Goal: Task Accomplishment & Management: Complete application form

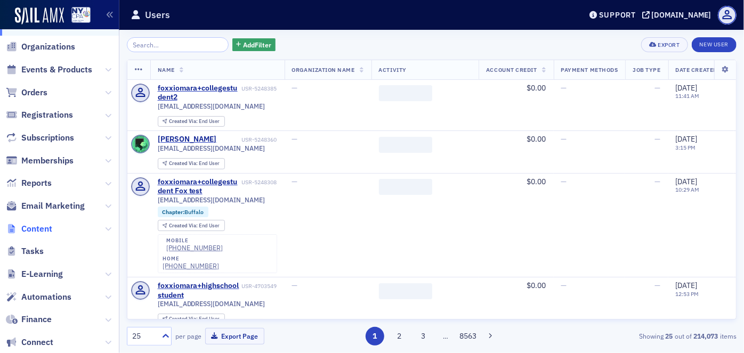
scroll to position [96, 0]
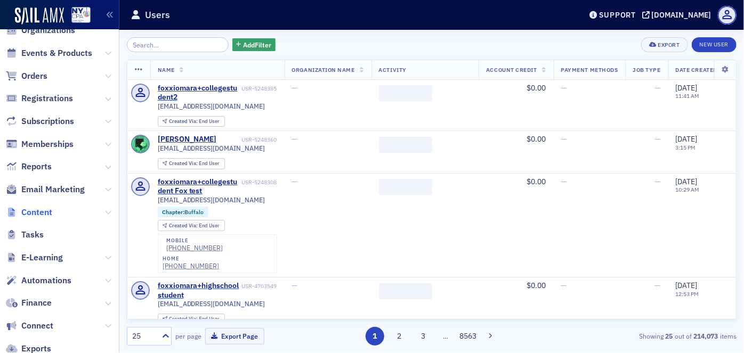
click at [45, 212] on span "Content" at bounding box center [36, 213] width 31 height 12
click at [105, 212] on icon at bounding box center [108, 213] width 6 height 6
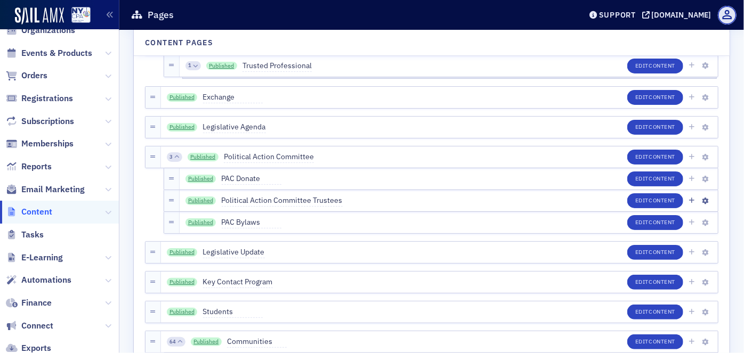
scroll to position [1454, 0]
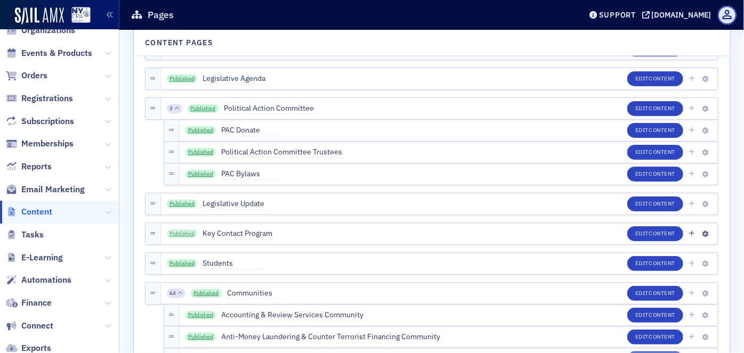
click at [184, 232] on link "Published" at bounding box center [182, 234] width 31 height 9
click at [649, 232] on span "Content" at bounding box center [662, 233] width 27 height 7
click at [180, 205] on link "Published" at bounding box center [182, 204] width 31 height 9
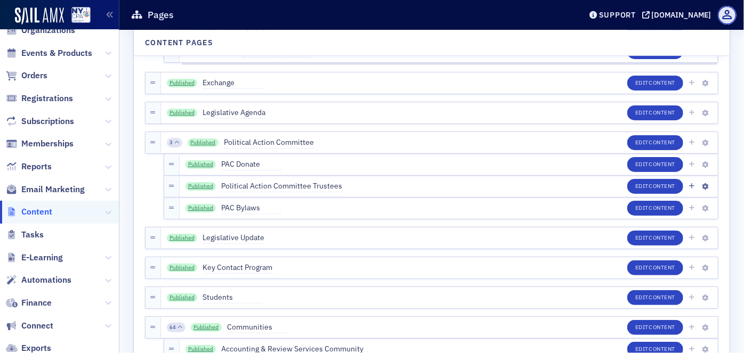
scroll to position [1405, 0]
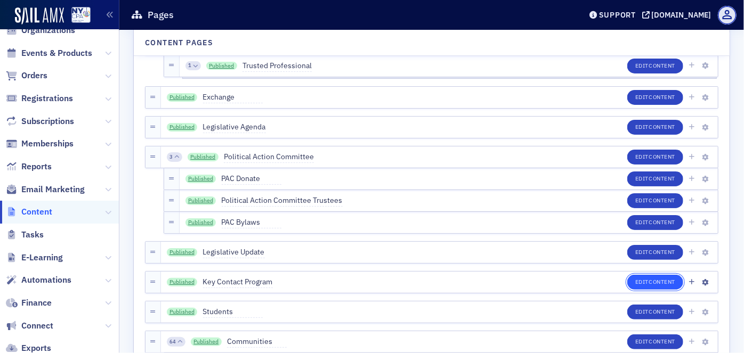
click at [649, 285] on span "Content" at bounding box center [662, 281] width 27 height 7
click at [182, 279] on link "Published" at bounding box center [182, 282] width 31 height 9
click at [105, 213] on icon at bounding box center [108, 213] width 6 height 6
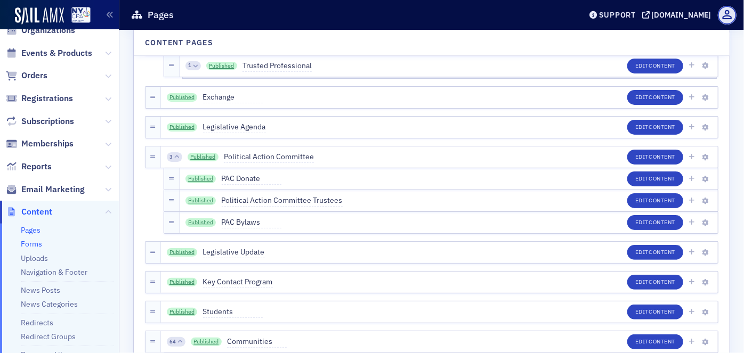
click at [35, 242] on link "Forms" at bounding box center [31, 244] width 21 height 10
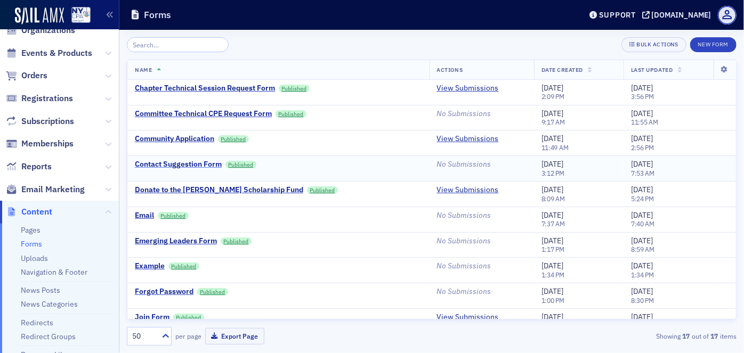
click at [176, 164] on div "Contact Suggestion Form" at bounding box center [178, 165] width 87 height 10
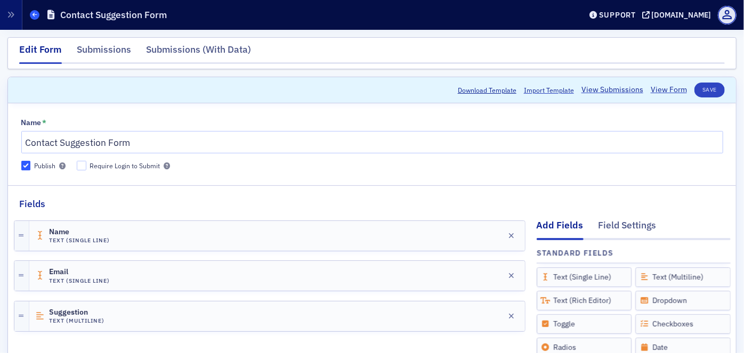
click at [32, 15] on span at bounding box center [35, 15] width 10 height 10
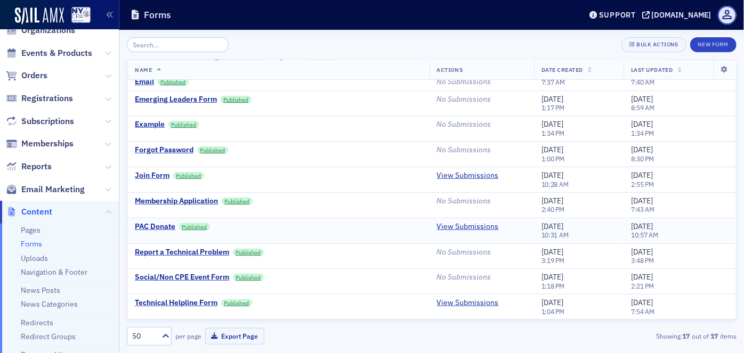
scroll to position [190, 0]
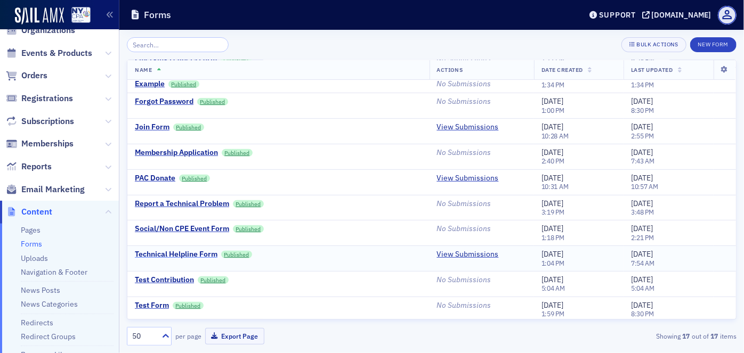
click at [182, 253] on div "Technical Helpline Form" at bounding box center [176, 255] width 83 height 10
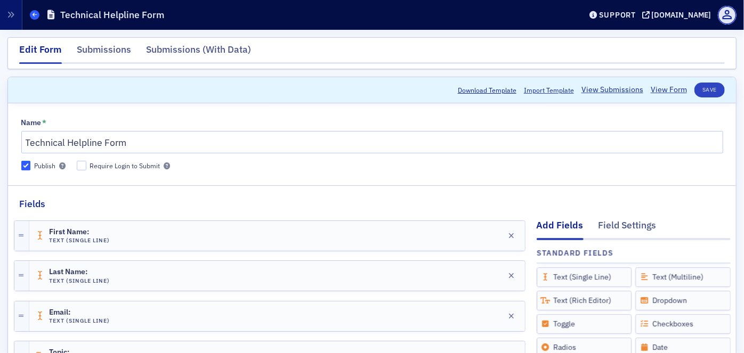
click at [33, 15] on icon at bounding box center [35, 14] width 4 height 5
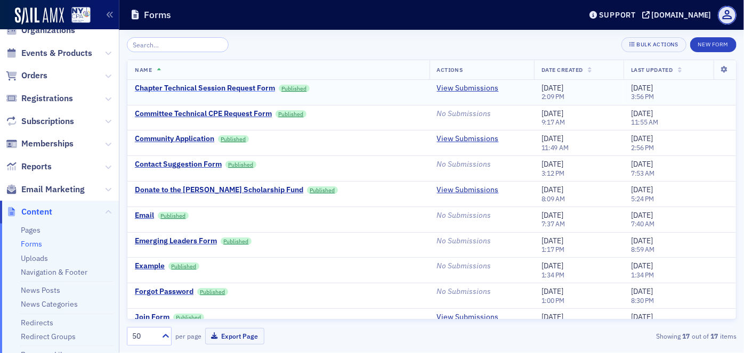
click at [169, 90] on div "Chapter Technical Session Request Form" at bounding box center [205, 89] width 140 height 10
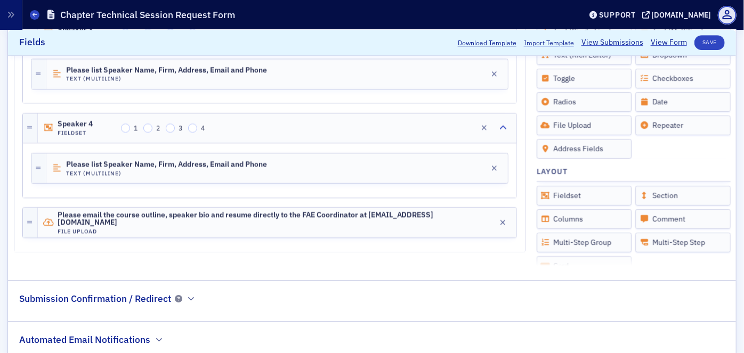
scroll to position [1739, 0]
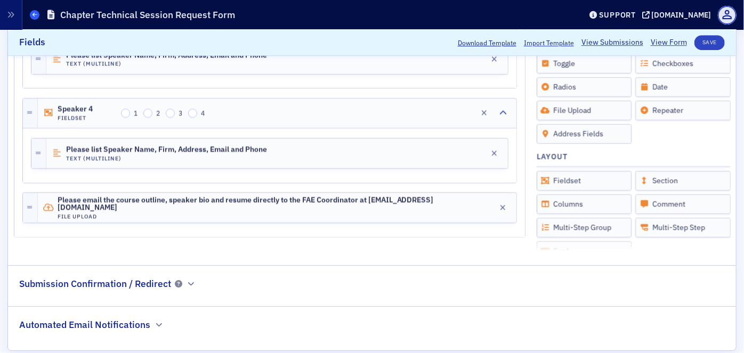
click at [37, 17] on span at bounding box center [35, 15] width 10 height 10
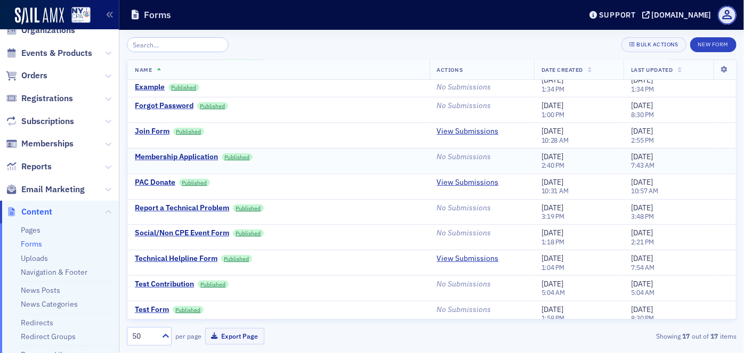
scroll to position [190, 0]
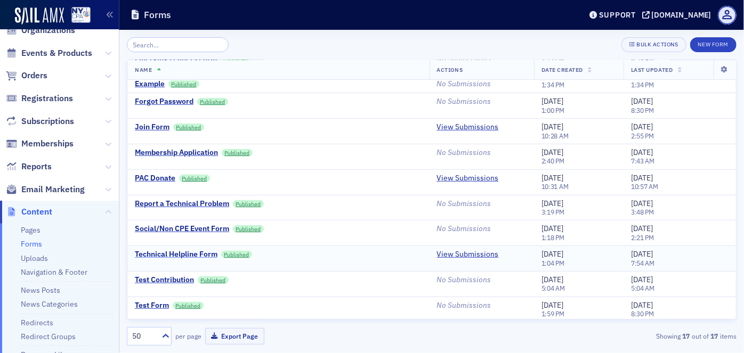
click at [163, 250] on div "Technical Helpline Form" at bounding box center [176, 255] width 83 height 10
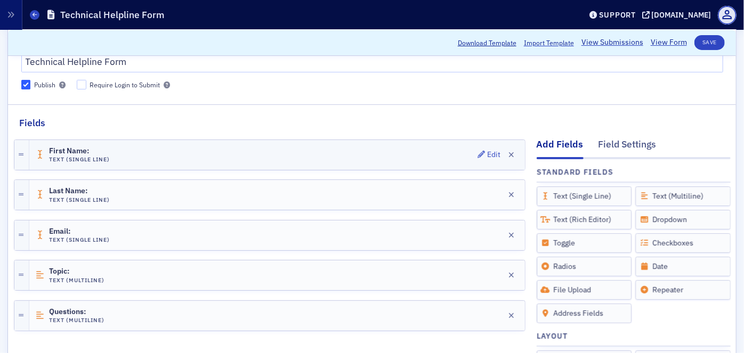
scroll to position [96, 0]
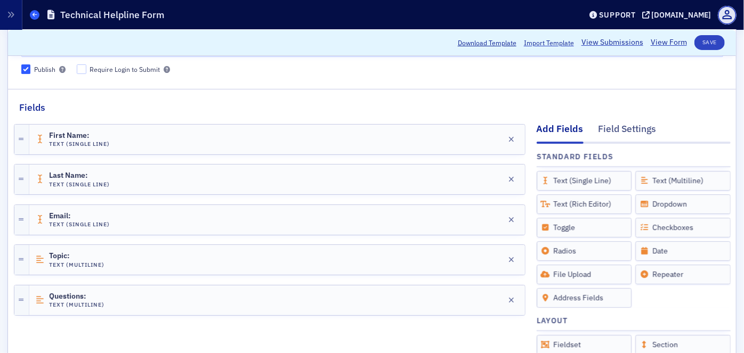
click at [34, 13] on icon at bounding box center [35, 14] width 4 height 5
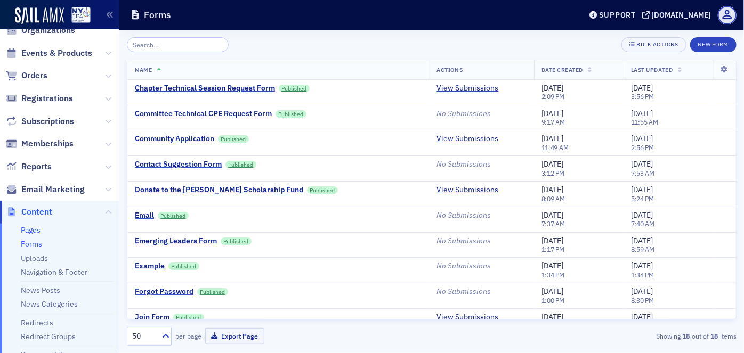
click at [34, 232] on link "Pages" at bounding box center [31, 231] width 20 height 10
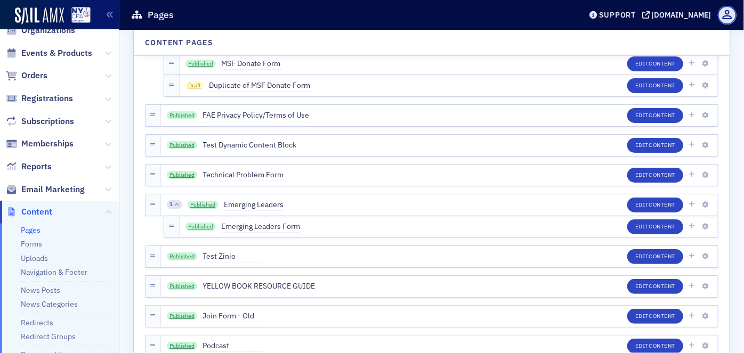
scroll to position [3780, 0]
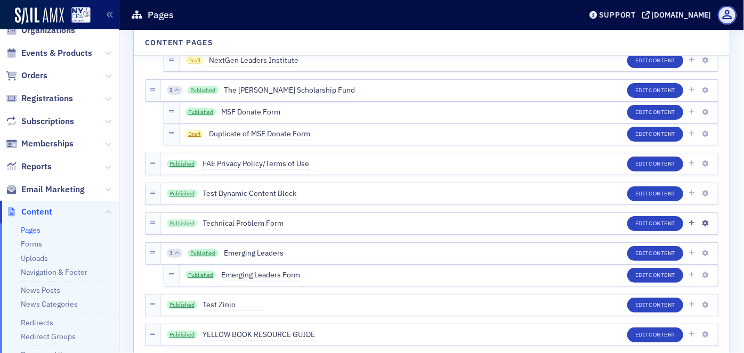
click at [183, 222] on link "Published" at bounding box center [182, 224] width 31 height 9
click at [649, 220] on span "Content" at bounding box center [662, 223] width 27 height 7
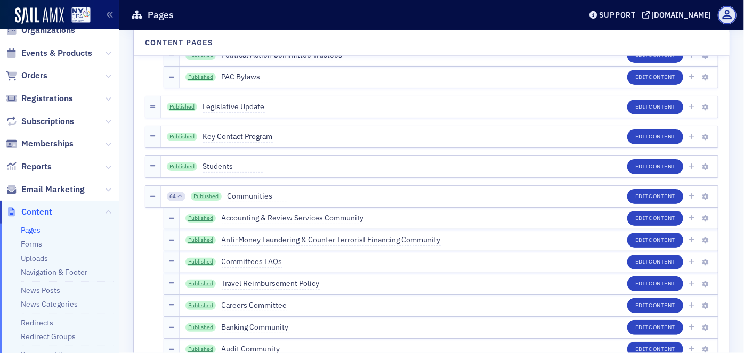
scroll to position [1502, 0]
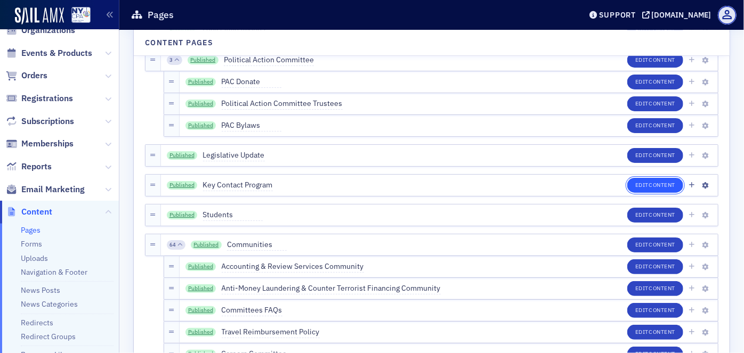
click at [635, 184] on button "Edit Content" at bounding box center [655, 185] width 56 height 15
click at [179, 182] on link "Published" at bounding box center [182, 185] width 31 height 9
click at [180, 186] on link "Published" at bounding box center [182, 185] width 31 height 9
click at [185, 187] on link "Published" at bounding box center [182, 185] width 31 height 9
click at [183, 182] on link "Published" at bounding box center [182, 185] width 31 height 9
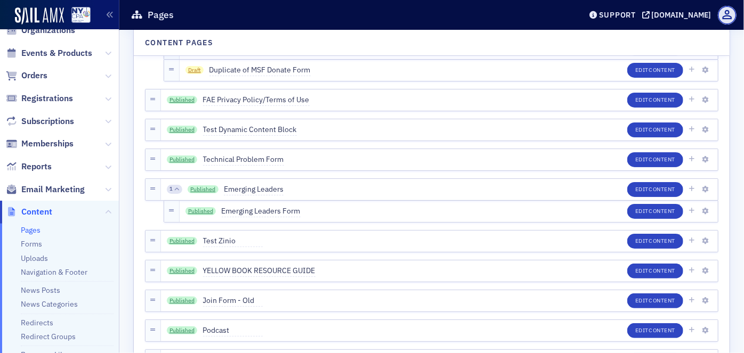
scroll to position [3828, 0]
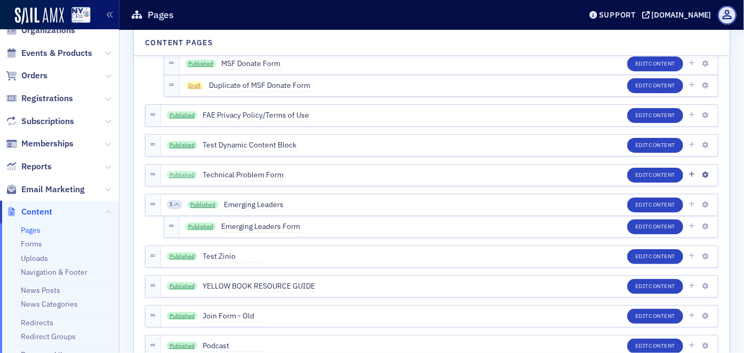
click at [179, 172] on link "Published" at bounding box center [182, 175] width 31 height 9
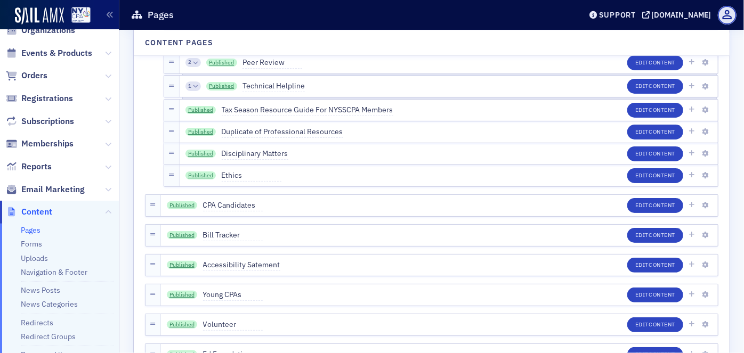
scroll to position [3344, 0]
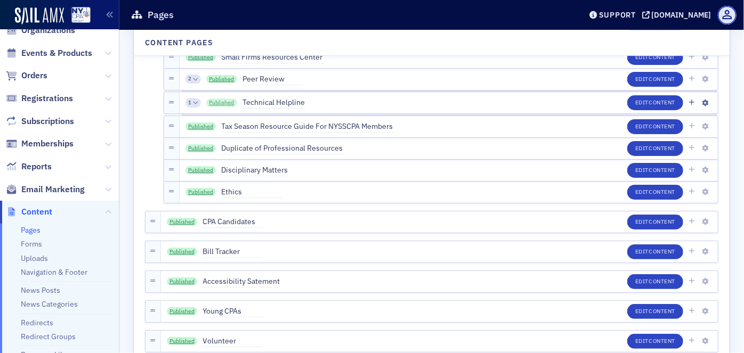
click at [214, 100] on link "Published" at bounding box center [221, 103] width 31 height 9
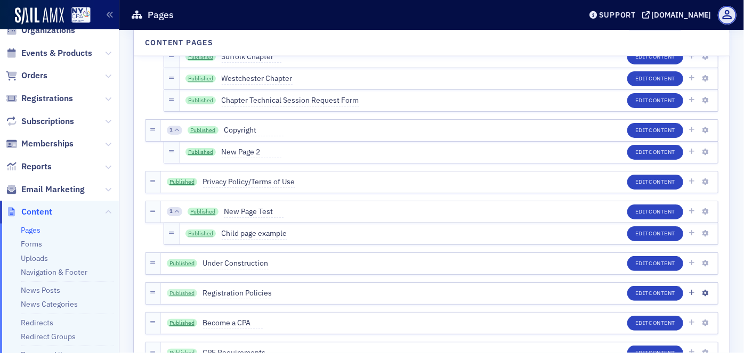
scroll to position [1018, 0]
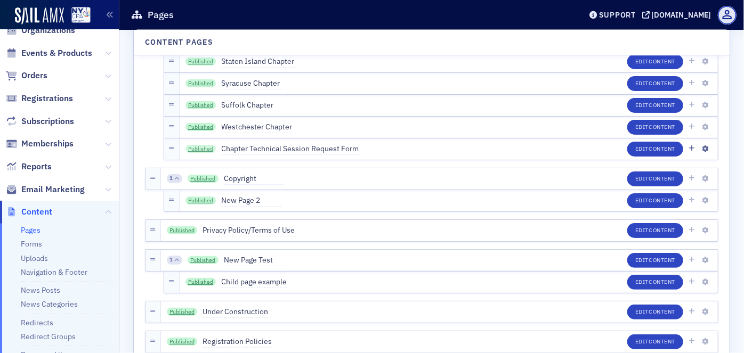
click at [196, 149] on link "Published" at bounding box center [201, 149] width 31 height 9
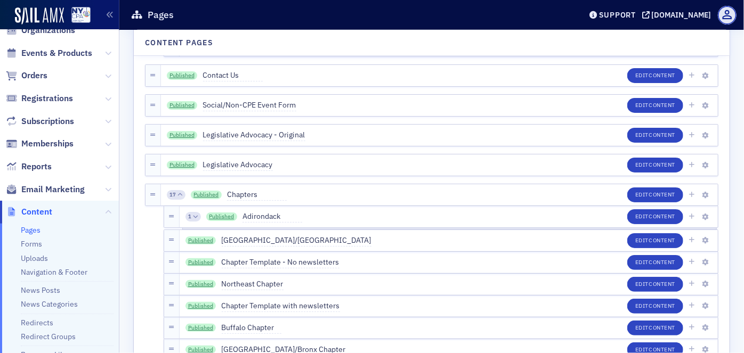
scroll to position [581, 0]
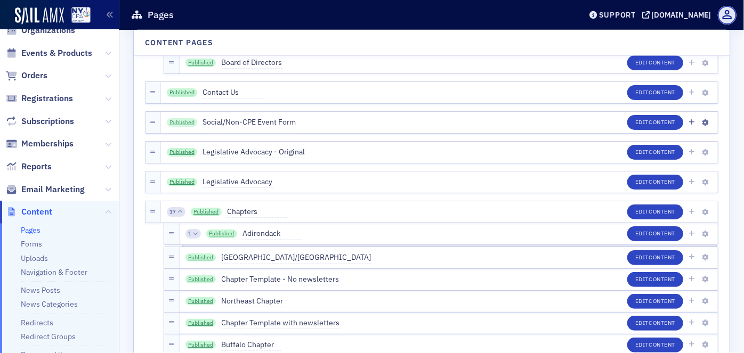
click at [178, 119] on link "Published" at bounding box center [182, 122] width 31 height 9
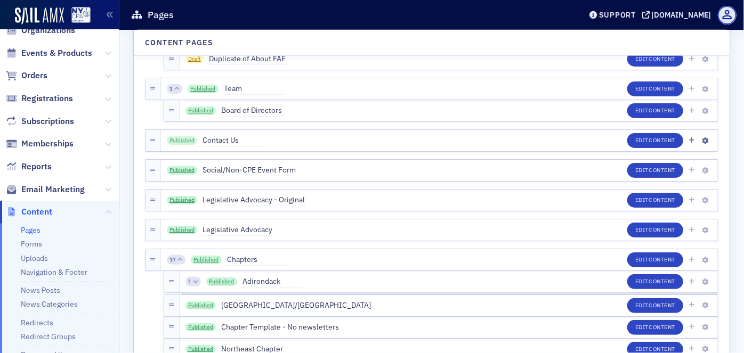
click at [184, 142] on link "Published" at bounding box center [182, 140] width 31 height 9
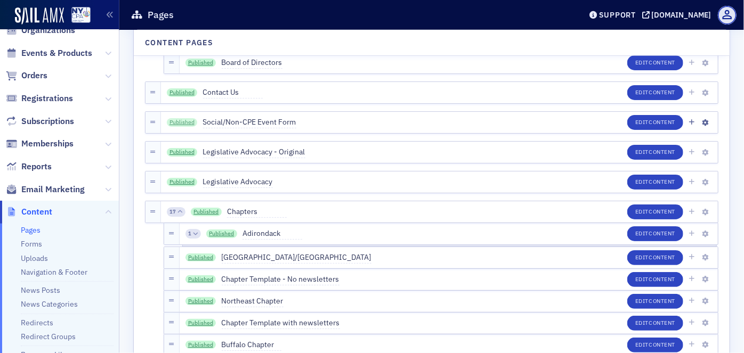
click at [185, 122] on link "Published" at bounding box center [182, 122] width 31 height 9
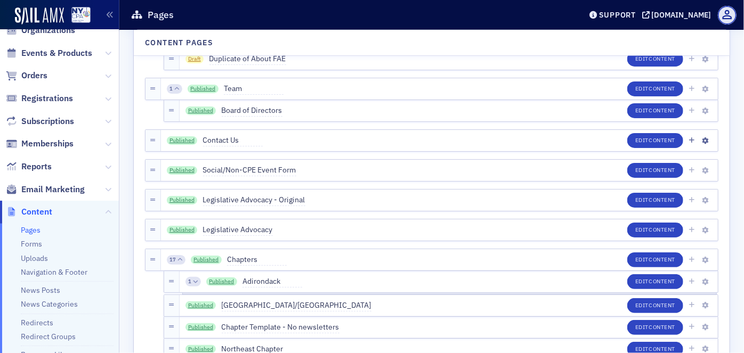
scroll to position [533, 0]
click at [663, 168] on span "Content" at bounding box center [662, 169] width 27 height 7
click at [188, 170] on link "Published" at bounding box center [182, 170] width 31 height 9
click at [662, 170] on span "Content" at bounding box center [662, 169] width 27 height 7
click at [704, 172] on icon "button" at bounding box center [706, 171] width 6 height 6
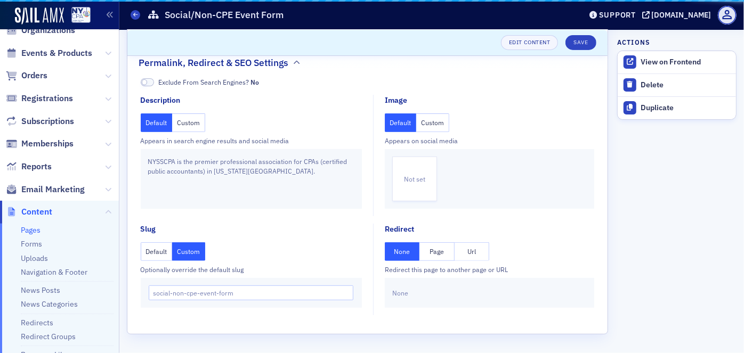
scroll to position [158, 0]
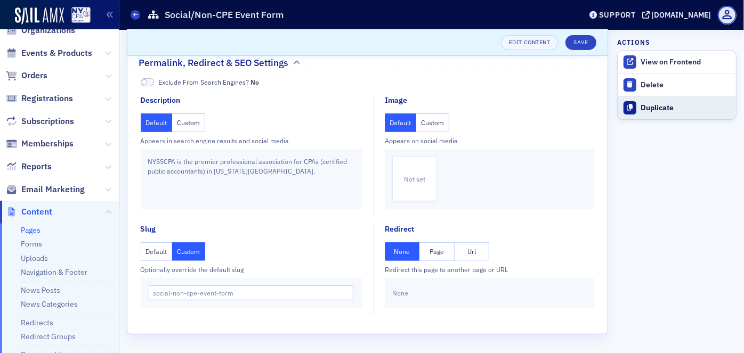
click at [655, 107] on div "Duplicate" at bounding box center [686, 108] width 90 height 10
type input "Duplicate of Social/Non-CPE Event Form"
type input "duplicate-of-socialnon-cpe-event-form"
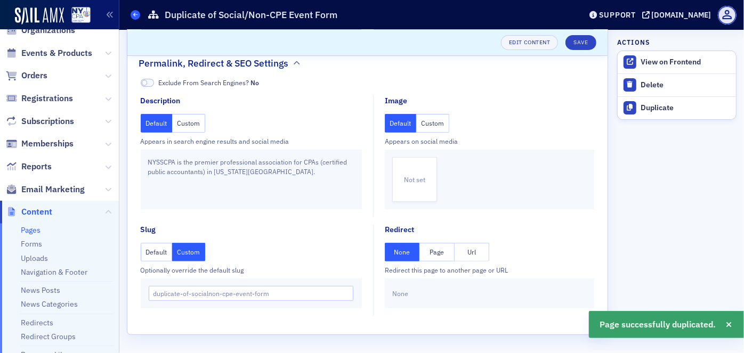
click at [135, 14] on icon at bounding box center [135, 14] width 4 height 5
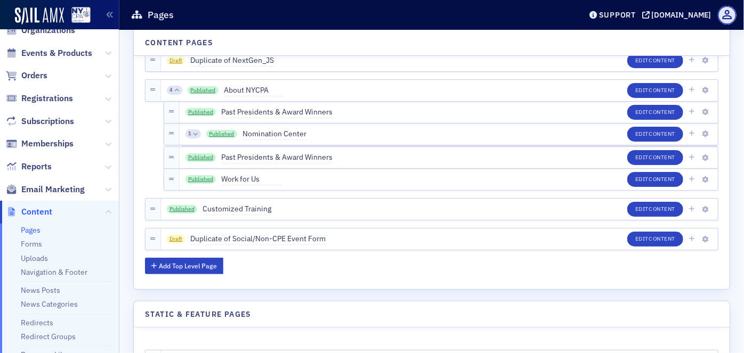
scroll to position [4168, 0]
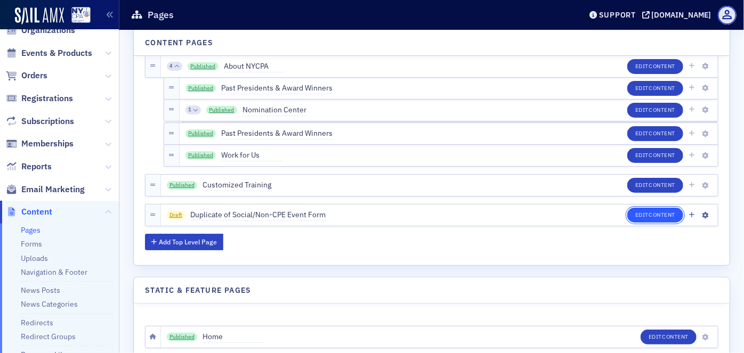
click at [643, 219] on button "Edit Content" at bounding box center [655, 215] width 56 height 15
click at [649, 214] on span "Content" at bounding box center [662, 214] width 27 height 7
click at [649, 216] on span "Content" at bounding box center [662, 214] width 27 height 7
click at [703, 213] on icon "button" at bounding box center [706, 216] width 6 height 6
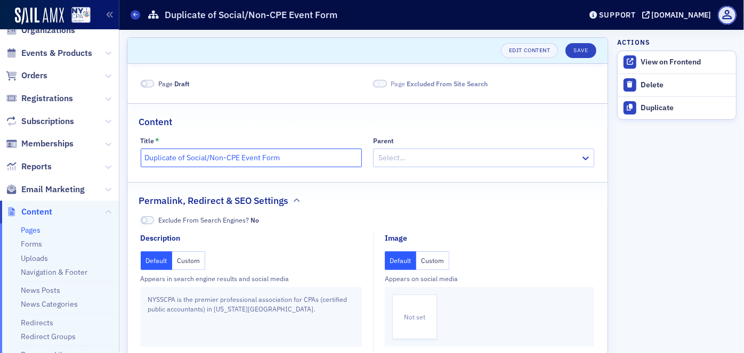
drag, startPoint x: 289, startPoint y: 158, endPoint x: 136, endPoint y: 162, distance: 152.5
click at [136, 162] on div "Title * Duplicate of Social/Non-CPE Event Form Parent Select…" at bounding box center [367, 152] width 480 height 30
paste input "Group I Conflict of Interest Disclosure Statement"
type input "Group I Conflict of Interest Disclosure Statement"
click at [583, 158] on icon at bounding box center [586, 159] width 6 height 4
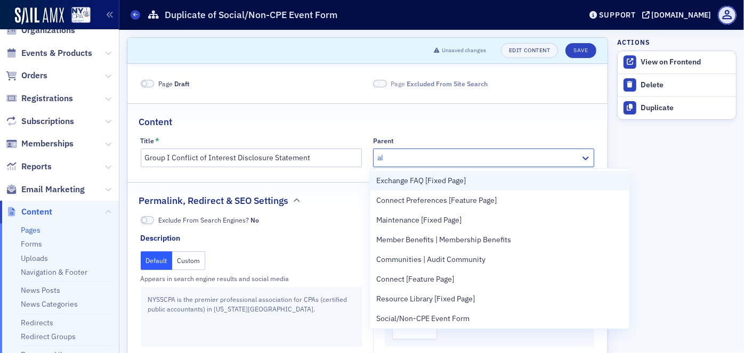
scroll to position [48, 0]
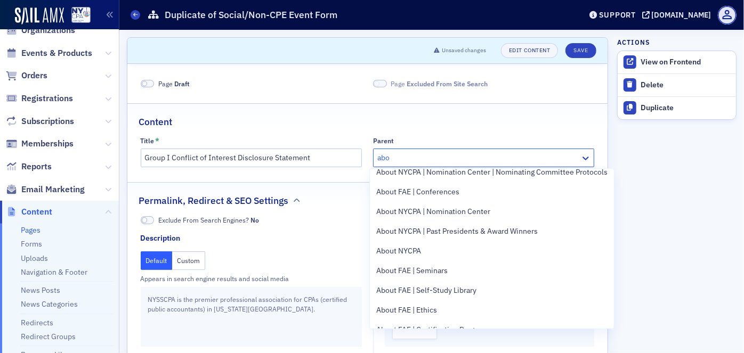
type input "abou"
click at [415, 246] on span "About NYCPA" at bounding box center [398, 251] width 45 height 11
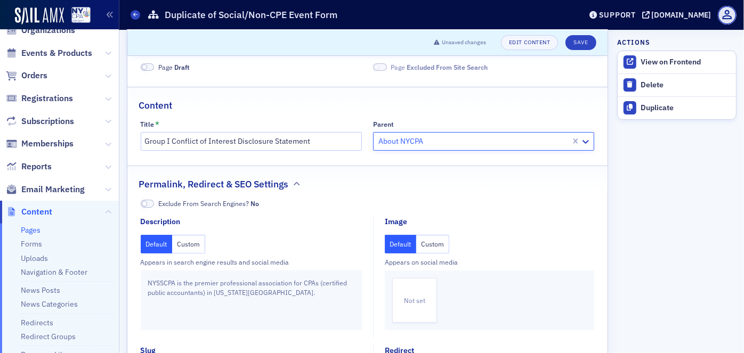
scroll to position [0, 0]
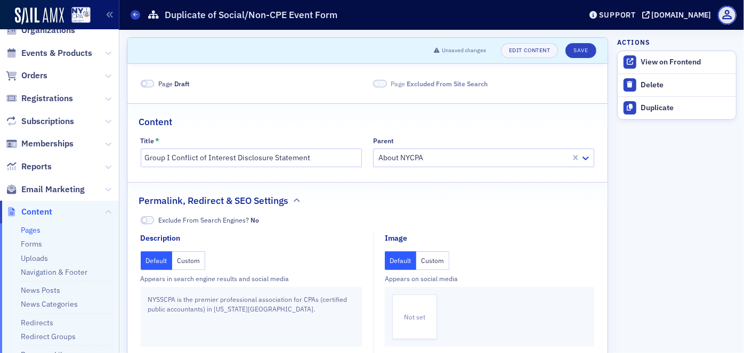
click at [150, 85] on span at bounding box center [148, 84] width 14 height 8
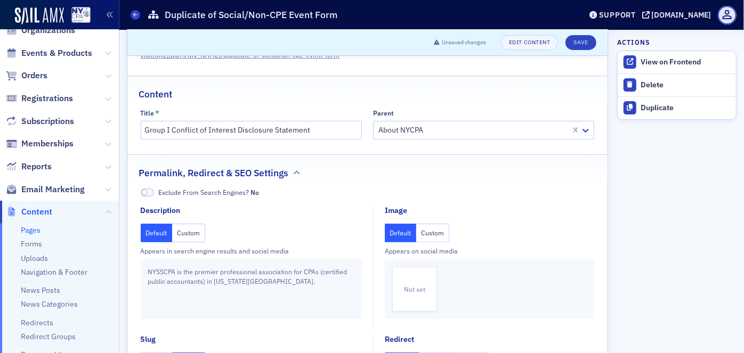
scroll to position [13, 0]
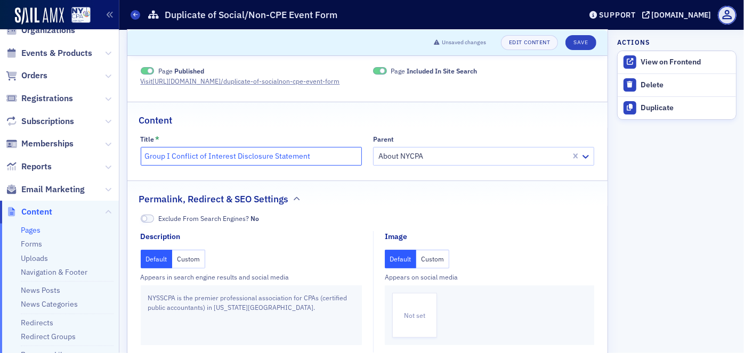
drag, startPoint x: 310, startPoint y: 166, endPoint x: 143, endPoint y: 162, distance: 166.4
click at [143, 162] on input "Group I Conflict of Interest Disclosure Statement" at bounding box center [251, 156] width 221 height 19
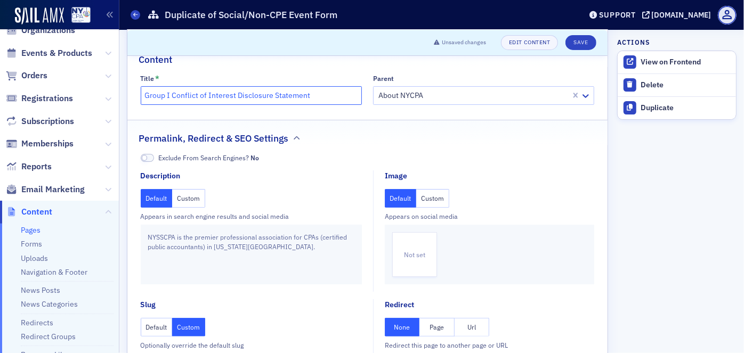
scroll to position [158, 0]
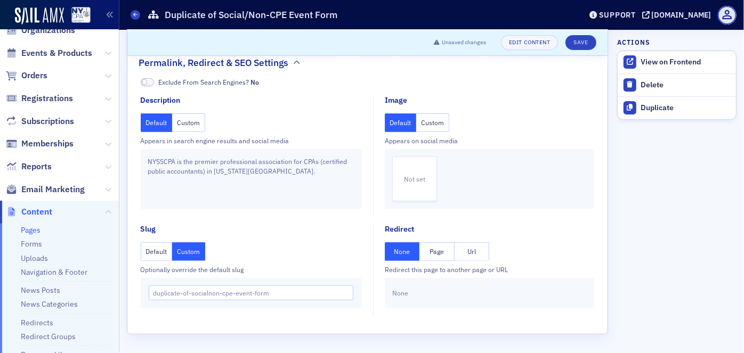
click at [189, 254] on button "Custom" at bounding box center [188, 252] width 33 height 19
click at [277, 294] on input "duplicate-of-socialnon-cpe-event-form" at bounding box center [251, 293] width 205 height 15
drag, startPoint x: 226, startPoint y: 290, endPoint x: 148, endPoint y: 285, distance: 78.5
click at [148, 285] on div "duplicate-of-socialnon-cpe-event-form" at bounding box center [251, 293] width 221 height 30
paste input "Group I Conflict of Interest Disclosure Statement"
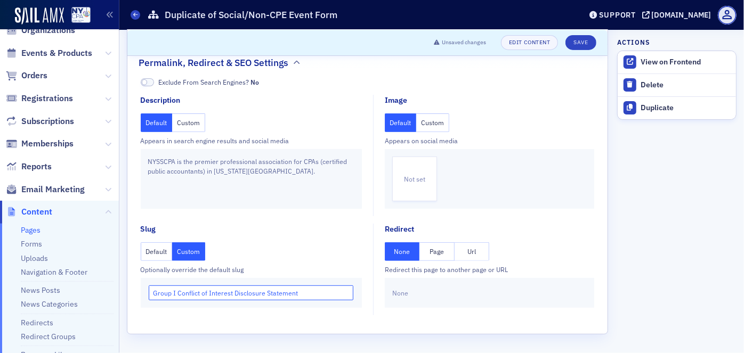
click at [172, 292] on input "Group I Conflict of Interest Disclosure Statement" at bounding box center [251, 293] width 205 height 15
click at [179, 293] on input "Group-I Conflict of Interest Disclosure Statement" at bounding box center [251, 293] width 205 height 15
click at [204, 295] on input "Group-I-Conflict of Interest Disclosure Statement" at bounding box center [251, 293] width 205 height 15
click at [213, 293] on input "Group-I-Conflict-of Interest Disclosure Statement" at bounding box center [251, 293] width 205 height 15
click at [213, 294] on input "Group-I-Conflict-of Interest Disclosure Statement" at bounding box center [251, 293] width 205 height 15
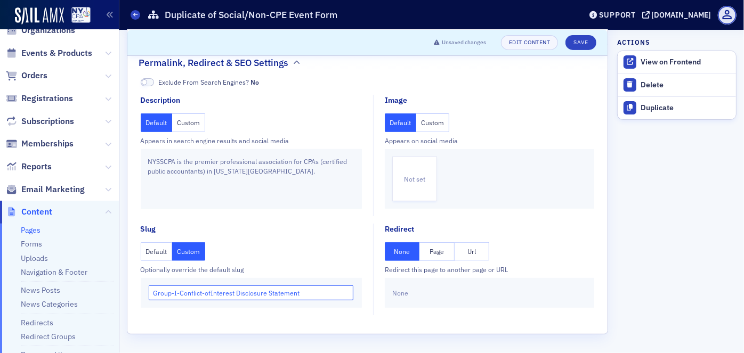
click at [210, 292] on input "Group-I-Conflict-ofInterest Disclosure Statement" at bounding box center [251, 293] width 205 height 15
click at [236, 291] on input "Group-I-Conflict-of-Interest Disclosure Statement" at bounding box center [251, 293] width 205 height 15
click at [271, 294] on input "Group-I-Conflict-of-Interest-Disclosure Statement" at bounding box center [251, 293] width 205 height 15
type input "Group-I-Conflict-of-Interest-Disclosure-Statement"
click at [566, 40] on button "Save" at bounding box center [581, 42] width 30 height 15
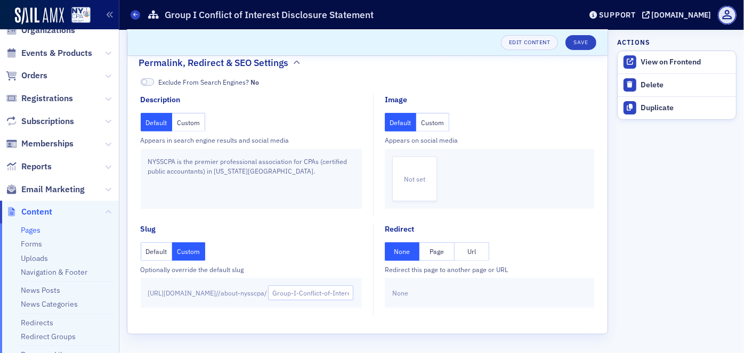
click at [36, 228] on link "Pages" at bounding box center [31, 231] width 20 height 10
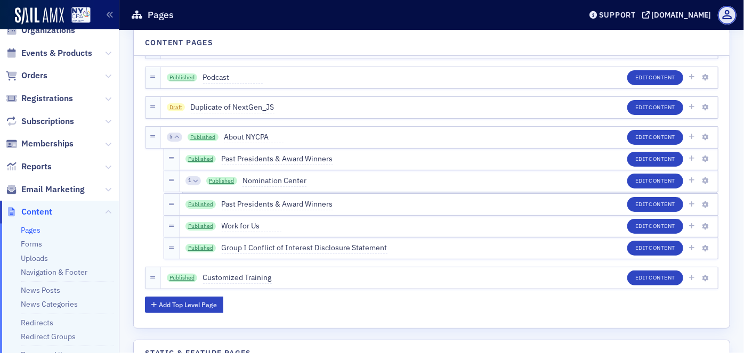
scroll to position [4145, 0]
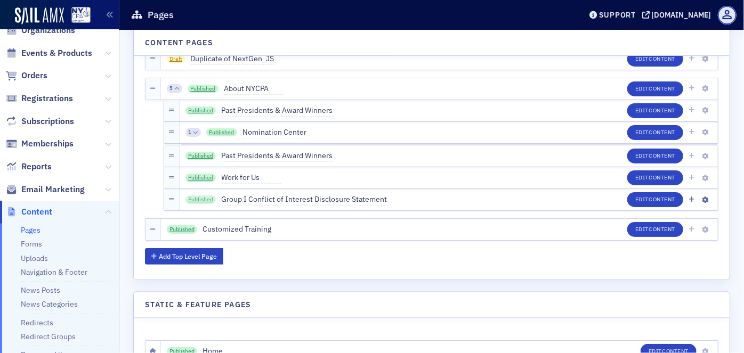
click at [200, 200] on link "Published" at bounding box center [201, 200] width 31 height 9
click at [704, 202] on icon "button" at bounding box center [706, 200] width 6 height 6
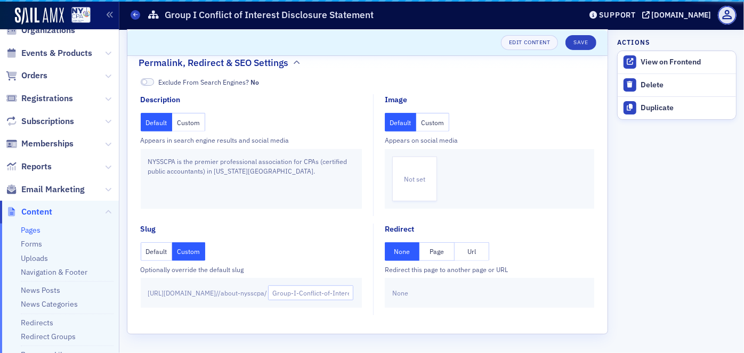
scroll to position [158, 0]
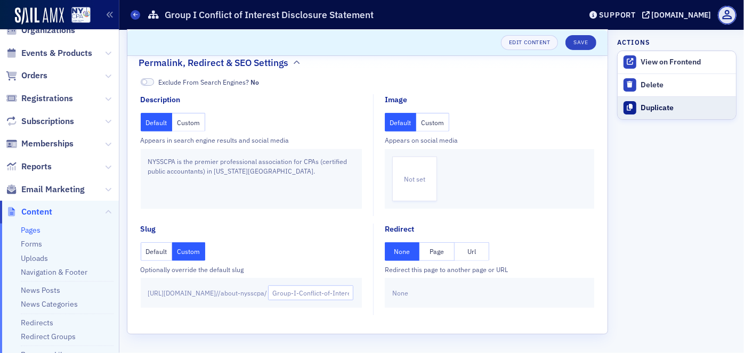
click at [646, 109] on div "Duplicate" at bounding box center [686, 108] width 90 height 10
type input "Duplicate of Group I Conflict of Interest Disclosure Statement"
type input "duplicate-of-group-i-conflict-of-interest-disclosure-statement"
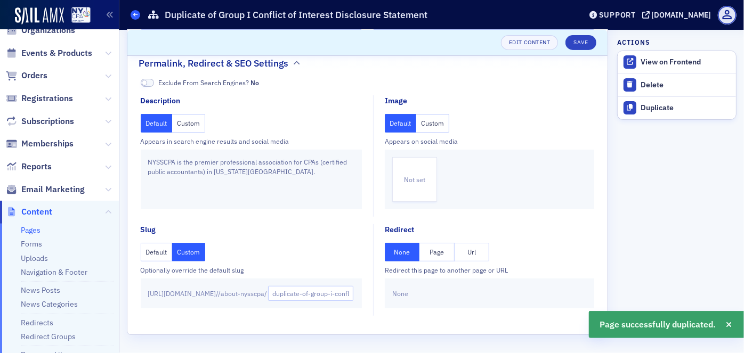
click at [134, 11] on span at bounding box center [136, 15] width 10 height 10
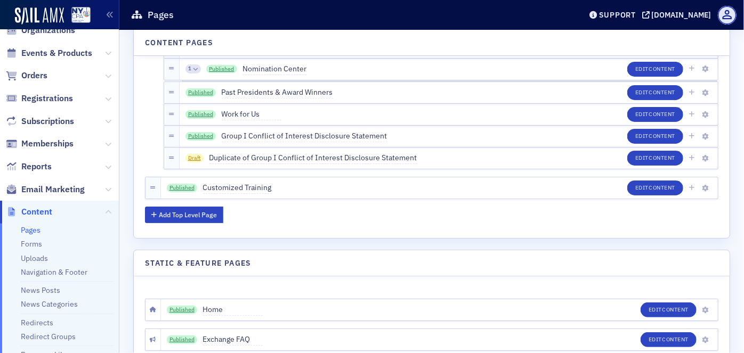
scroll to position [4112, 0]
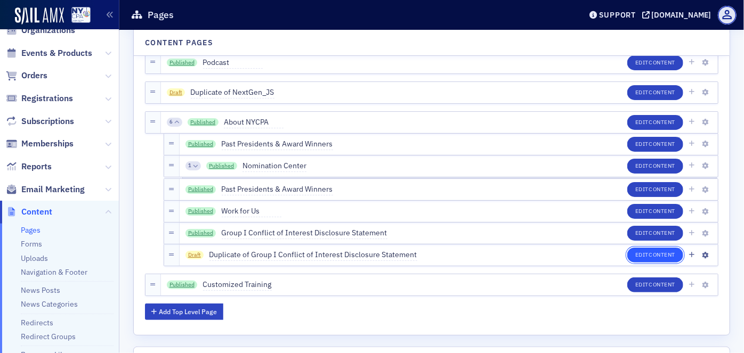
click at [649, 253] on span "Content" at bounding box center [662, 254] width 27 height 7
click at [649, 254] on span "Content" at bounding box center [662, 254] width 27 height 7
drag, startPoint x: 647, startPoint y: 255, endPoint x: 705, endPoint y: 252, distance: 58.2
click at [699, 252] on div "Edit Content" at bounding box center [668, 255] width 83 height 15
click at [703, 254] on icon "button" at bounding box center [706, 256] width 6 height 6
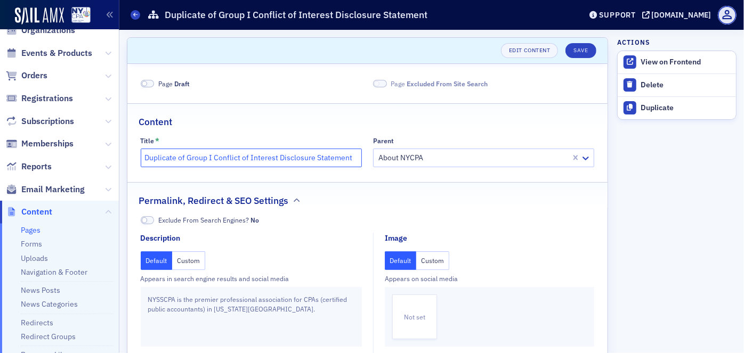
drag, startPoint x: 285, startPoint y: 151, endPoint x: 125, endPoint y: 155, distance: 160.5
click at [125, 155] on div "Scroll to Edit Content Save Page Draft Page Excluded From Site Search Content T…" at bounding box center [431, 261] width 625 height 462
paste input "Group I"
type input "Group II Conflict of Interest Disclosure Statement"
click at [152, 85] on span at bounding box center [148, 84] width 14 height 8
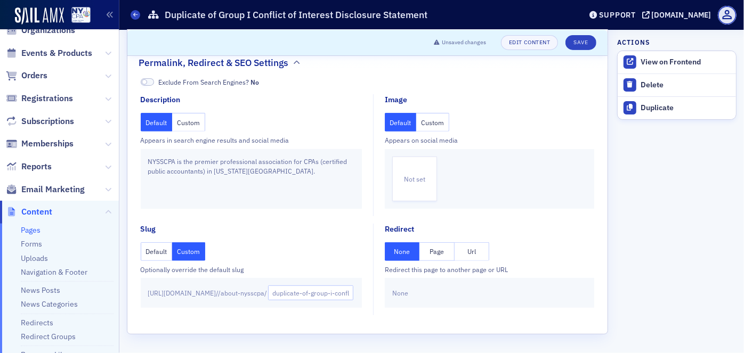
scroll to position [168, 0]
click at [193, 254] on button "Custom" at bounding box center [188, 252] width 33 height 19
click at [329, 296] on input "duplicate-of-group-i-conflict-of-interest-disclosure-statement" at bounding box center [310, 293] width 85 height 15
drag, startPoint x: 321, startPoint y: 293, endPoint x: 363, endPoint y: 295, distance: 41.6
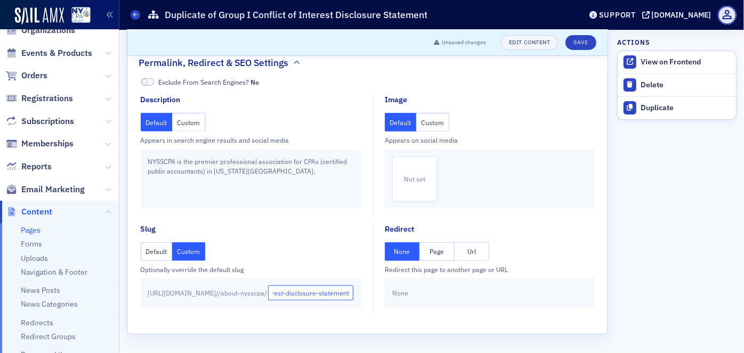
click at [363, 295] on div "Default Custom Optionally override the default slug https://nysscpa.production.…" at bounding box center [254, 276] width 227 height 66
paste input "Group II Conflict of Interest Disclosure S"
type input "Group II Conflict of Interest Disclosure Statement"
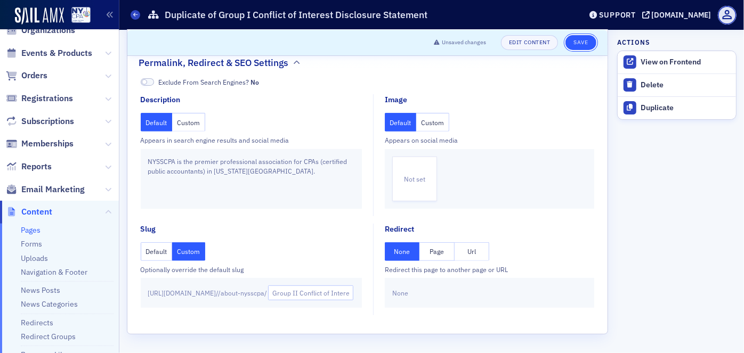
click at [573, 44] on button "Save" at bounding box center [581, 42] width 30 height 15
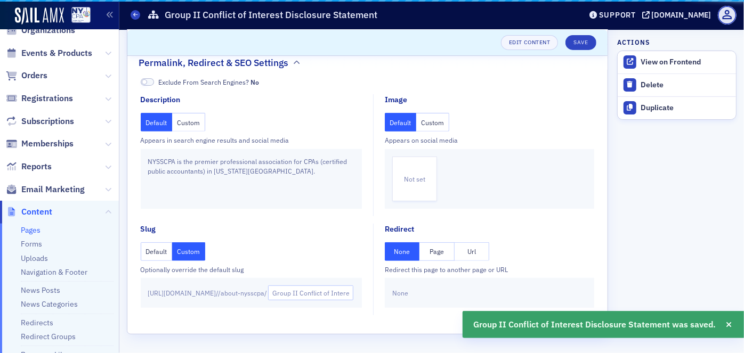
scroll to position [158, 0]
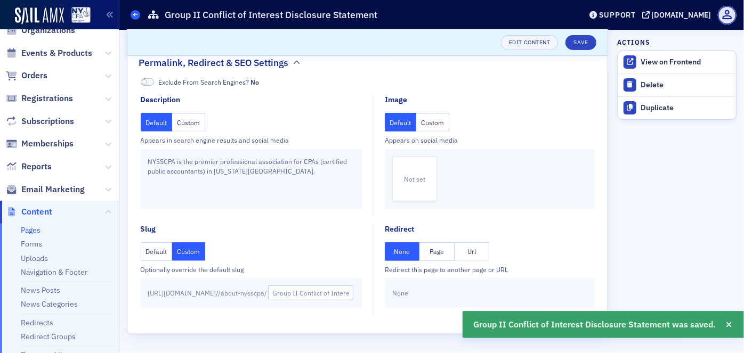
click at [137, 16] on icon at bounding box center [135, 14] width 4 height 5
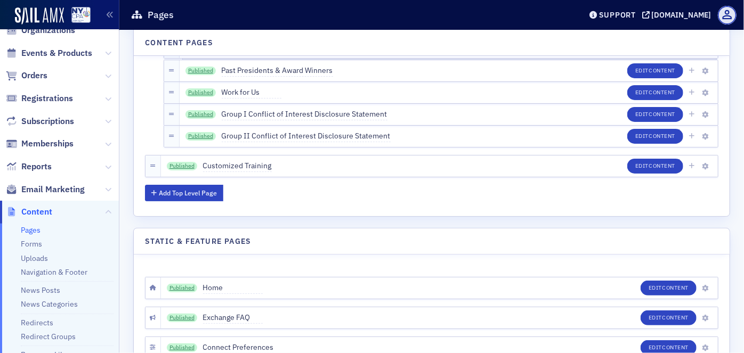
scroll to position [4215, 0]
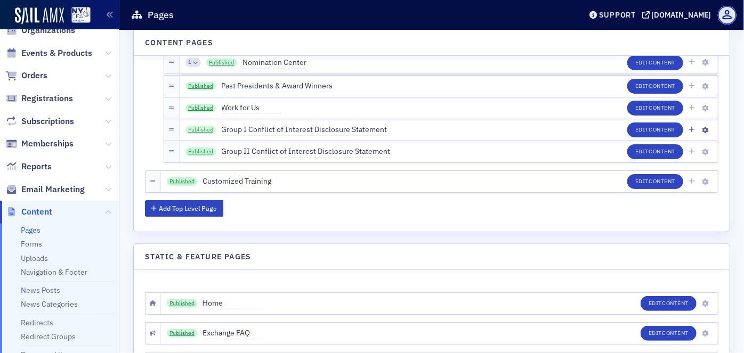
click at [206, 129] on link "Published" at bounding box center [201, 130] width 31 height 9
click at [199, 148] on link "Published" at bounding box center [201, 152] width 31 height 9
click at [703, 149] on icon "button" at bounding box center [706, 152] width 6 height 6
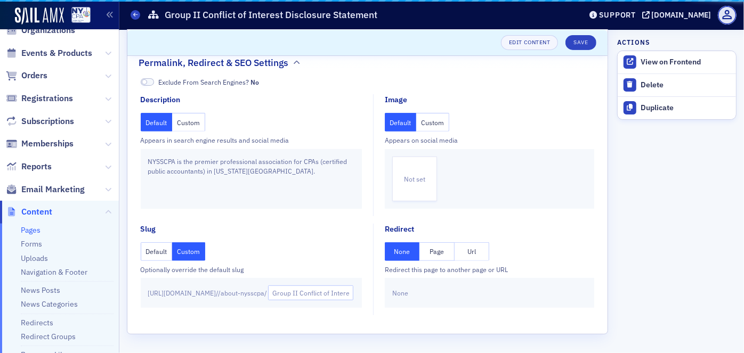
scroll to position [158, 0]
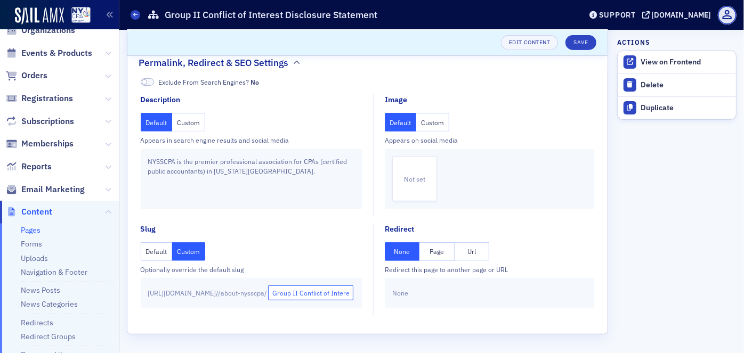
click at [336, 295] on input "Group II Conflict of Interest Disclosure Statement" at bounding box center [310, 293] width 85 height 15
click at [340, 294] on input "Group II Conflict of Interest Disclosure Statement" at bounding box center [310, 293] width 85 height 15
type input "Group-II-Conflict-of-Interest-Disclosure-Statement"
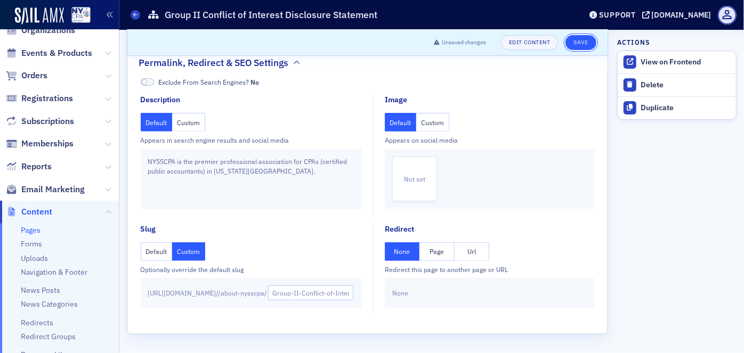
click at [570, 39] on button "Save" at bounding box center [581, 42] width 30 height 15
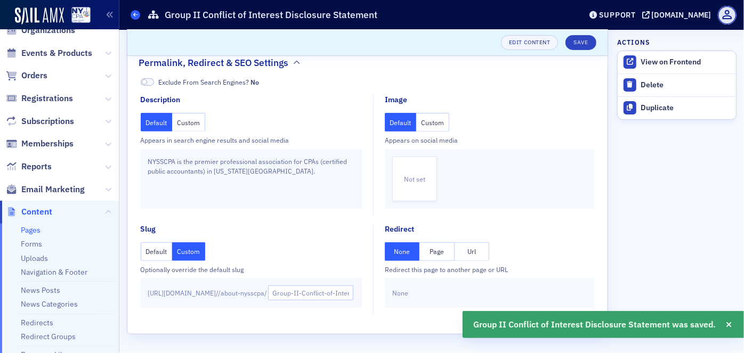
click at [135, 16] on icon at bounding box center [135, 14] width 4 height 5
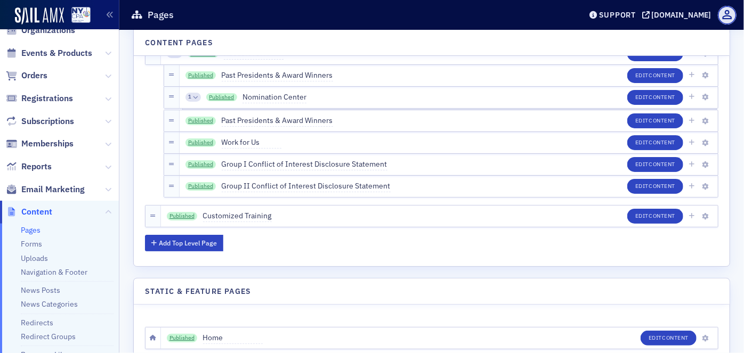
scroll to position [4229, 0]
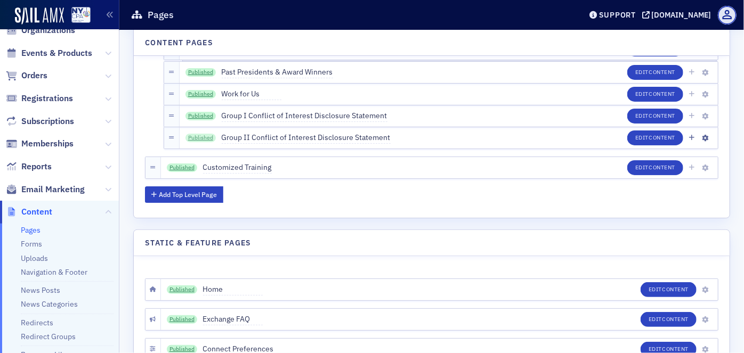
click at [200, 135] on link "Published" at bounding box center [201, 138] width 31 height 9
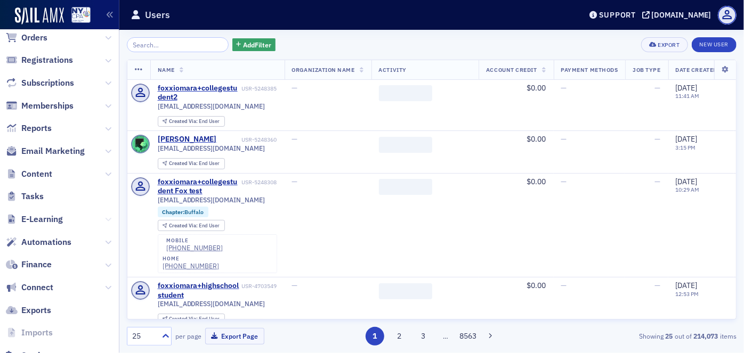
scroll to position [145, 0]
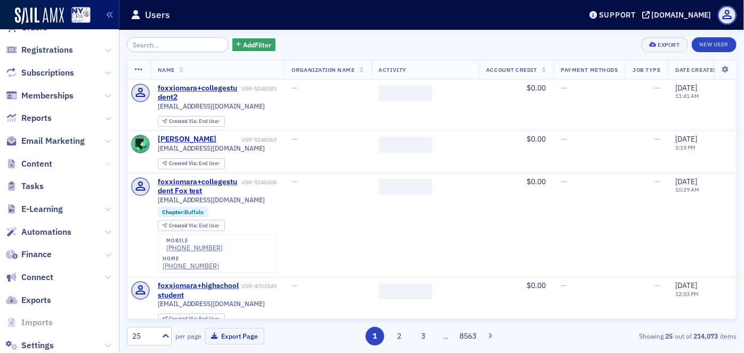
click at [105, 163] on icon at bounding box center [108, 164] width 6 height 6
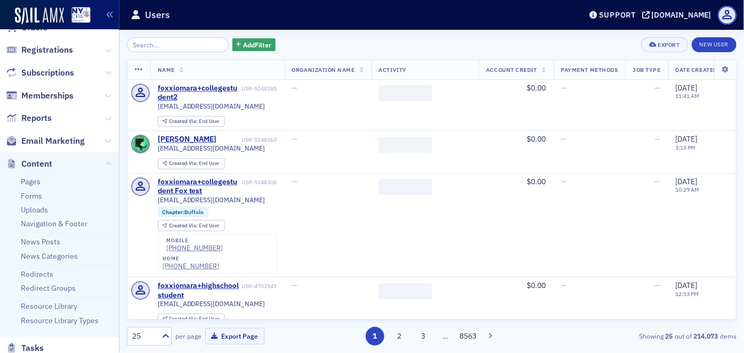
click at [55, 198] on li "Forms" at bounding box center [67, 196] width 93 height 10
click at [34, 197] on link "Forms" at bounding box center [31, 196] width 21 height 10
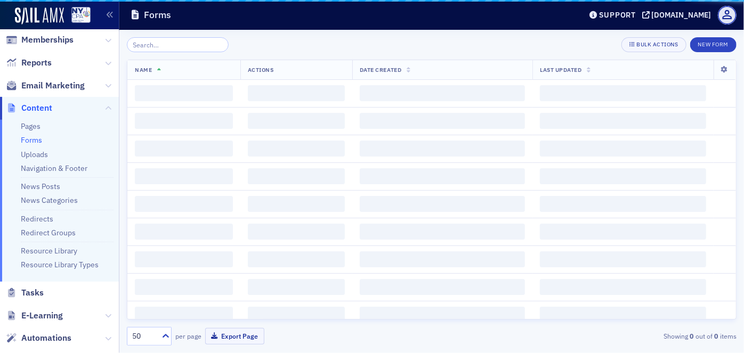
scroll to position [90, 0]
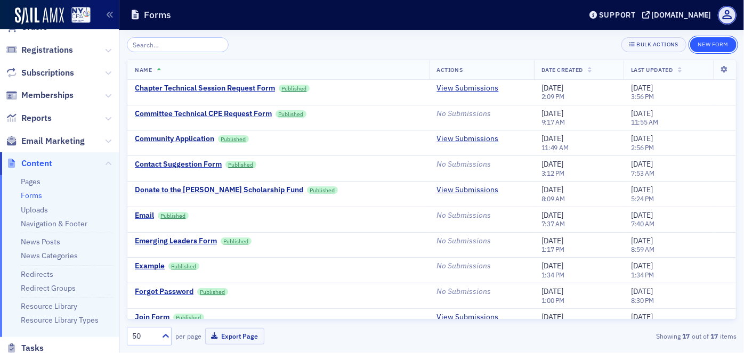
click at [718, 46] on button "New Form" at bounding box center [713, 44] width 46 height 15
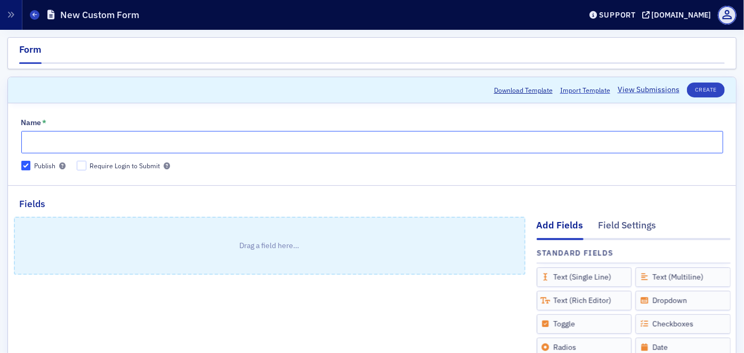
click at [127, 141] on input "Name *" at bounding box center [372, 142] width 702 height 22
paste input "Key Contact Program Application"
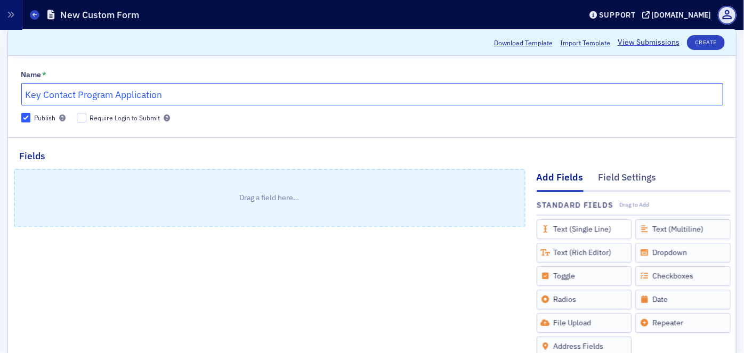
type input "Key Contact Program Application"
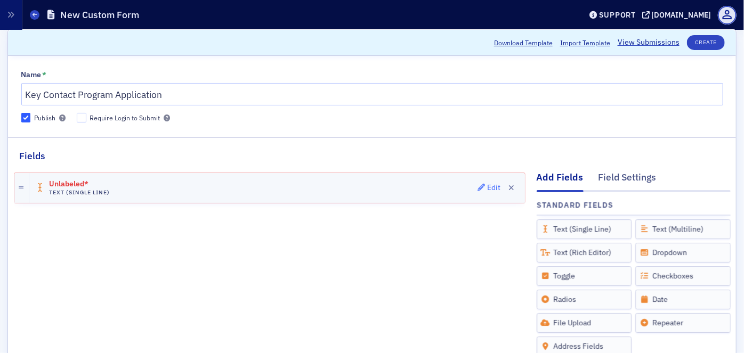
click at [487, 185] on div "Edit" at bounding box center [493, 188] width 13 height 6
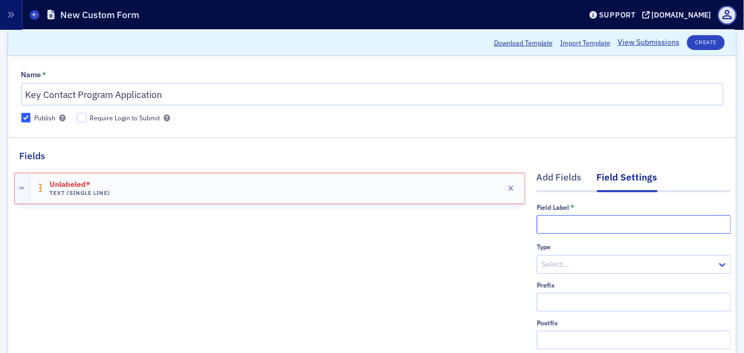
click at [568, 227] on input "text" at bounding box center [634, 224] width 194 height 19
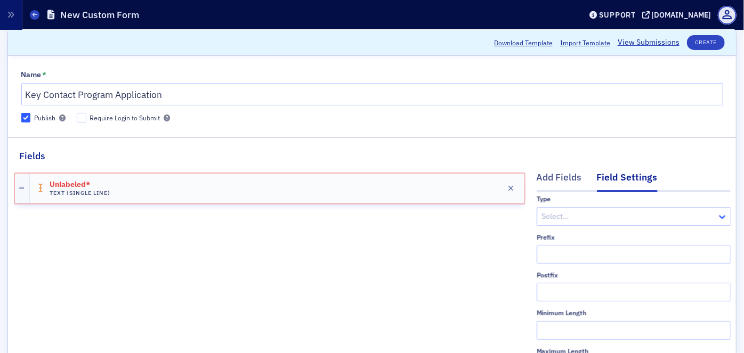
type input "First Name"
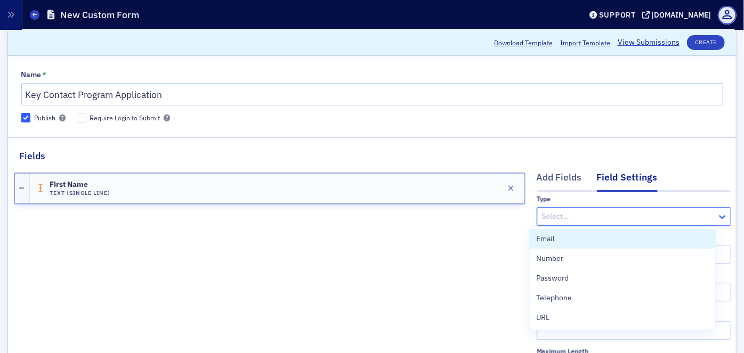
click at [719, 216] on icon at bounding box center [722, 217] width 6 height 4
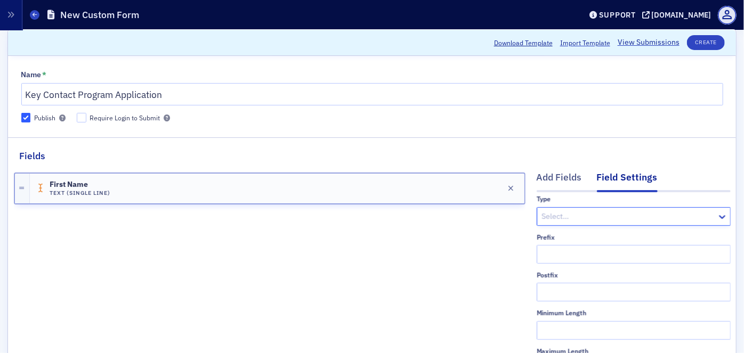
click at [615, 220] on div at bounding box center [628, 216] width 175 height 13
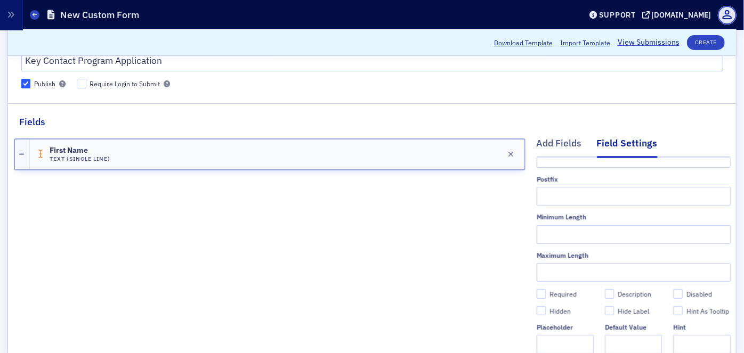
scroll to position [145, 0]
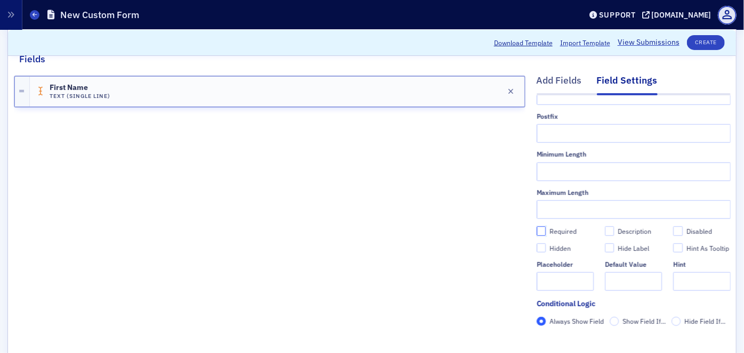
click at [537, 227] on input "Required" at bounding box center [542, 232] width 10 height 10
checkbox input "true"
type input "required"
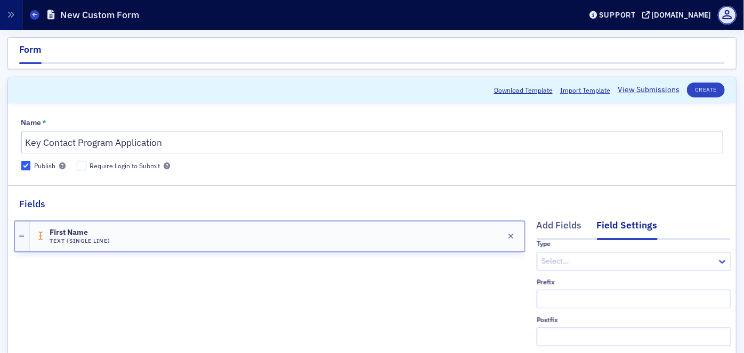
scroll to position [0, 0]
click at [703, 90] on button "Create" at bounding box center [706, 90] width 38 height 15
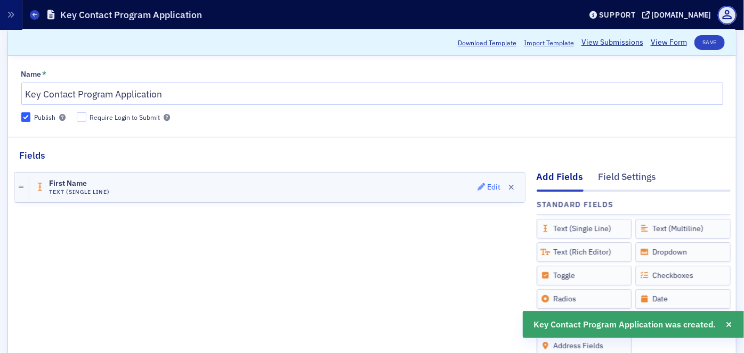
scroll to position [96, 0]
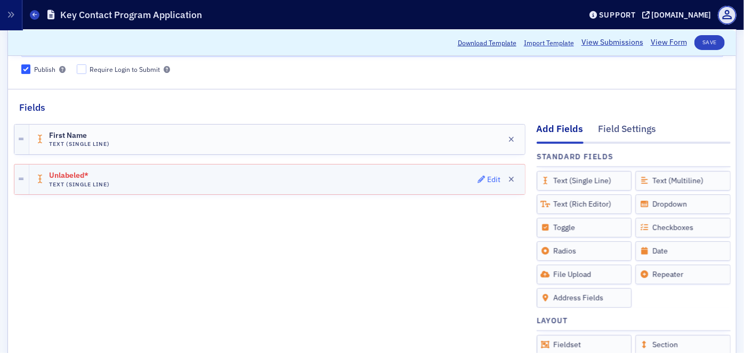
click at [487, 177] on div "Edit" at bounding box center [493, 180] width 13 height 6
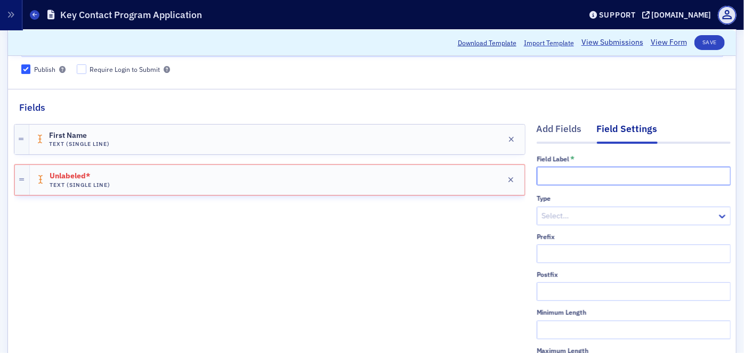
click at [579, 168] on input "text" at bounding box center [634, 176] width 194 height 19
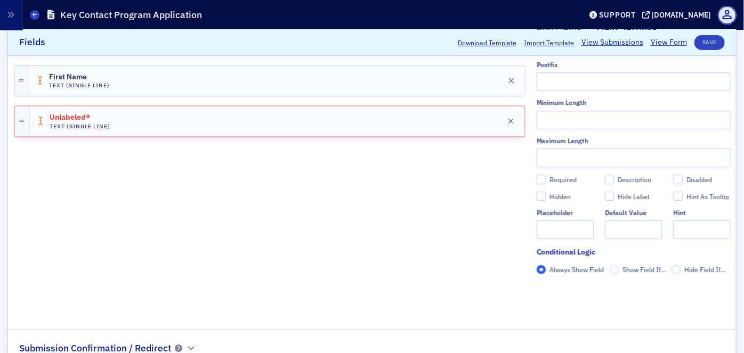
scroll to position [179, 0]
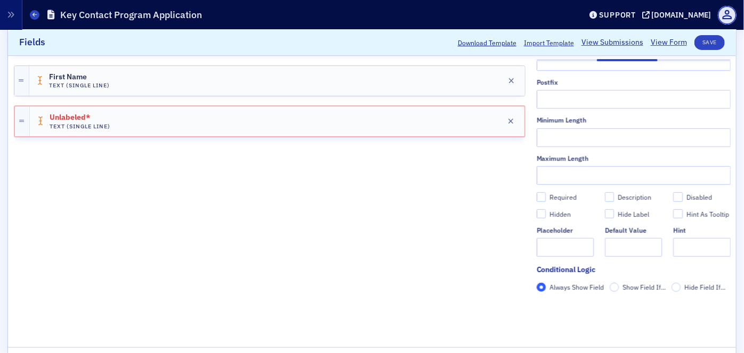
type input "Last Name"
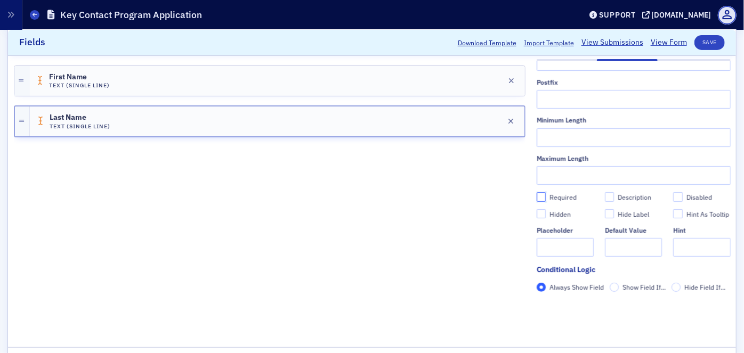
click at [537, 192] on input "Required" at bounding box center [542, 197] width 10 height 10
checkbox input "true"
type input "required"
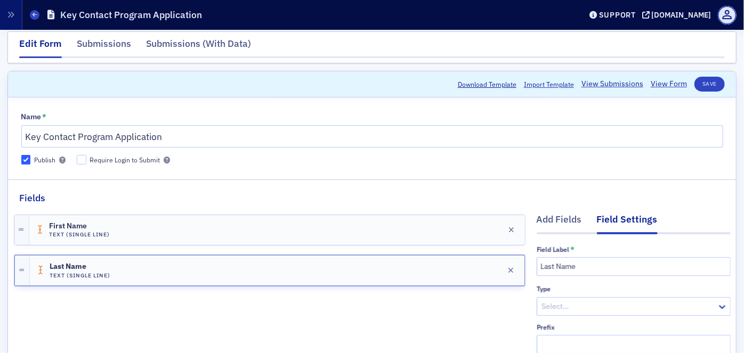
scroll to position [0, 0]
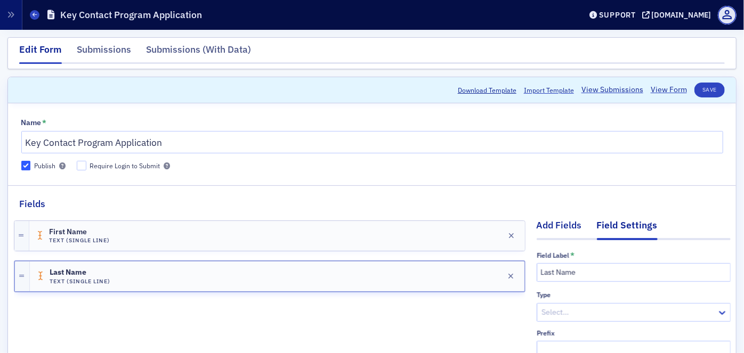
click at [555, 225] on div "Add Fields" at bounding box center [559, 229] width 45 height 20
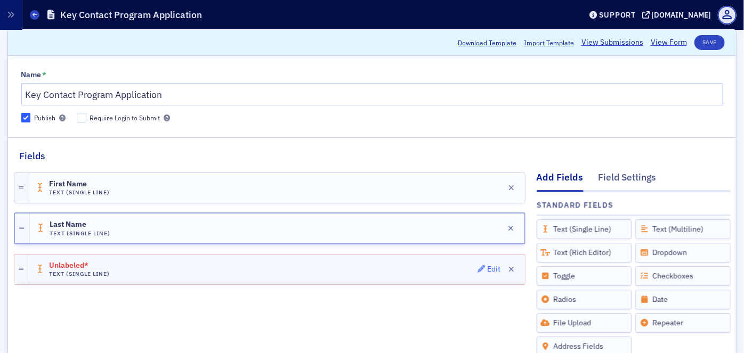
click at [487, 267] on div "Edit" at bounding box center [493, 270] width 13 height 6
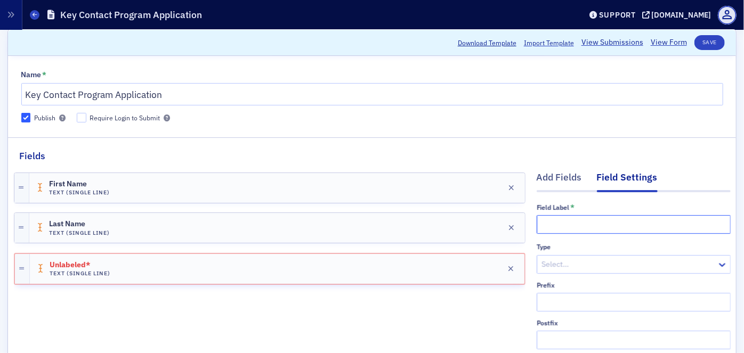
click at [541, 223] on input "text" at bounding box center [634, 224] width 194 height 19
type input "Chapter"
click at [562, 176] on div "Add Fields" at bounding box center [559, 181] width 45 height 20
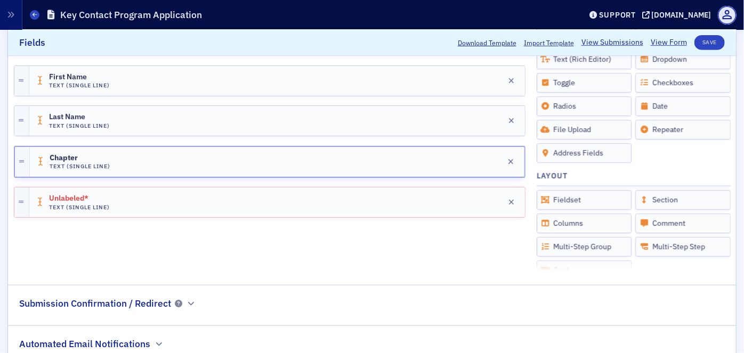
scroll to position [242, 0]
click at [715, 263] on div "Layout Drag to Add Fieldset Section Columns Comment Multi-Step Group Multi-Step…" at bounding box center [634, 221] width 194 height 117
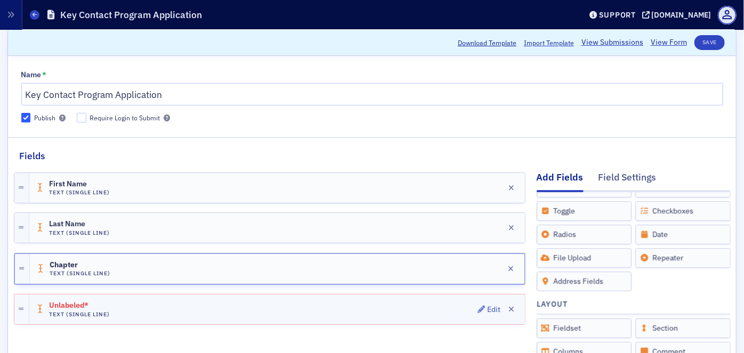
scroll to position [48, 0]
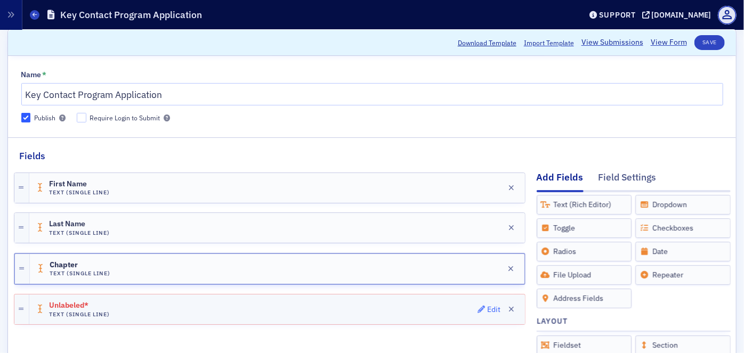
click at [487, 308] on div "Edit" at bounding box center [493, 310] width 13 height 6
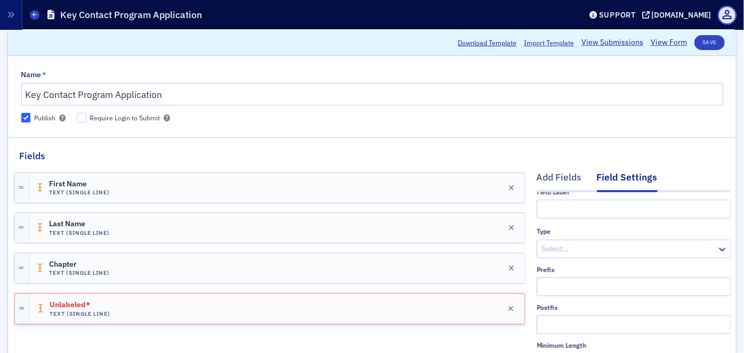
scroll to position [0, 0]
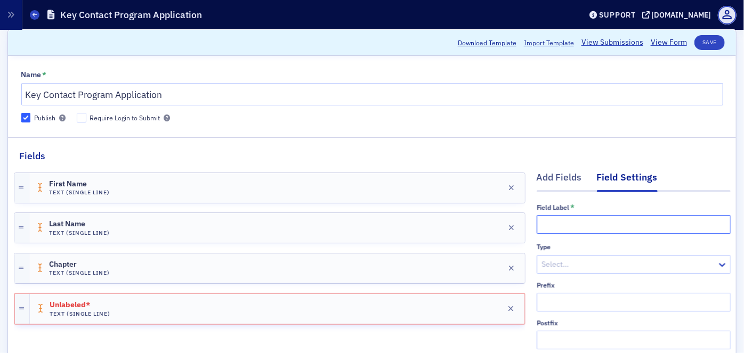
click at [567, 221] on input "text" at bounding box center [634, 224] width 194 height 19
type input "Phone Number"
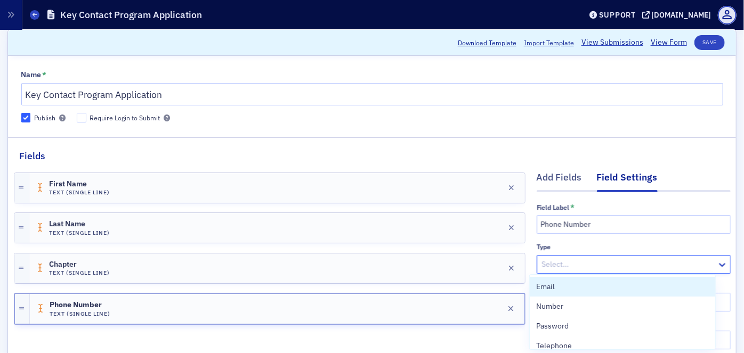
click at [617, 260] on div at bounding box center [628, 264] width 175 height 13
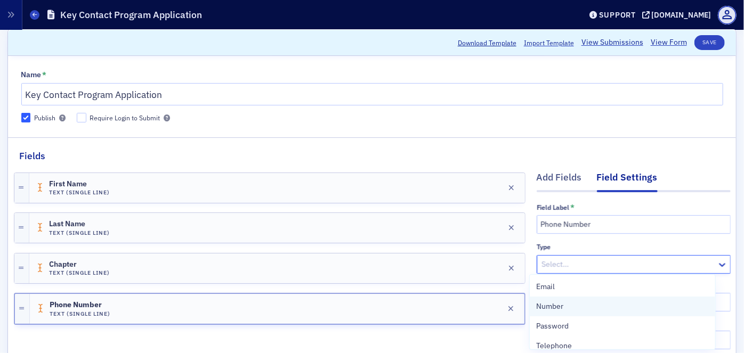
click at [587, 301] on div "Number" at bounding box center [622, 306] width 173 height 11
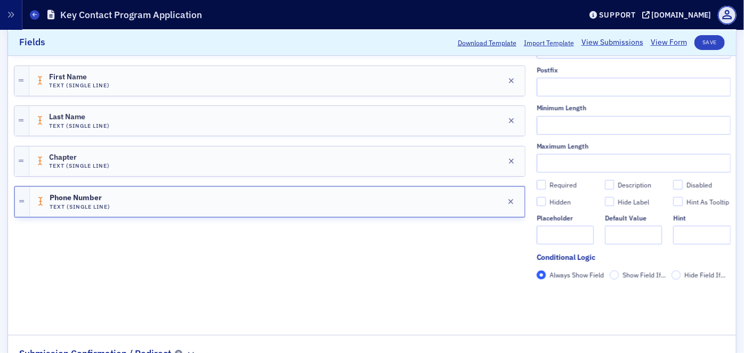
scroll to position [194, 0]
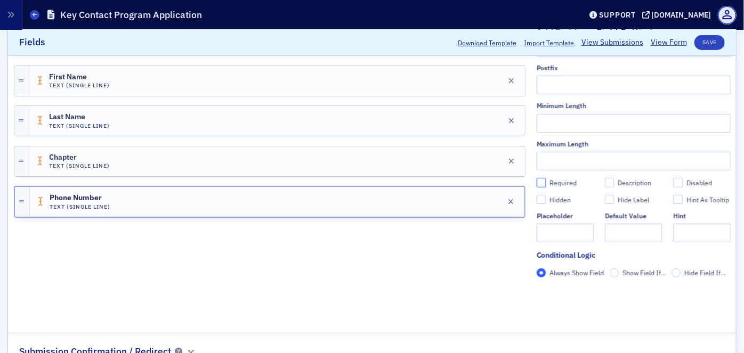
click at [537, 178] on input "Required" at bounding box center [542, 183] width 10 height 10
checkbox input "true"
type input "required"
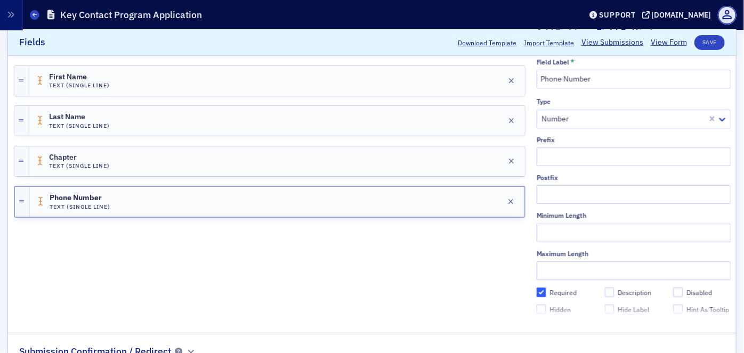
scroll to position [0, 0]
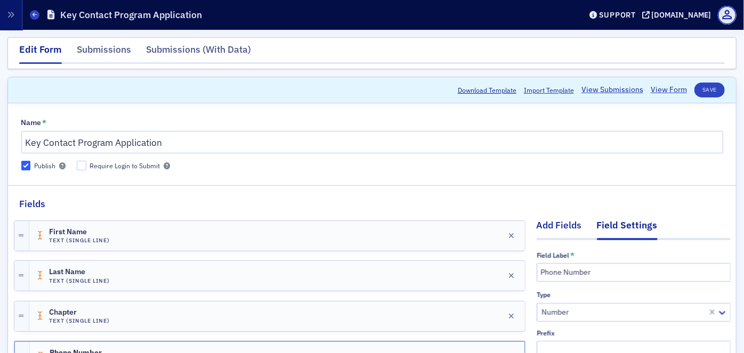
click at [557, 225] on div "Add Fields" at bounding box center [559, 229] width 45 height 20
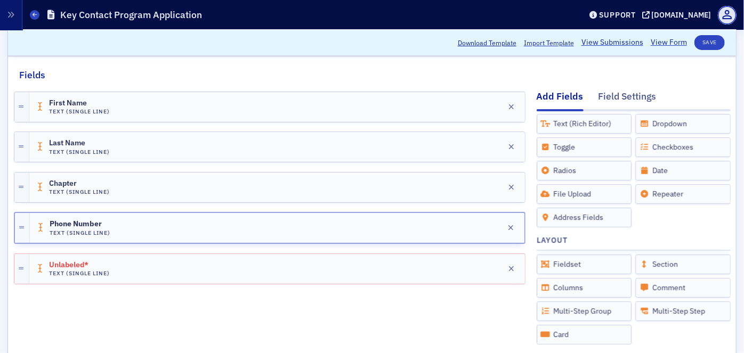
scroll to position [145, 0]
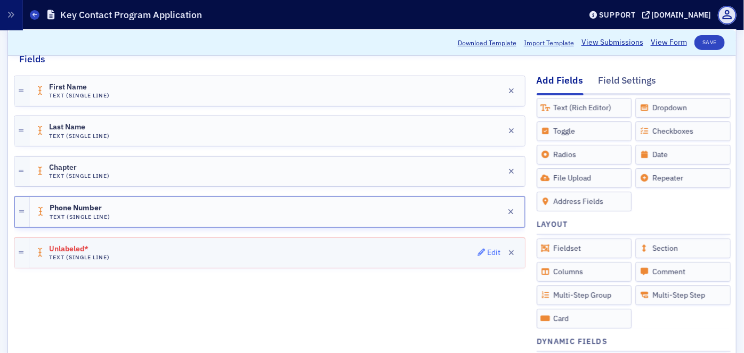
click at [487, 251] on div "Edit" at bounding box center [493, 253] width 13 height 6
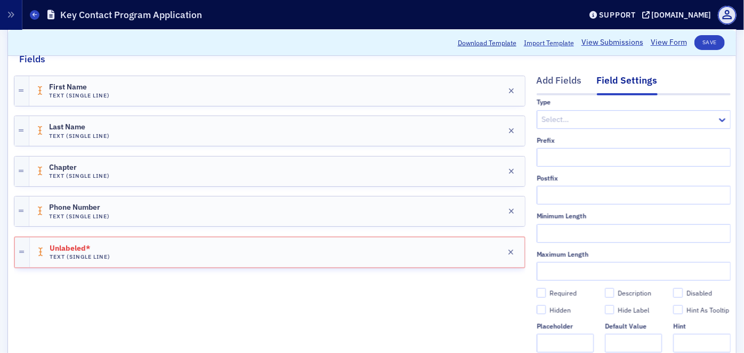
scroll to position [0, 0]
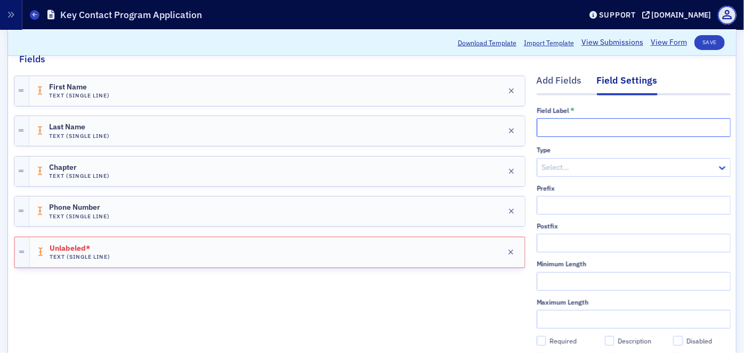
click at [557, 121] on input "text" at bounding box center [634, 127] width 194 height 19
type input "Email"
click at [598, 171] on div at bounding box center [628, 167] width 175 height 13
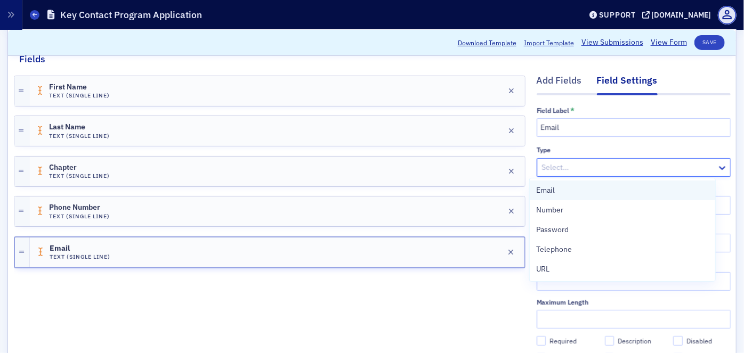
click at [580, 190] on div "Email" at bounding box center [622, 190] width 173 height 11
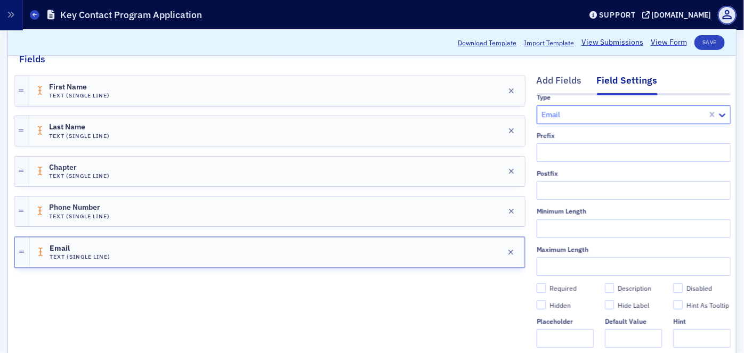
scroll to position [130, 0]
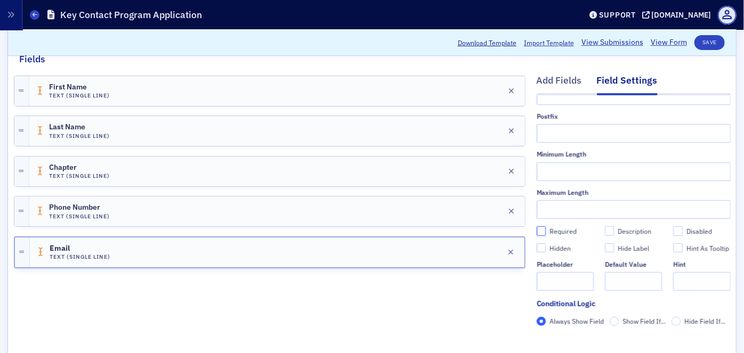
click at [537, 227] on input "Required" at bounding box center [542, 232] width 10 height 10
checkbox input "true"
type input "required"
click at [544, 77] on div "Add Fields" at bounding box center [559, 84] width 45 height 20
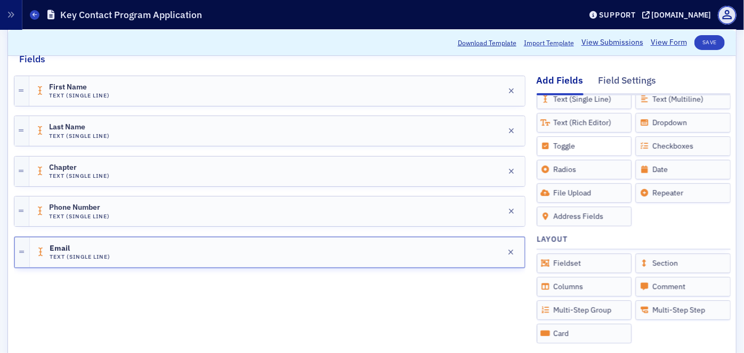
scroll to position [0, 0]
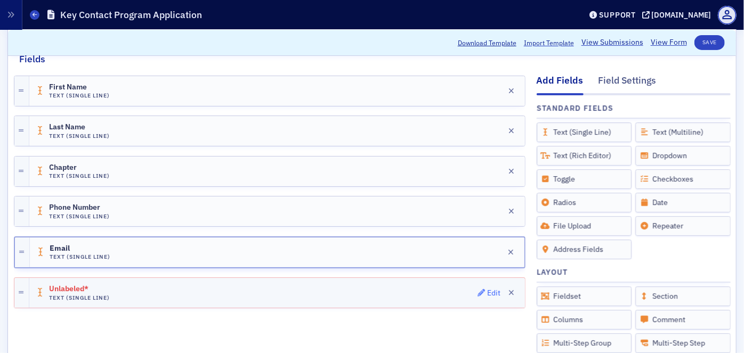
click at [487, 291] on div "Edit" at bounding box center [493, 294] width 13 height 6
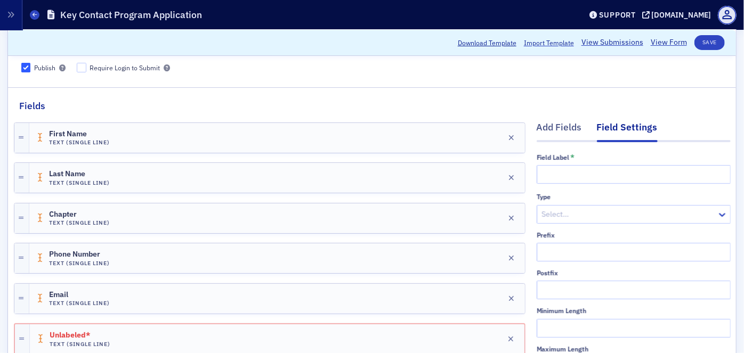
scroll to position [48, 0]
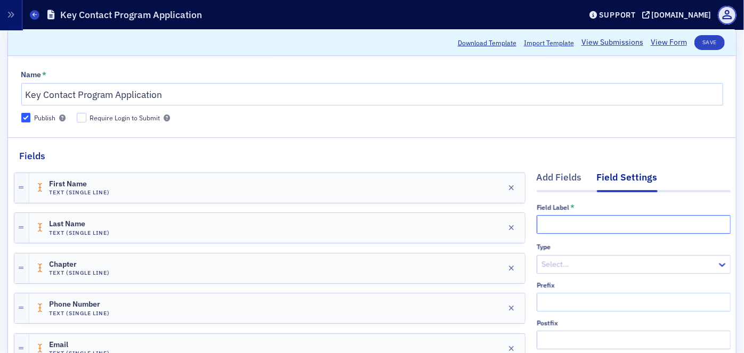
click at [567, 227] on input "text" at bounding box center [634, 224] width 194 height 19
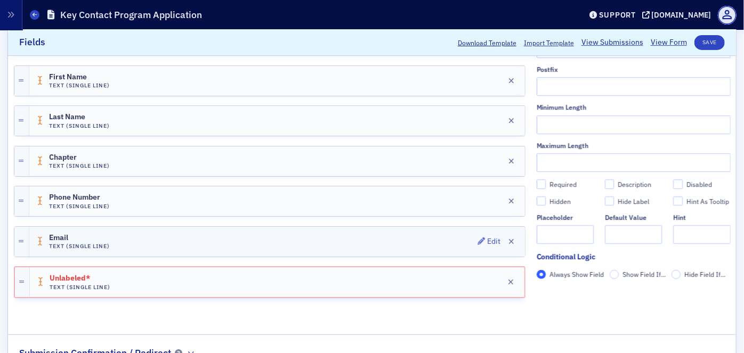
scroll to position [194, 0]
type input "What town/city do you reside?"
click at [454, 309] on div "First Name Text (Single Line) Edit Last Name Text (Single Line) Edit Chapter Te…" at bounding box center [270, 168] width 512 height 300
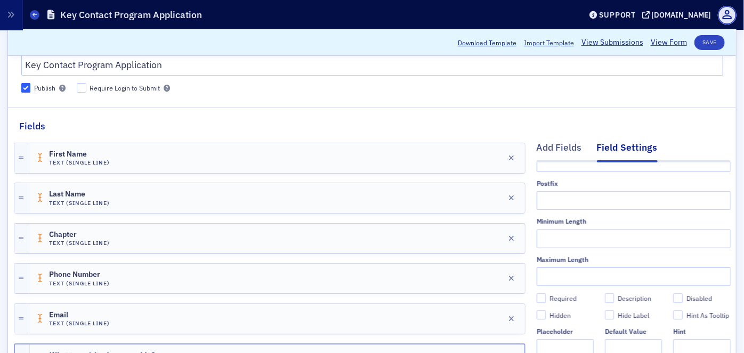
scroll to position [48, 0]
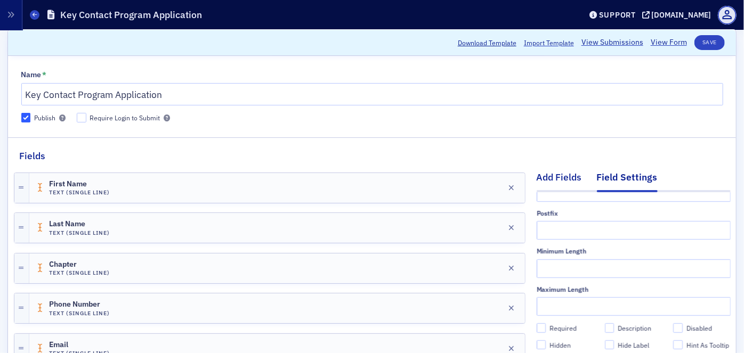
click at [553, 174] on div "Add Fields" at bounding box center [559, 181] width 45 height 20
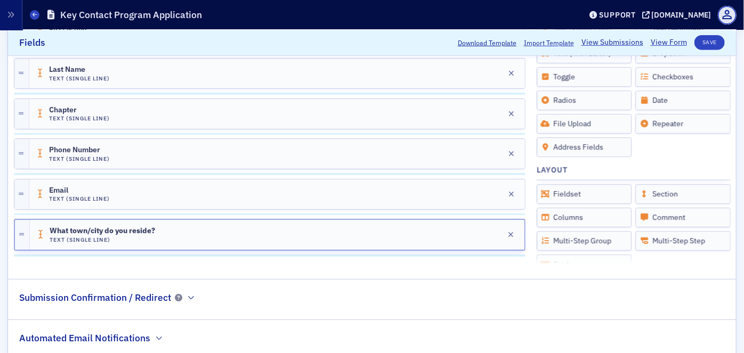
scroll to position [276, 0]
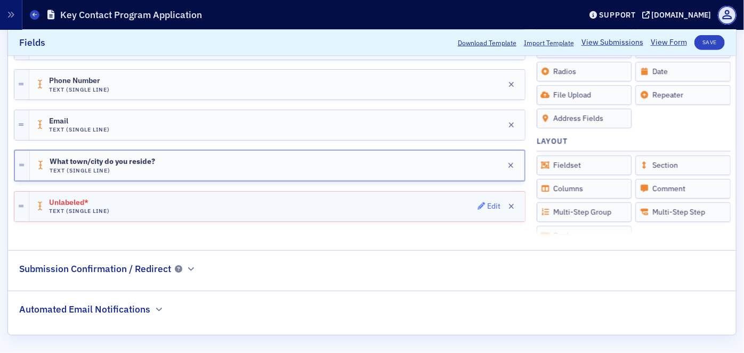
click at [488, 205] on div "Edit" at bounding box center [493, 207] width 13 height 6
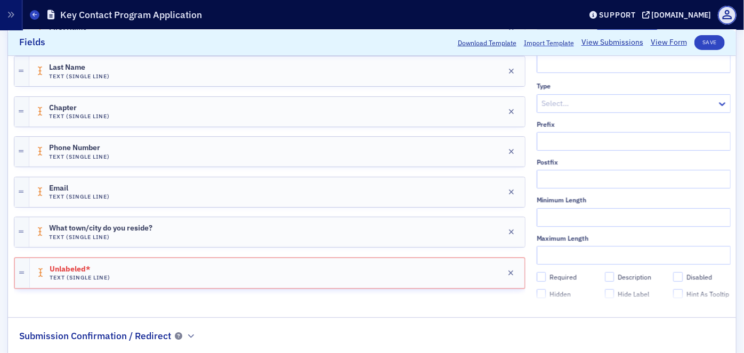
scroll to position [131, 0]
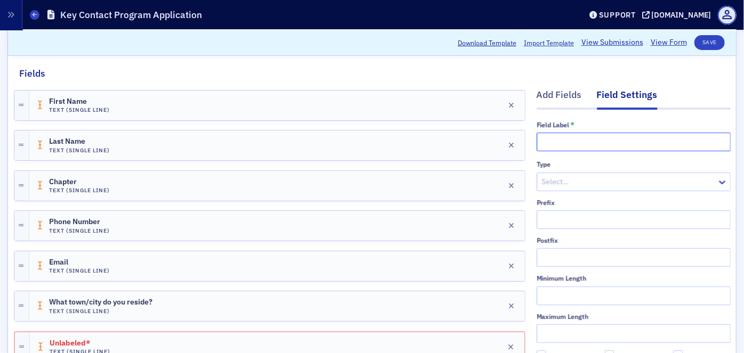
click at [568, 142] on input "text" at bounding box center [634, 142] width 194 height 19
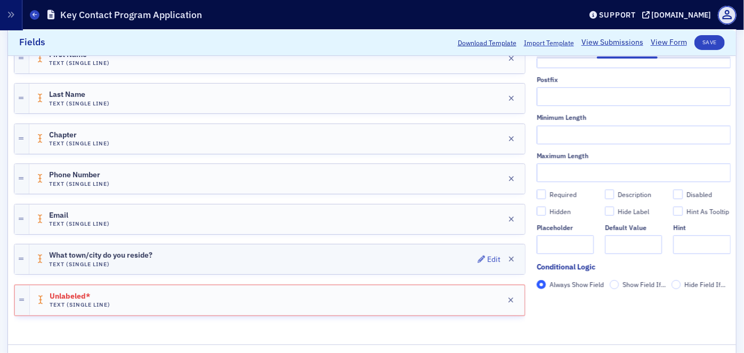
scroll to position [276, 0]
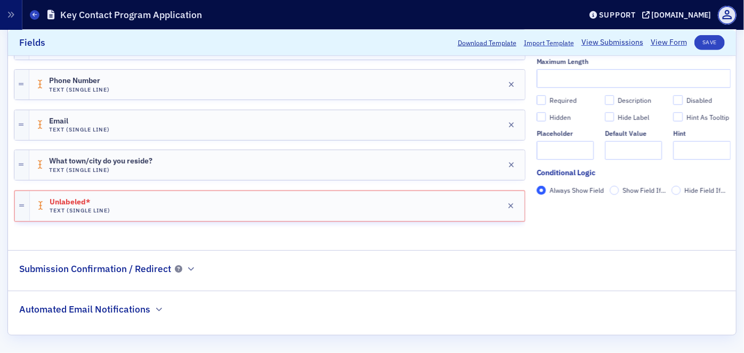
type input "What county do you reside?"
click at [521, 232] on div "Add Fields Field Settings Field Label * What county do you reside? Type Select……" at bounding box center [372, 85] width 717 height 300
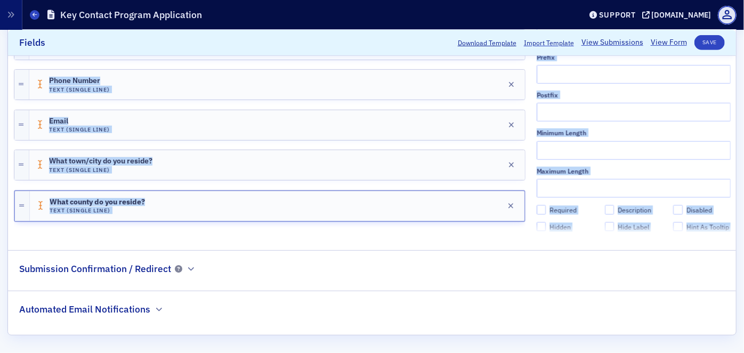
drag, startPoint x: 541, startPoint y: 131, endPoint x: 260, endPoint y: 239, distance: 300.6
click at [245, 238] on fieldset "Fields Add Fields Field Settings Field Label * What county do you reside? Type …" at bounding box center [372, 76] width 728 height 334
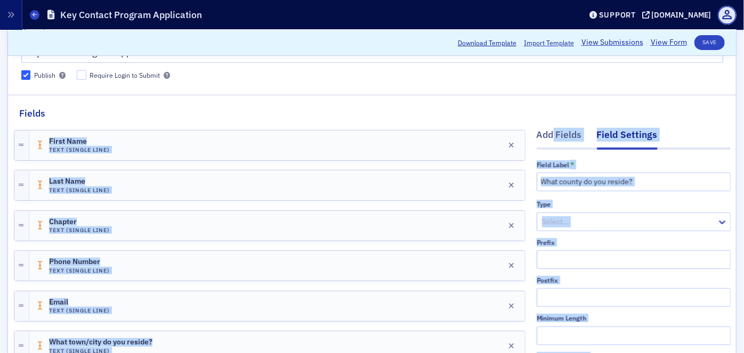
scroll to position [82, 0]
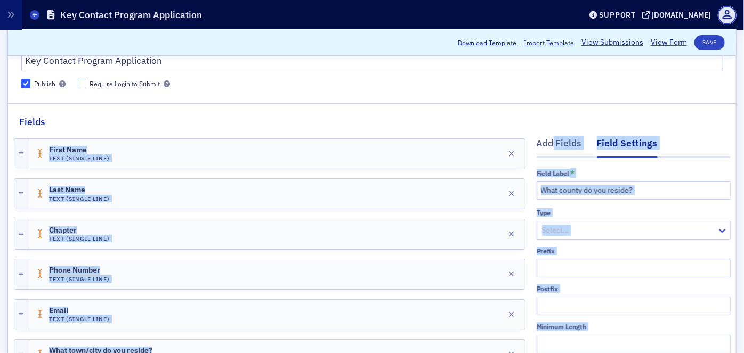
click at [553, 123] on fieldset "Fields Add Fields Field Settings Field Label * What county do you reside? Type …" at bounding box center [372, 270] width 728 height 334
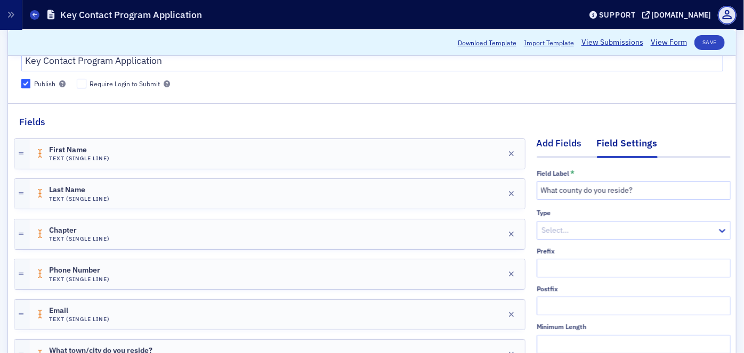
click at [551, 142] on div "Add Fields" at bounding box center [559, 146] width 45 height 20
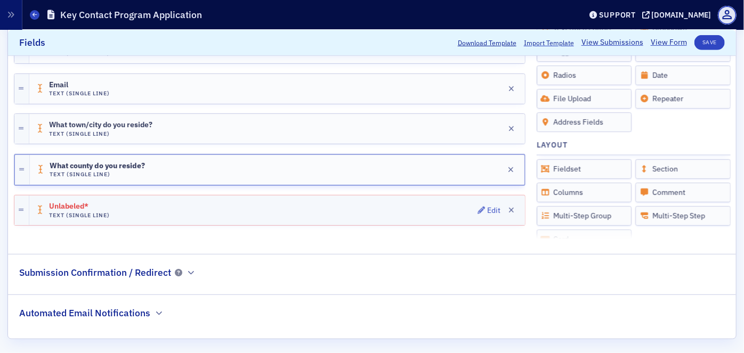
scroll to position [309, 0]
click at [487, 207] on div "Edit" at bounding box center [493, 210] width 13 height 6
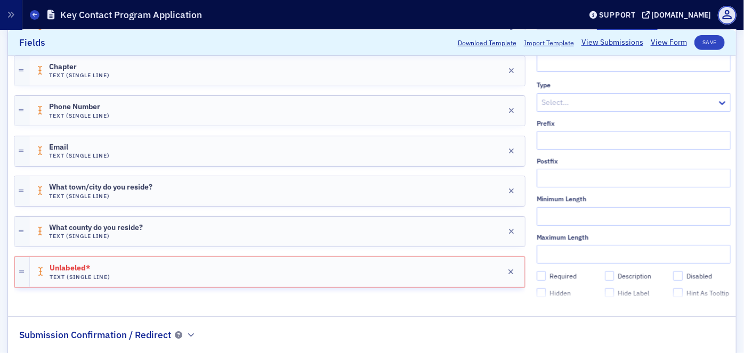
scroll to position [212, 0]
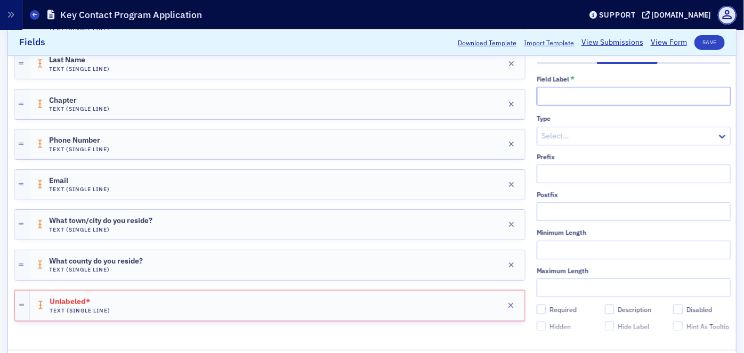
click at [554, 98] on input "text" at bounding box center [634, 96] width 194 height 19
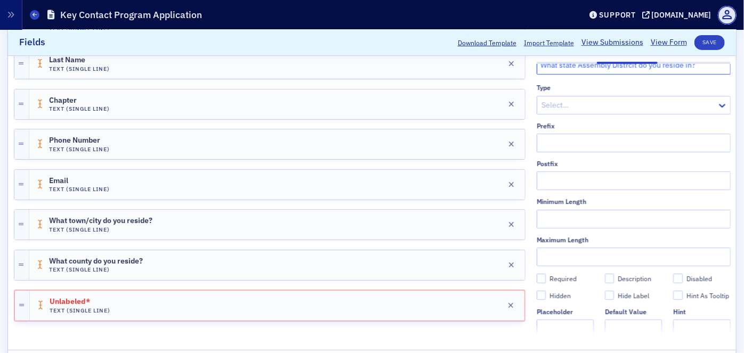
scroll to position [48, 0]
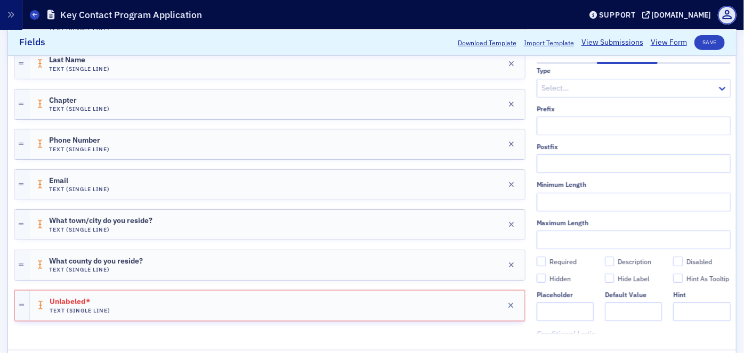
click at [379, 329] on div "First Name Text (Single Line) Edit Last Name Text (Single Line) Edit Chapter Te…" at bounding box center [270, 167] width 512 height 336
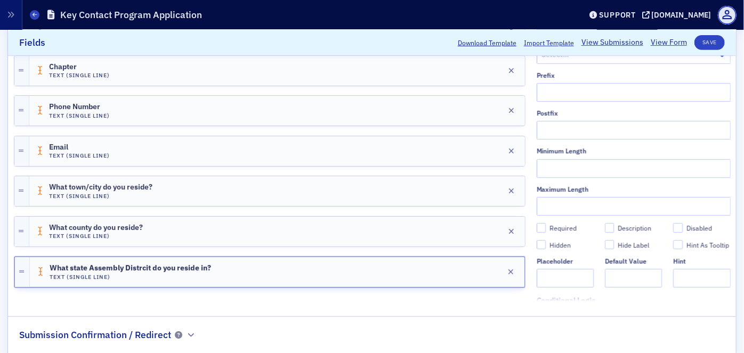
scroll to position [261, 0]
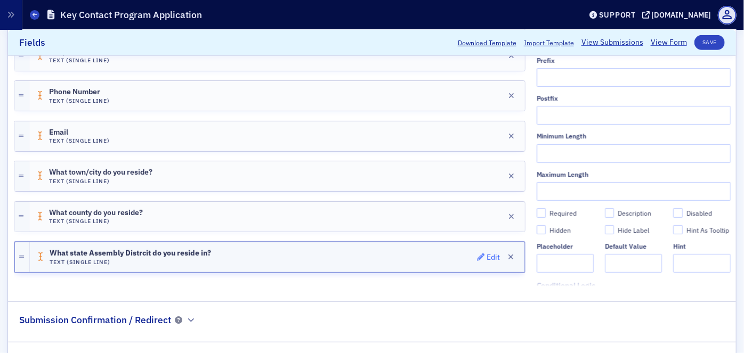
click at [487, 255] on div "Edit" at bounding box center [493, 258] width 13 height 6
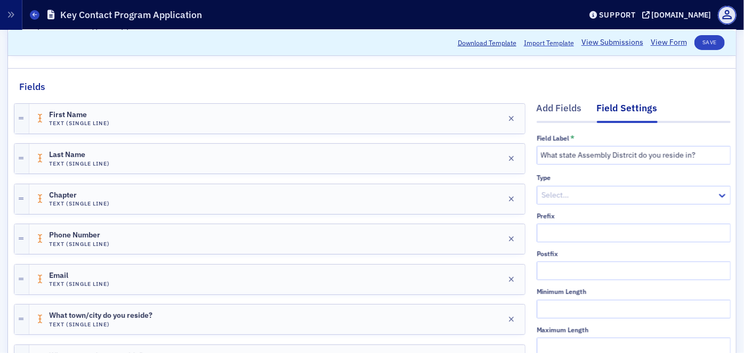
scroll to position [115, 0]
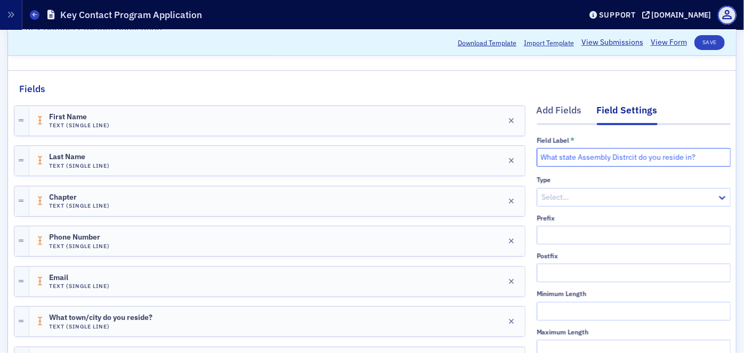
click at [623, 159] on input "What state Assembly Distrcit do you reside in?" at bounding box center [634, 157] width 194 height 19
click at [554, 158] on input "What state Assembly District do you reside in?" at bounding box center [634, 157] width 194 height 19
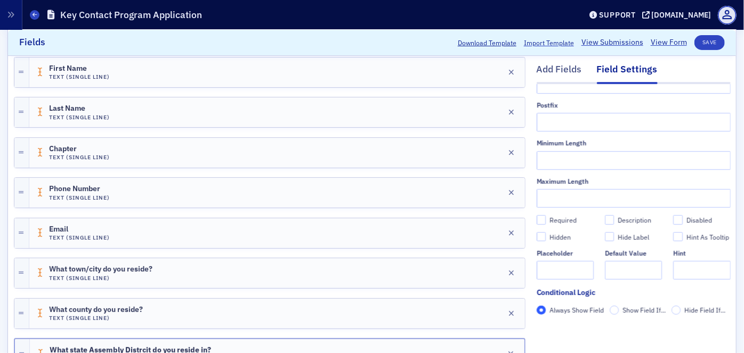
scroll to position [309, 0]
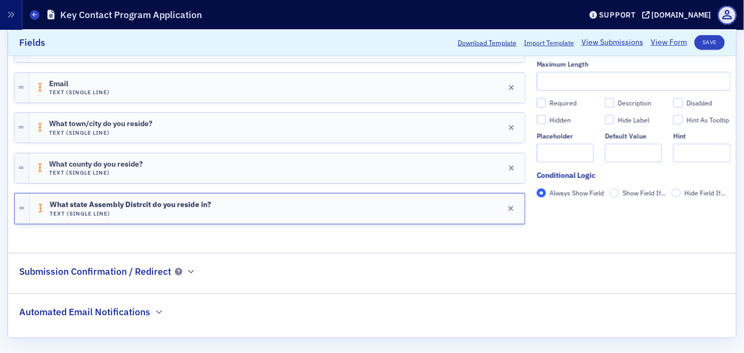
type input "What state Assembly District do you reside in?"
click at [447, 238] on fieldset "Fields Add Fields Field Settings Field Label * What state Assembly District do …" at bounding box center [372, 60] width 728 height 369
drag, startPoint x: 429, startPoint y: 204, endPoint x: 420, endPoint y: 241, distance: 37.9
click at [420, 241] on fieldset "Fields Add Fields Field Settings Field Label * What state Assembly District do …" at bounding box center [372, 60] width 728 height 369
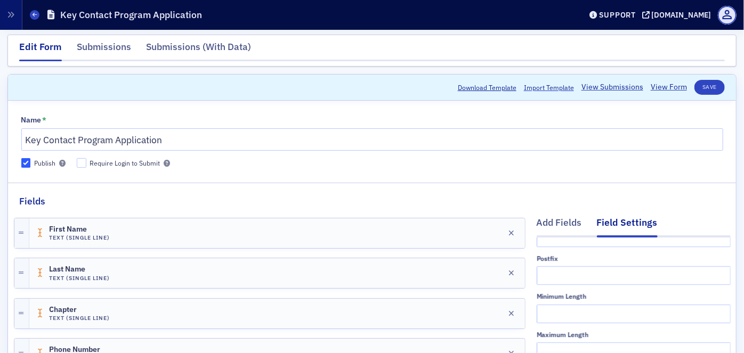
scroll to position [0, 0]
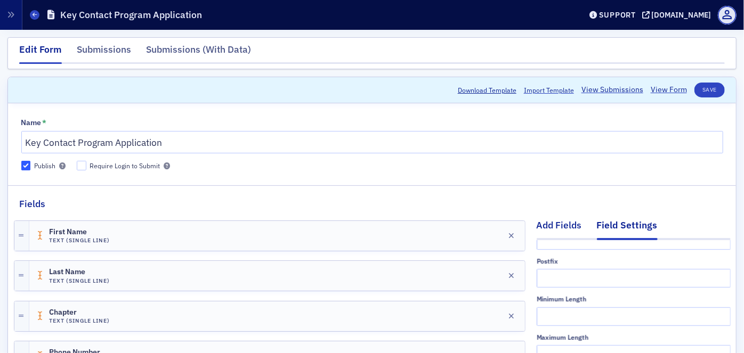
click at [551, 223] on div "Add Fields" at bounding box center [559, 229] width 45 height 20
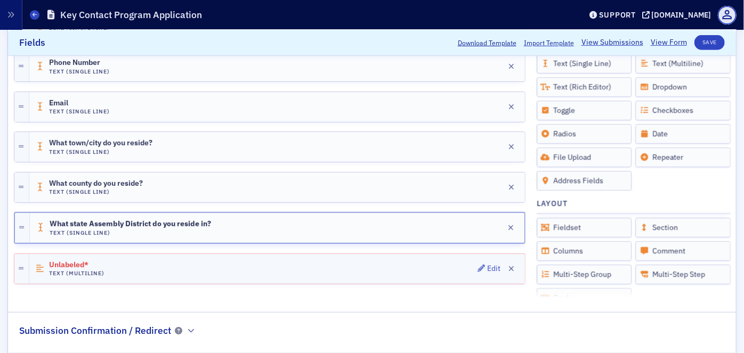
scroll to position [349, 0]
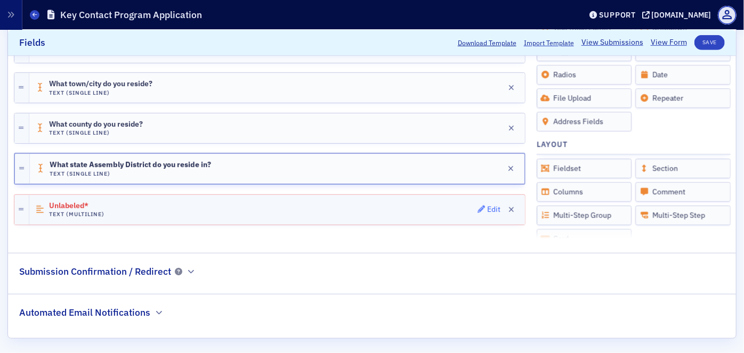
click at [487, 207] on div "Edit" at bounding box center [493, 210] width 13 height 6
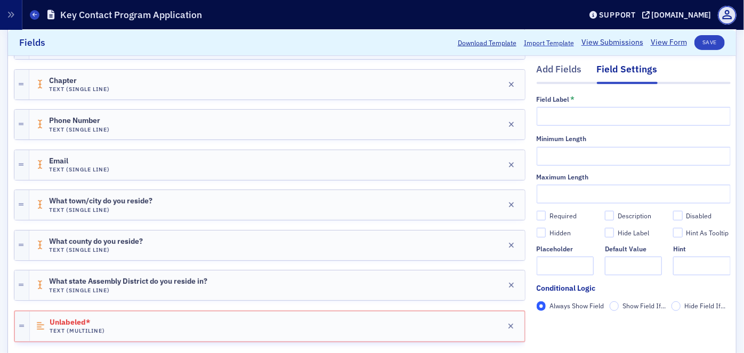
scroll to position [155, 0]
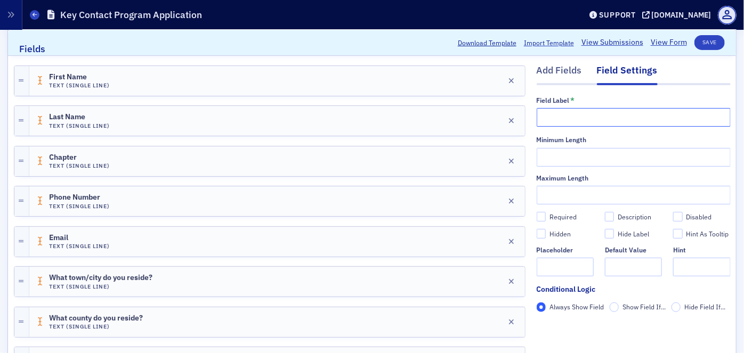
click at [553, 118] on input "text" at bounding box center [634, 117] width 194 height 19
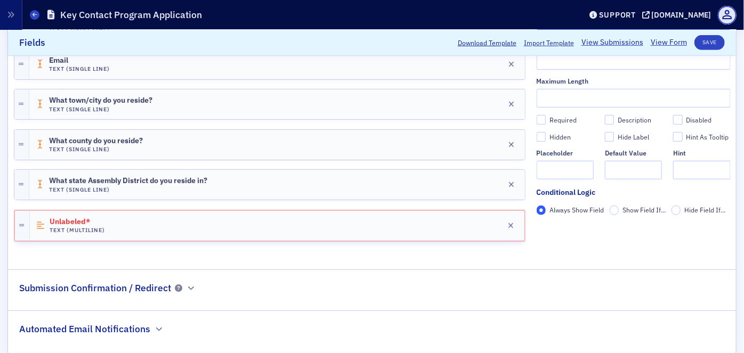
scroll to position [349, 0]
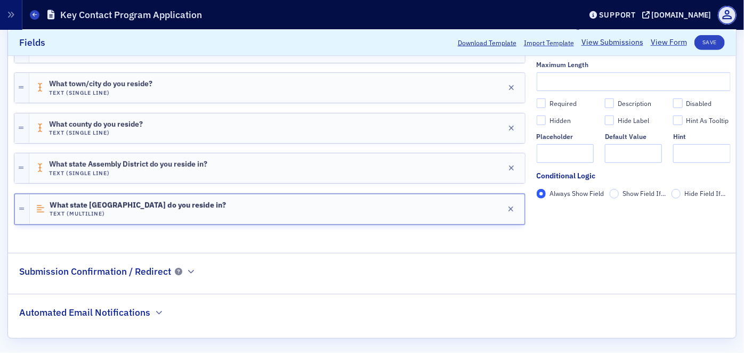
click at [417, 239] on fieldset "Fields Add Fields Field Settings Field Label * What state [GEOGRAPHIC_DATA] do …" at bounding box center [372, 40] width 728 height 409
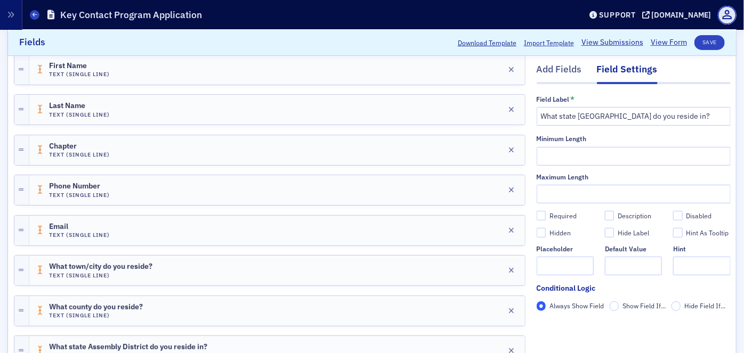
scroll to position [155, 0]
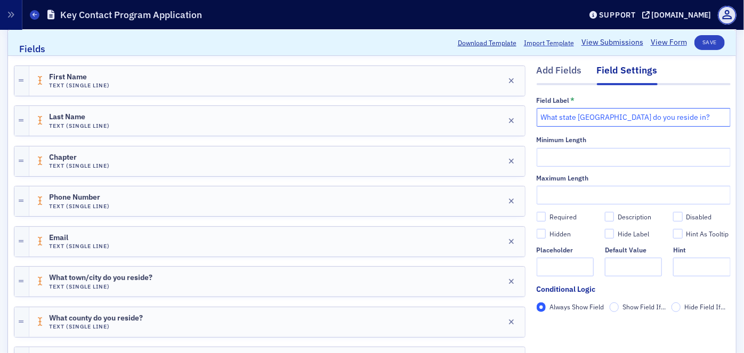
click at [574, 117] on input "What state [GEOGRAPHIC_DATA] do you reside in?" at bounding box center [634, 117] width 194 height 19
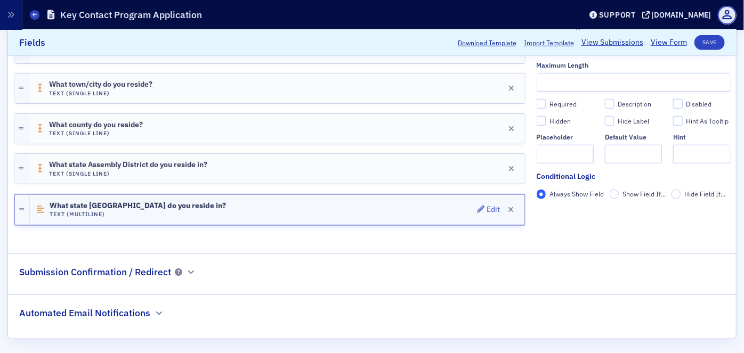
scroll to position [349, 0]
type input "What state Senate District do you reside in?"
click at [456, 236] on fieldset "Fields Add Fields Field Settings Field Label * What state Senate District do yo…" at bounding box center [372, 40] width 728 height 409
click at [699, 44] on button "Save" at bounding box center [710, 42] width 30 height 15
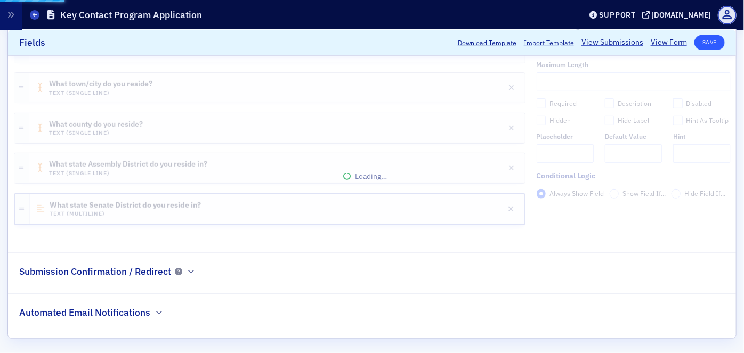
scroll to position [348, 0]
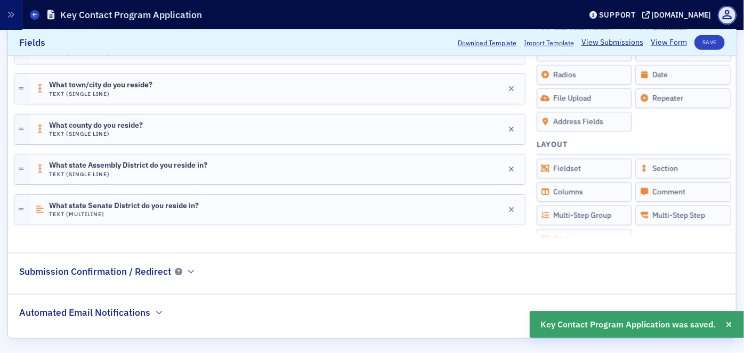
click at [651, 41] on link "View Form" at bounding box center [669, 42] width 36 height 11
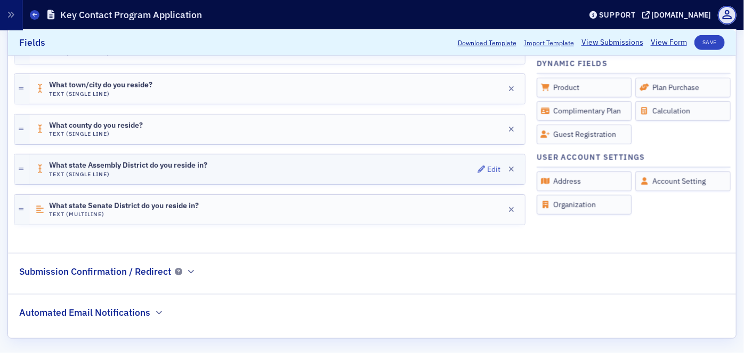
click at [394, 167] on div "What state Assembly District do you reside in? Text (Single Line) Edit" at bounding box center [277, 170] width 496 height 30
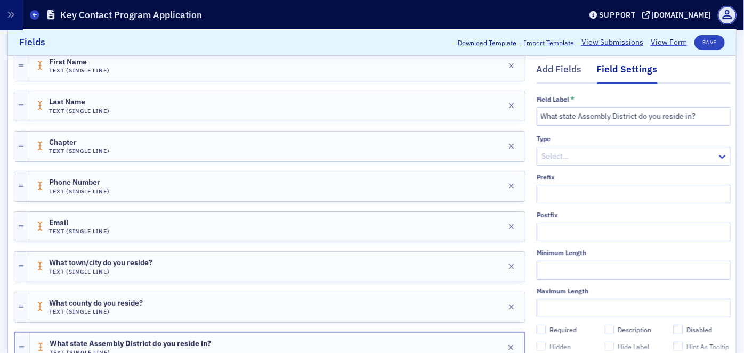
scroll to position [58, 0]
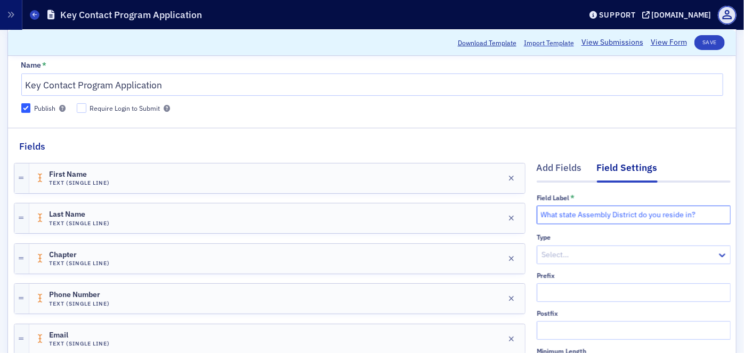
drag, startPoint x: 690, startPoint y: 212, endPoint x: 530, endPoint y: 230, distance: 161.0
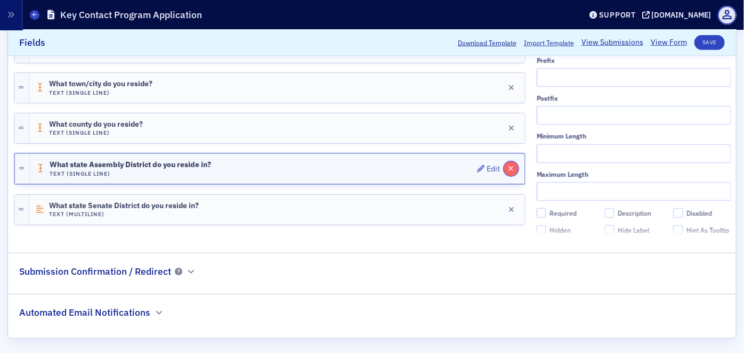
click at [509, 168] on icon "button" at bounding box center [512, 168] width 6 height 7
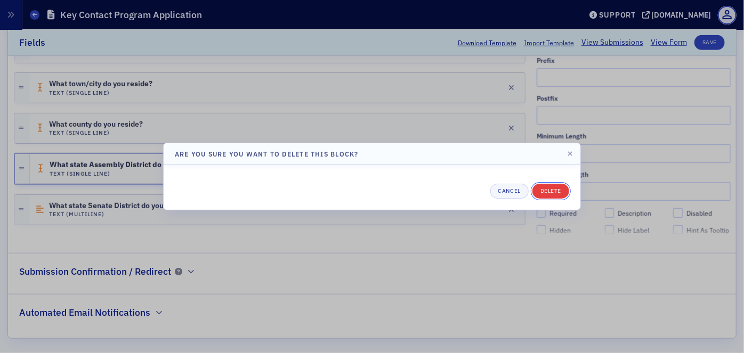
click at [549, 192] on button "Delete" at bounding box center [551, 191] width 37 height 15
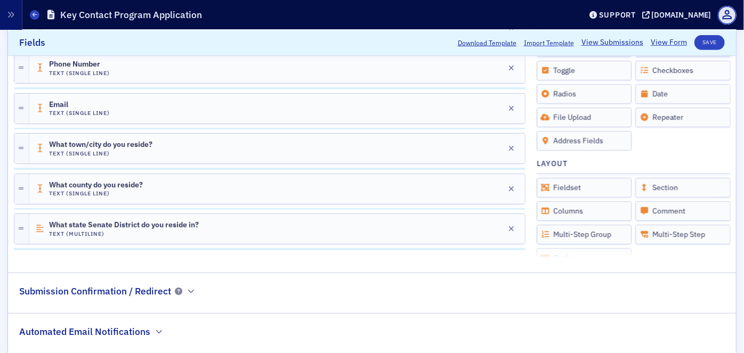
scroll to position [302, 0]
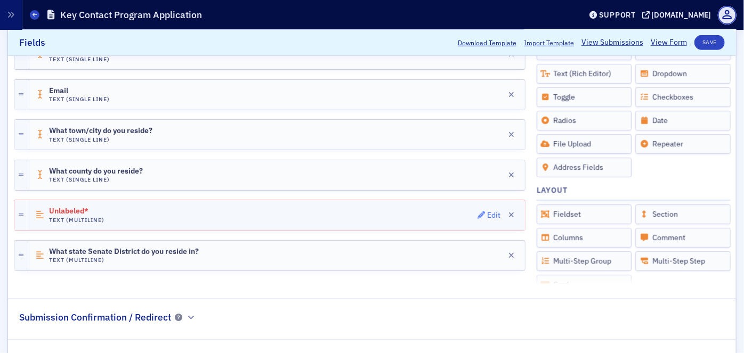
click at [487, 213] on div "Edit" at bounding box center [493, 216] width 13 height 6
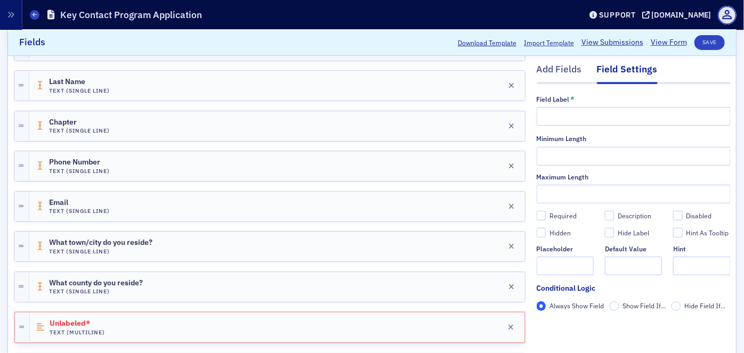
scroll to position [60, 0]
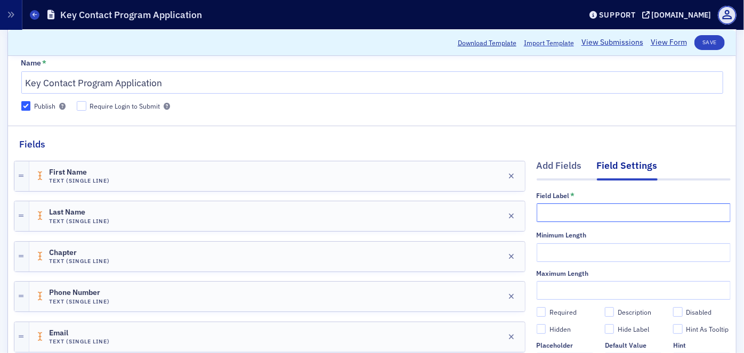
click at [565, 215] on input "text" at bounding box center [634, 213] width 194 height 19
paste input "What state Assembly District do you reside in?"
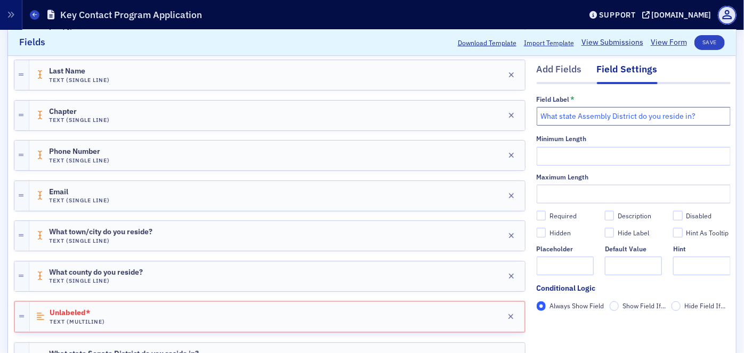
scroll to position [349, 0]
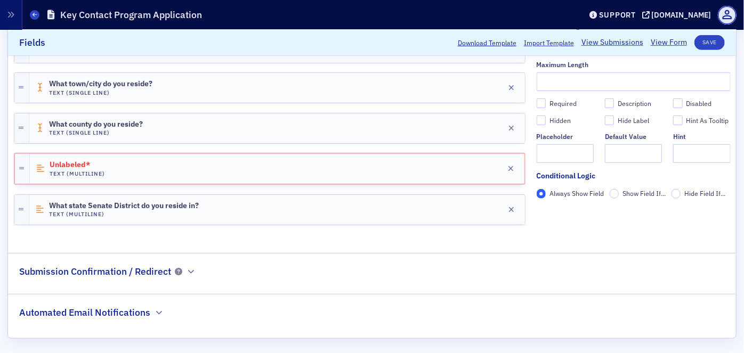
type input "What state Assembly District do you reside in?"
click at [492, 238] on fieldset "Fields Add Fields Field Settings Field Label * What state Assembly District do …" at bounding box center [372, 40] width 728 height 409
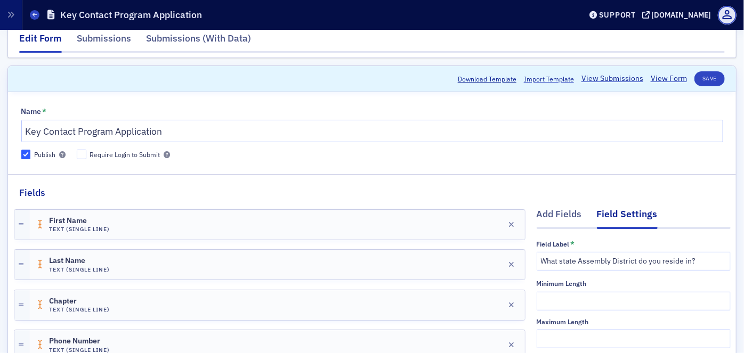
scroll to position [10, 0]
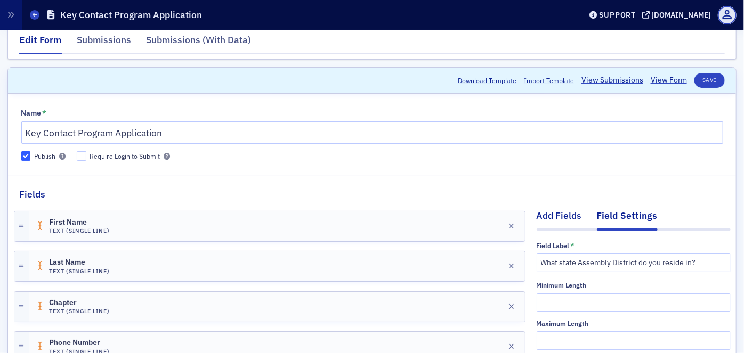
click at [549, 215] on div "Add Fields" at bounding box center [559, 219] width 45 height 20
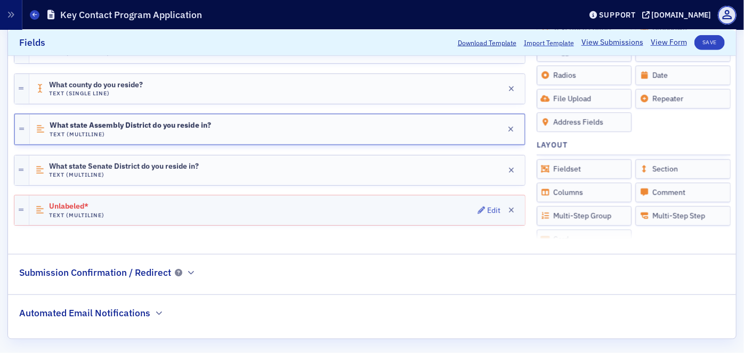
scroll to position [389, 0]
click at [487, 207] on div "Edit" at bounding box center [493, 210] width 13 height 6
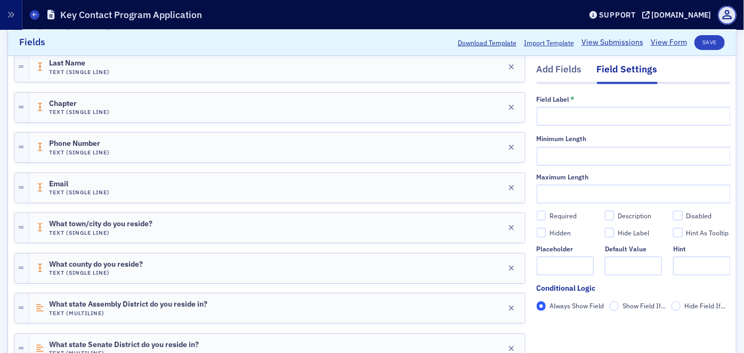
scroll to position [195, 0]
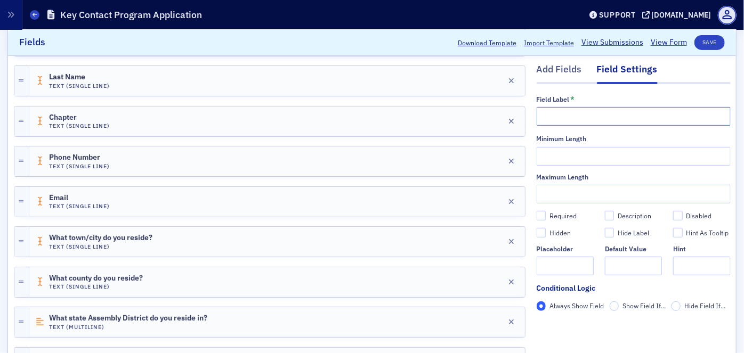
click at [574, 117] on input "text" at bounding box center [634, 116] width 194 height 19
paste input "What state Assembly District do you reside in?"
drag, startPoint x: 554, startPoint y: 119, endPoint x: 568, endPoint y: 115, distance: 14.9
click at [568, 115] on input "What state Assembly District do you reside in?" at bounding box center [634, 116] width 194 height 19
drag, startPoint x: 602, startPoint y: 118, endPoint x: 633, endPoint y: 116, distance: 31.0
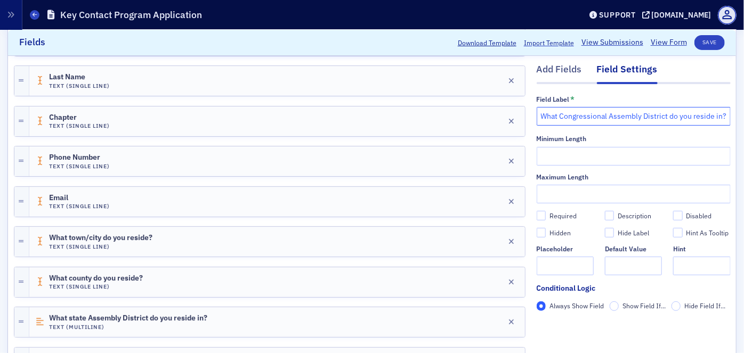
click at [633, 116] on input "What Congressional Assembly District do you reside in?" at bounding box center [634, 116] width 194 height 19
type input "What Congressional District do you reside in?"
click at [537, 70] on div "Add Fields" at bounding box center [559, 73] width 45 height 20
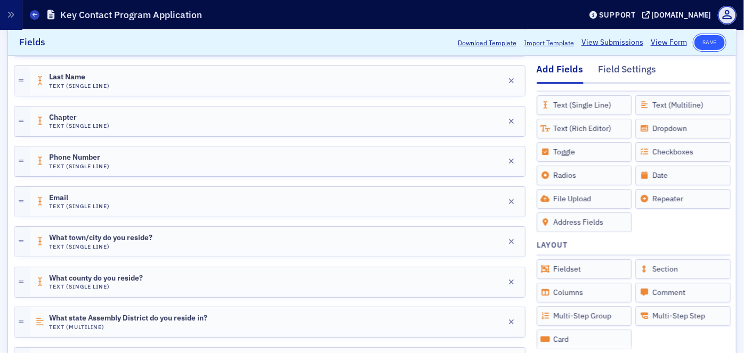
click at [704, 43] on button "Save" at bounding box center [710, 42] width 30 height 15
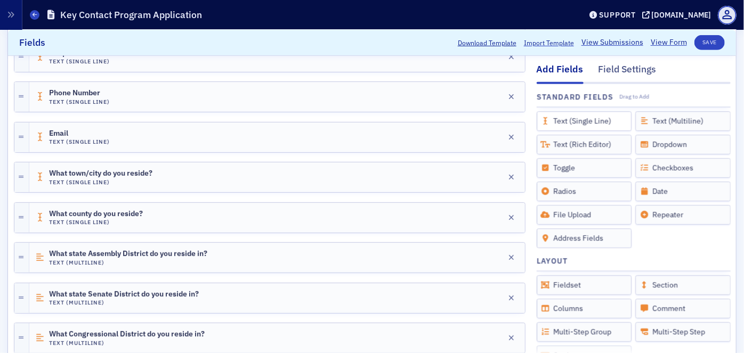
scroll to position [243, 0]
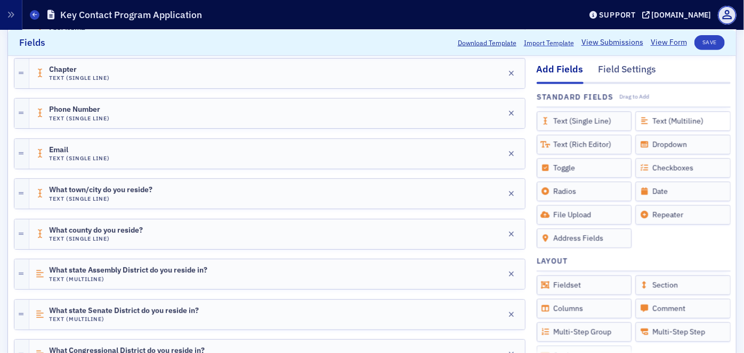
click at [645, 121] on div "Text (Multiline)" at bounding box center [682, 121] width 95 height 20
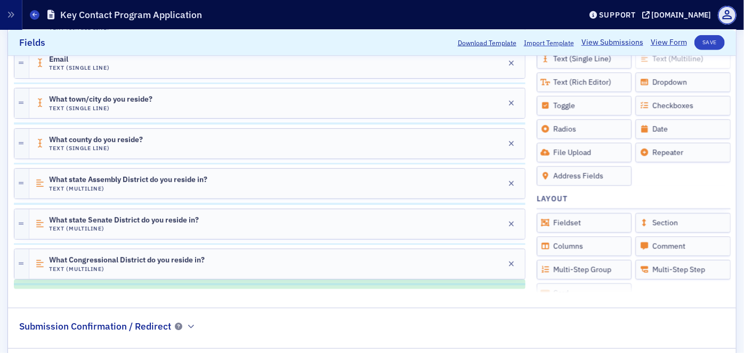
scroll to position [388, 0]
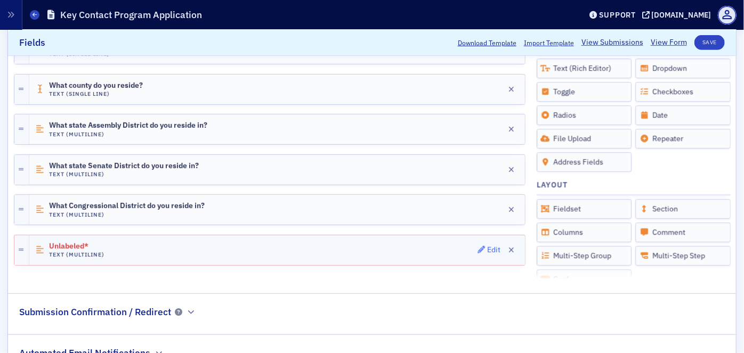
click at [487, 247] on div "Edit" at bounding box center [493, 250] width 13 height 6
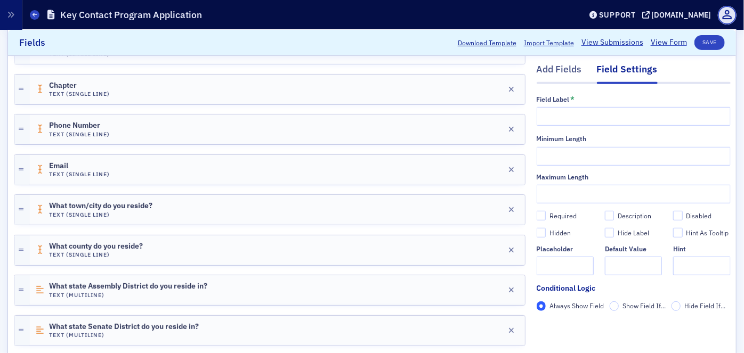
scroll to position [195, 0]
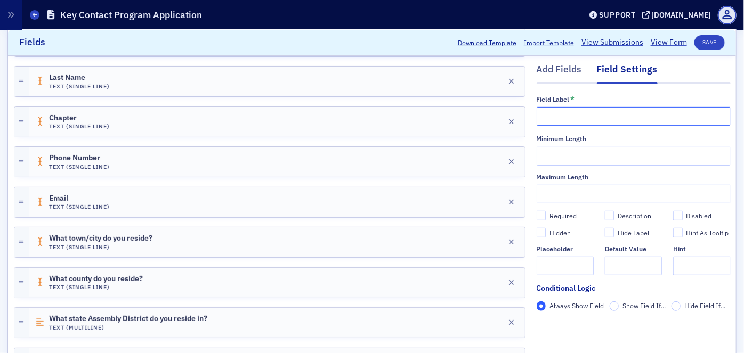
click at [567, 112] on input "text" at bounding box center [634, 116] width 194 height 19
paste input "Do you work in the same district you live in? If not, can you list what distric…"
type input "Do you work in the same district you live in? If not, can you list what distric…"
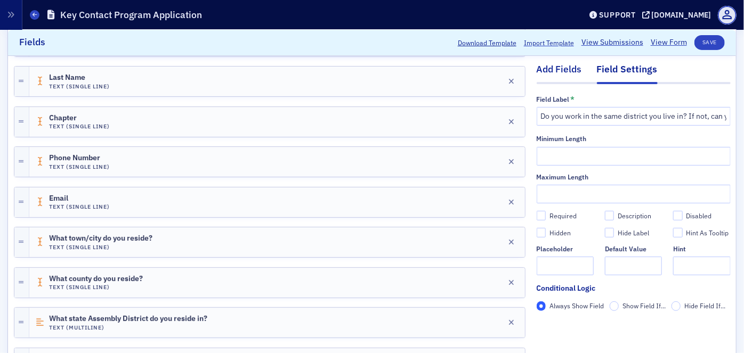
click at [551, 69] on div "Add Fields" at bounding box center [559, 73] width 45 height 20
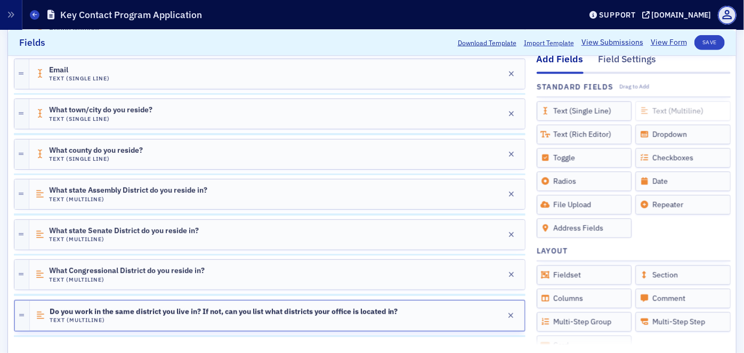
scroll to position [328, 0]
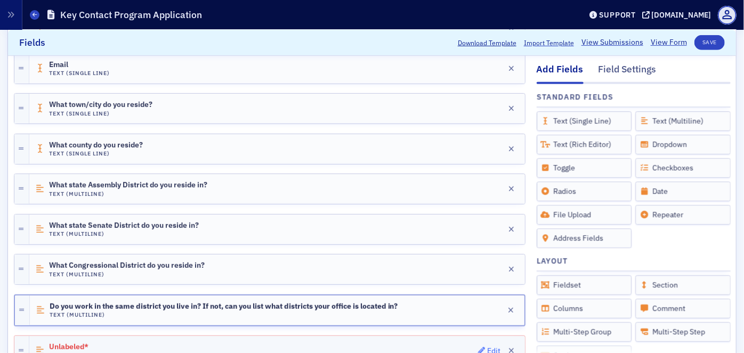
click at [487, 349] on div "Edit" at bounding box center [493, 352] width 13 height 6
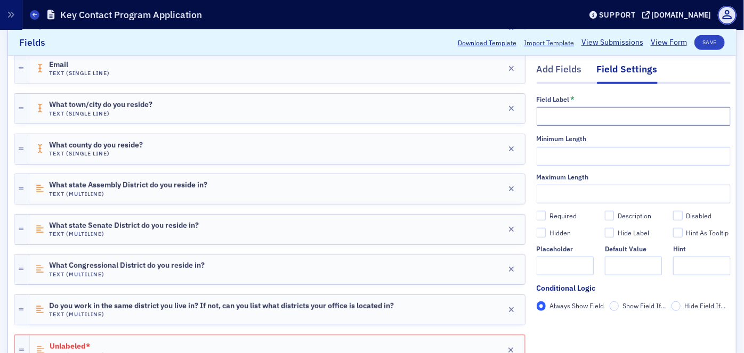
click at [549, 115] on input "text" at bounding box center [634, 116] width 194 height 19
paste input "Do you have any local, county, state or federal political, governmental or agen…"
type input "Do you have any local, county, state or federal political, governmental or agen…"
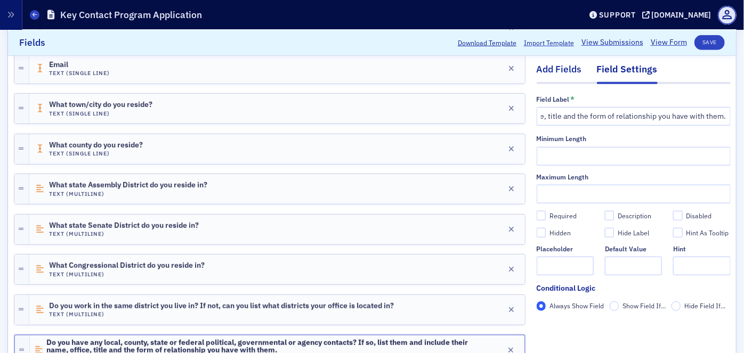
scroll to position [0, 0]
click at [566, 71] on div "Add Fields" at bounding box center [559, 73] width 45 height 20
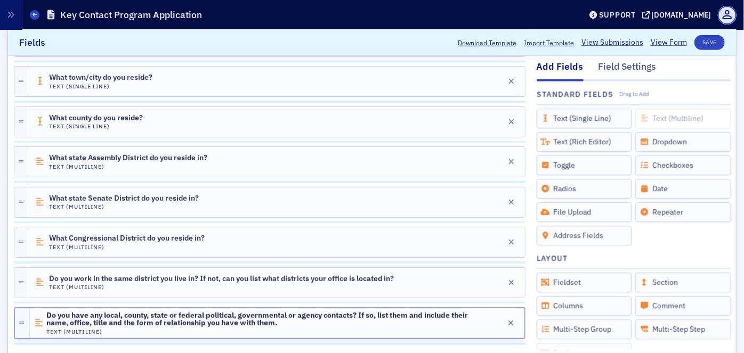
scroll to position [389, 0]
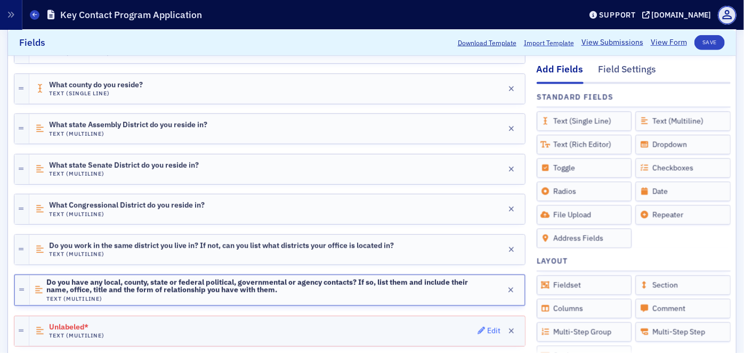
click at [487, 328] on div "Edit" at bounding box center [493, 331] width 13 height 6
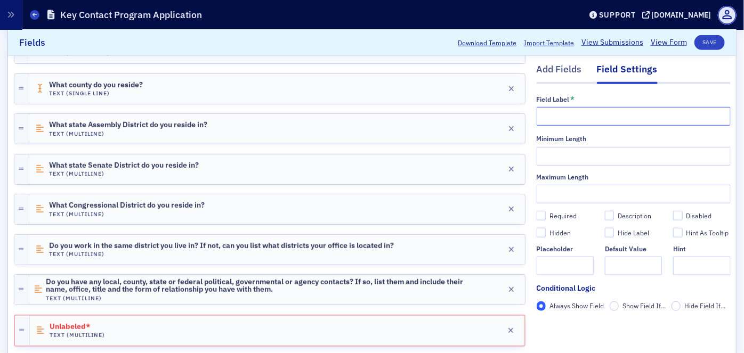
click at [587, 114] on input "text" at bounding box center [634, 116] width 194 height 19
paste input "Are there issues that are not on the NYCPA's Legislative & Regulatory Agenda th…"
type input "Are there issues that are not on the NYCPA's Legislative & Regulatory Agenda th…"
click at [554, 69] on div "Add Fields" at bounding box center [559, 73] width 45 height 20
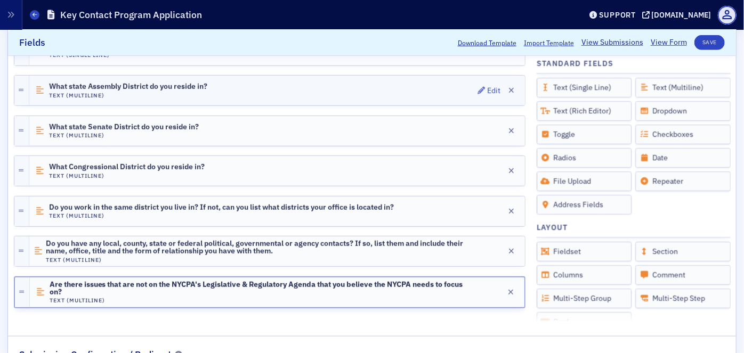
scroll to position [412, 0]
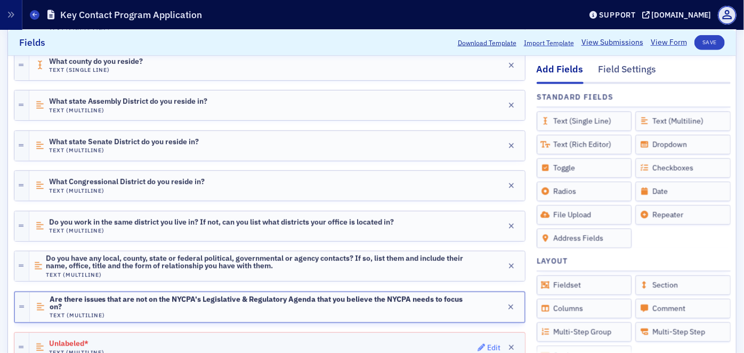
click at [487, 345] on div "Edit" at bounding box center [493, 348] width 13 height 6
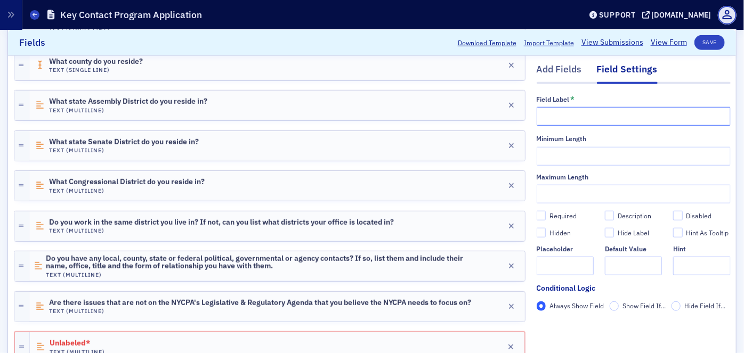
click at [561, 115] on input "text" at bounding box center [634, 116] width 194 height 19
paste input "Why do you want to participate in the NYCPA Key Contact Program"
type input "Why do you want to participate in the NYCPA Key Contact Program?"
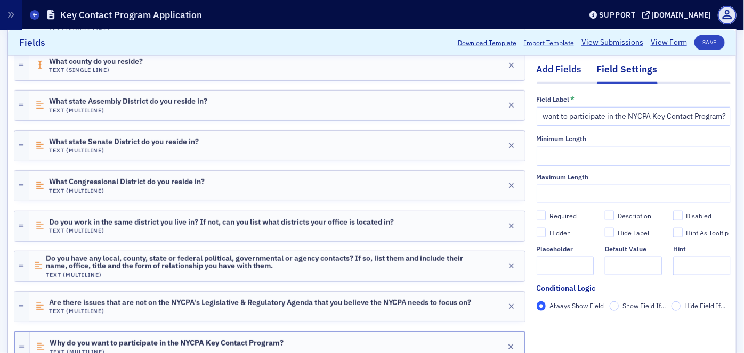
click at [564, 70] on div "Add Fields" at bounding box center [559, 73] width 45 height 20
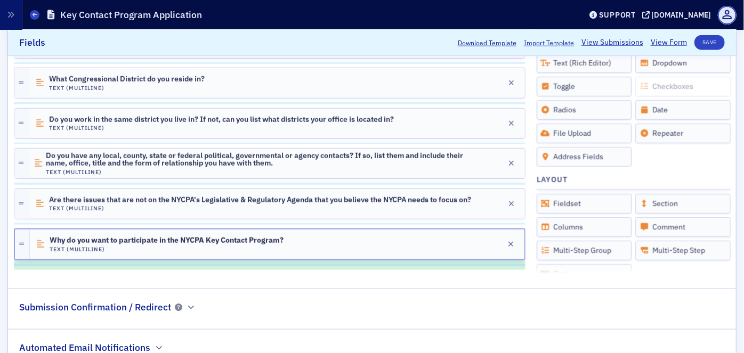
scroll to position [549, 0]
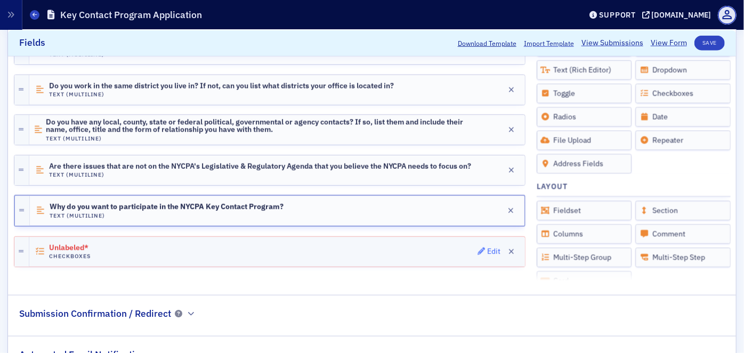
click at [487, 249] on div "Edit" at bounding box center [493, 252] width 13 height 6
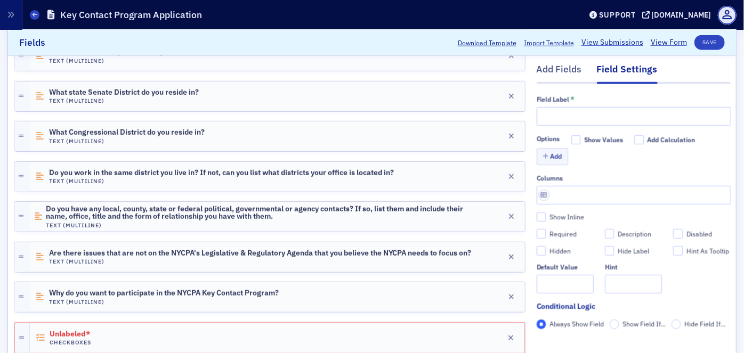
scroll to position [452, 0]
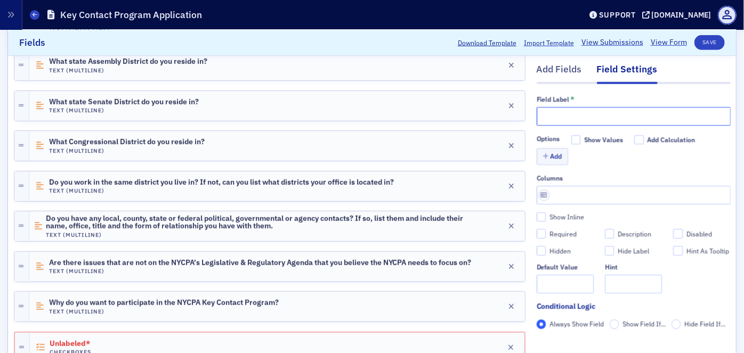
click at [552, 117] on input "text" at bounding box center [634, 116] width 194 height 19
paste input "Are you willing to advocate behalf of the NYCPA’s Government Relations Team to …"
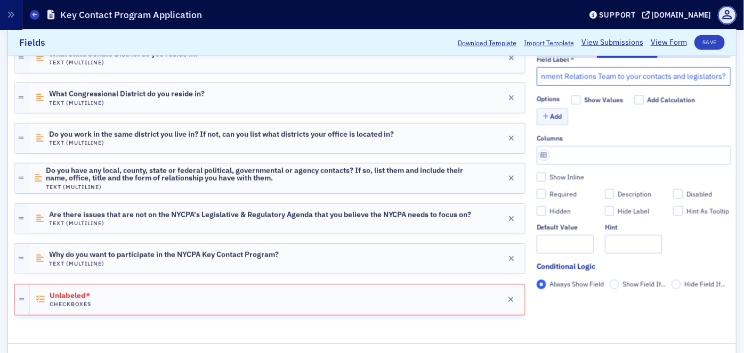
scroll to position [0, 0]
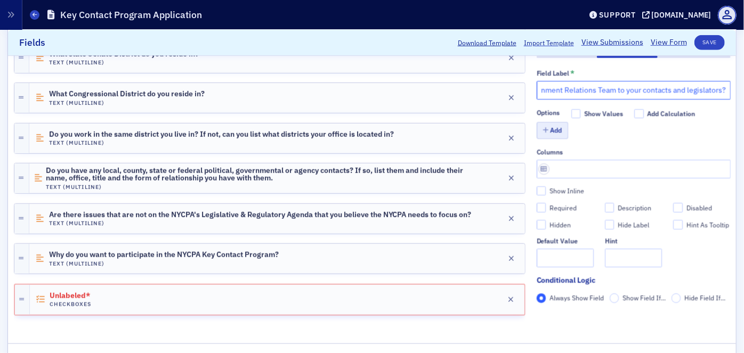
type input "Are you willing to advocate behalf of the NYCPA’s Government Relations Team to …"
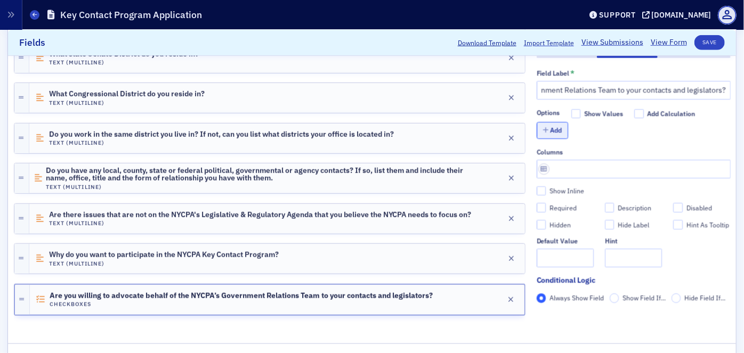
click at [553, 126] on button "Add" at bounding box center [553, 130] width 32 height 17
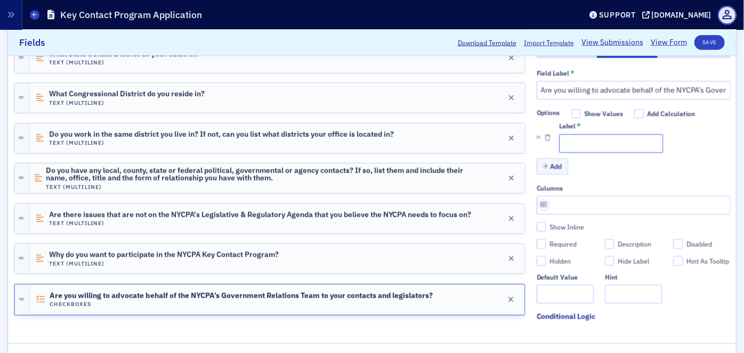
click at [563, 135] on input "Label *" at bounding box center [611, 143] width 104 height 19
type input "Yes"
click at [554, 164] on button "Add" at bounding box center [553, 166] width 32 height 17
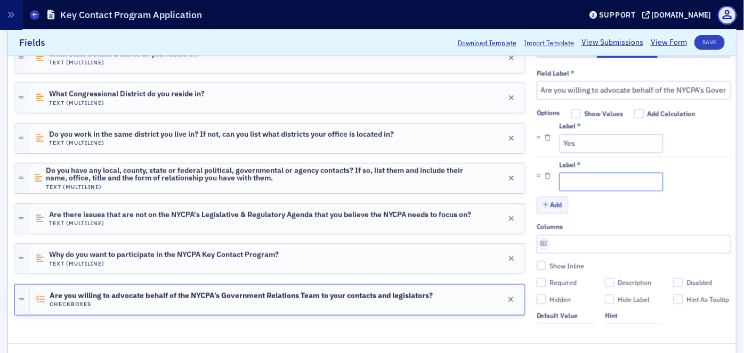
click at [571, 175] on input "Label *" at bounding box center [611, 182] width 104 height 19
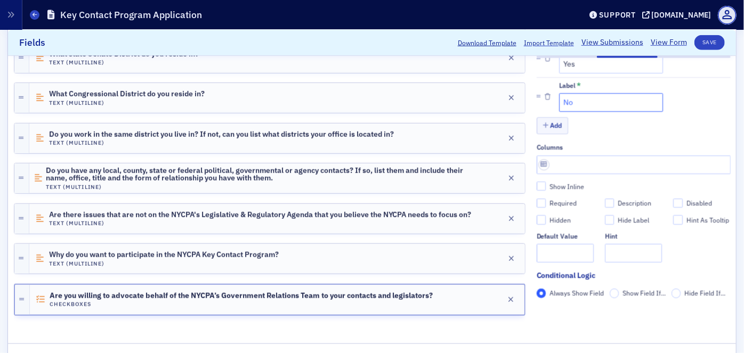
scroll to position [96, 0]
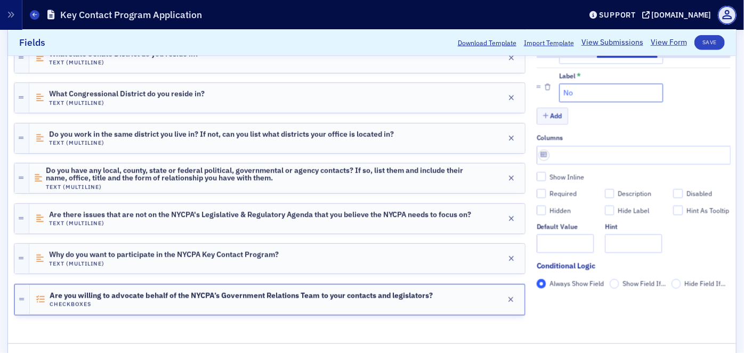
type input "No"
click at [442, 327] on fieldset "Fields Add Fields Field Settings Field Label * Are you willing to advocate beha…" at bounding box center [372, 10] width 728 height 651
click at [442, 326] on fieldset "Fields Add Fields Field Settings Field Label * Are you willing to advocate beha…" at bounding box center [372, 10] width 728 height 651
click at [451, 323] on div "First Name Text (Single Line) Edit Last Name Text (Single Line) Edit Chapter Te…" at bounding box center [270, 20] width 512 height 618
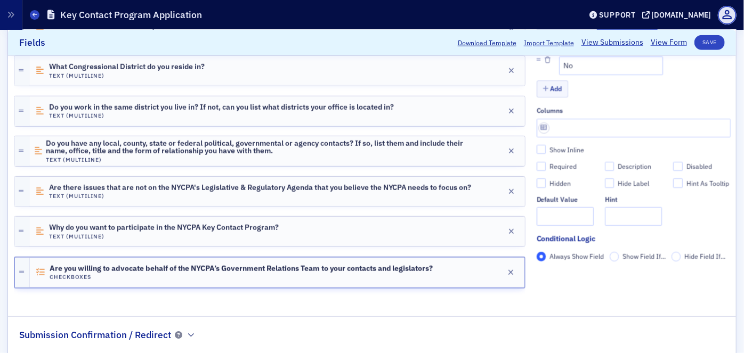
scroll to position [549, 0]
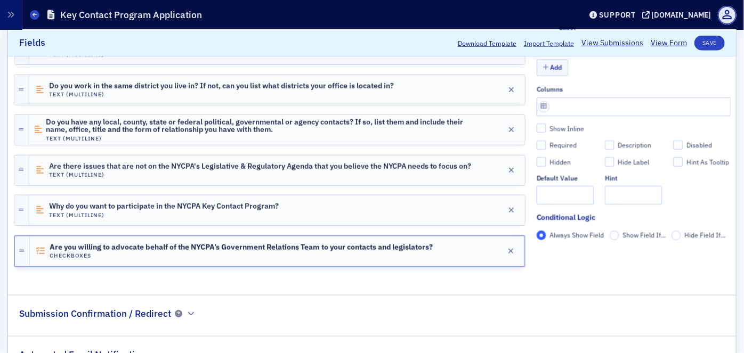
click at [537, 268] on div "Field Label * Are you willing to advocate behalf of the NYCPA’s Government Rela…" at bounding box center [634, 144] width 194 height 271
click at [703, 44] on button "Save" at bounding box center [710, 42] width 30 height 15
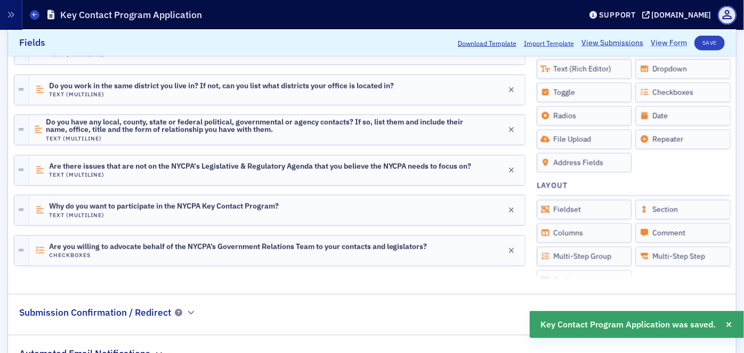
click at [658, 44] on link "View Form" at bounding box center [669, 42] width 36 height 11
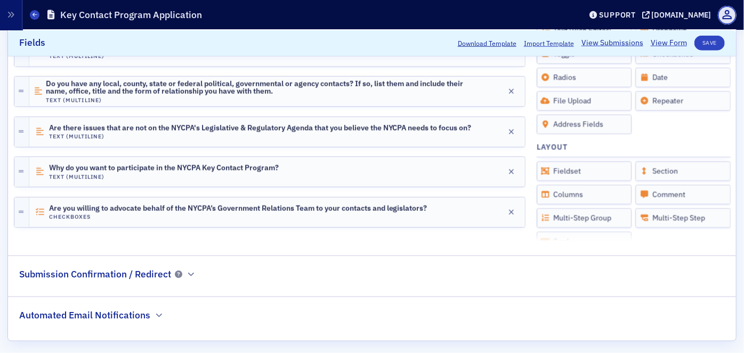
scroll to position [588, 0]
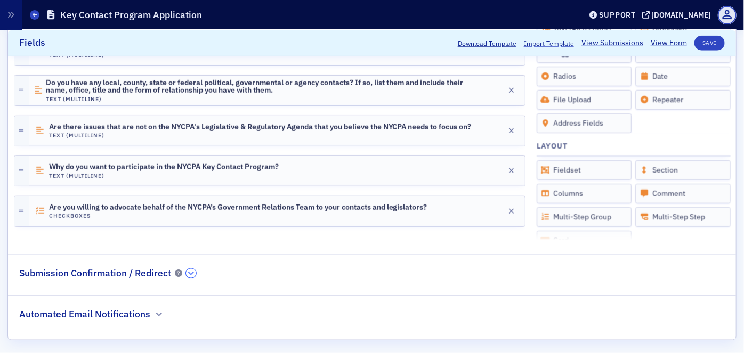
click at [189, 270] on icon "button" at bounding box center [191, 273] width 6 height 6
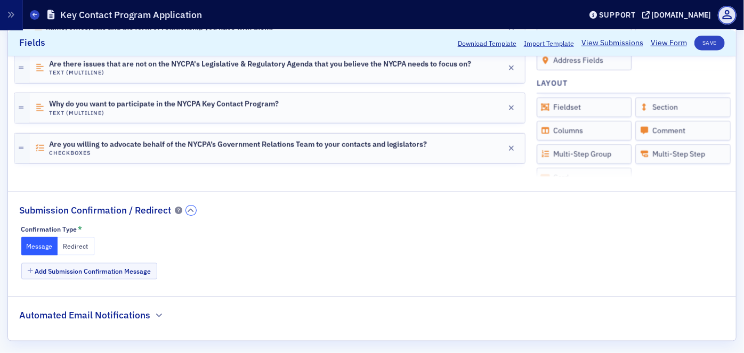
scroll to position [653, 0]
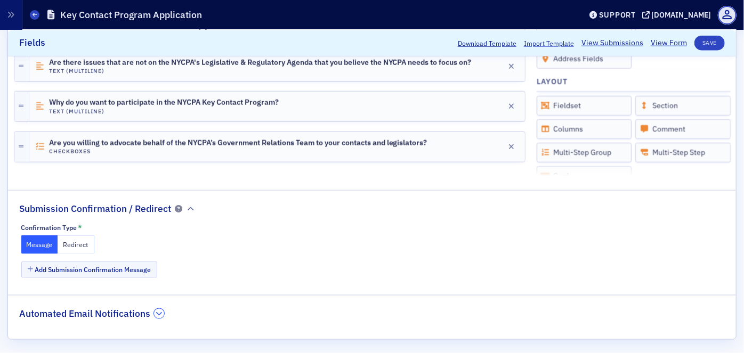
click at [159, 311] on icon "button" at bounding box center [159, 314] width 6 height 6
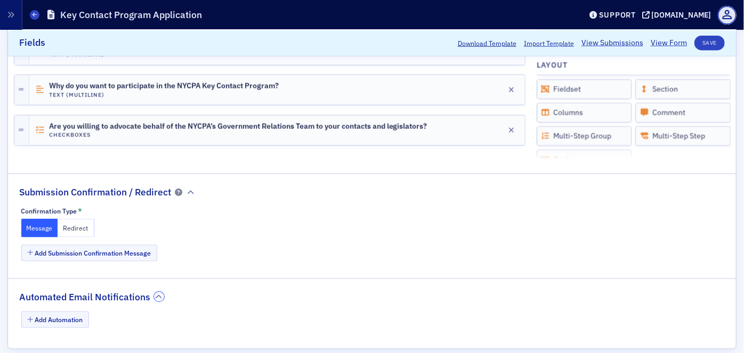
scroll to position [678, 0]
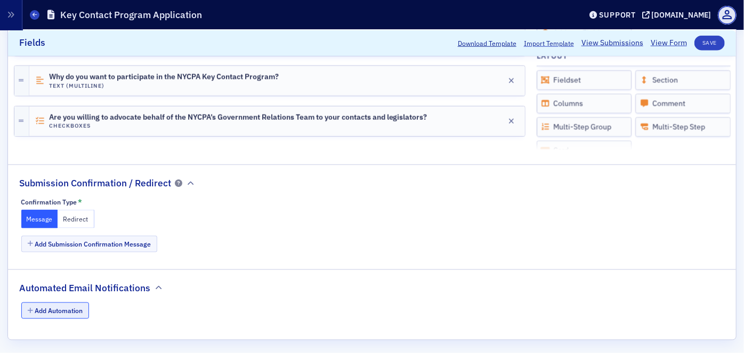
click at [66, 307] on button "Add Automation" at bounding box center [55, 311] width 68 height 17
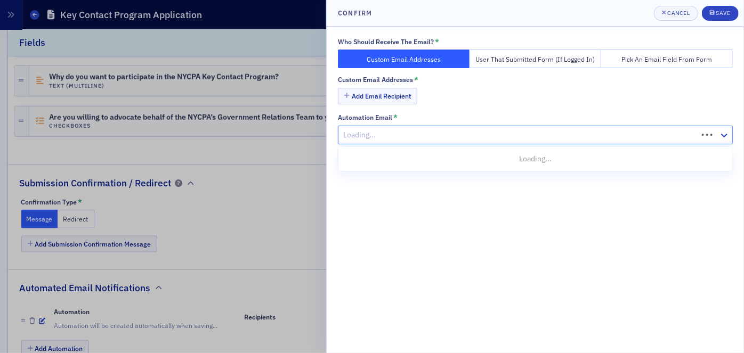
click at [393, 140] on div at bounding box center [519, 134] width 355 height 13
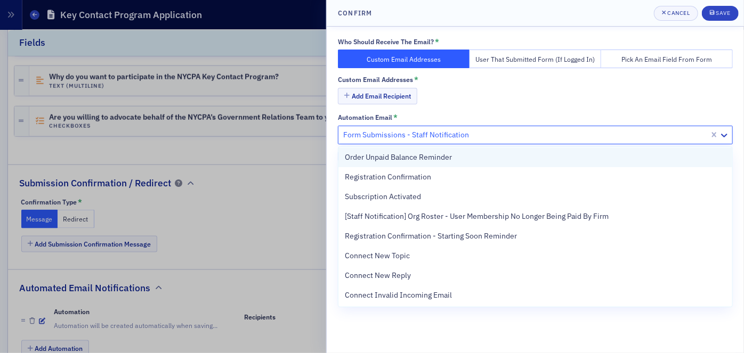
scroll to position [0, 0]
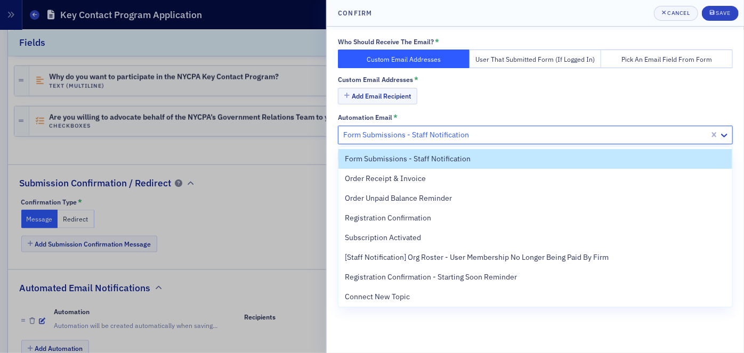
click at [476, 103] on div "Add Email Recipient" at bounding box center [535, 97] width 395 height 19
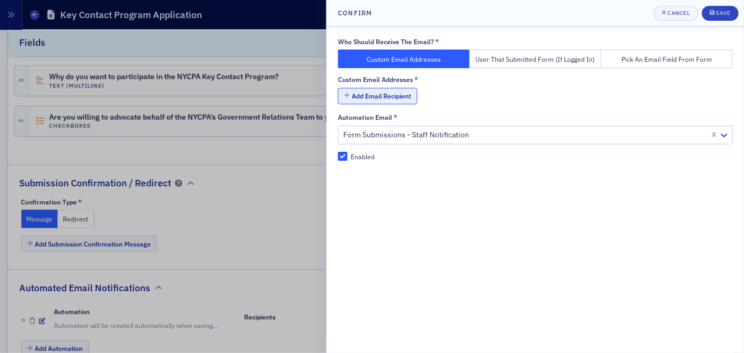
click at [382, 99] on button "Add Email Recipient" at bounding box center [377, 96] width 79 height 17
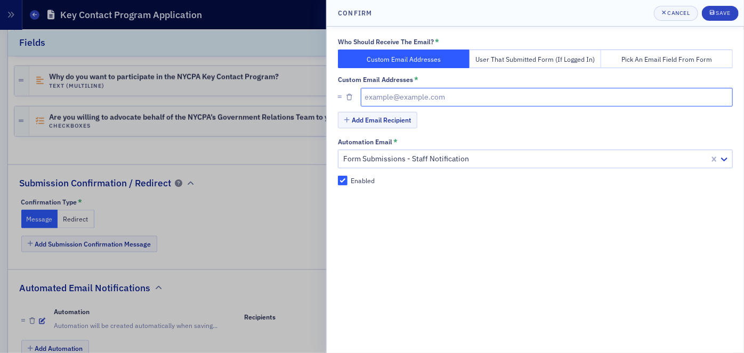
click at [384, 99] on input "text" at bounding box center [547, 97] width 373 height 19
type input "[EMAIL_ADDRESS][DOMAIN_NAME]"
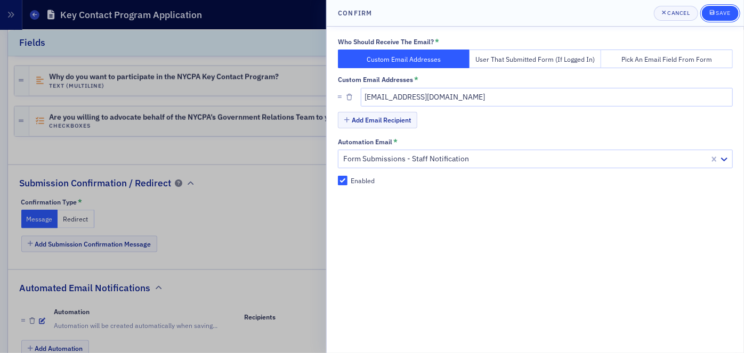
click at [719, 10] on div "Save" at bounding box center [723, 13] width 14 height 6
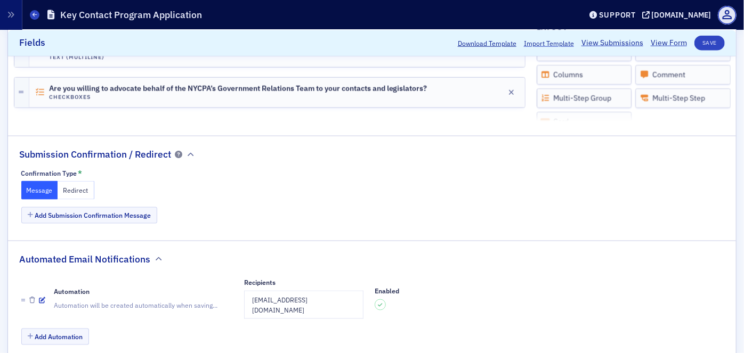
scroll to position [722, 0]
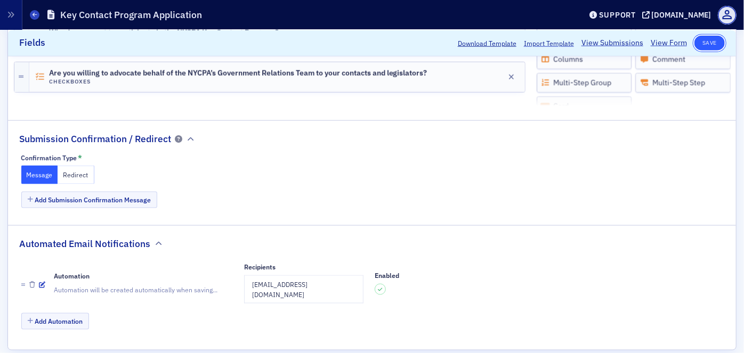
click at [703, 42] on button "Save" at bounding box center [710, 42] width 30 height 15
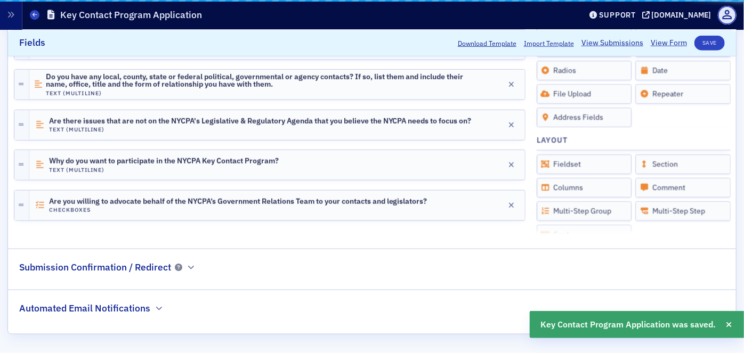
scroll to position [588, 0]
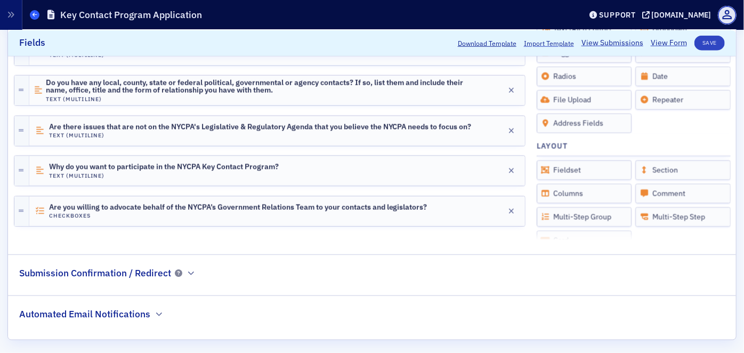
click at [34, 15] on icon at bounding box center [35, 14] width 4 height 5
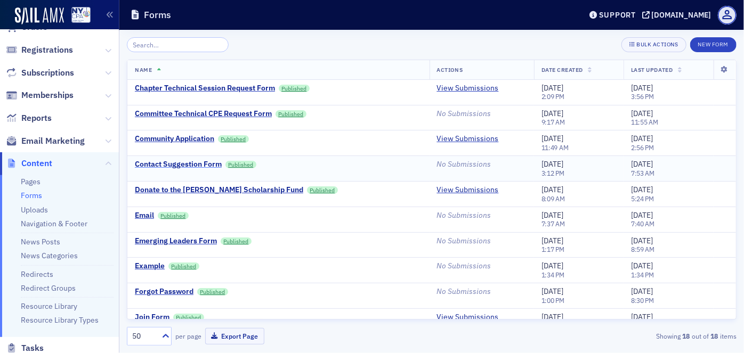
click at [182, 165] on div "Contact Suggestion Form" at bounding box center [178, 165] width 87 height 10
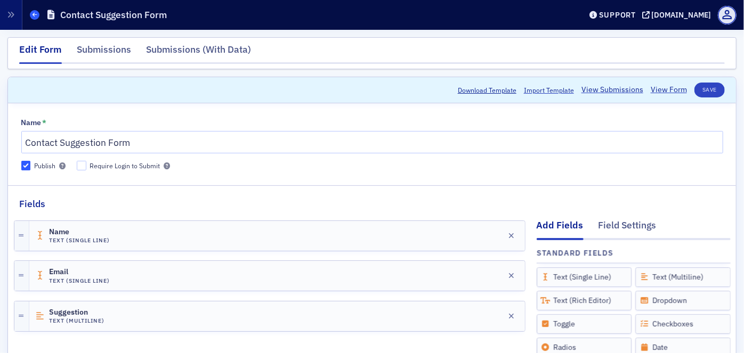
click at [33, 14] on icon at bounding box center [35, 14] width 4 height 5
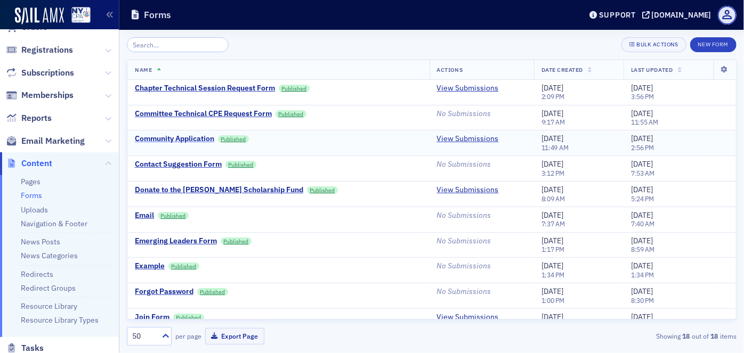
click at [199, 140] on div "Community Application" at bounding box center [174, 139] width 79 height 10
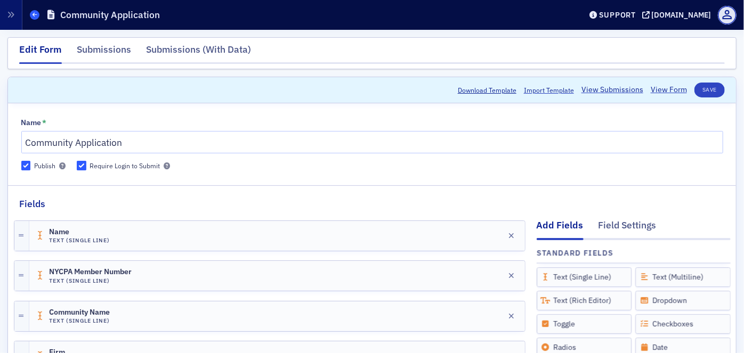
click at [37, 19] on span at bounding box center [35, 15] width 10 height 10
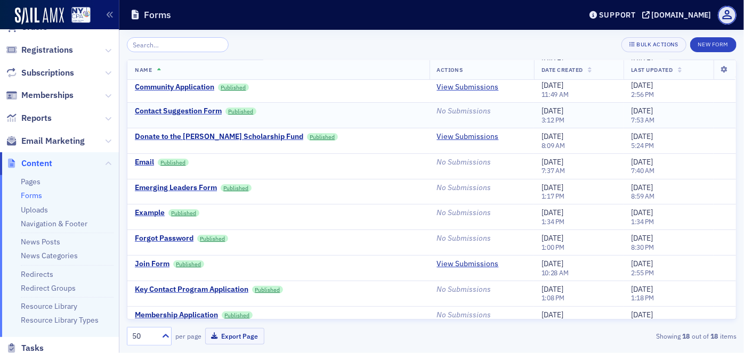
scroll to position [96, 0]
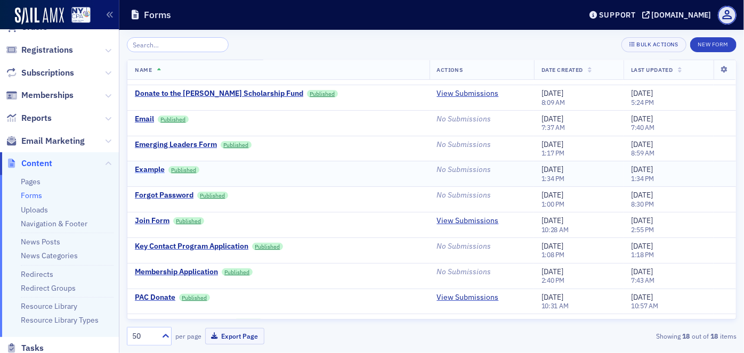
click at [150, 167] on div "Example" at bounding box center [150, 170] width 30 height 10
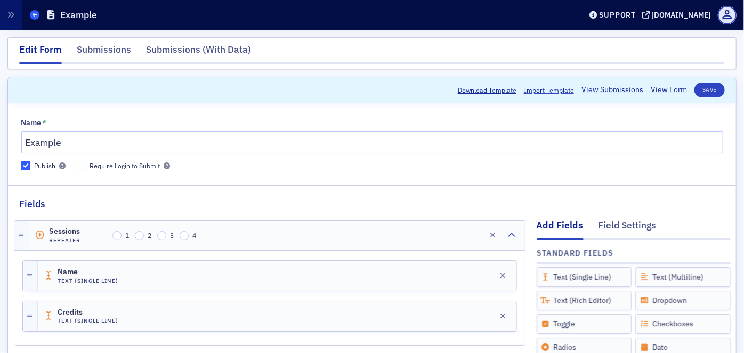
click at [36, 14] on icon at bounding box center [35, 14] width 4 height 5
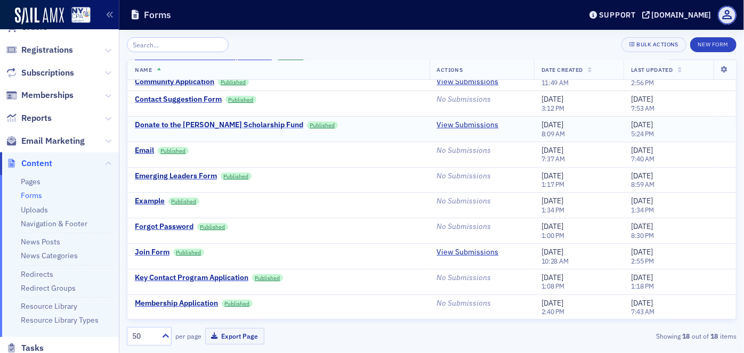
scroll to position [96, 0]
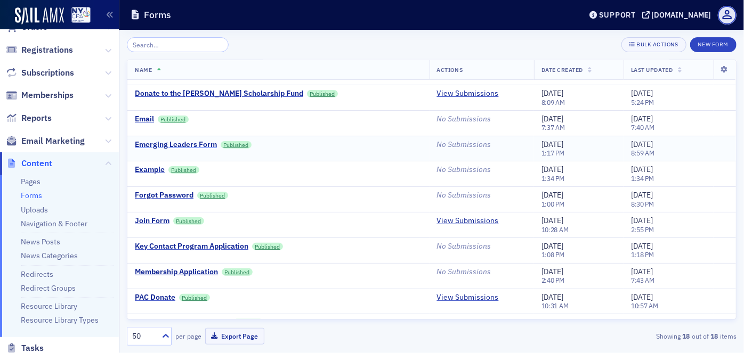
click at [179, 144] on div "Emerging Leaders Form" at bounding box center [176, 145] width 82 height 10
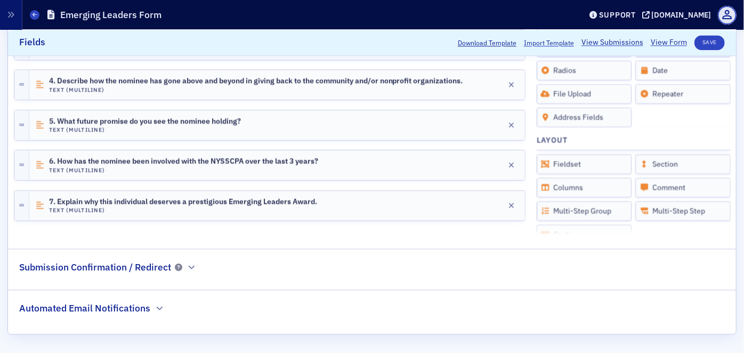
scroll to position [1305, 0]
click at [38, 19] on link "Forms" at bounding box center [35, 15] width 10 height 10
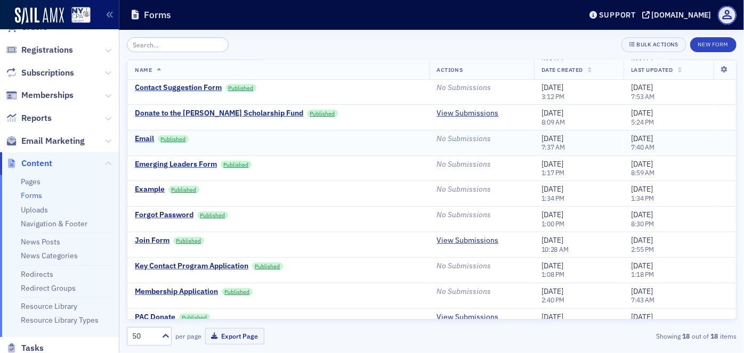
scroll to position [96, 0]
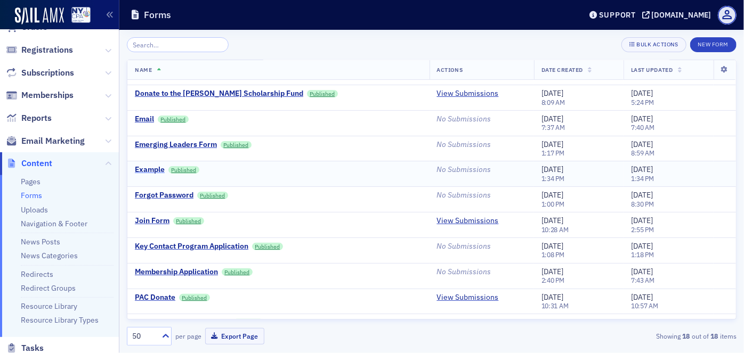
click at [154, 166] on div "Example" at bounding box center [150, 170] width 30 height 10
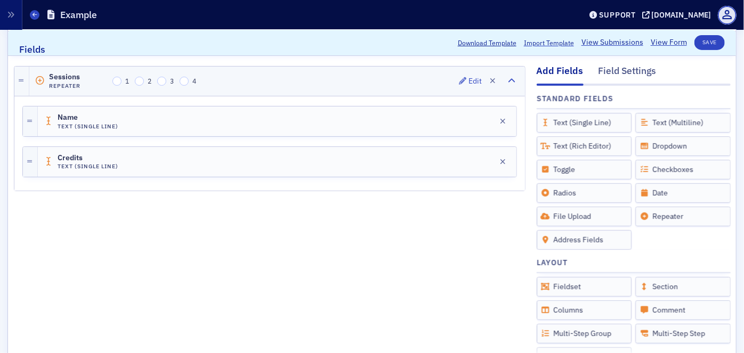
scroll to position [194, 0]
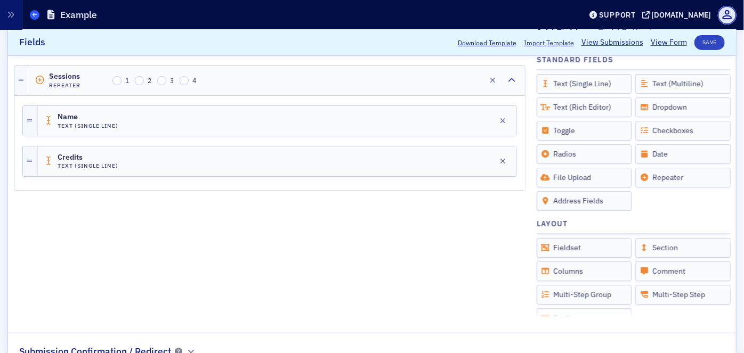
click at [37, 16] on span at bounding box center [35, 15] width 10 height 10
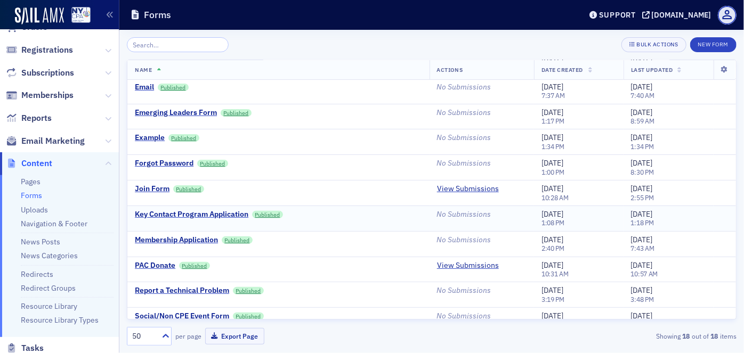
scroll to position [145, 0]
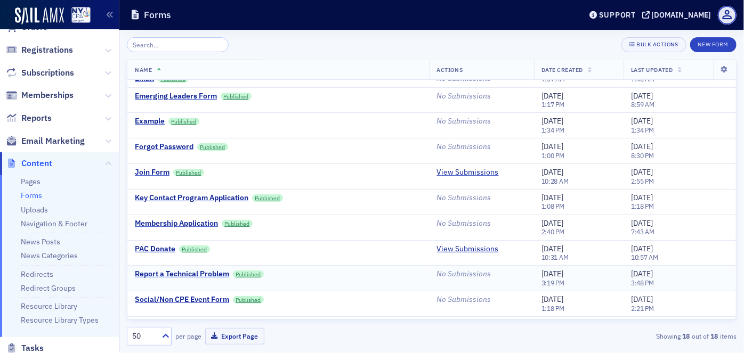
click at [174, 272] on div "Report a Technical Problem" at bounding box center [182, 275] width 94 height 10
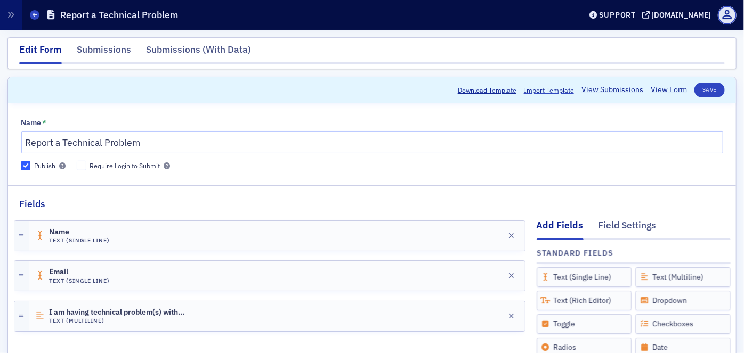
scroll to position [48, 0]
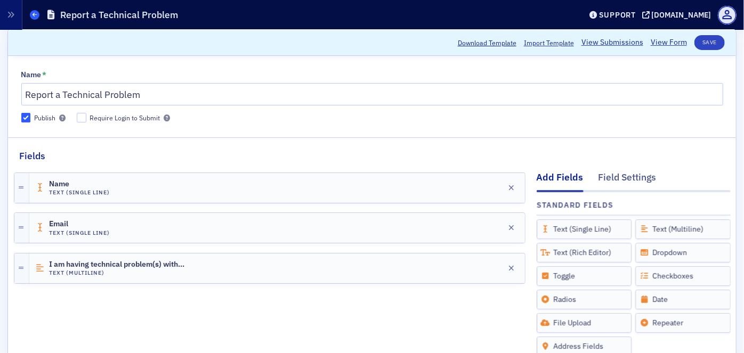
click at [35, 11] on span at bounding box center [35, 15] width 10 height 10
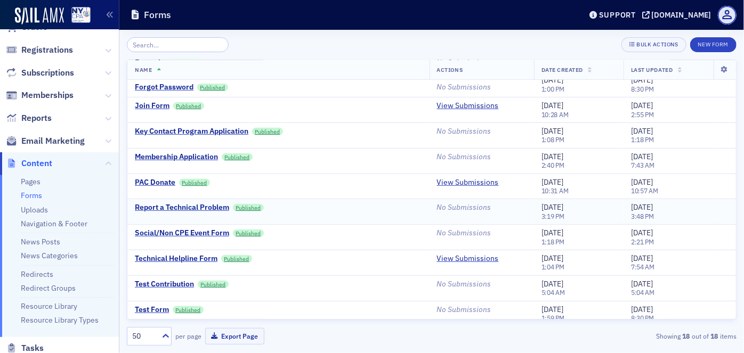
scroll to position [216, 0]
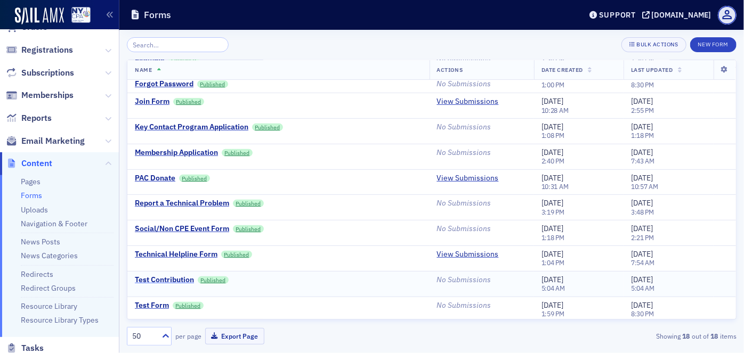
click at [165, 277] on div "Test Contribution" at bounding box center [164, 281] width 59 height 10
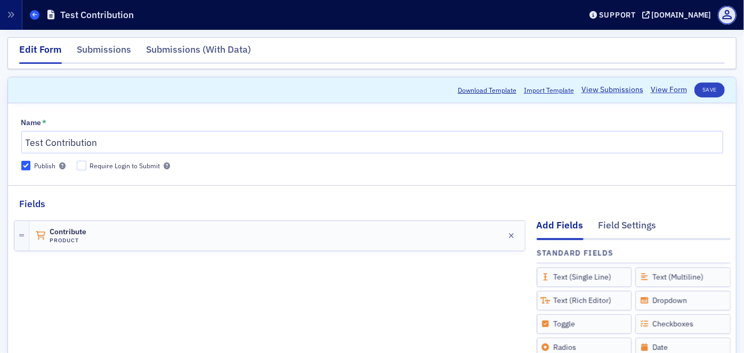
click at [36, 17] on icon at bounding box center [35, 14] width 4 height 5
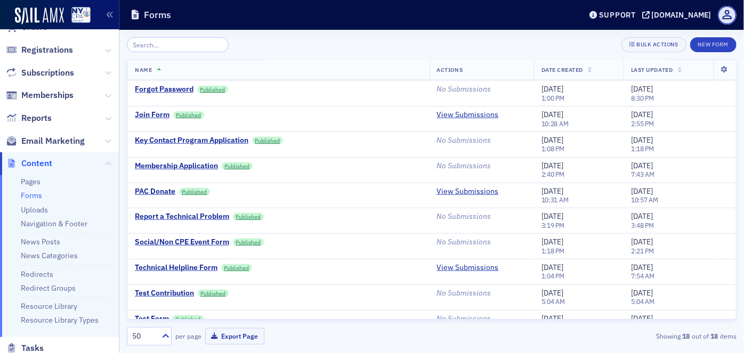
scroll to position [216, 0]
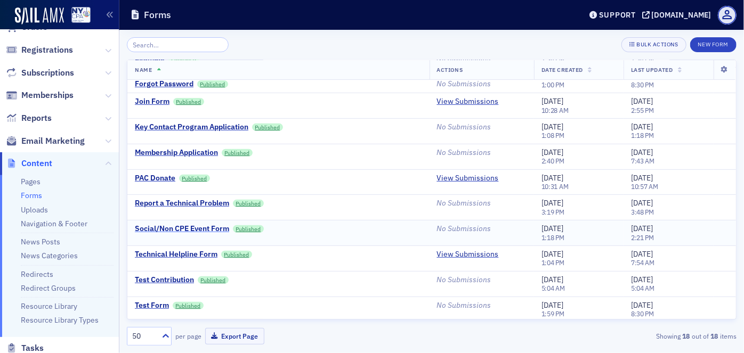
click at [179, 228] on div "Social/Non CPE Event Form" at bounding box center [182, 229] width 94 height 10
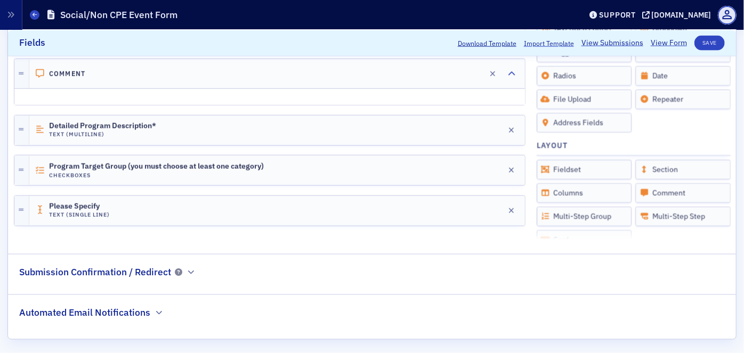
scroll to position [842, 0]
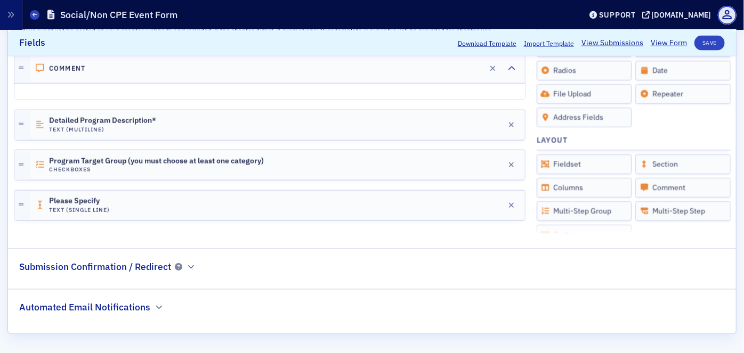
click at [651, 43] on link "View Form" at bounding box center [669, 42] width 36 height 11
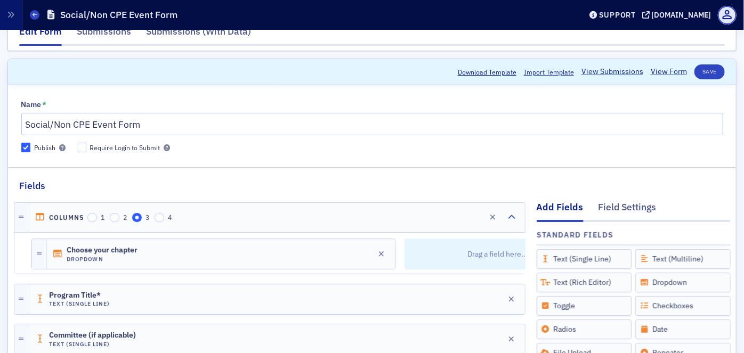
scroll to position [0, 0]
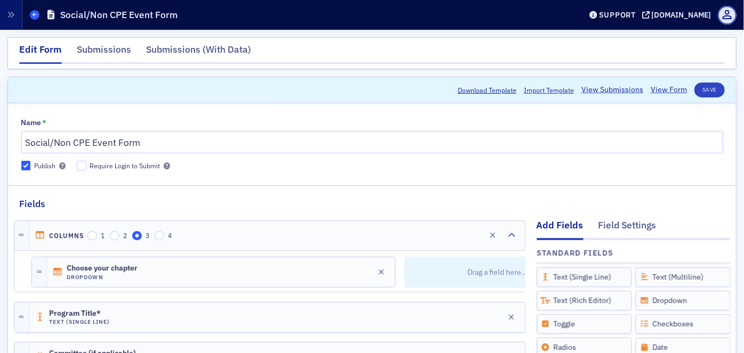
click at [34, 15] on icon at bounding box center [35, 14] width 4 height 5
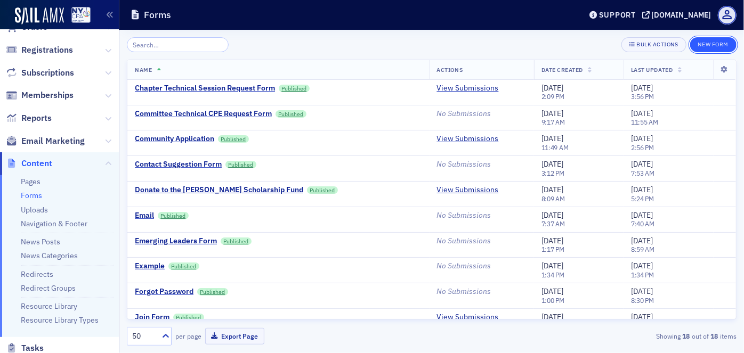
click at [710, 48] on button "New Form" at bounding box center [713, 44] width 46 height 15
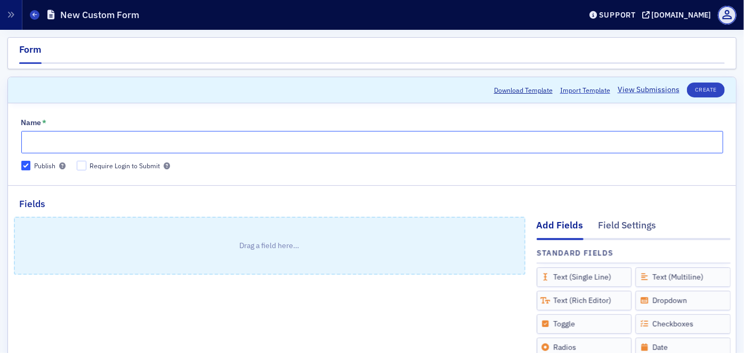
click at [191, 147] on input "Name *" at bounding box center [372, 142] width 702 height 22
paste input "Group I Conflict of Interest Disclosure Statement The form below is for the dat…"
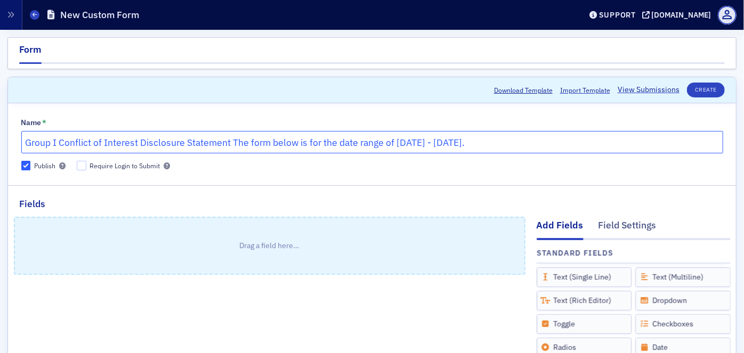
drag, startPoint x: 233, startPoint y: 140, endPoint x: 552, endPoint y: 142, distance: 318.8
click at [552, 142] on input "Group I Conflict of Interest Disclosure Statement The form below is for the dat…" at bounding box center [372, 142] width 702 height 22
type input "Group I Conflict of Interest Disclosure Statement"
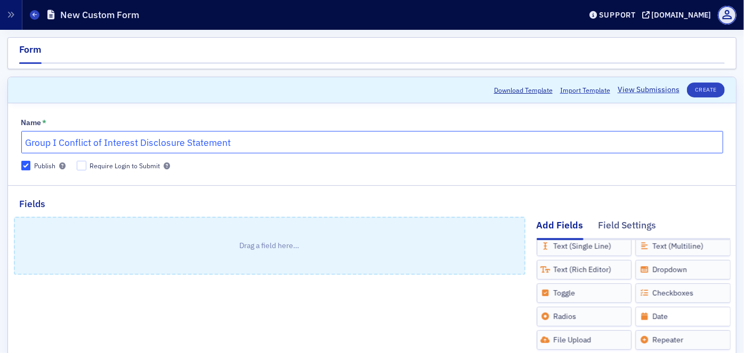
scroll to position [48, 0]
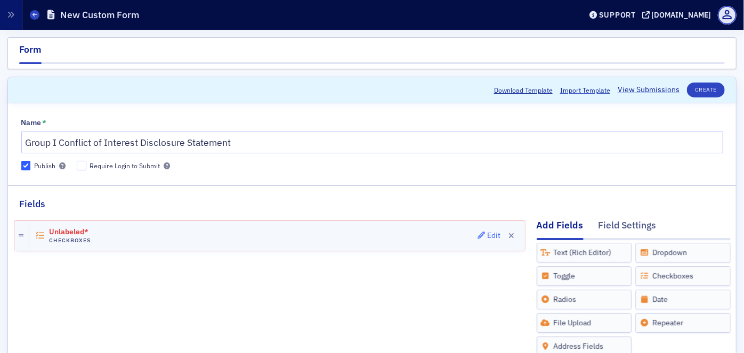
click at [487, 234] on div "Edit" at bounding box center [493, 236] width 13 height 6
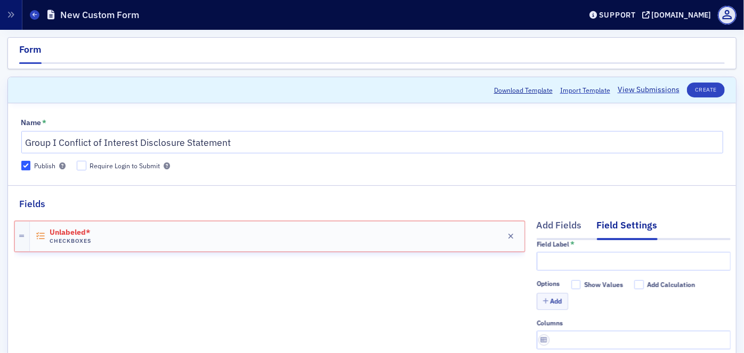
scroll to position [0, 0]
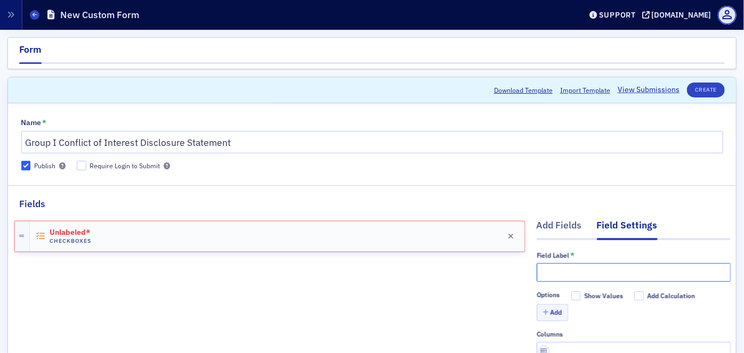
click at [553, 269] on input "text" at bounding box center [634, 272] width 194 height 19
paste input "I am completing this disclosure statement to qualify for service as (check all …"
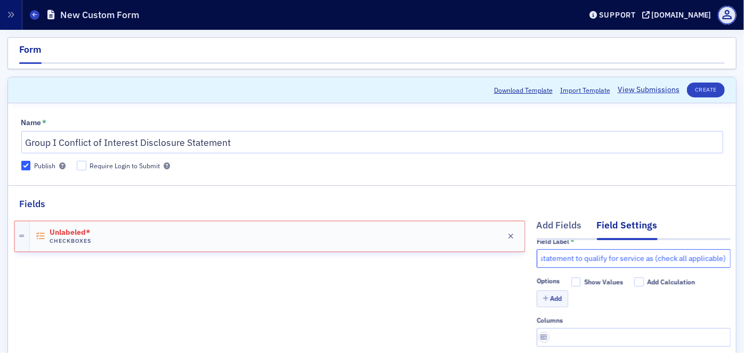
scroll to position [34, 0]
type input "I am completing this disclosure statement to qualify for service as (check all …"
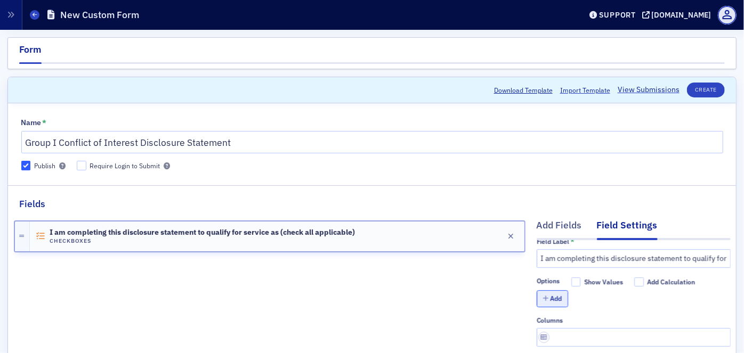
click at [546, 291] on button "Add" at bounding box center [553, 299] width 32 height 17
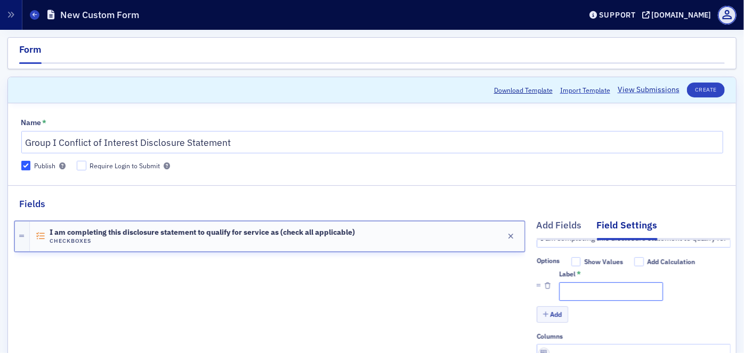
click at [570, 288] on input "Label *" at bounding box center [611, 292] width 104 height 19
paste input "Chairperson of an NYSSCPA, FAE, MSF, or PAC Committee (other than those include…"
click at [569, 296] on input "Chairperson of an NYSSCPA, FAE, MSF, or PAC Committee (other than those include…" at bounding box center [611, 292] width 104 height 19
type input "Chairperson of an NYSSCPA, FAE, MSF, or PAC Committee (other than those include…"
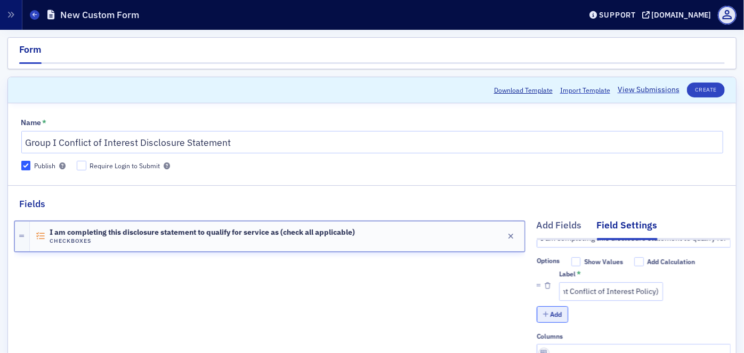
scroll to position [0, 0]
click at [537, 317] on button "Add" at bounding box center [553, 315] width 32 height 17
click at [571, 331] on input "Label *" at bounding box center [611, 330] width 104 height 19
paste input "Member of a Chapter Executive Board"
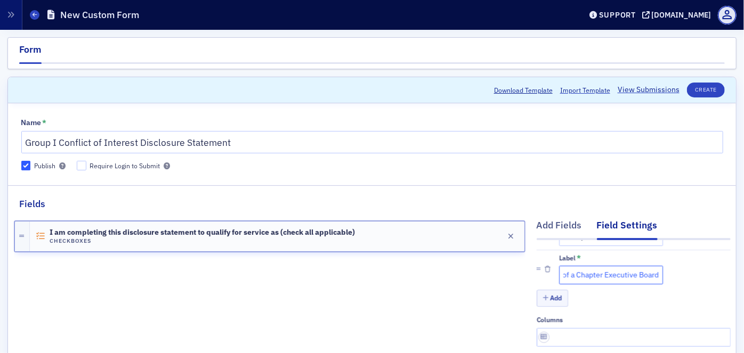
scroll to position [109, 0]
type input "Member of a Chapter Executive Board"
click at [550, 290] on button "Add" at bounding box center [553, 298] width 32 height 17
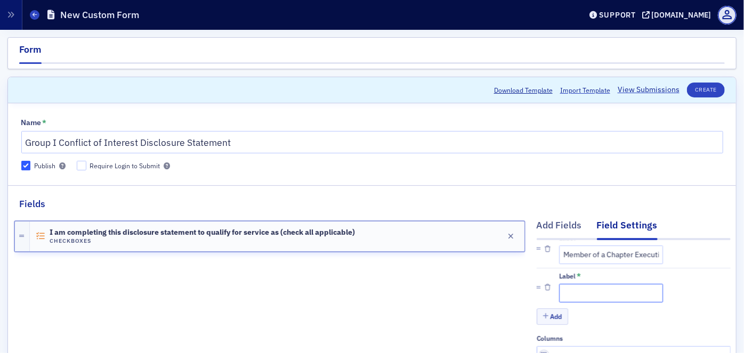
click at [577, 293] on input "Label *" at bounding box center [611, 293] width 104 height 19
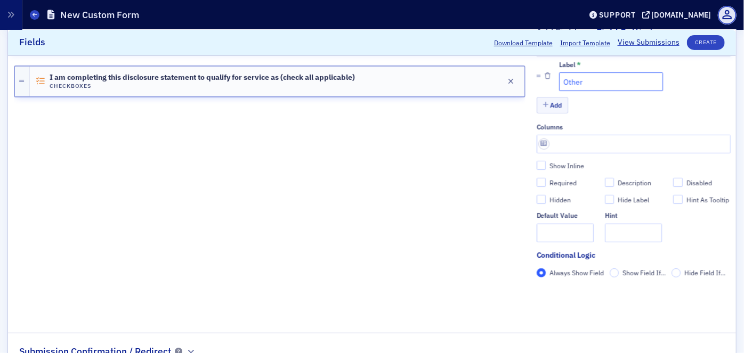
scroll to position [242, 0]
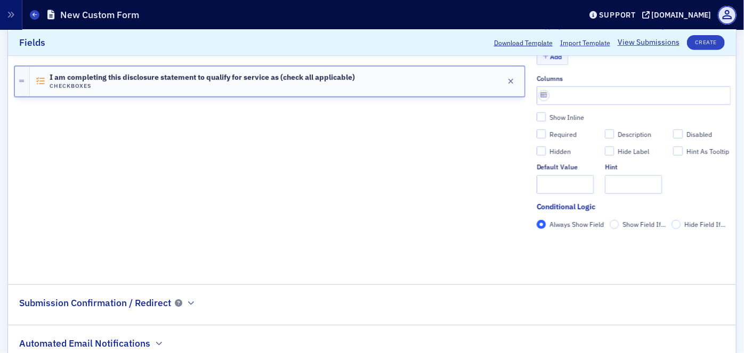
type input "Other"
click at [353, 197] on div "I am completing this disclosure statement to qualify for service as (check all …" at bounding box center [270, 119] width 512 height 300
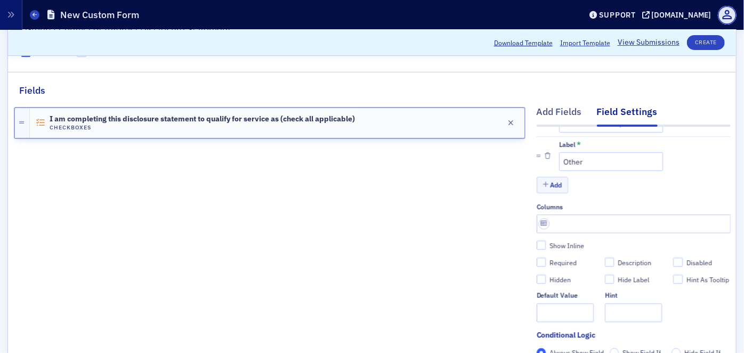
scroll to position [96, 0]
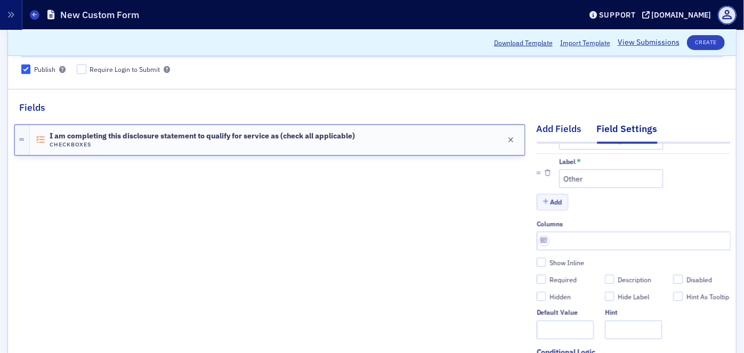
click at [542, 129] on div "Add Fields" at bounding box center [559, 132] width 45 height 20
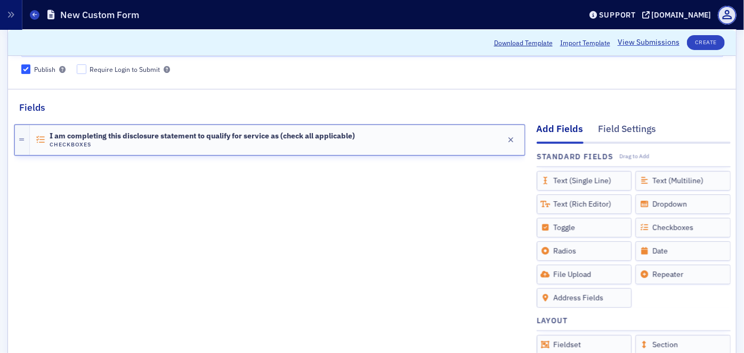
scroll to position [0, 0]
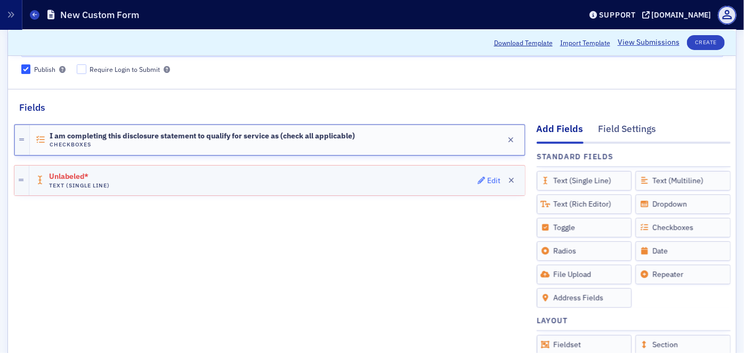
click at [487, 179] on div "Edit" at bounding box center [493, 181] width 13 height 6
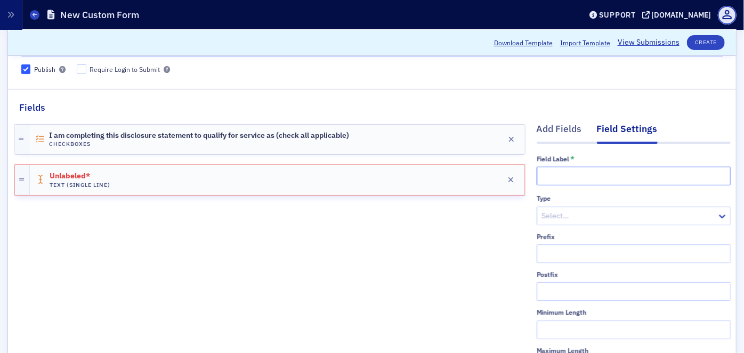
click at [546, 175] on input "text" at bounding box center [634, 176] width 194 height 19
paste input "other, please specify"
click at [537, 178] on input "other, please specify" at bounding box center [634, 176] width 194 height 19
type input "If other, please specify"
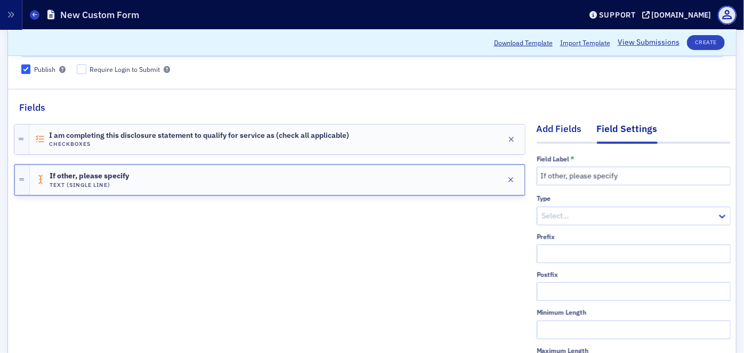
click at [549, 127] on div "Add Fields" at bounding box center [559, 132] width 45 height 20
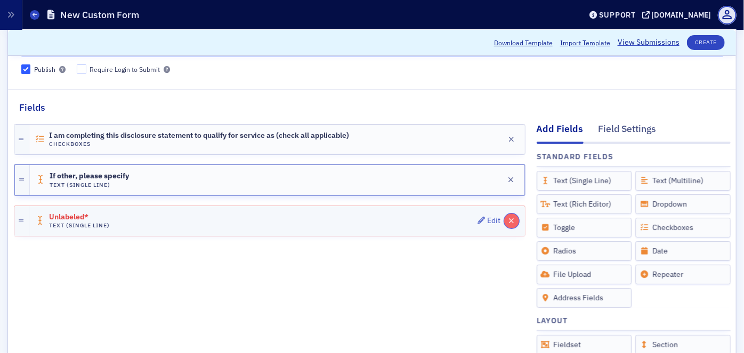
click at [509, 218] on icon "button" at bounding box center [512, 221] width 6 height 7
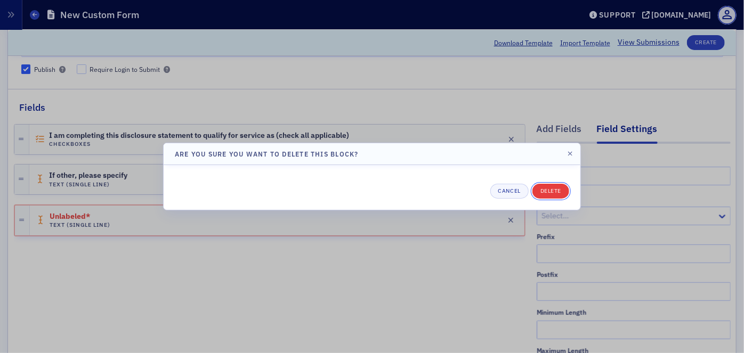
click at [554, 192] on button "Delete" at bounding box center [551, 191] width 37 height 15
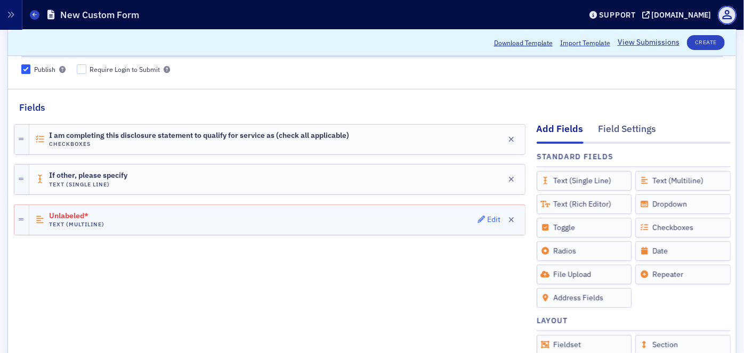
click at [487, 221] on div "Edit" at bounding box center [493, 220] width 13 height 6
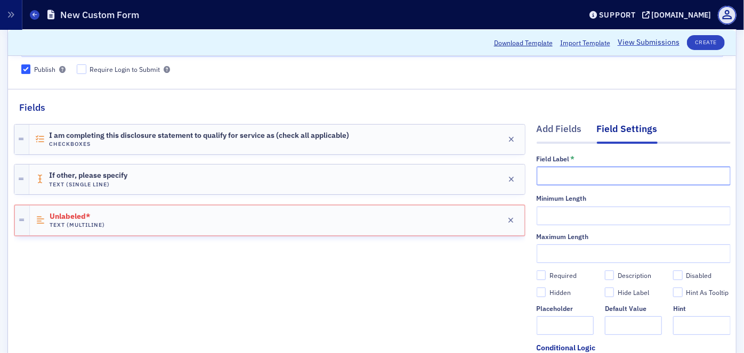
click at [543, 175] on input "text" at bounding box center [634, 176] width 194 height 19
paste input "List potential Conflicts of Interest here:"
type input "List potential Conflicts of Interest here:"
click at [544, 130] on div "Add Fields" at bounding box center [559, 132] width 45 height 20
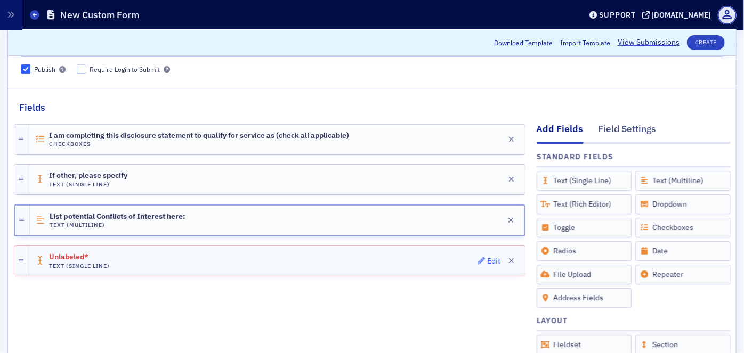
click at [487, 260] on div "Edit" at bounding box center [493, 262] width 13 height 6
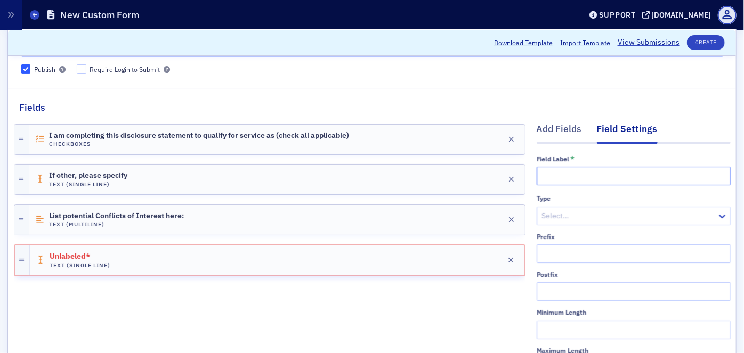
drag, startPoint x: 563, startPoint y: 172, endPoint x: 573, endPoint y: 174, distance: 9.3
click at [563, 173] on input "text" at bounding box center [634, 176] width 194 height 19
paste input "Please enter your name"
type input "Please enter your name"
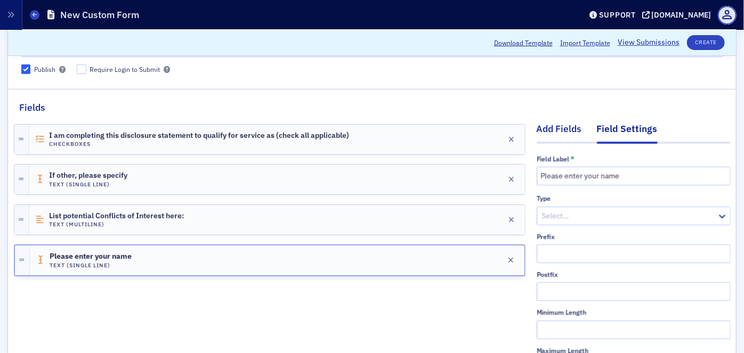
click at [550, 131] on div "Add Fields" at bounding box center [559, 132] width 45 height 20
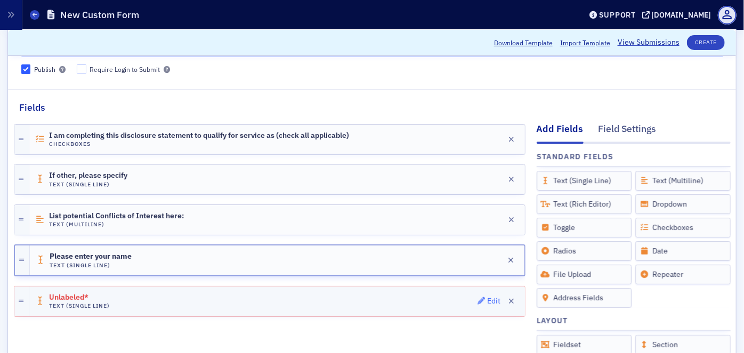
click at [489, 299] on div "Edit" at bounding box center [493, 302] width 13 height 6
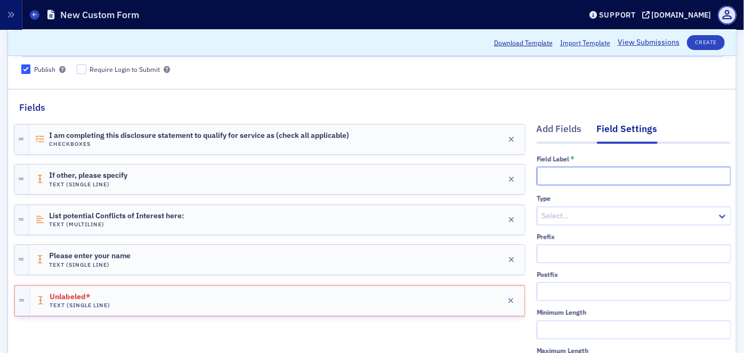
drag, startPoint x: 552, startPoint y: 176, endPoint x: 569, endPoint y: 185, distance: 19.3
click at [551, 176] on input "text" at bounding box center [634, 176] width 194 height 19
paste input "Enter date"
type input "Enter date"
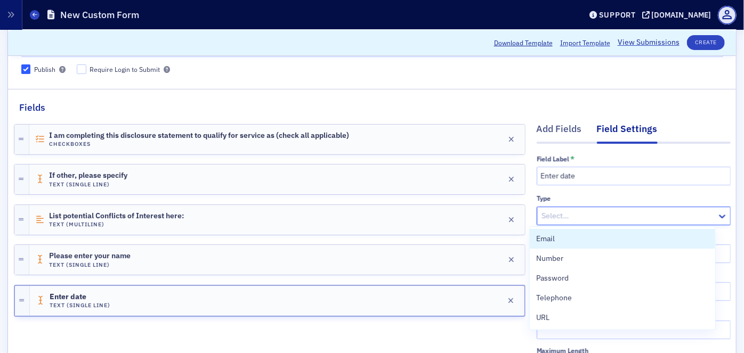
click at [574, 215] on div at bounding box center [628, 216] width 175 height 13
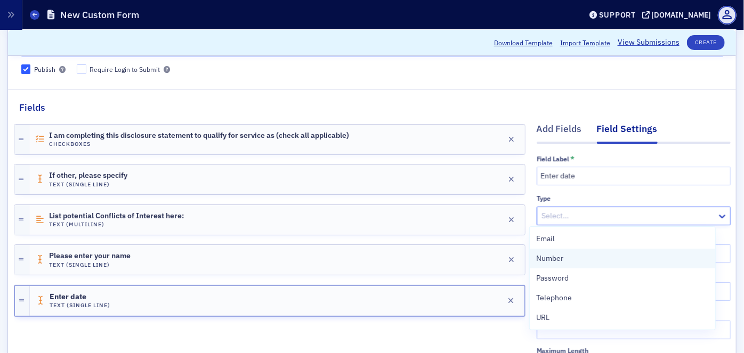
click at [574, 257] on div "Number" at bounding box center [622, 258] width 173 height 11
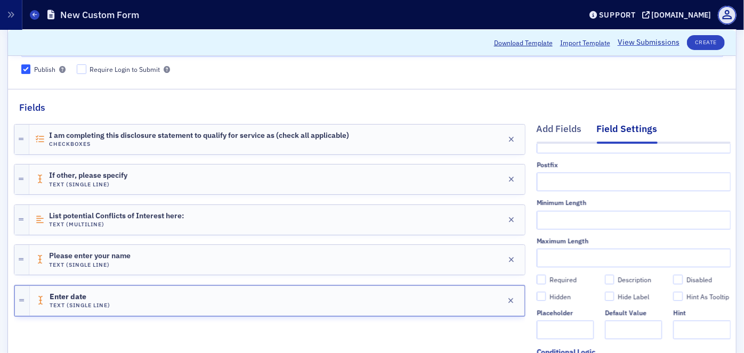
scroll to position [130, 0]
click at [550, 130] on div "Add Fields" at bounding box center [559, 132] width 45 height 20
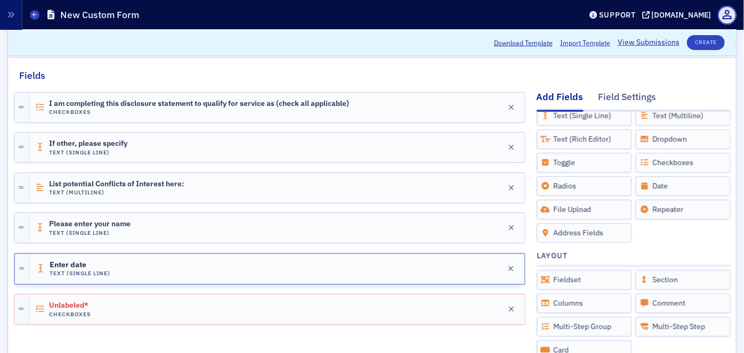
scroll to position [145, 0]
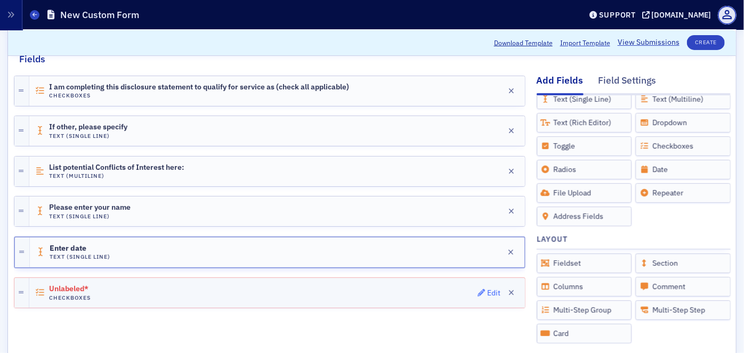
click at [487, 291] on div "Edit" at bounding box center [493, 294] width 13 height 6
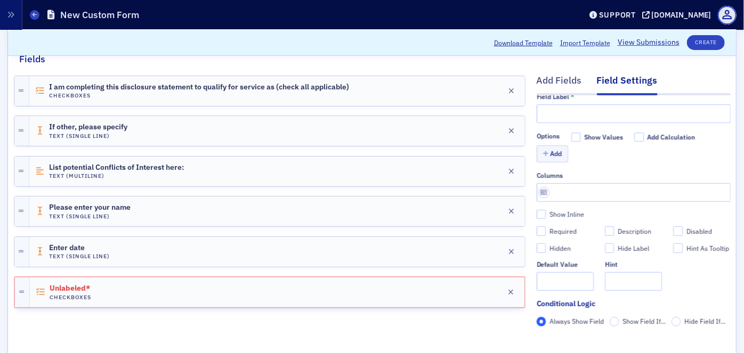
scroll to position [0, 0]
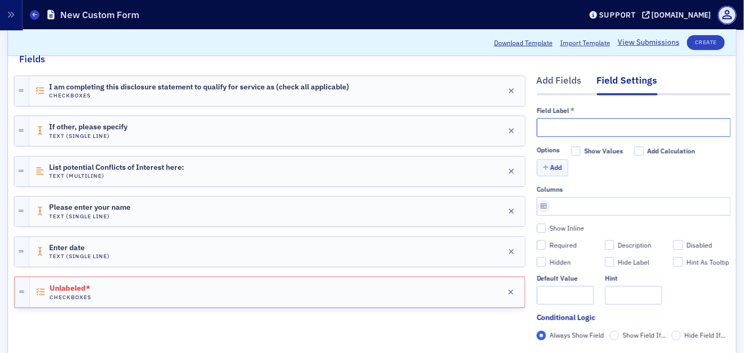
click at [554, 126] on input "text" at bounding box center [634, 127] width 194 height 19
paste input "By submitting this form, I HEREBY CONFIRM that I have read and understand the N…"
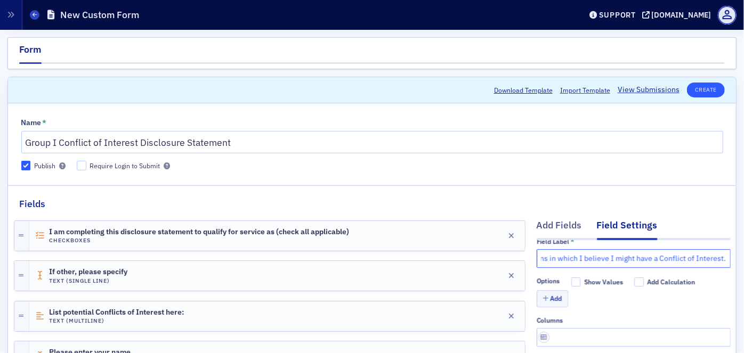
type input "By submitting this form, I HEREBY CONFIRM that I have read and understand the N…"
click at [689, 90] on button "Create" at bounding box center [706, 90] width 38 height 15
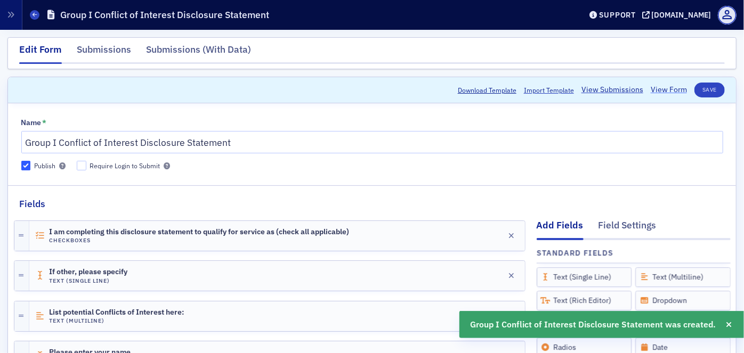
click at [669, 93] on link "View Form" at bounding box center [669, 89] width 36 height 11
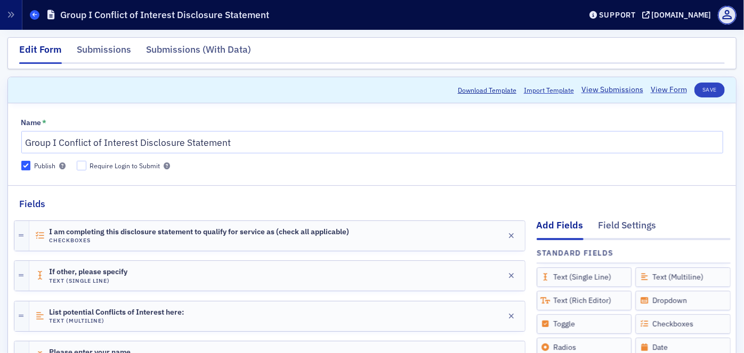
click at [36, 15] on icon at bounding box center [35, 14] width 4 height 5
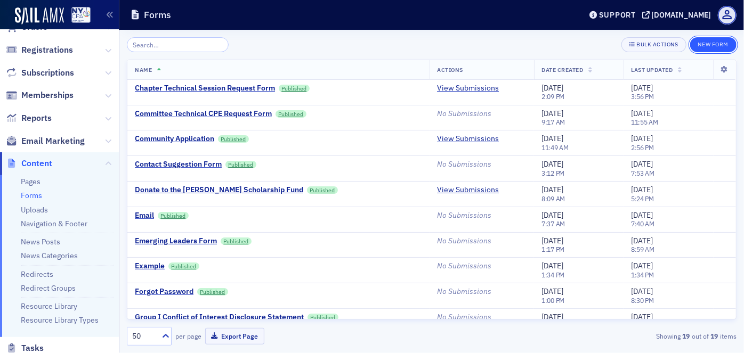
click at [709, 45] on button "New Form" at bounding box center [713, 44] width 46 height 15
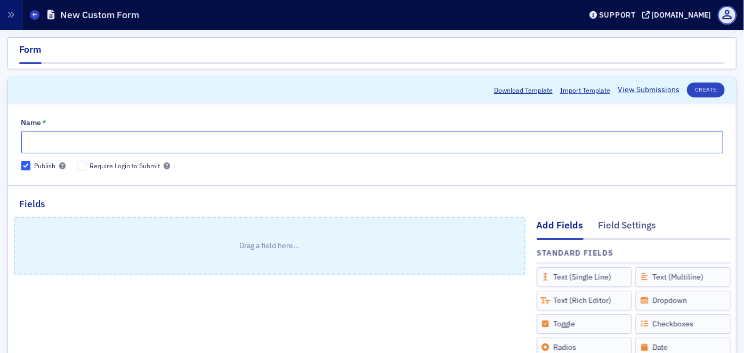
click at [128, 140] on input "Name *" at bounding box center [372, 142] width 702 height 22
paste input "Group II Conflict of Interest Disclosure Statement"
type input "Group II Conflict of Interest Disclosure Statement"
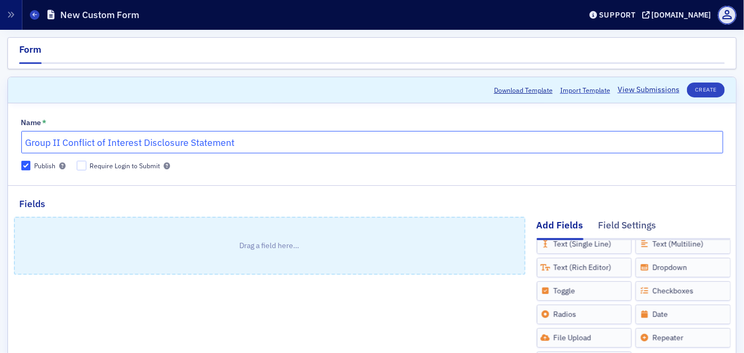
scroll to position [48, 0]
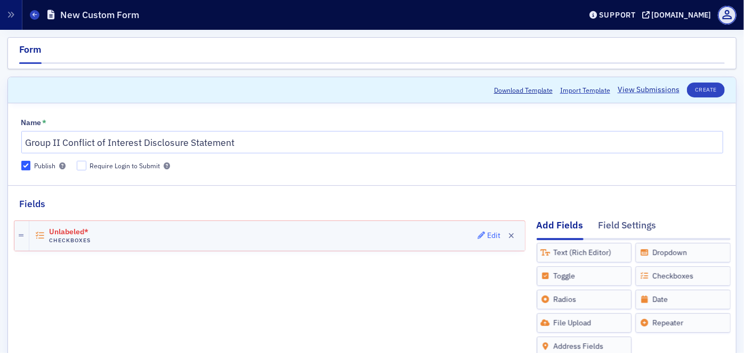
click at [487, 236] on div "Edit" at bounding box center [493, 236] width 13 height 6
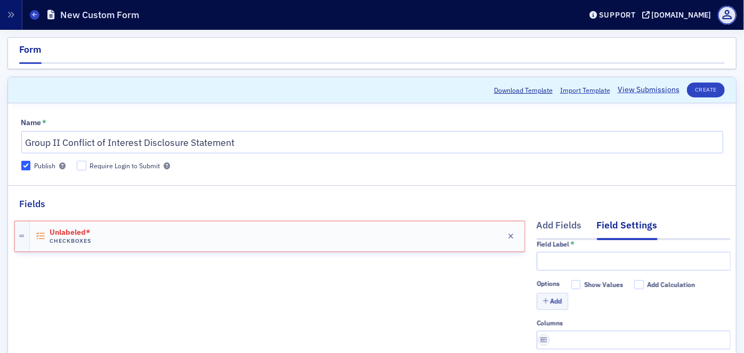
scroll to position [0, 0]
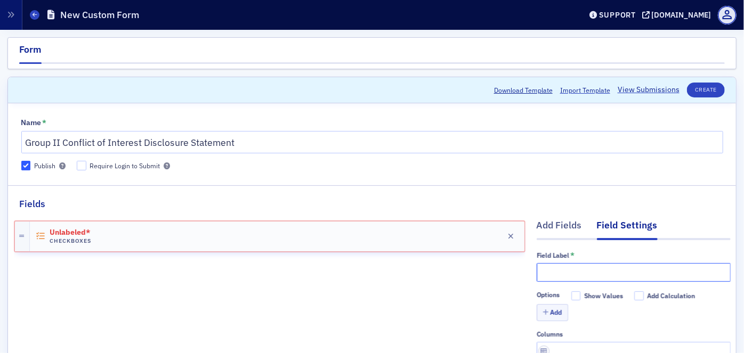
click at [557, 265] on input "text" at bounding box center [634, 272] width 194 height 19
paste input "*I am completing this disclosure statement to qualify for service as (check all…"
type input "*I am completing this disclosure statement to qualify for service as (check all…"
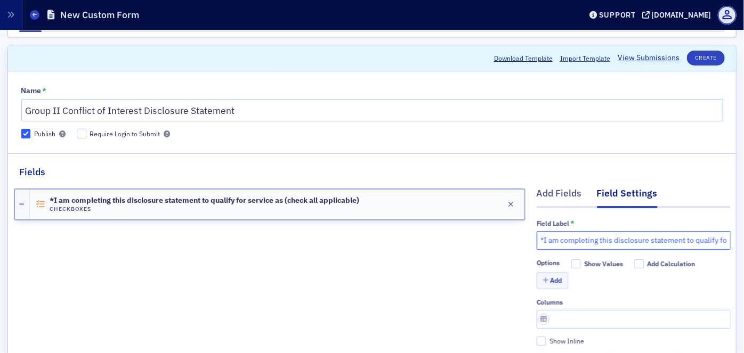
scroll to position [48, 0]
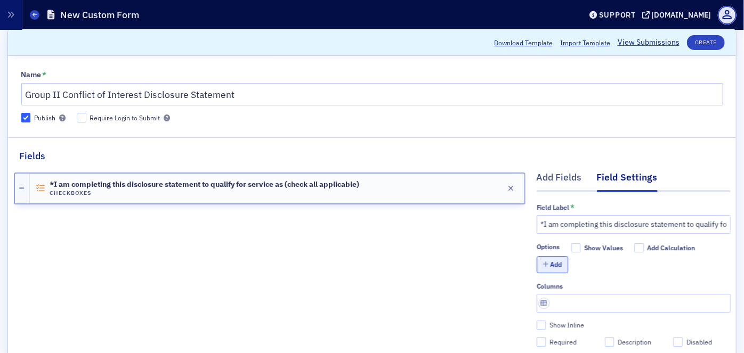
click at [554, 262] on button "Add" at bounding box center [553, 264] width 32 height 17
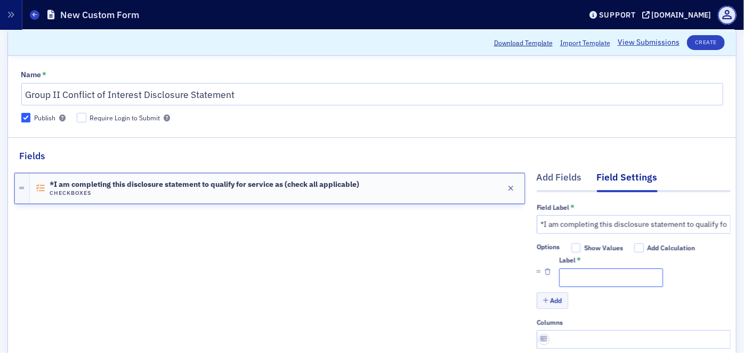
click at [577, 275] on input "Label *" at bounding box center [611, 278] width 104 height 19
paste input "Audit Committee"
type input "Audit Committee"
click at [549, 299] on button "Add" at bounding box center [553, 301] width 32 height 17
click at [581, 315] on input "Label *" at bounding box center [611, 316] width 104 height 19
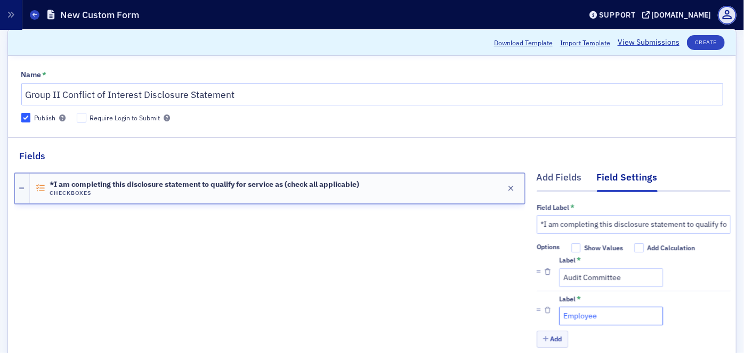
type input "Employee"
click at [549, 339] on button "Add" at bounding box center [553, 339] width 32 height 17
click at [578, 345] on input "Label *" at bounding box center [611, 354] width 104 height 19
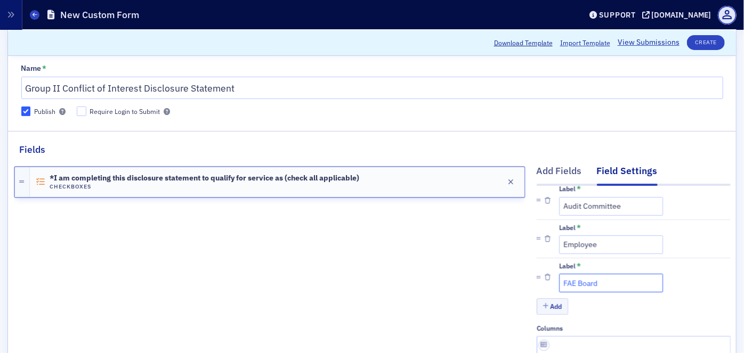
scroll to position [145, 0]
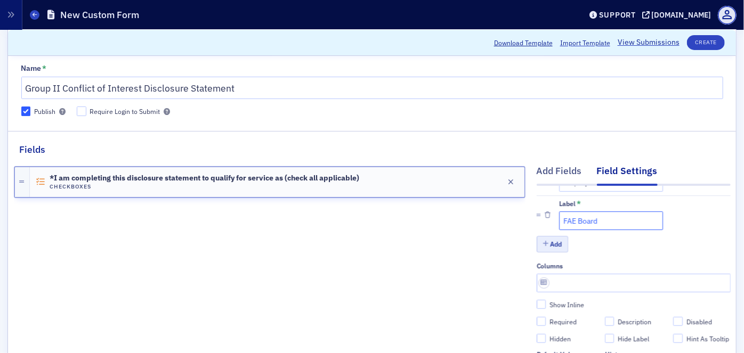
type input "FAE Board"
click at [551, 236] on button "Add" at bounding box center [553, 244] width 32 height 17
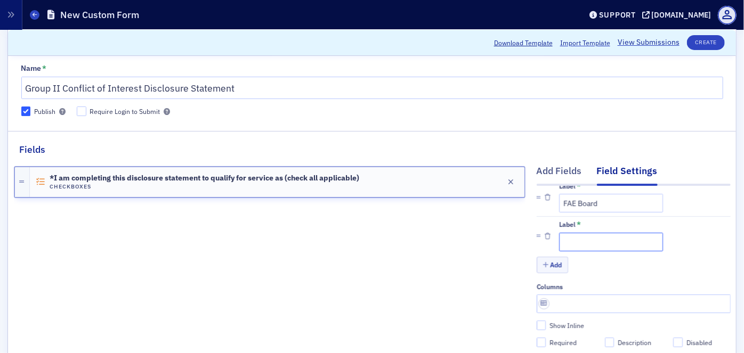
click at [581, 247] on input "Label *" at bounding box center [611, 242] width 104 height 19
paste input "FAE Curriculum Committee"
type input "FAE Curriculum Committee"
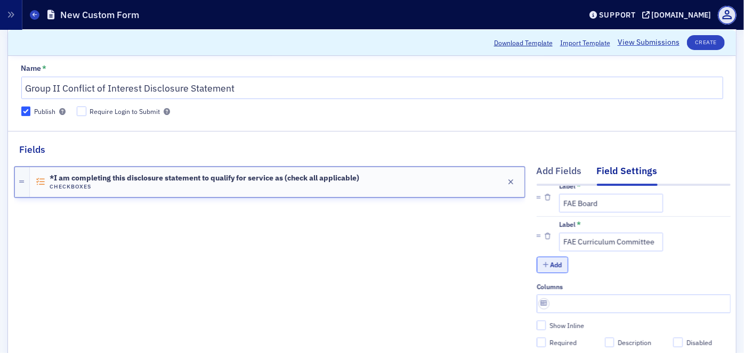
click at [543, 262] on icon "button" at bounding box center [546, 265] width 6 height 6
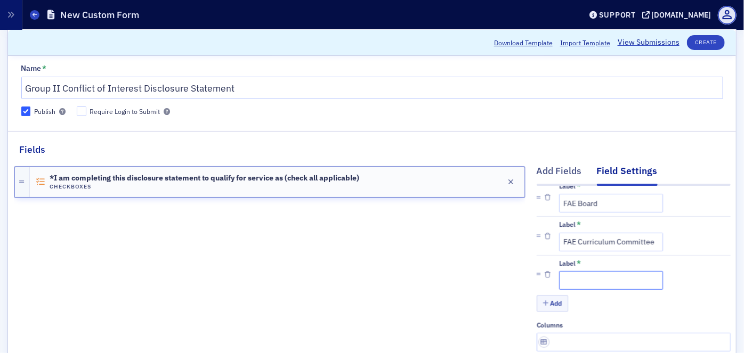
click at [580, 280] on input "Label *" at bounding box center [611, 280] width 104 height 19
paste input "FAE Scholarship Committee"
type input "FAE Scholarship Committee"
click at [545, 304] on button "Add" at bounding box center [553, 303] width 32 height 17
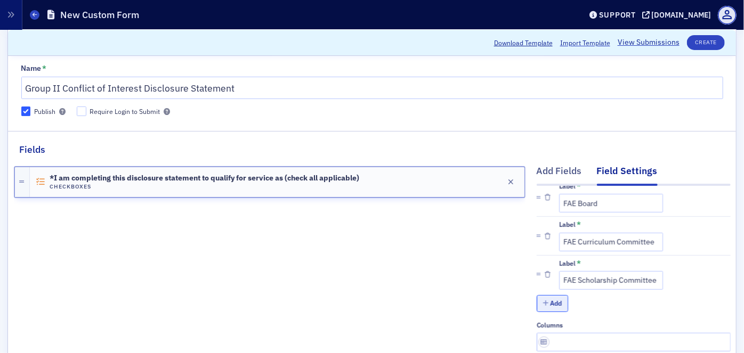
scroll to position [0, 0]
click at [570, 316] on input "Label *" at bounding box center [611, 319] width 104 height 19
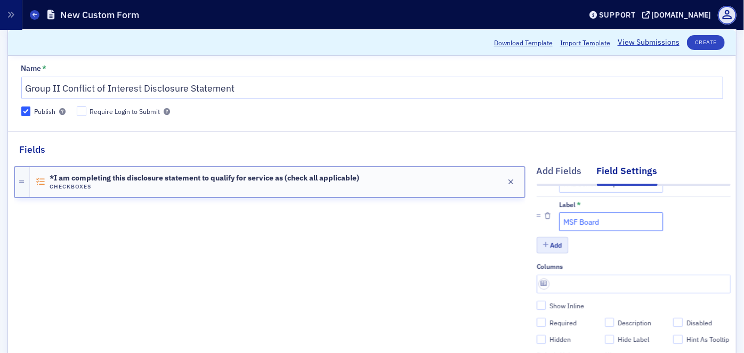
type input "MSF Board"
click at [549, 249] on button "Add" at bounding box center [553, 245] width 32 height 17
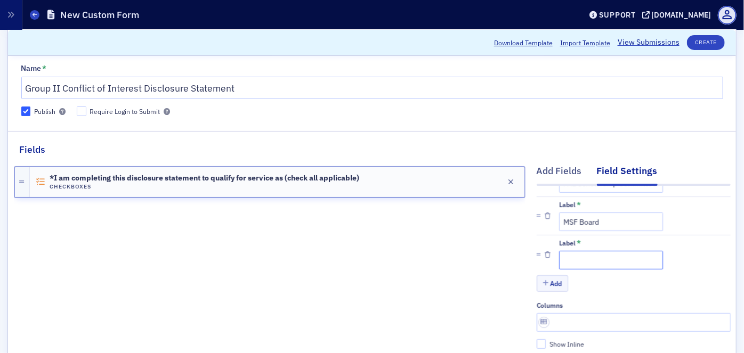
click at [577, 264] on input "Label *" at bounding box center [611, 260] width 104 height 19
type input "NYCPA Board"
click at [556, 281] on button "Add" at bounding box center [553, 284] width 32 height 17
click at [575, 294] on input "Label *" at bounding box center [611, 299] width 104 height 19
paste input "NYSSCPA or FAE Finance Committee"
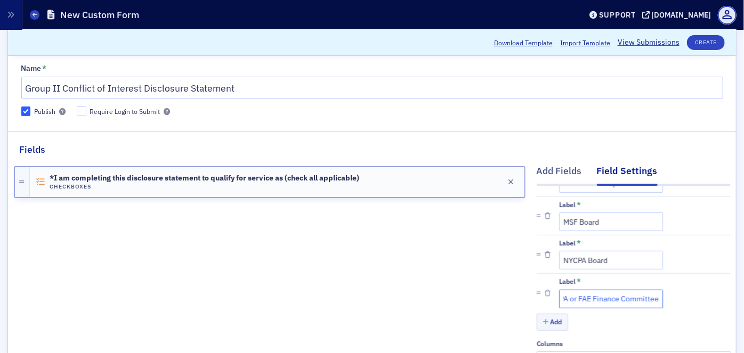
scroll to position [0, 0]
click at [573, 298] on input "NYSSCPA or FAE Finance Committee" at bounding box center [611, 299] width 104 height 19
type input "NYCPA or FAE Finance Committee"
click at [545, 321] on button "Add" at bounding box center [553, 322] width 32 height 17
click at [570, 328] on div "Label *" at bounding box center [611, 332] width 104 height 30
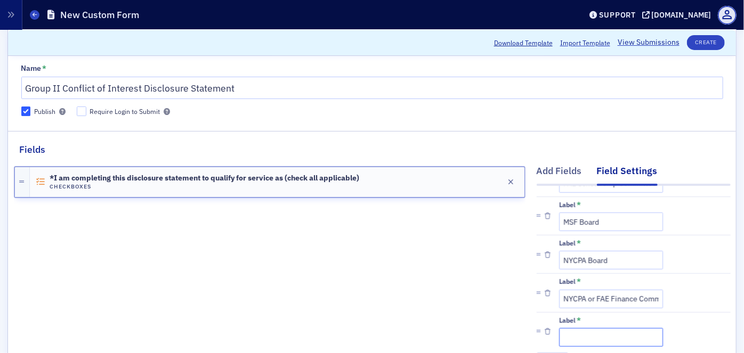
click at [579, 340] on input "Label *" at bounding box center [611, 337] width 104 height 19
paste input "YSSCPA or FAE Investment Committee"
type input "NYCPA or FAE Investment Committee"
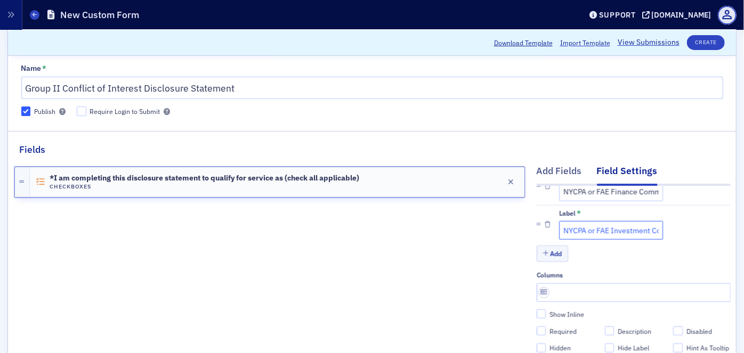
scroll to position [333, 0]
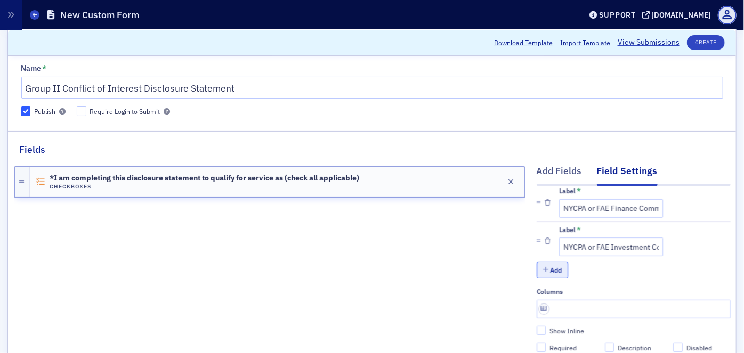
click at [547, 270] on button "Add" at bounding box center [553, 270] width 32 height 17
click at [575, 292] on input "Label *" at bounding box center [611, 285] width 104 height 19
paste input "YSSCPA, MSF, or FAE Investment Committee"
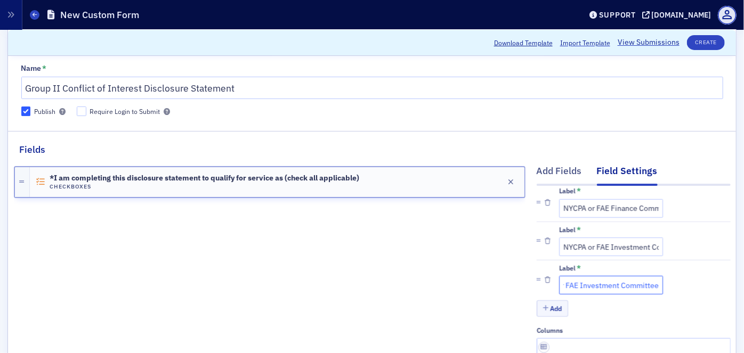
scroll to position [0, 0]
type input "NYCPA, MSF, or FAE Investment Committee"
click at [544, 312] on button "Add" at bounding box center [553, 309] width 32 height 17
click at [573, 324] on input "Label *" at bounding box center [611, 324] width 104 height 19
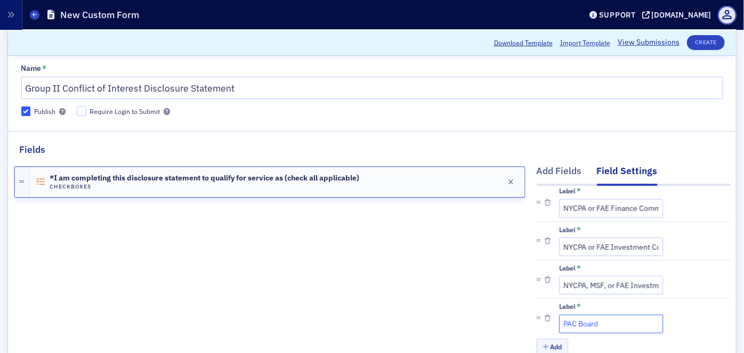
type input "PAC Board"
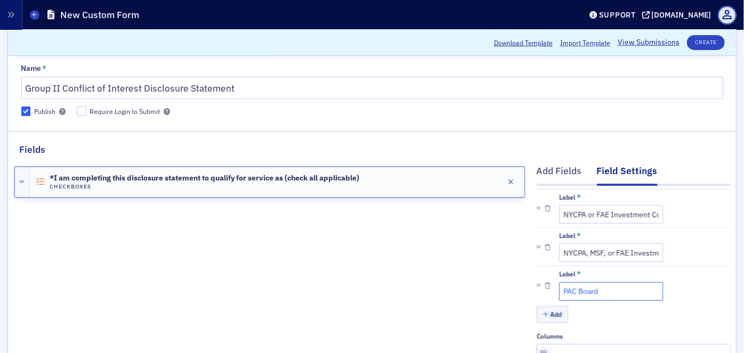
scroll to position [429, 0]
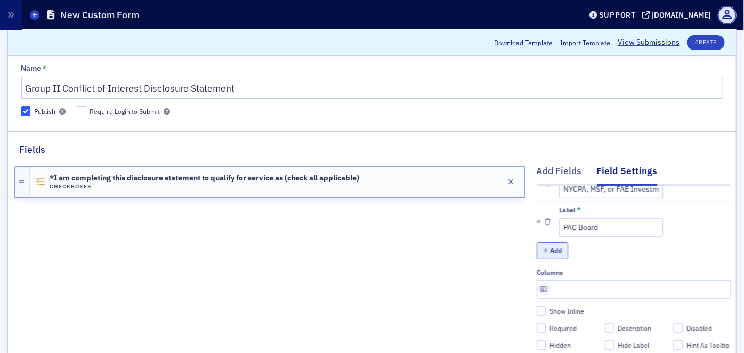
click at [545, 251] on button "Add" at bounding box center [553, 251] width 32 height 17
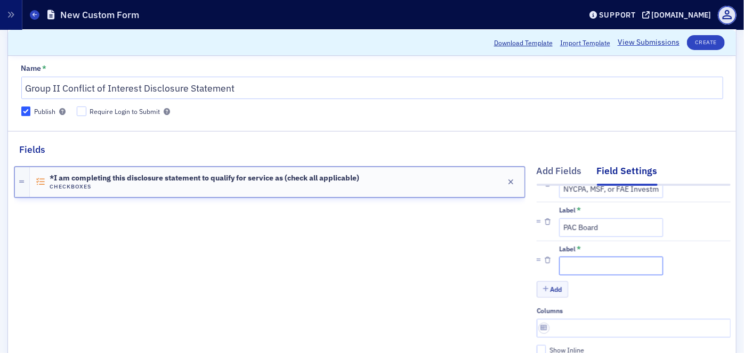
click at [569, 270] on input "Label *" at bounding box center [611, 266] width 104 height 19
paste input "Volunteer check signer"
type input "Volunteer check signer"
click at [542, 293] on button "Add" at bounding box center [553, 289] width 32 height 17
click at [567, 304] on input "Label *" at bounding box center [611, 304] width 104 height 19
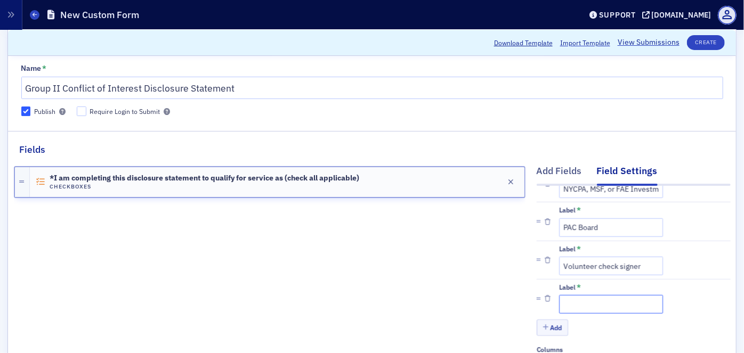
paste input "Other (specify below)"
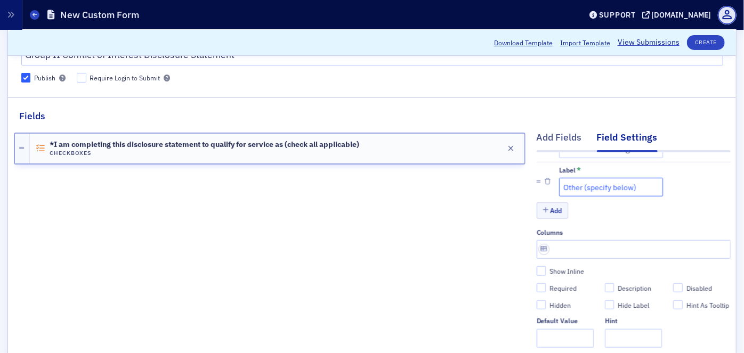
scroll to position [151, 0]
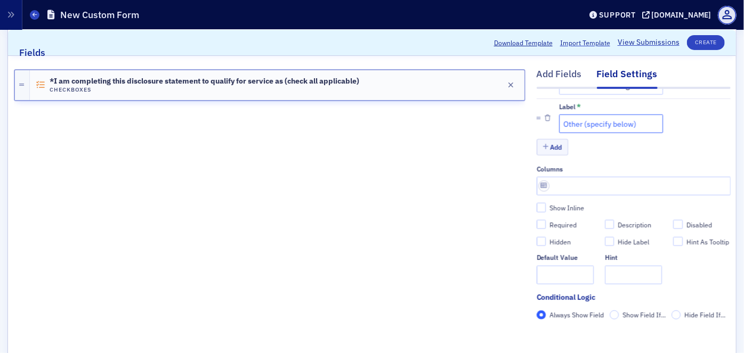
type input "Other (specify below)"
click at [537, 220] on input "Required" at bounding box center [542, 225] width 10 height 10
checkbox input "true"
type input "required"
click at [371, 182] on div "*I am completing this disclosure statement to qualify for service as (check all…" at bounding box center [270, 210] width 512 height 300
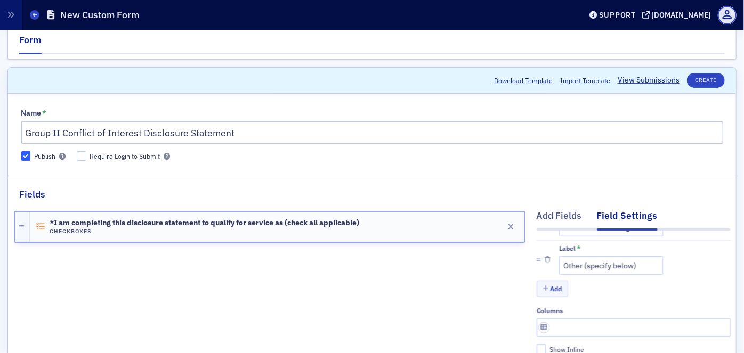
scroll to position [6, 0]
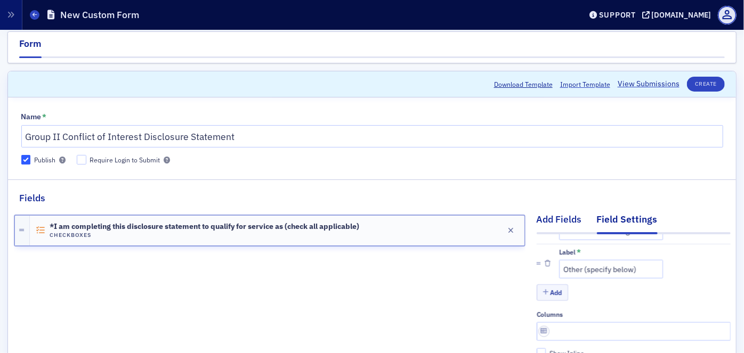
click at [549, 218] on div "Add Fields" at bounding box center [559, 223] width 45 height 20
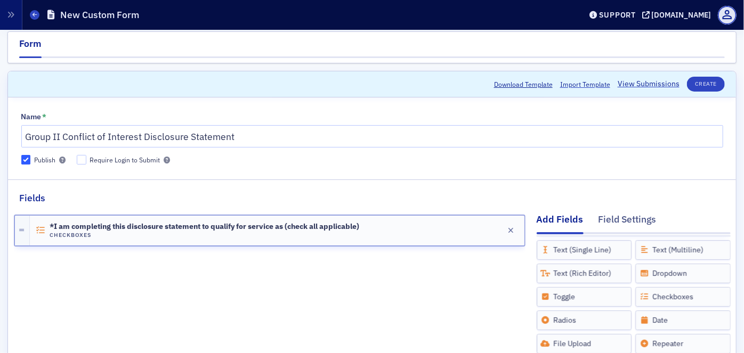
scroll to position [4, 0]
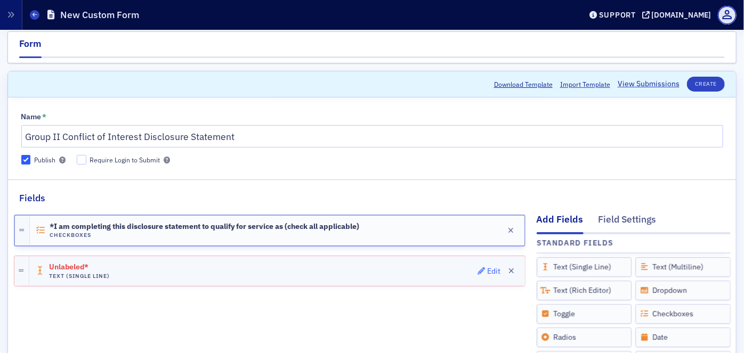
click at [487, 269] on div "Edit" at bounding box center [493, 272] width 13 height 6
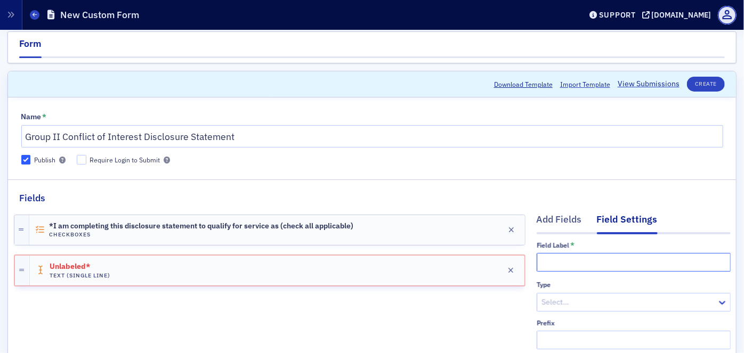
click at [542, 268] on input "text" at bounding box center [634, 262] width 194 height 19
paste input "Other (specify below)"
type input "Other (specify below)"
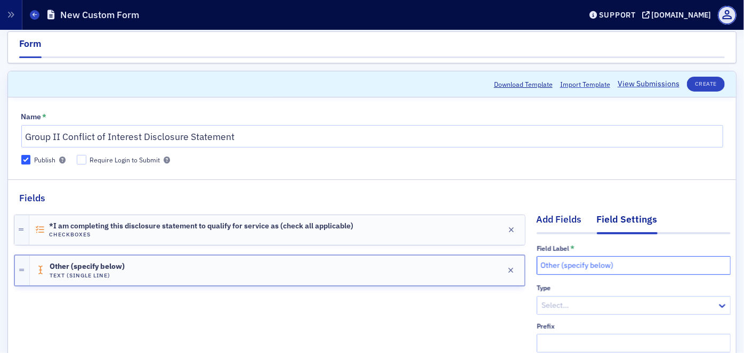
scroll to position [0, 0]
click at [553, 221] on div "Add Fields" at bounding box center [559, 223] width 45 height 20
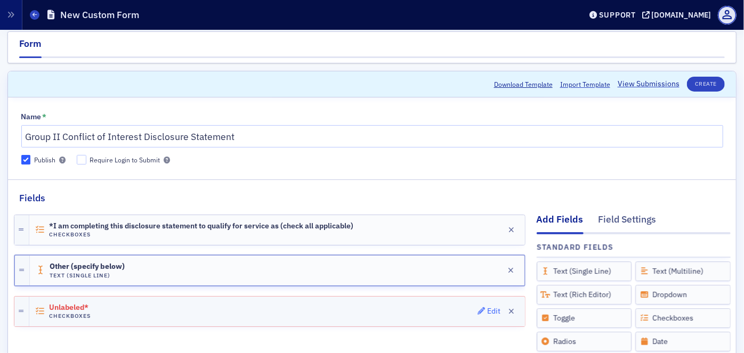
click at [487, 309] on div "Edit" at bounding box center [493, 312] width 13 height 6
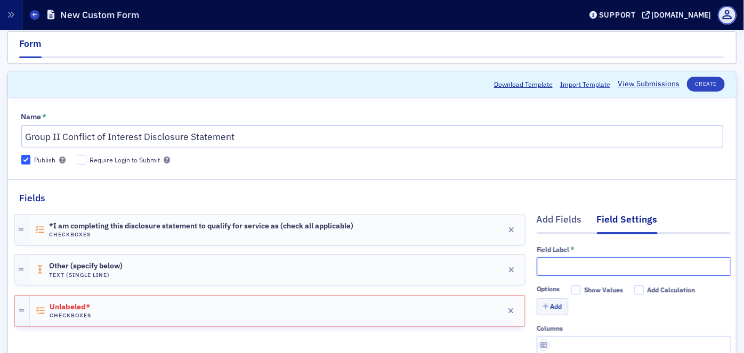
click at [554, 266] on input "text" at bounding box center [634, 266] width 194 height 19
paste input "*1) I declare that I have read and will abide by the NYCPA Conflict of Interest…"
type input "*1) I declare that I have read and will abide by the NYCPA Conflict of Interest…"
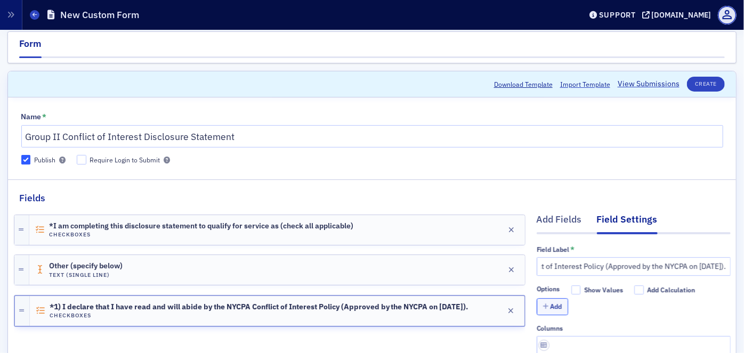
drag, startPoint x: 547, startPoint y: 283, endPoint x: 561, endPoint y: 249, distance: 36.5
click at [551, 309] on button "Add" at bounding box center [553, 307] width 32 height 17
click at [579, 316] on input "Label *" at bounding box center [611, 320] width 104 height 19
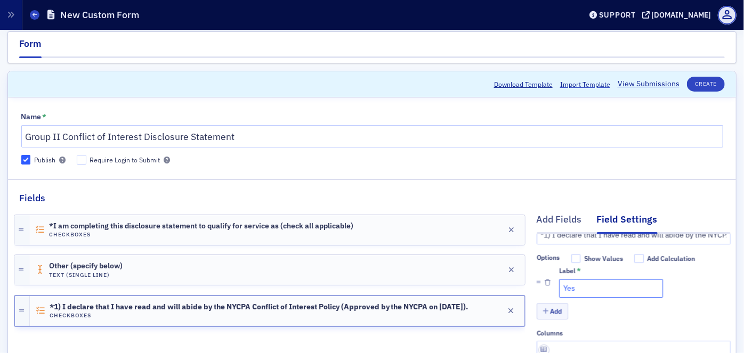
scroll to position [48, 0]
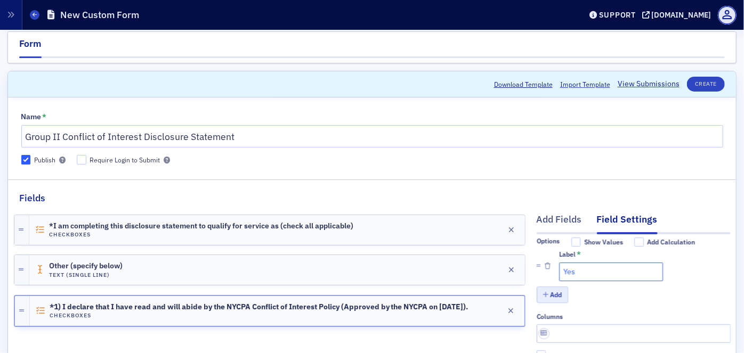
type input "Yes"
click at [548, 296] on button "Add" at bounding box center [553, 295] width 32 height 17
click at [576, 309] on input "Label *" at bounding box center [611, 310] width 104 height 19
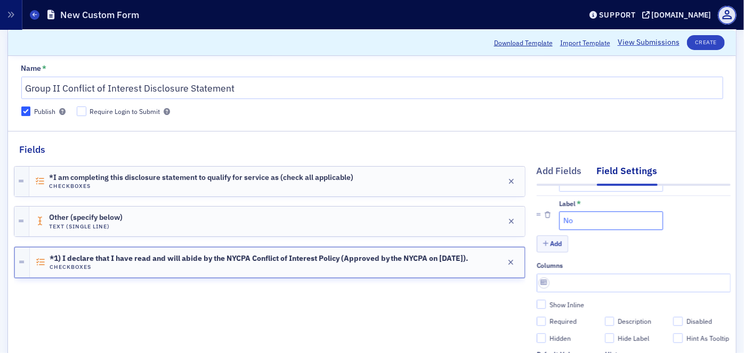
type input "No"
click at [537, 274] on input "text" at bounding box center [634, 283] width 194 height 19
click at [561, 274] on input "text" at bounding box center [634, 283] width 194 height 19
click at [537, 274] on input "text" at bounding box center [634, 283] width 194 height 19
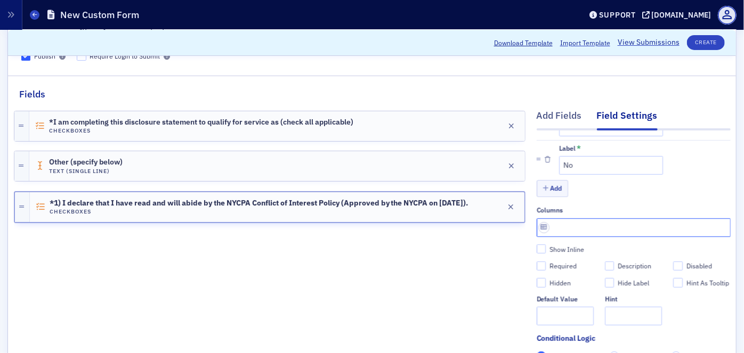
scroll to position [151, 0]
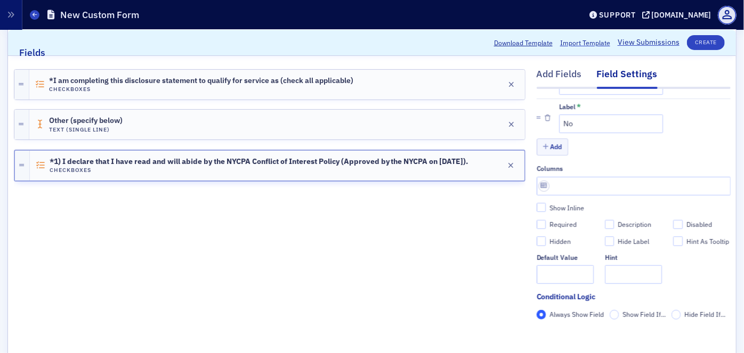
click at [445, 277] on div "*I am completing this disclosure statement to qualify for service as (check all…" at bounding box center [270, 210] width 512 height 300
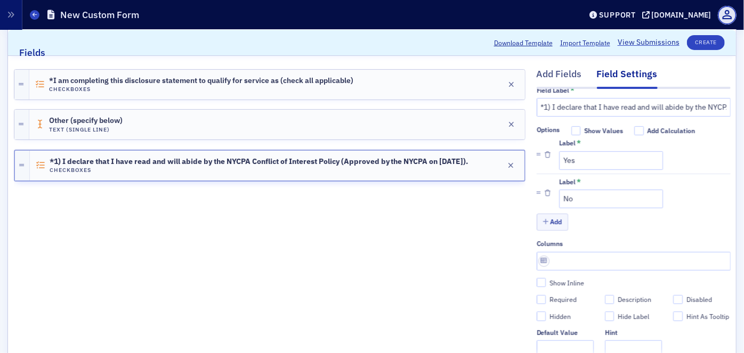
scroll to position [13, 0]
click at [554, 74] on div "Add Fields" at bounding box center [559, 77] width 45 height 20
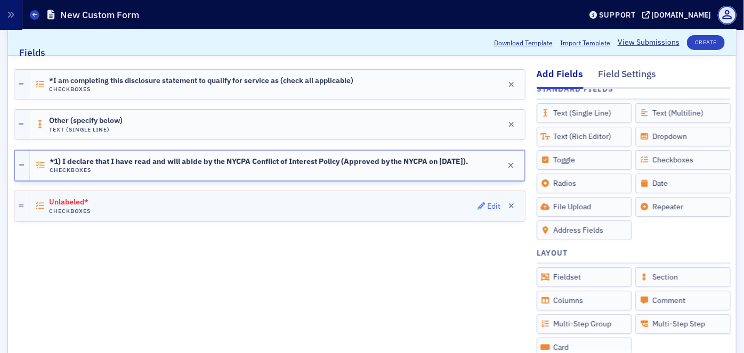
click at [487, 204] on div "Edit" at bounding box center [493, 207] width 13 height 6
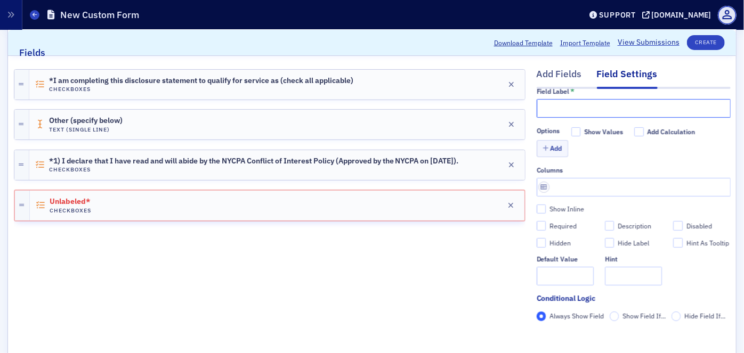
click at [555, 108] on input "text" at bounding box center [634, 108] width 194 height 19
paste input "*2) Have you or any Related Parties or Affiliated Organizations provided compen…"
type input "*2) Have you or any Related Parties or Affiliated Organizations provided compen…"
click at [551, 147] on button "Add" at bounding box center [553, 148] width 32 height 17
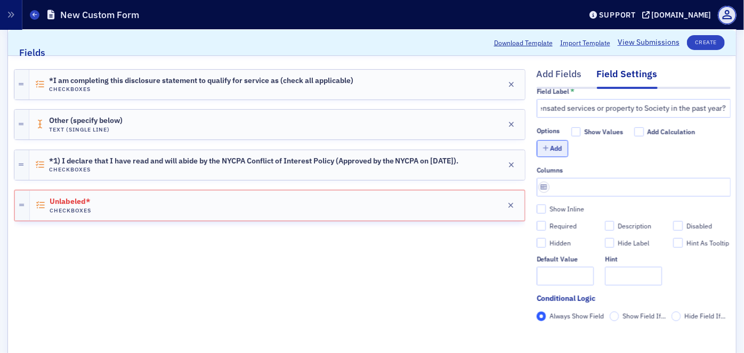
scroll to position [0, 0]
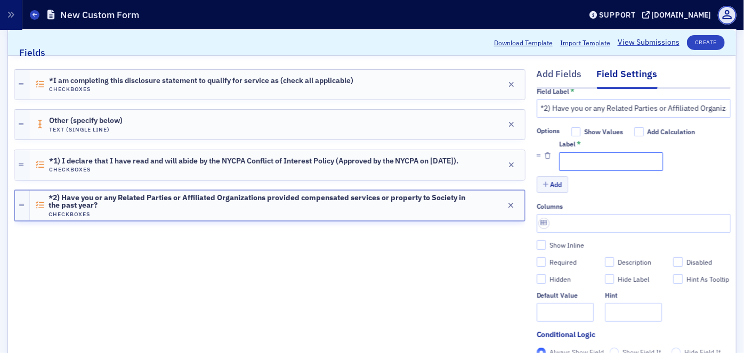
click at [577, 163] on input "Label *" at bounding box center [611, 161] width 104 height 19
type input "Yes"
click at [549, 183] on button "Add" at bounding box center [553, 184] width 32 height 17
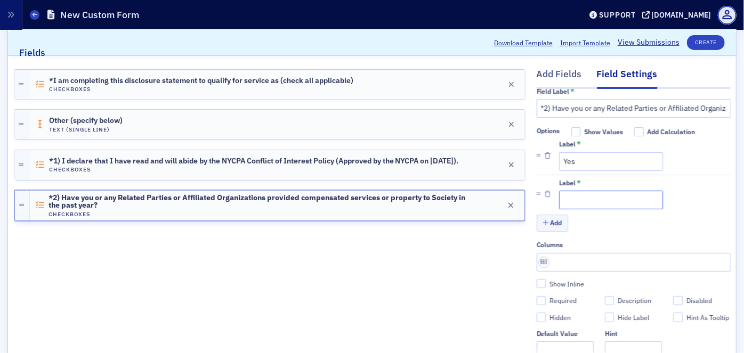
click at [574, 202] on input "Label *" at bounding box center [611, 200] width 104 height 19
type input "No"
click at [542, 72] on div "Add Fields" at bounding box center [559, 77] width 45 height 20
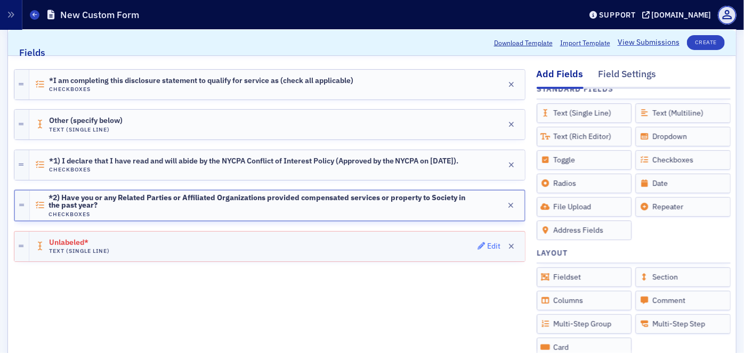
click at [487, 245] on div "Edit" at bounding box center [493, 247] width 13 height 6
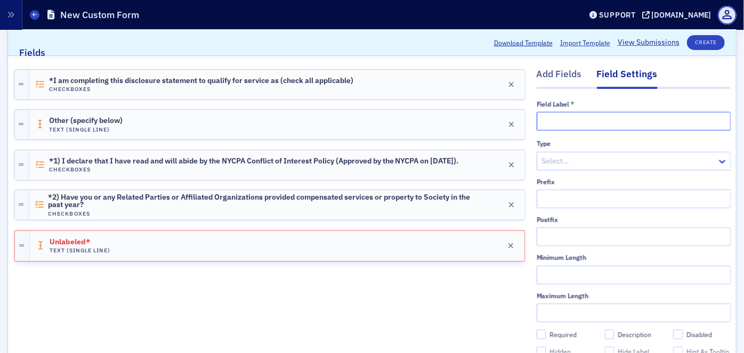
click at [545, 120] on input "text" at bounding box center [634, 121] width 194 height 19
paste input "If yes, please describe the nature of the services or property:"
type input "If yes, please describe the nature of the services or property:"
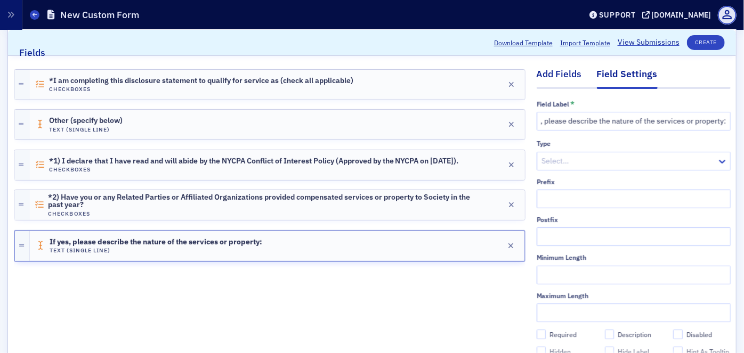
scroll to position [0, 0]
click at [563, 71] on div "Add Fields" at bounding box center [559, 77] width 45 height 20
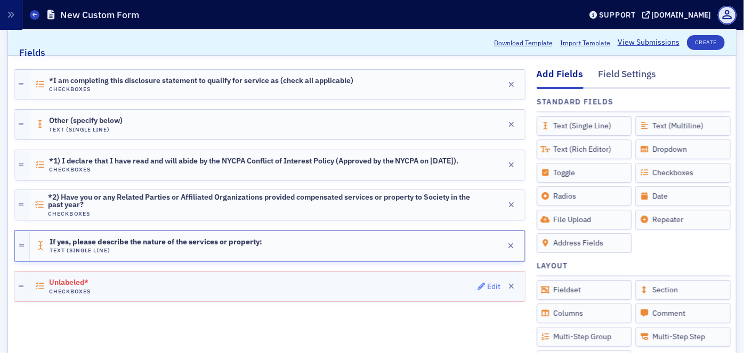
click at [487, 284] on div "Edit" at bounding box center [493, 287] width 13 height 6
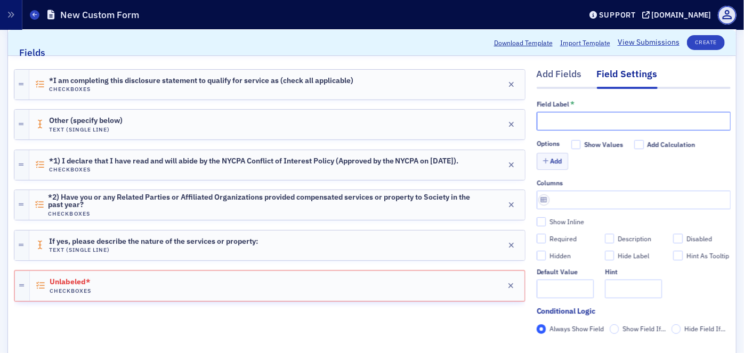
click at [555, 120] on input "text" at bounding box center [634, 121] width 194 height 19
paste input "*3) Have you or any Related Parties or Affiliated Organizations received a scho…"
type input "*3) Have you or any Related Parties or Affiliated Organizations received a scho…"
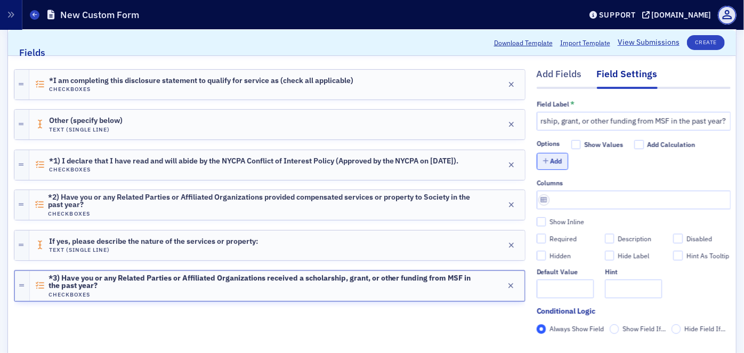
click at [554, 159] on button "Add" at bounding box center [553, 161] width 32 height 17
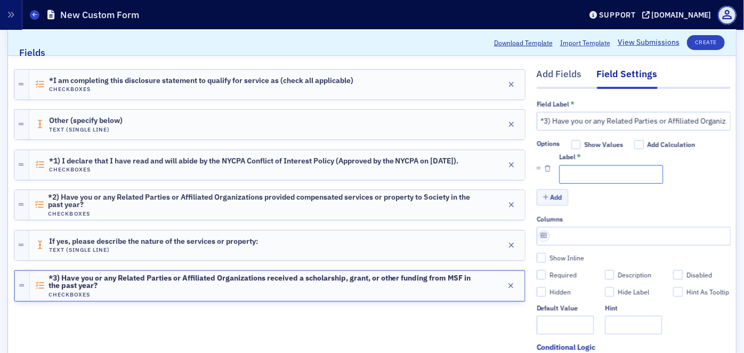
click at [578, 175] on input "Label *" at bounding box center [611, 174] width 104 height 19
type input "Yes"
click at [552, 198] on button "Add" at bounding box center [553, 197] width 32 height 17
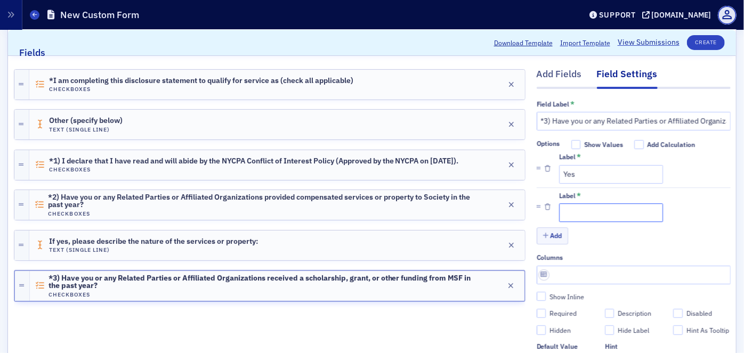
click at [574, 218] on input "Label *" at bounding box center [611, 213] width 104 height 19
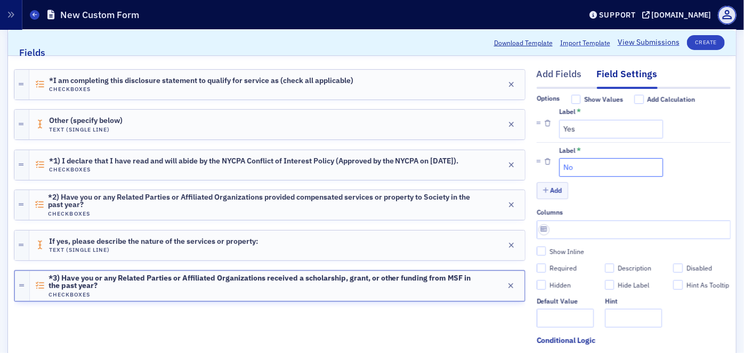
scroll to position [96, 0]
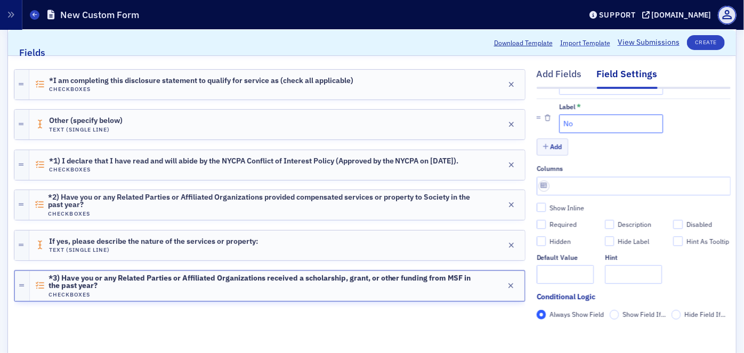
type input "No"
click at [539, 220] on label "Required" at bounding box center [565, 225] width 57 height 10
click at [539, 220] on input "Required" at bounding box center [542, 225] width 10 height 10
checkbox input "true"
type input "required"
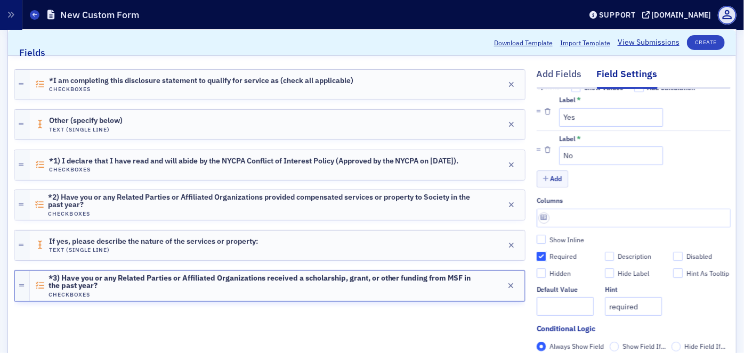
scroll to position [0, 0]
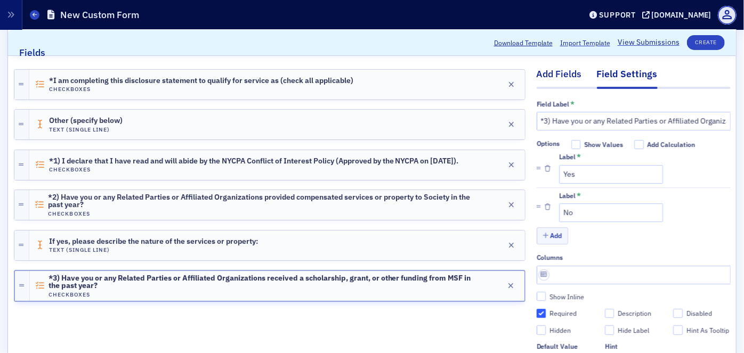
click at [549, 73] on div "Add Fields" at bounding box center [559, 77] width 45 height 20
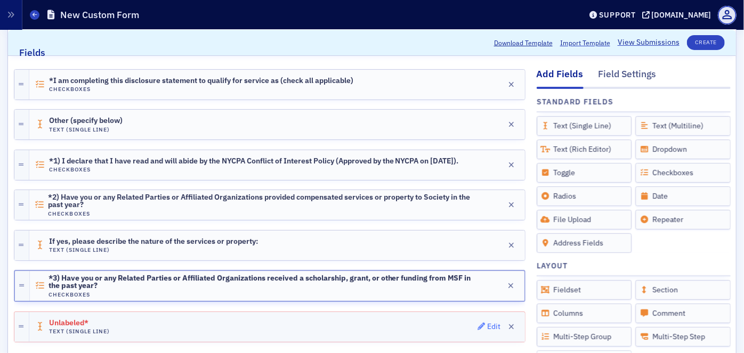
click at [487, 324] on div "Edit" at bounding box center [493, 327] width 13 height 6
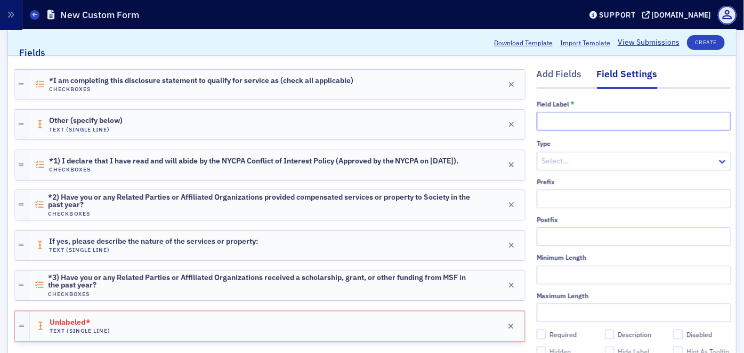
click at [552, 124] on input "text" at bounding box center [634, 121] width 194 height 19
paste input "If yes, describe the nature of the funds:"
type input "If yes, describe the nature of the funds:"
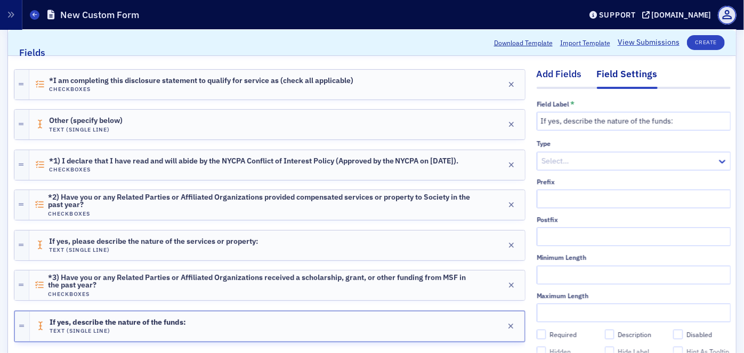
click at [537, 72] on div "Add Fields" at bounding box center [559, 77] width 45 height 20
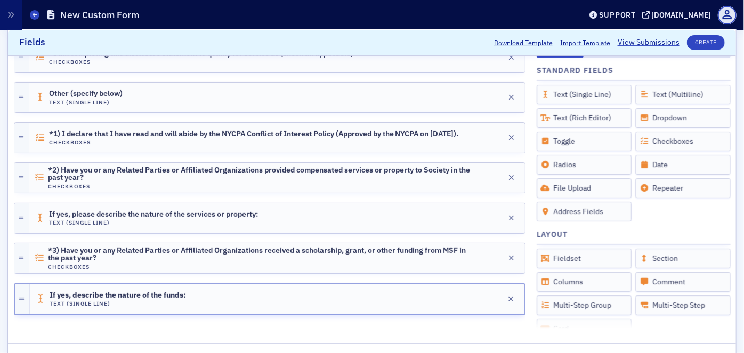
scroll to position [200, 0]
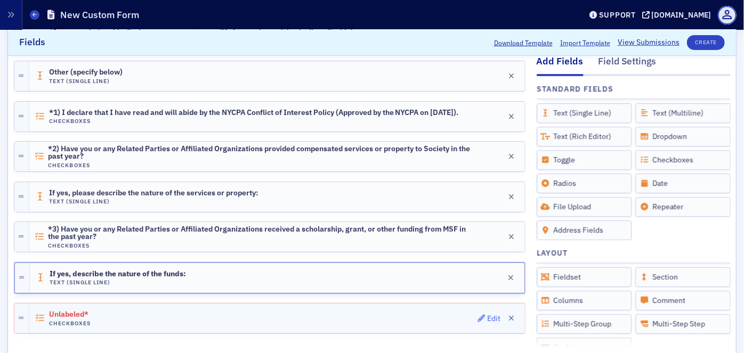
click at [487, 316] on div "Edit" at bounding box center [493, 319] width 13 height 6
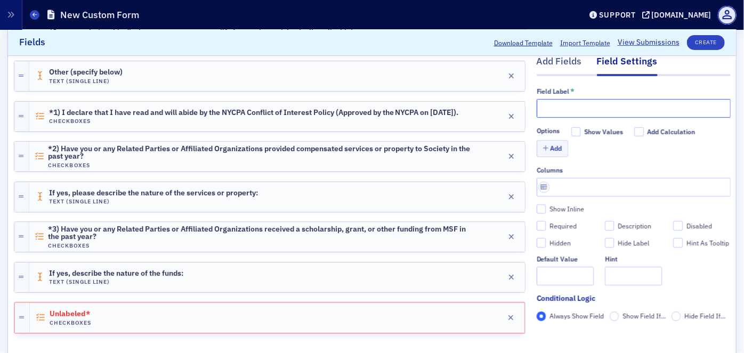
click at [554, 104] on input "text" at bounding box center [634, 108] width 194 height 19
paste input "4) With the exception of NYCPA membership and FAE courses at which you or a Rel…"
type input "4) With the exception of NYCPA membership and FAE courses at which you or a Rel…"
click at [543, 144] on button "Add" at bounding box center [553, 149] width 32 height 17
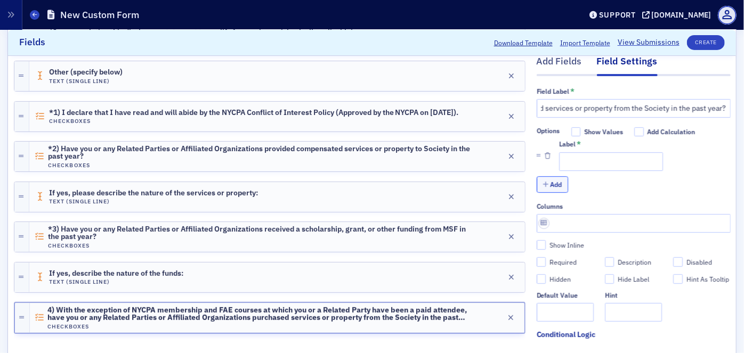
scroll to position [0, 0]
click at [577, 158] on input "Label *" at bounding box center [611, 161] width 104 height 19
type input "Yes"
click at [547, 181] on button "Add" at bounding box center [553, 184] width 32 height 17
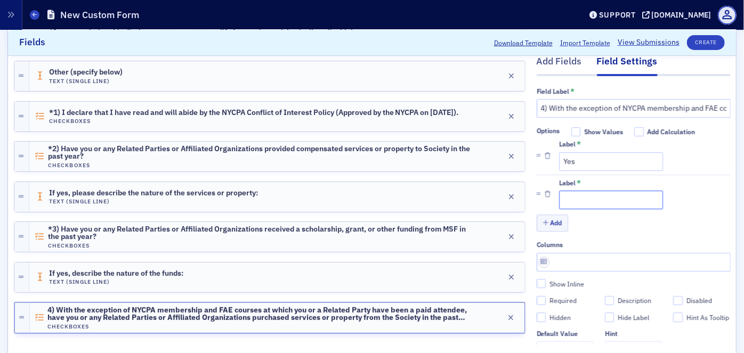
click at [574, 199] on input "Label *" at bounding box center [611, 200] width 104 height 19
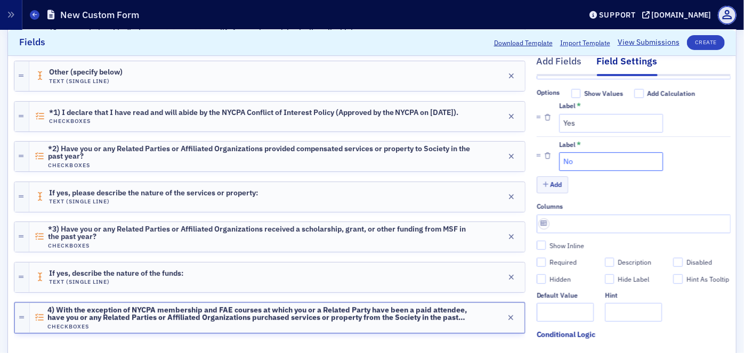
scroll to position [96, 0]
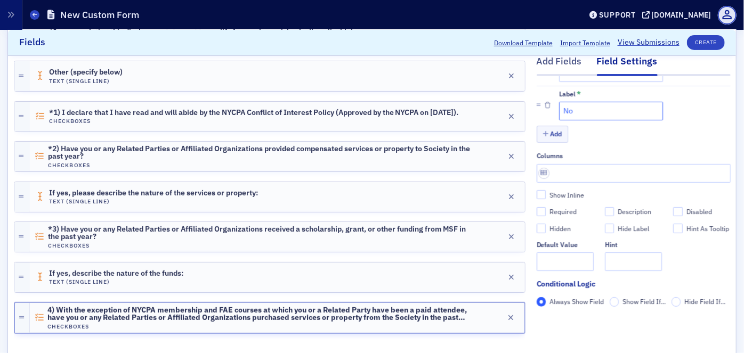
type input "No"
click at [537, 207] on input "Required" at bounding box center [542, 212] width 10 height 10
checkbox input "true"
type input "required"
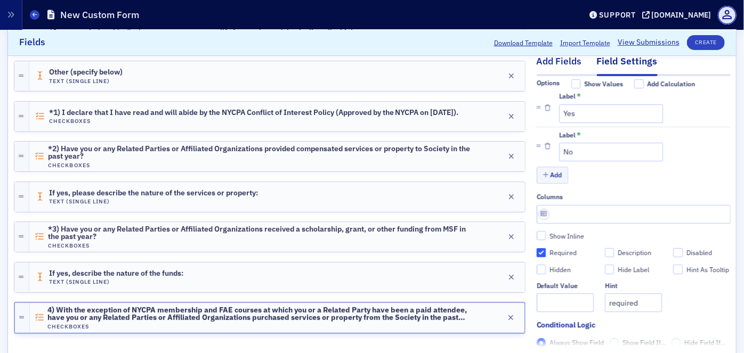
click at [560, 62] on div "Add Fields" at bounding box center [559, 65] width 45 height 20
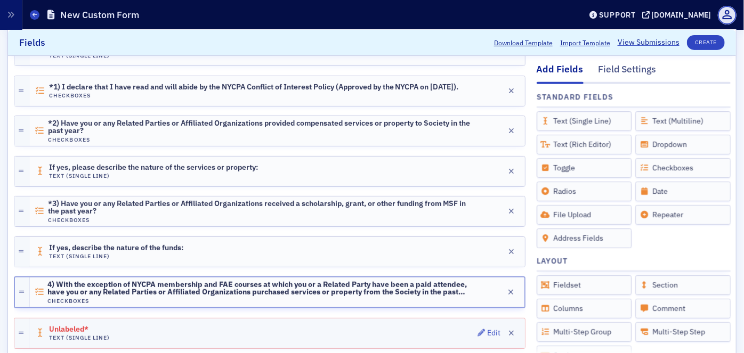
scroll to position [248, 0]
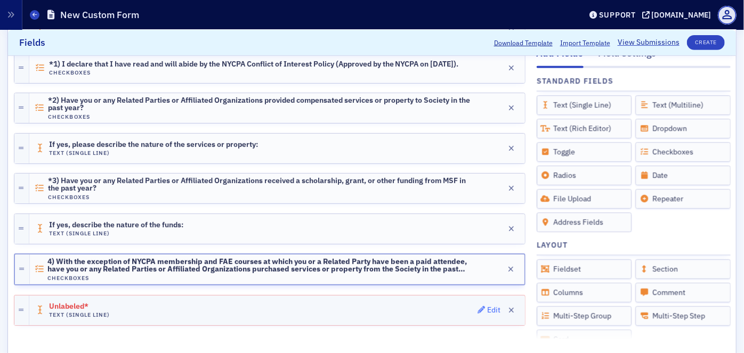
click at [487, 308] on div "Edit" at bounding box center [493, 311] width 13 height 6
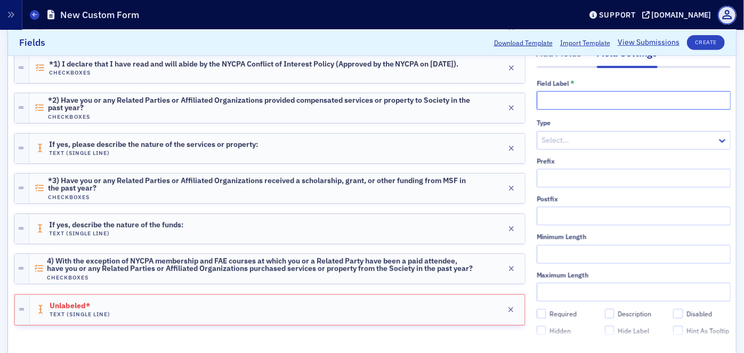
click at [551, 93] on input "text" at bounding box center [634, 100] width 194 height 19
paste input "If yes, describe the purchased services or property:"
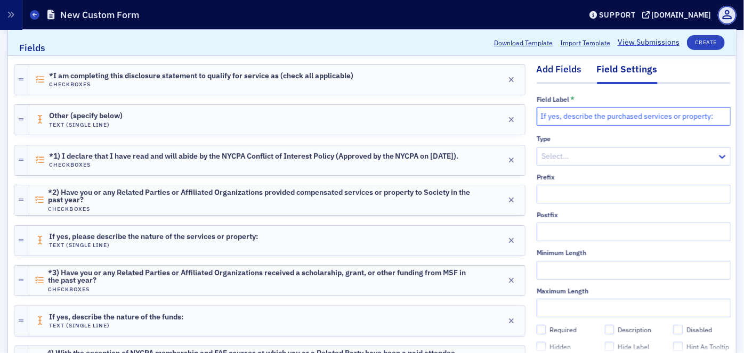
scroll to position [151, 0]
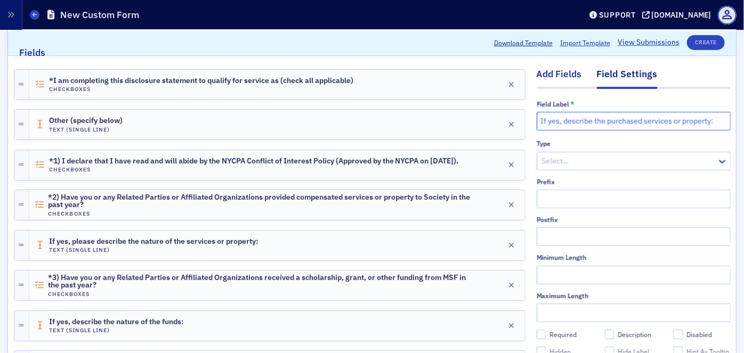
type input "If yes, describe the purchased services or property:"
click at [555, 76] on div "Add Fields" at bounding box center [559, 77] width 45 height 20
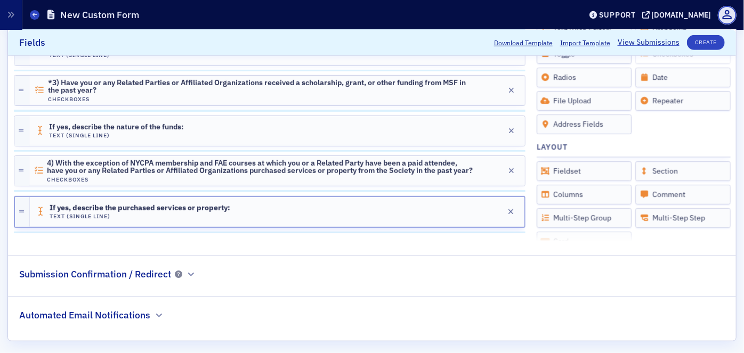
scroll to position [349, 0]
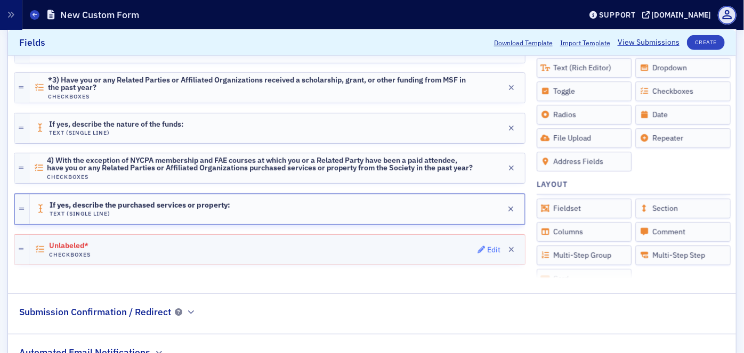
click at [487, 247] on div "Edit" at bounding box center [493, 250] width 13 height 6
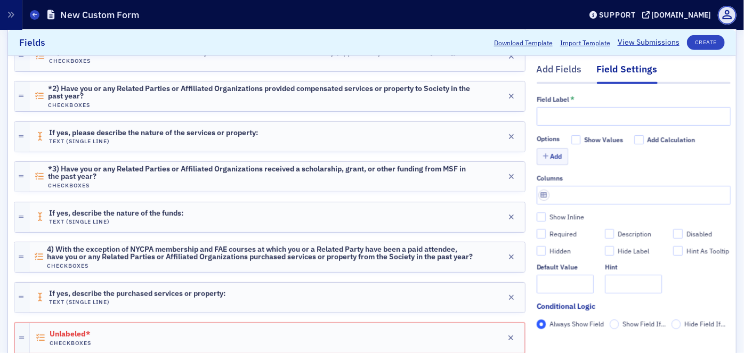
scroll to position [252, 0]
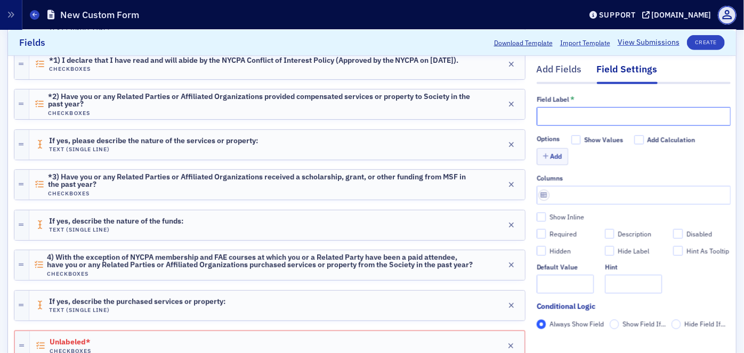
click at [552, 117] on input "text" at bounding box center [634, 116] width 194 height 19
paste input "*5) Please indicate whether you or any Related Parties or Affiliated Organizati…"
type input "*5) Please indicate whether you or any Related Parties or Affiliated Organizati…"
click at [550, 157] on button "Add" at bounding box center [553, 157] width 32 height 17
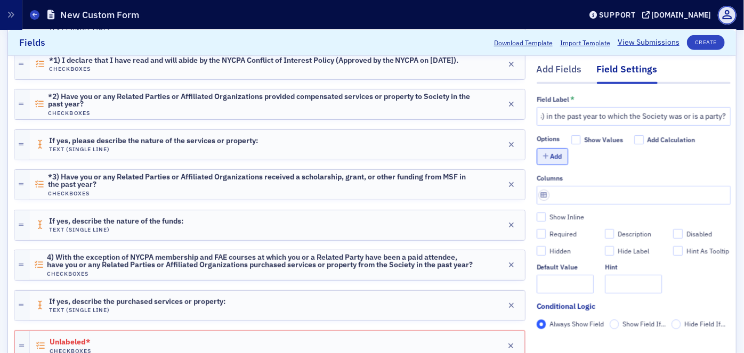
scroll to position [0, 0]
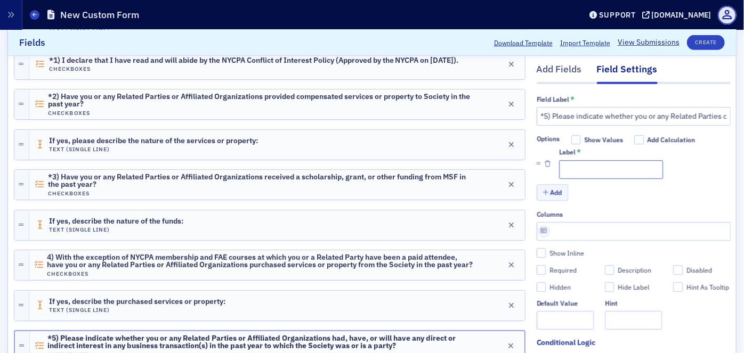
click at [581, 172] on input "Label *" at bounding box center [611, 169] width 104 height 19
type input "Yes"
click at [550, 195] on button "Add" at bounding box center [553, 192] width 32 height 17
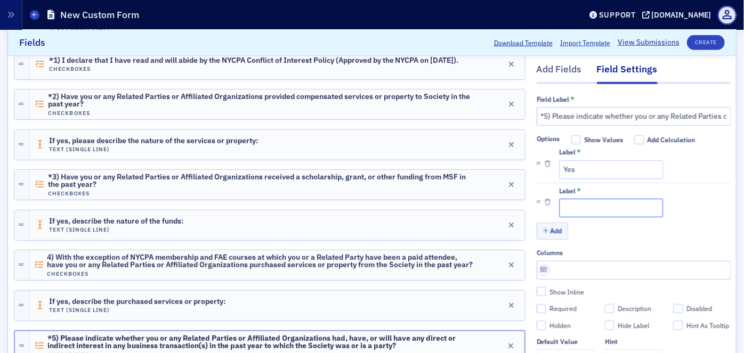
click at [564, 216] on input "Label *" at bounding box center [611, 208] width 104 height 19
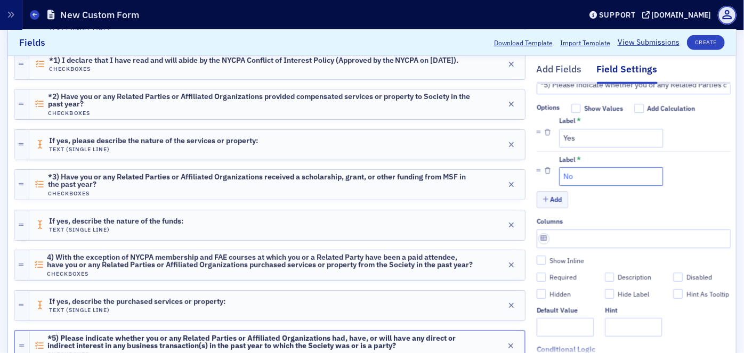
scroll to position [48, 0]
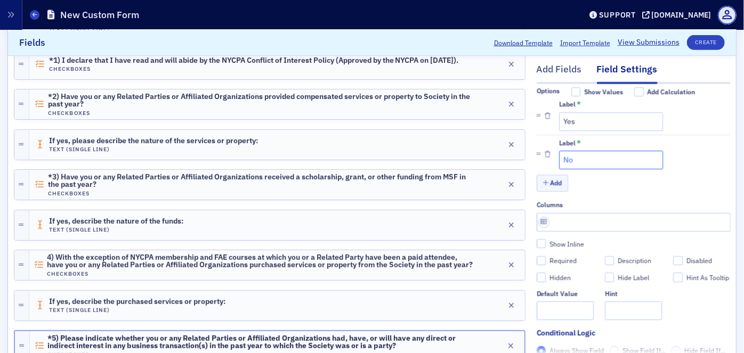
type input "No"
click at [537, 260] on input "Required" at bounding box center [542, 261] width 10 height 10
checkbox input "true"
type input "required"
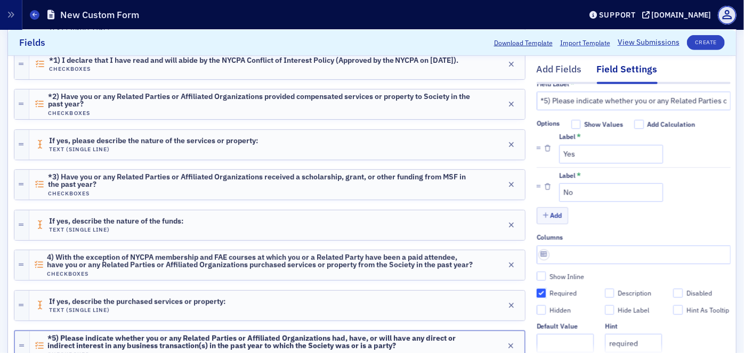
scroll to position [0, 0]
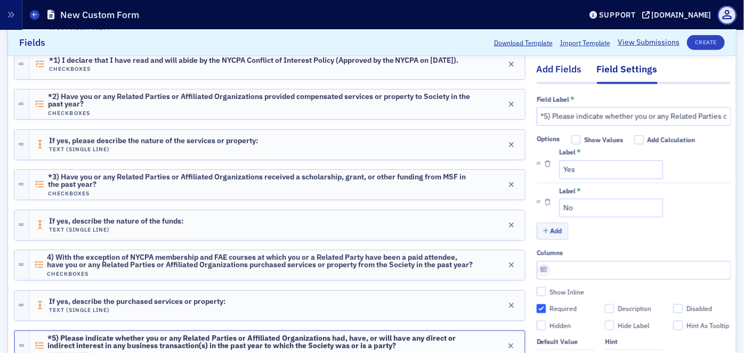
click at [550, 69] on div "Add Fields" at bounding box center [559, 73] width 45 height 20
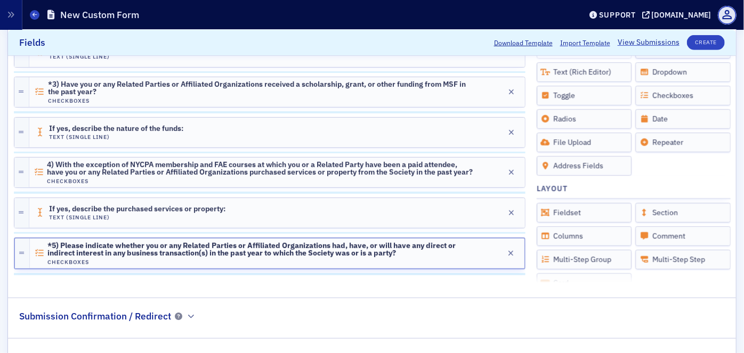
scroll to position [347, 0]
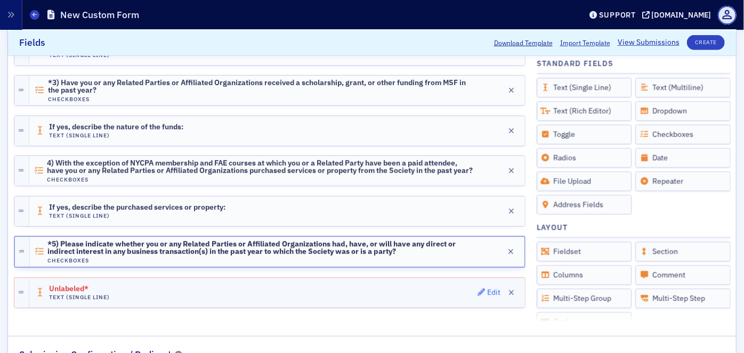
click at [487, 290] on div "Edit" at bounding box center [493, 293] width 13 height 6
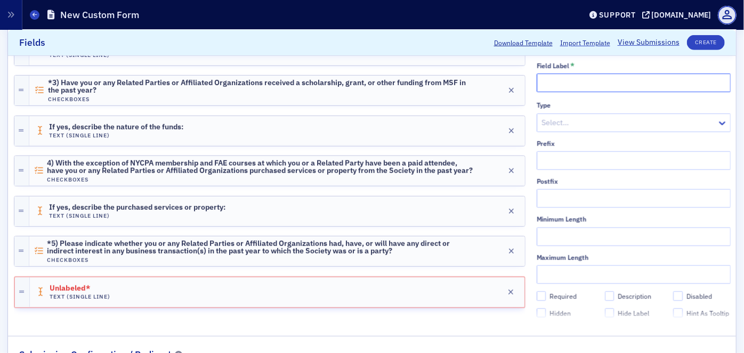
click at [560, 76] on input "text" at bounding box center [634, 83] width 194 height 19
paste input "If yes, describe the transaction(s):"
type input "If yes, describe the transaction(s):"
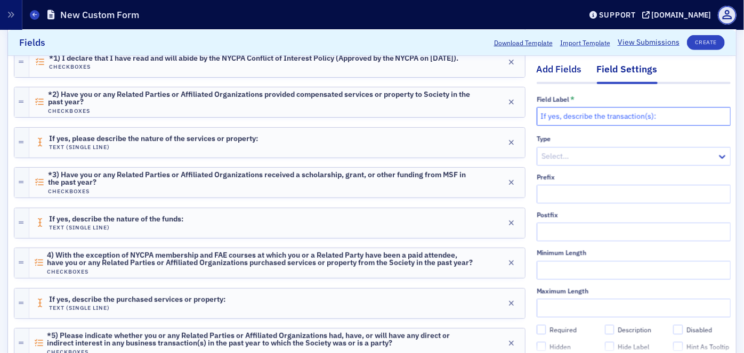
scroll to position [250, 0]
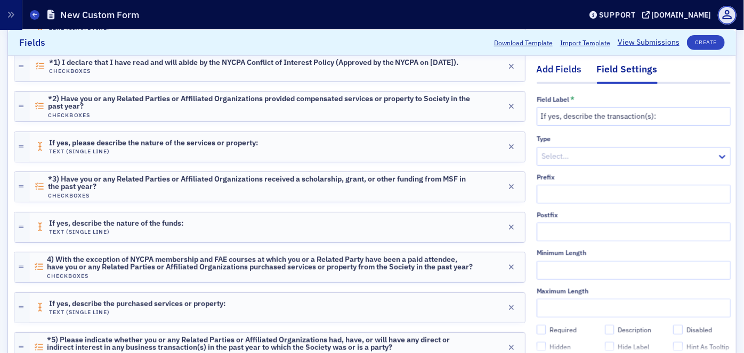
click at [549, 70] on div "Add Fields" at bounding box center [559, 73] width 45 height 20
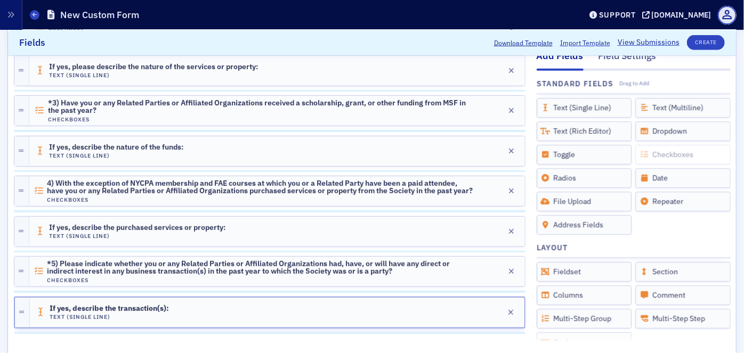
scroll to position [349, 0]
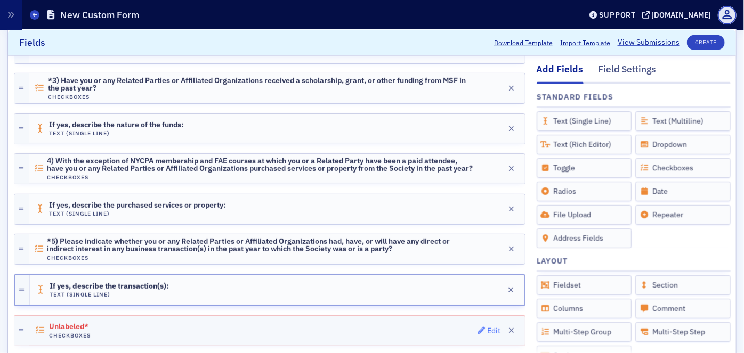
click at [487, 328] on div "Edit" at bounding box center [493, 331] width 13 height 6
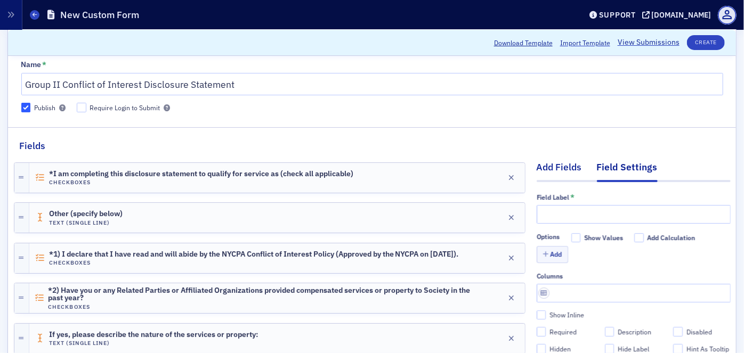
scroll to position [58, 0]
drag, startPoint x: 549, startPoint y: 214, endPoint x: 568, endPoint y: 241, distance: 33.6
click at [549, 214] on input "text" at bounding box center [634, 214] width 194 height 19
paste input "*6) With the exceptions of your NYCPA membership dues, FAE courses for which yo…"
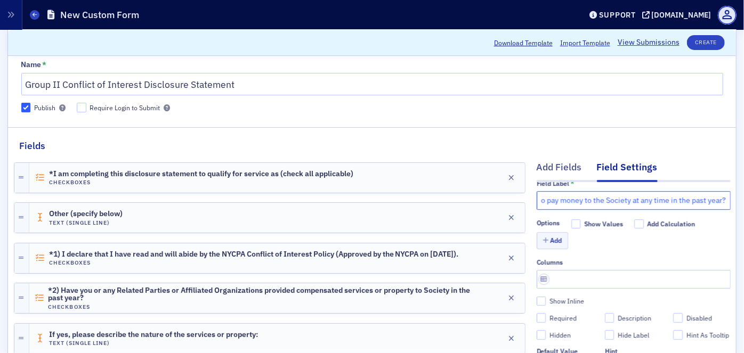
scroll to position [34, 0]
type input "*6) With the exceptions of your NYCPA membership dues, FAE courses for which yo…"
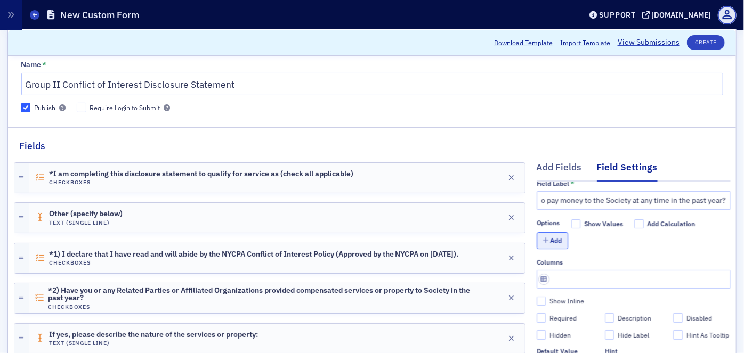
click at [555, 232] on button "Add" at bounding box center [553, 240] width 32 height 17
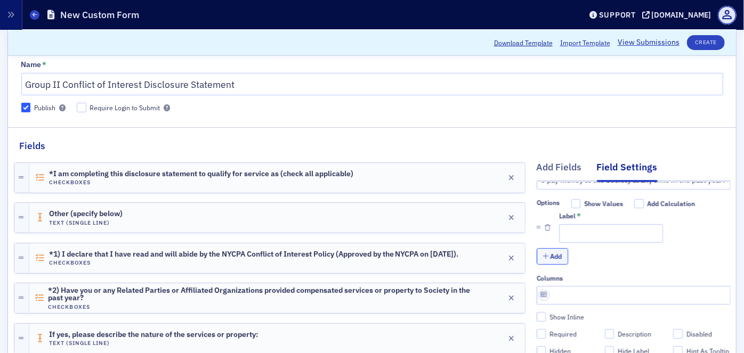
scroll to position [0, 0]
click at [579, 231] on input "Label *" at bounding box center [611, 233] width 104 height 19
type input "Yes"
click at [555, 257] on button "Add" at bounding box center [553, 256] width 32 height 17
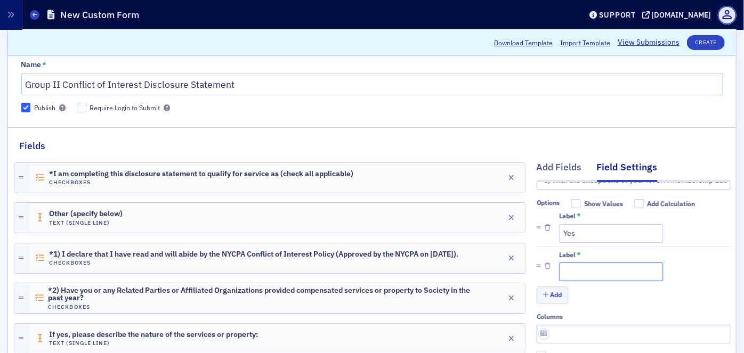
click at [576, 270] on input "Label *" at bounding box center [611, 272] width 104 height 19
type input "No"
click at [544, 161] on div "Add Fields" at bounding box center [559, 170] width 45 height 20
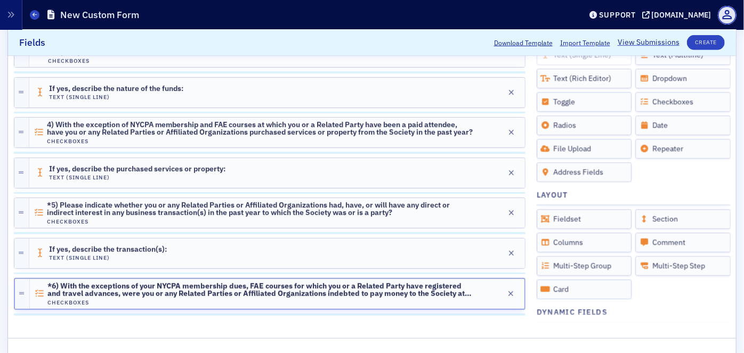
scroll to position [406, 0]
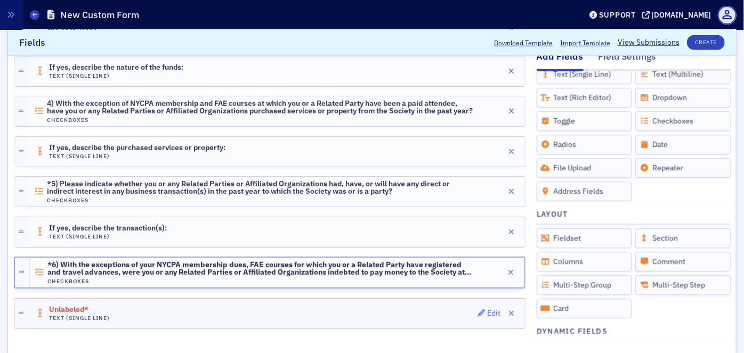
click at [480, 310] on span "Edit" at bounding box center [489, 313] width 23 height 7
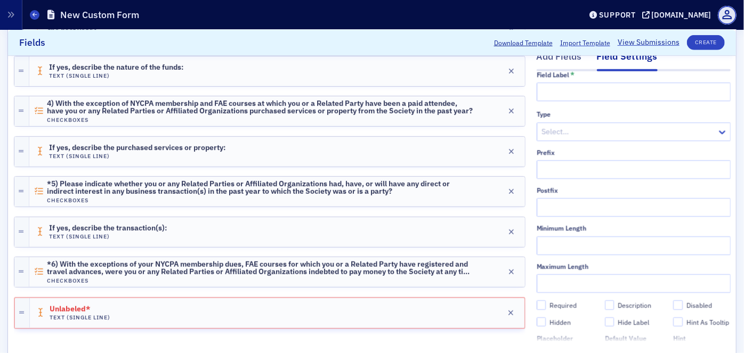
scroll to position [0, 0]
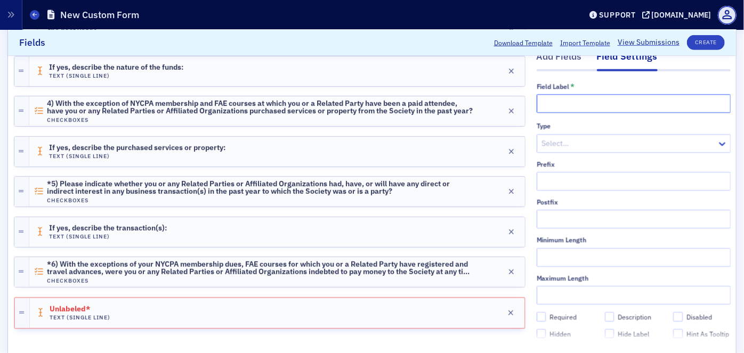
click at [549, 103] on input "text" at bounding box center [634, 103] width 194 height 19
paste input "If yes, please describe the indebtedness:"
type input "If yes, please describe the indebtedness:"
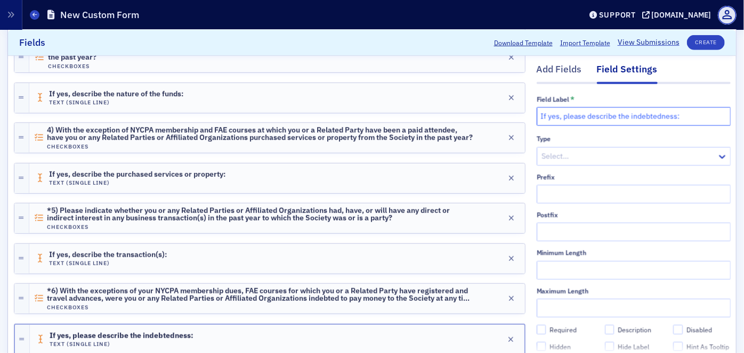
scroll to position [358, 0]
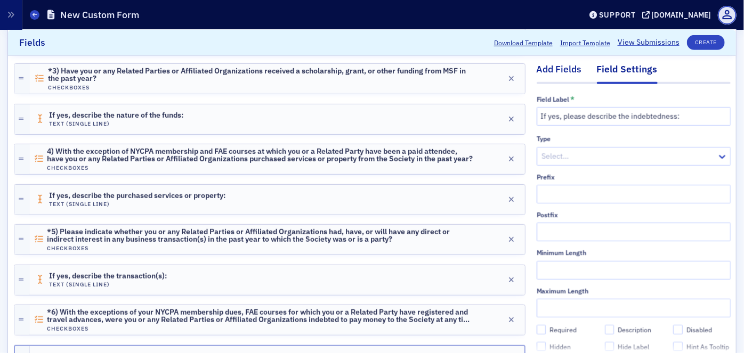
click at [555, 70] on div "Add Fields" at bounding box center [559, 73] width 45 height 20
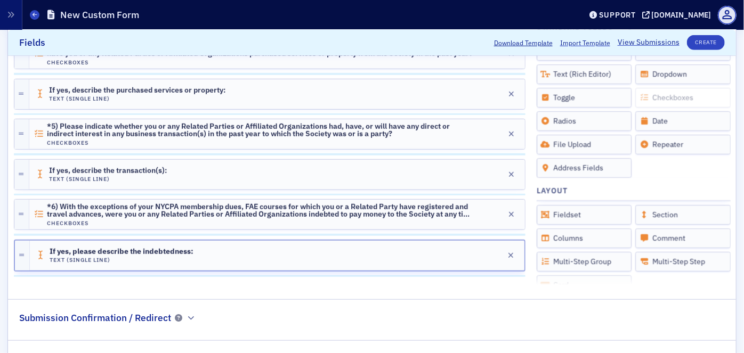
scroll to position [466, 0]
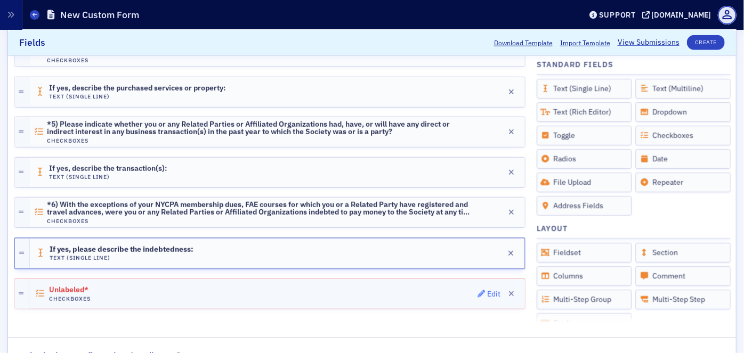
click at [487, 292] on div "Edit" at bounding box center [493, 295] width 13 height 6
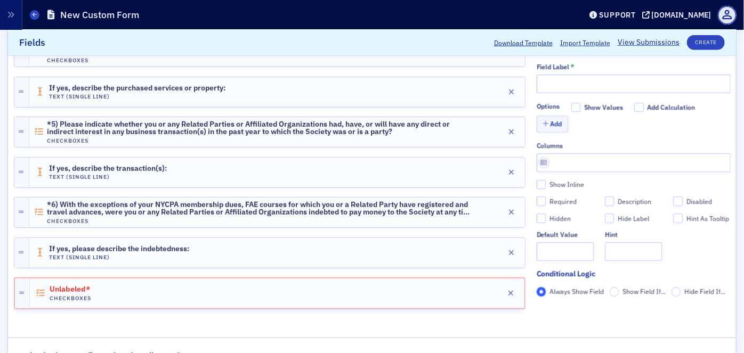
scroll to position [369, 0]
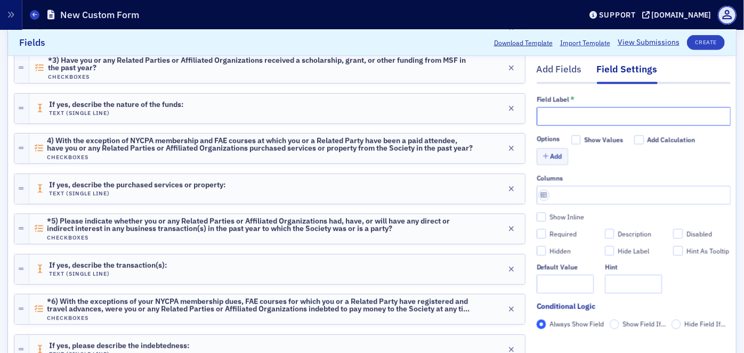
click at [550, 117] on input "text" at bounding box center [634, 116] width 194 height 19
paste input "*7) Other than travel reimbursements, in the past year, did you or any Related …"
type input "*7) Other than travel reimbursements, in the past year, did you or any Related …"
click at [553, 156] on button "Add" at bounding box center [553, 157] width 32 height 17
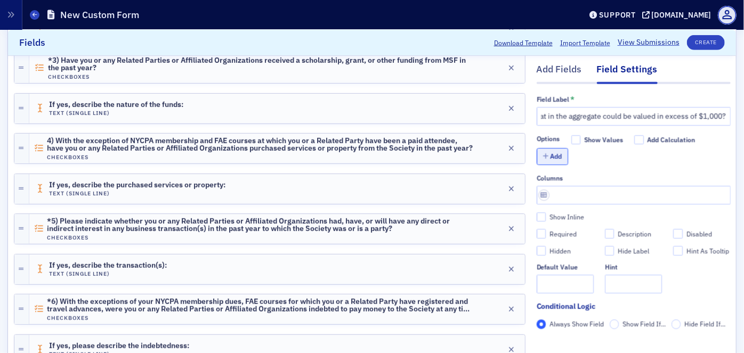
scroll to position [0, 0]
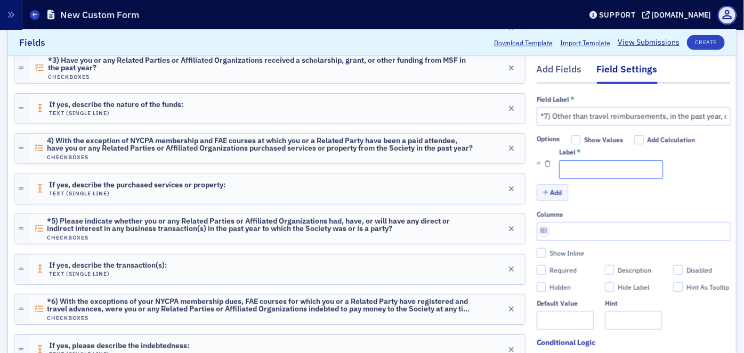
click at [570, 167] on input "Label *" at bounding box center [611, 169] width 104 height 19
type input "Yes"
click at [543, 192] on icon "button" at bounding box center [546, 193] width 6 height 6
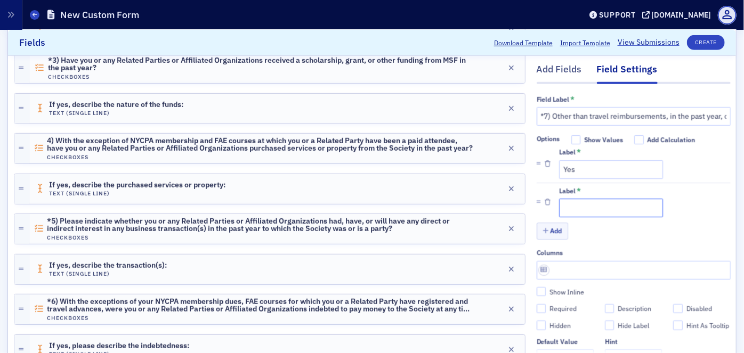
click at [566, 205] on input "Label *" at bounding box center [611, 208] width 104 height 19
type input "No"
click at [537, 309] on input "Required" at bounding box center [542, 309] width 10 height 10
checkbox input "true"
type input "required"
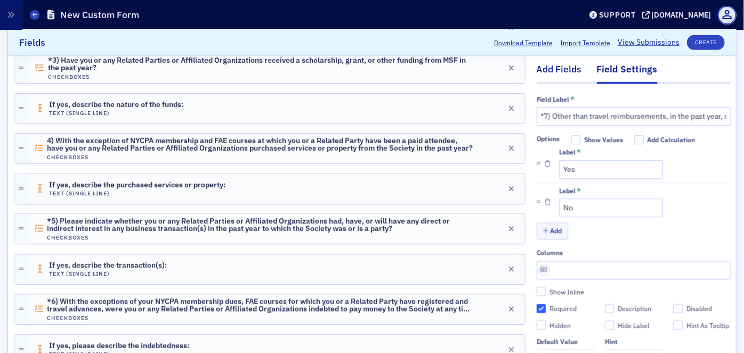
click at [554, 73] on div "Add Fields" at bounding box center [559, 73] width 45 height 20
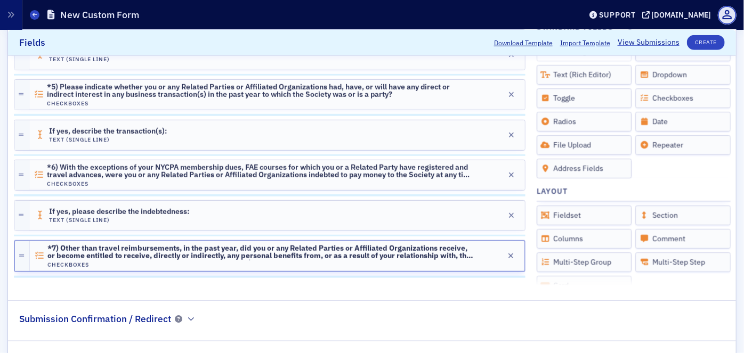
scroll to position [547, 0]
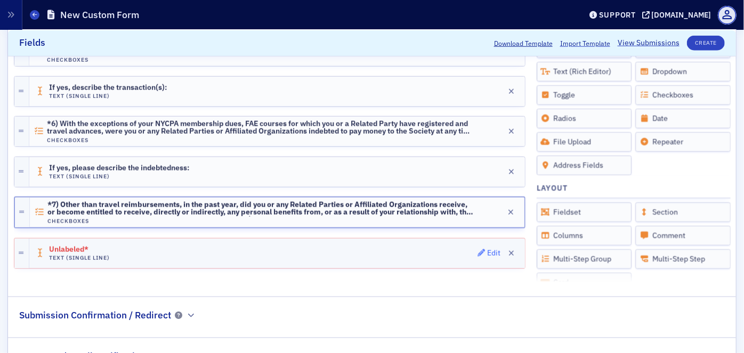
click at [487, 251] on div "Edit" at bounding box center [493, 254] width 13 height 6
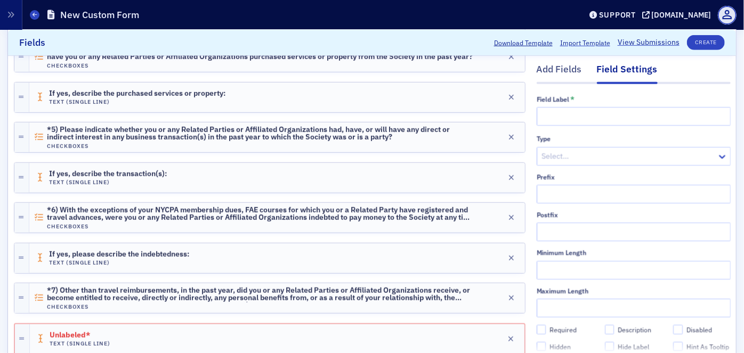
scroll to position [450, 0]
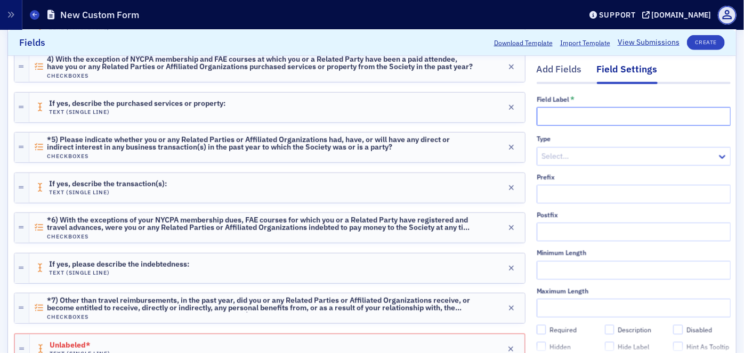
click at [549, 116] on input "text" at bounding box center [634, 116] width 194 height 19
paste input "If yes, please describe the benefit:"
type input "If yes, please describe the benefit:"
click at [567, 73] on div "Add Fields" at bounding box center [559, 73] width 45 height 20
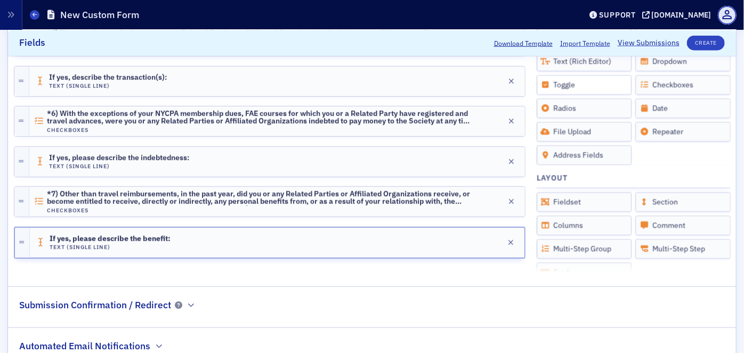
scroll to position [540, 0]
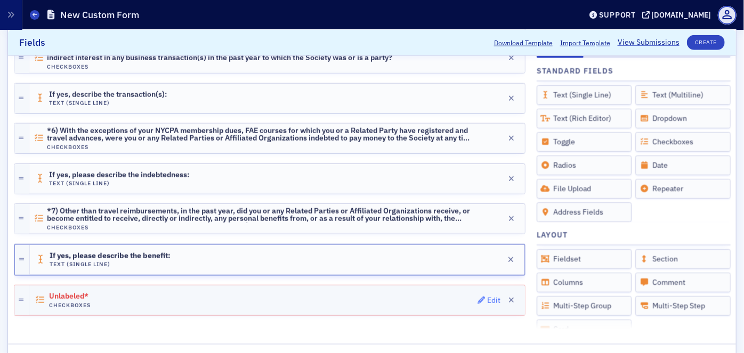
click at [487, 298] on div "Edit" at bounding box center [493, 301] width 13 height 6
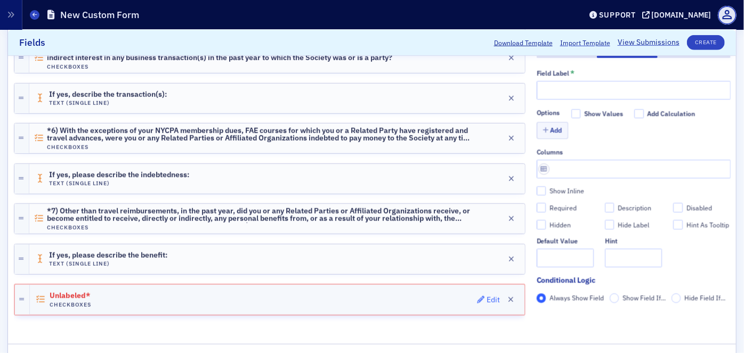
click at [487, 297] on div "Edit" at bounding box center [493, 300] width 13 height 6
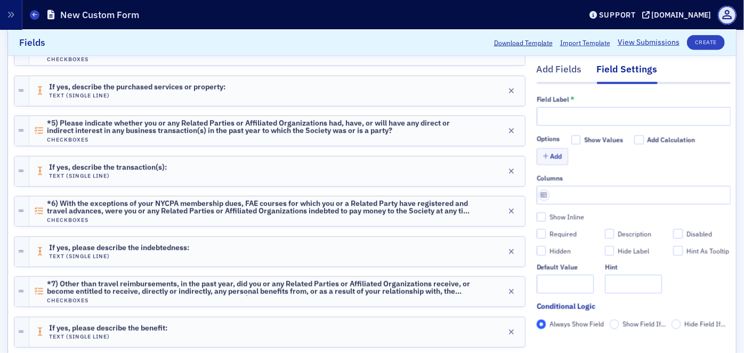
scroll to position [444, 0]
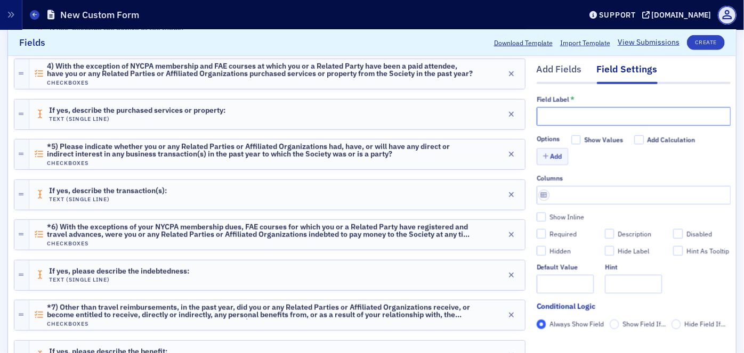
click at [553, 111] on input "text" at bounding box center [634, 116] width 194 height 19
paste input "*8) Are you or any Related Parties or Affiliated Organizations a party to, or h…"
type input "*8) Are you or any Related Parties or Affiliated Organizations a party to, or h…"
click at [542, 152] on button "Add" at bounding box center [553, 157] width 32 height 17
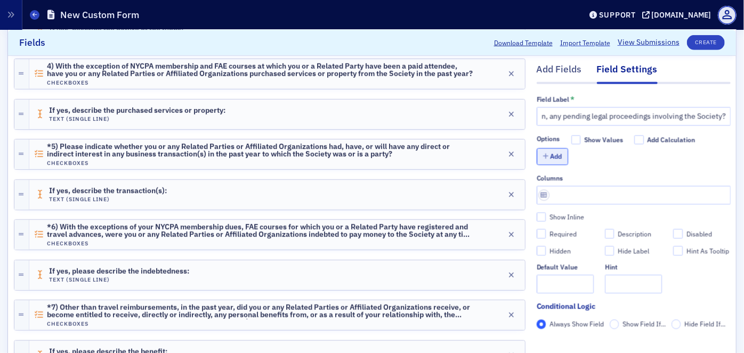
scroll to position [0, 0]
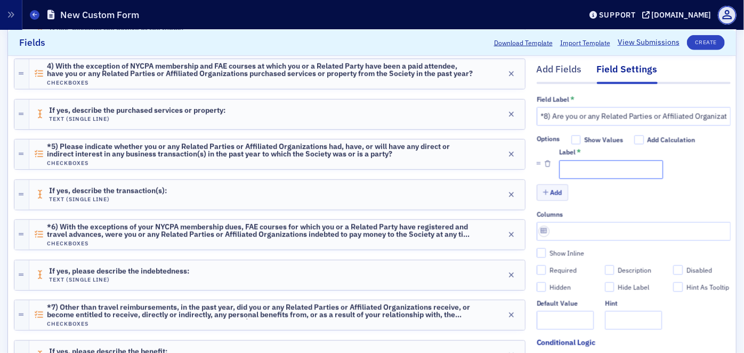
click at [567, 168] on input "Label *" at bounding box center [611, 169] width 104 height 19
type input "Yes"
click at [544, 189] on button "Add" at bounding box center [553, 192] width 32 height 17
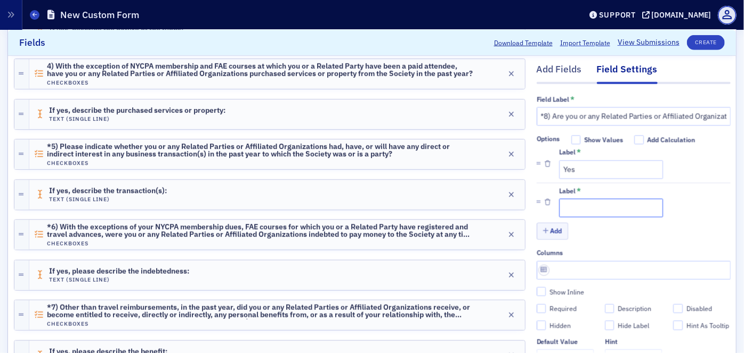
click at [567, 211] on input "Label *" at bounding box center [611, 208] width 104 height 19
type input "No"
click at [543, 72] on div "Add Fields" at bounding box center [559, 73] width 45 height 20
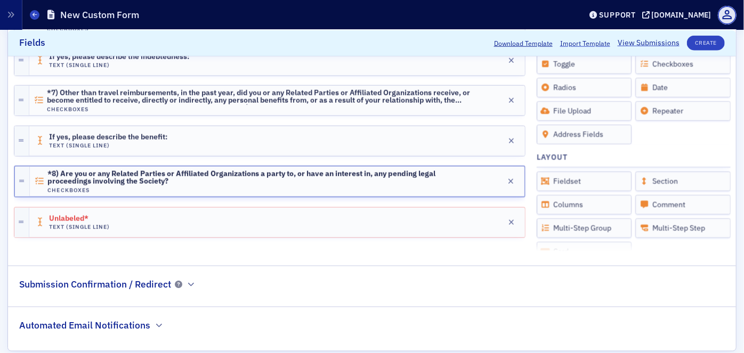
scroll to position [661, 0]
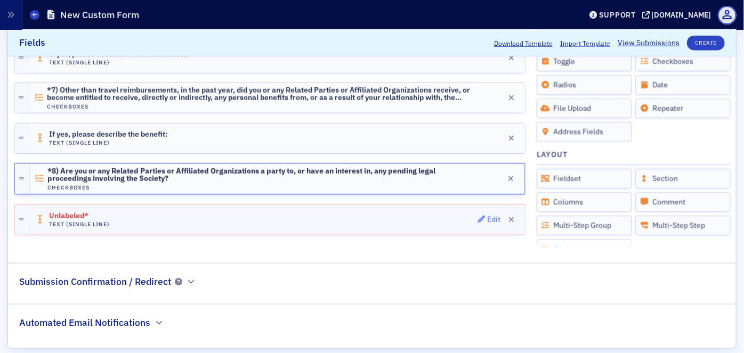
click at [487, 217] on div "Edit" at bounding box center [493, 220] width 13 height 6
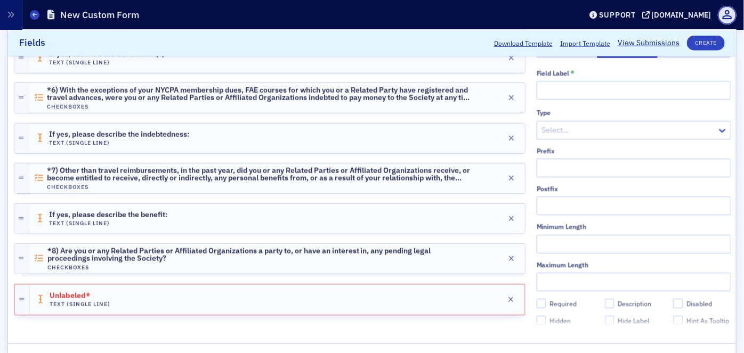
scroll to position [564, 0]
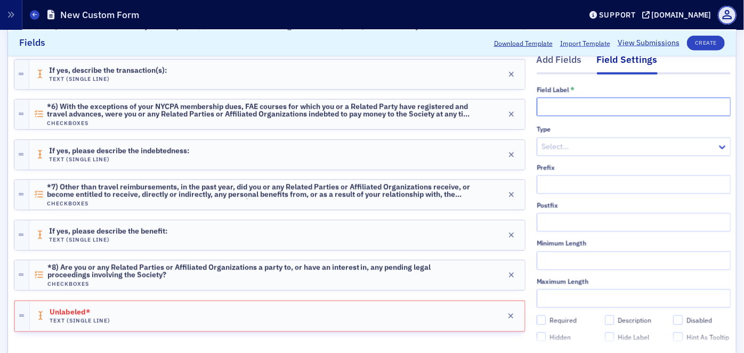
click at [545, 98] on input "text" at bounding box center [634, 107] width 194 height 19
paste input "If yes, please describe the proceeding(s):"
type input "If yes, please describe the proceeding(s):"
click at [549, 57] on div "Add Fields" at bounding box center [559, 63] width 45 height 20
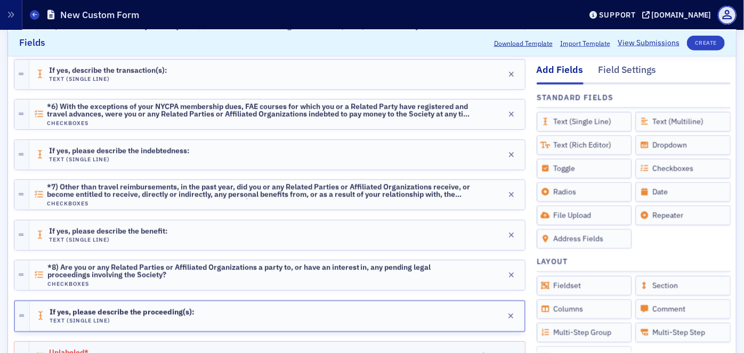
click at [490, 353] on div "Edit" at bounding box center [493, 358] width 13 height 6
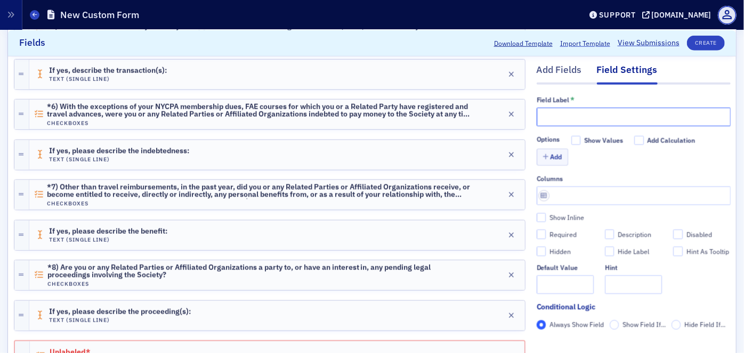
click at [563, 116] on input "text" at bounding box center [634, 116] width 194 height 19
paste input "*9) Are you aware of any other events, transactions, arrangements or other situ…"
type input "*9) Are you aware of any other events, transactions, arrangements or other situ…"
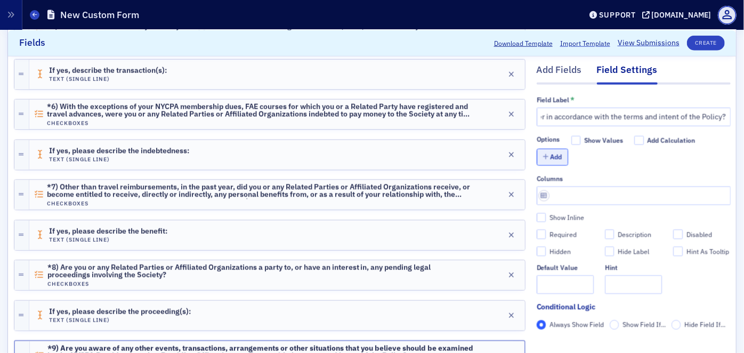
click at [552, 157] on button "Add" at bounding box center [553, 157] width 32 height 17
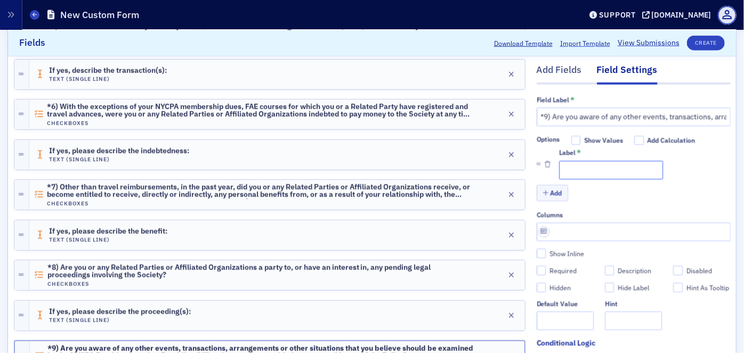
click at [573, 167] on input "Label *" at bounding box center [611, 169] width 104 height 19
type input "Yes"
click at [543, 196] on icon "button" at bounding box center [546, 193] width 6 height 6
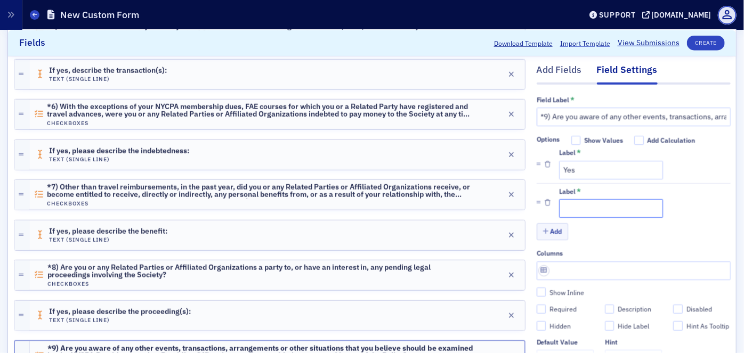
click at [571, 206] on input "Label *" at bounding box center [611, 208] width 104 height 19
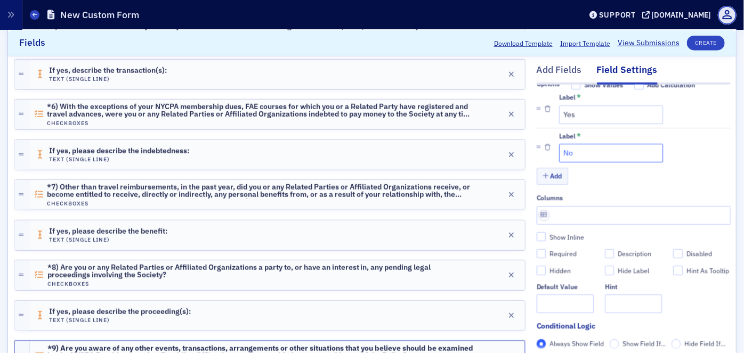
scroll to position [96, 0]
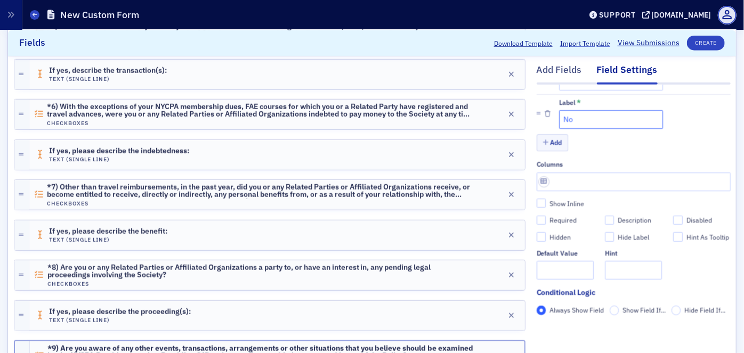
type input "No"
click at [537, 215] on input "Required" at bounding box center [542, 220] width 10 height 10
checkbox input "true"
type input "required"
click at [547, 64] on div "Add Fields" at bounding box center [559, 73] width 45 height 20
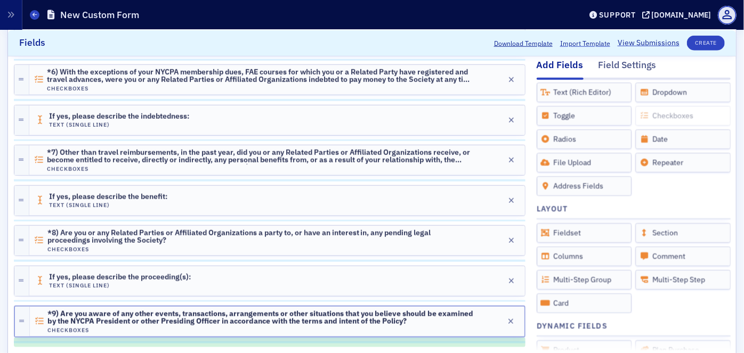
scroll to position [603, 0]
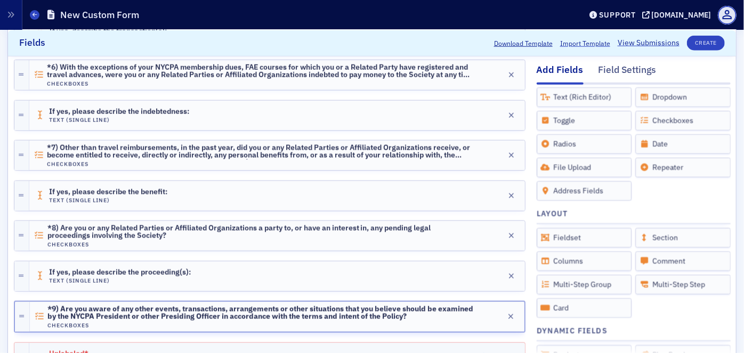
click at [487, 353] on div "Edit" at bounding box center [493, 358] width 13 height 6
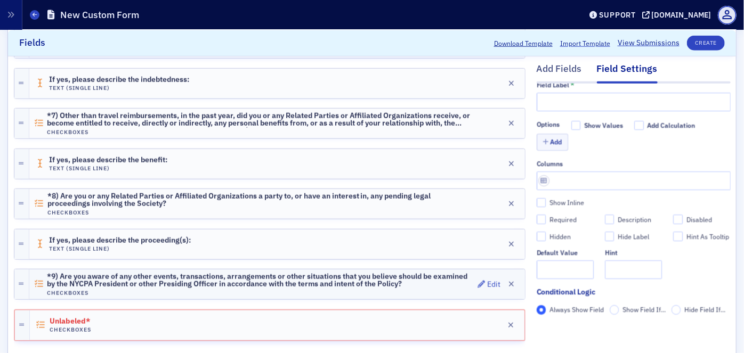
scroll to position [652, 0]
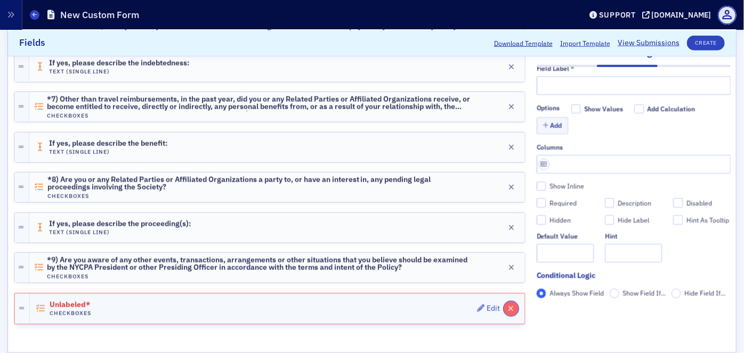
click at [509, 305] on icon "button" at bounding box center [512, 308] width 6 height 7
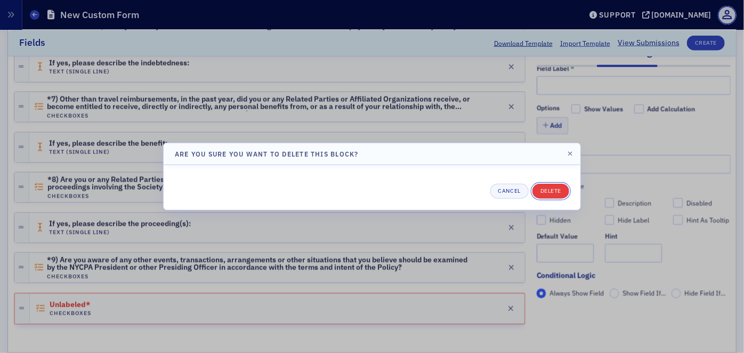
click at [557, 195] on button "Delete" at bounding box center [551, 191] width 37 height 15
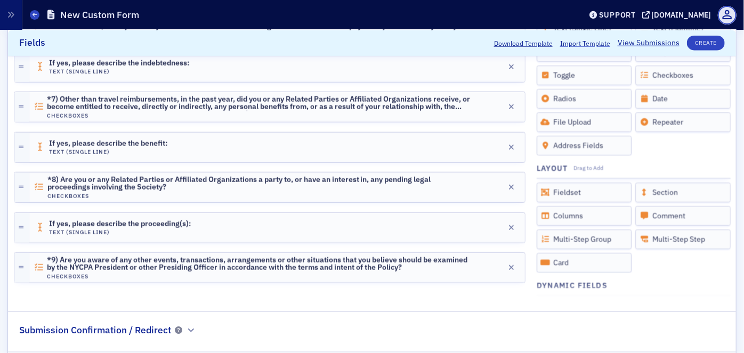
scroll to position [0, 0]
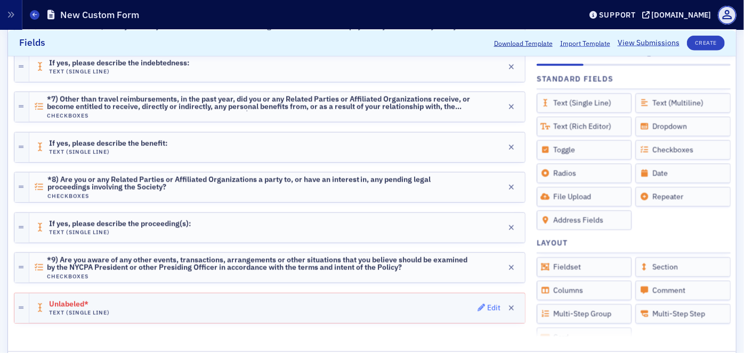
click at [487, 305] on div "Edit" at bounding box center [493, 308] width 13 height 6
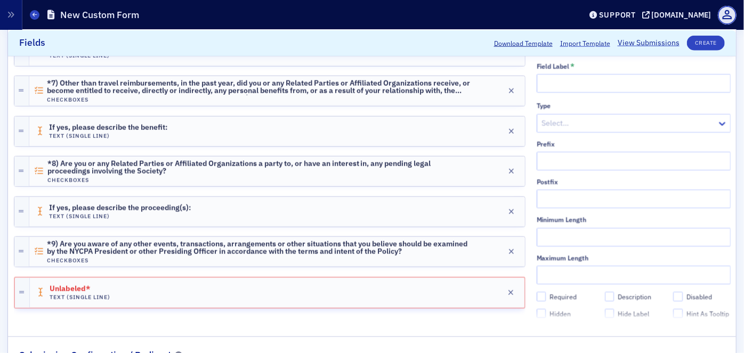
scroll to position [603, 0]
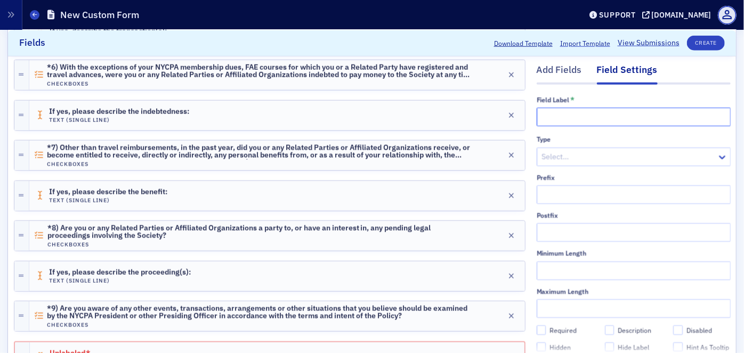
click at [554, 120] on input "text" at bounding box center [634, 116] width 194 height 19
paste input "If yes, please describe the situation(s):"
type input "If yes, please describe the situation(s):"
click at [546, 72] on div "Add Fields" at bounding box center [559, 73] width 45 height 20
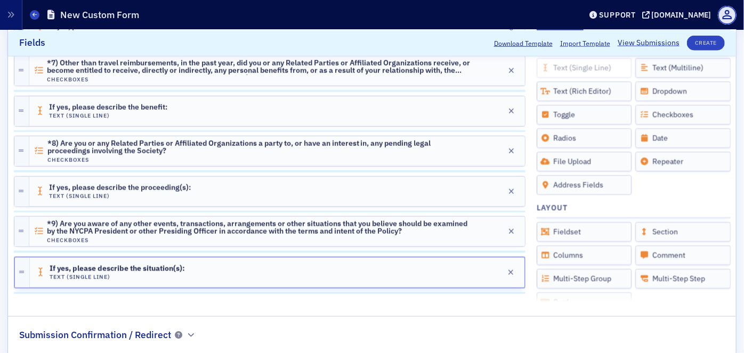
scroll to position [734, 0]
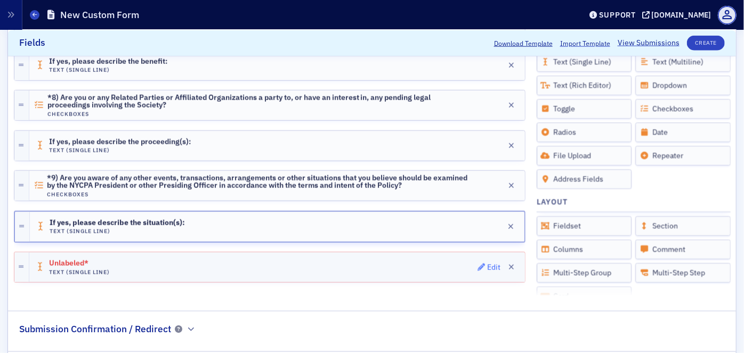
click at [487, 265] on div "Edit" at bounding box center [493, 268] width 13 height 6
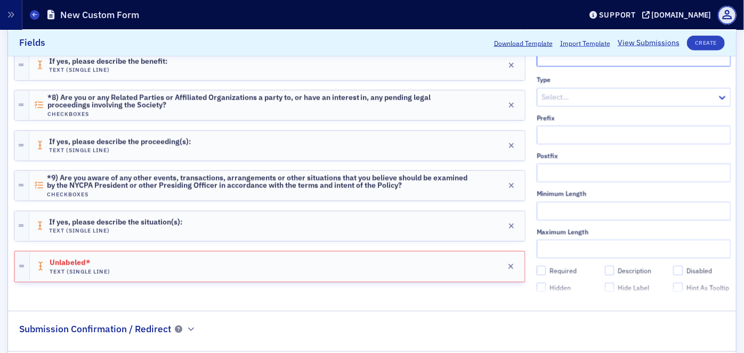
click at [538, 58] on input "text" at bounding box center [634, 57] width 194 height 19
paste input "*Enter Your Name"
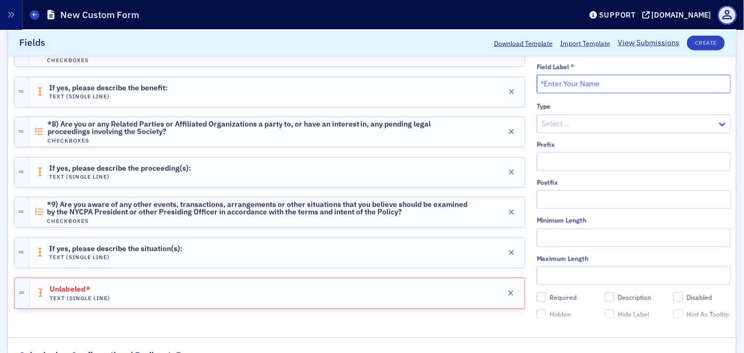
scroll to position [686, 0]
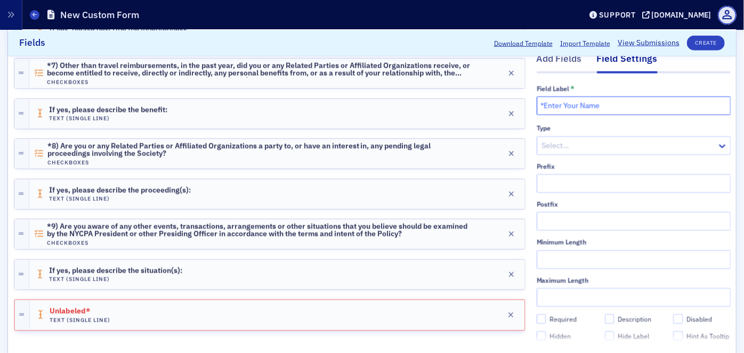
type input "*Enter Your Name"
click at [566, 140] on div at bounding box center [628, 145] width 175 height 13
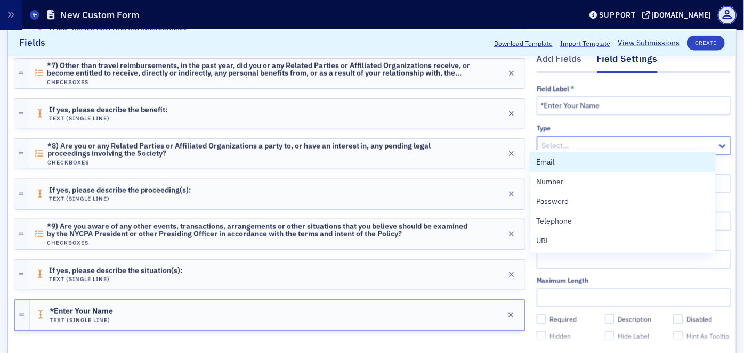
click at [587, 125] on div "Type" at bounding box center [634, 129] width 194 height 8
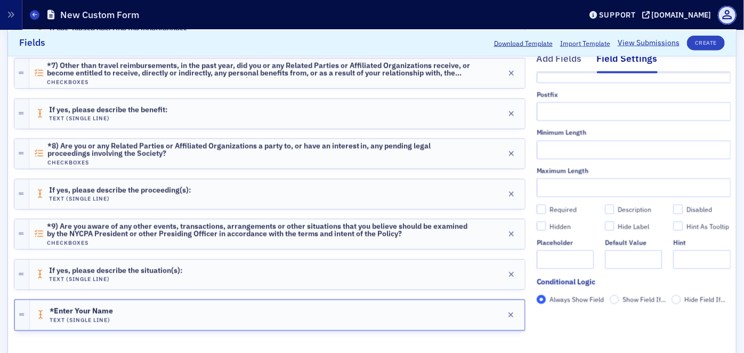
scroll to position [130, 0]
click at [537, 205] on input "Required" at bounding box center [542, 210] width 10 height 10
checkbox input "true"
type input "required"
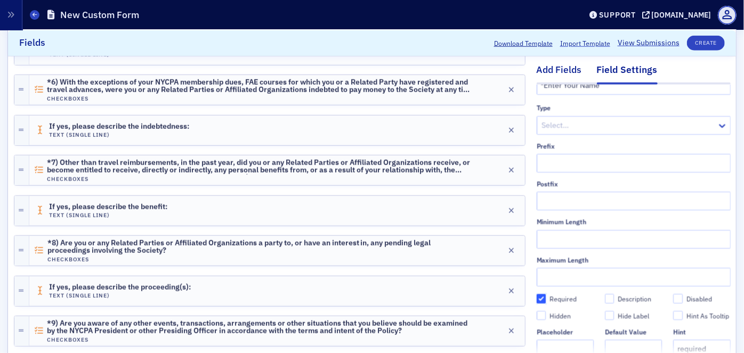
scroll to position [48, 0]
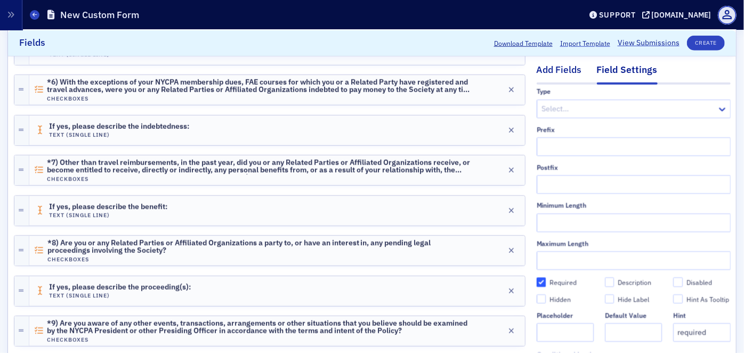
click at [547, 70] on div "Add Fields" at bounding box center [559, 73] width 45 height 20
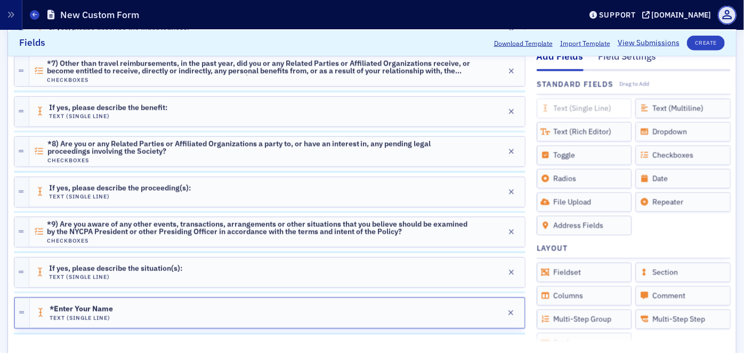
scroll to position [702, 0]
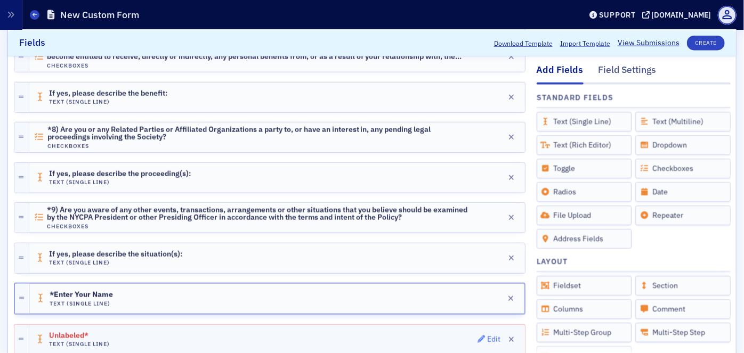
click at [488, 337] on div "Edit" at bounding box center [493, 340] width 13 height 6
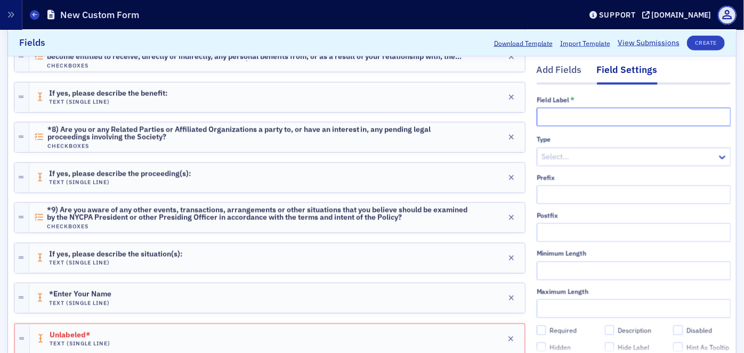
click at [567, 115] on input "text" at bounding box center [634, 116] width 194 height 19
paste input "*Enter Date"
type input "*Enter Date"
click at [619, 158] on div at bounding box center [628, 156] width 175 height 13
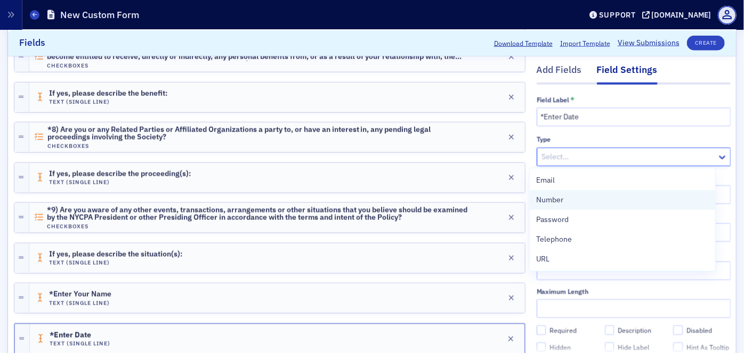
click at [573, 198] on div "Number" at bounding box center [622, 200] width 173 height 11
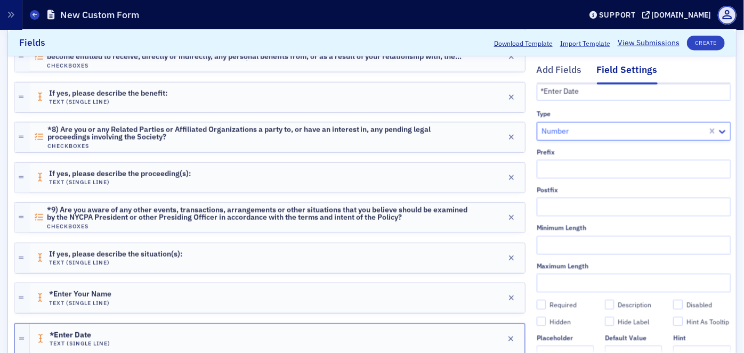
scroll to position [48, 0]
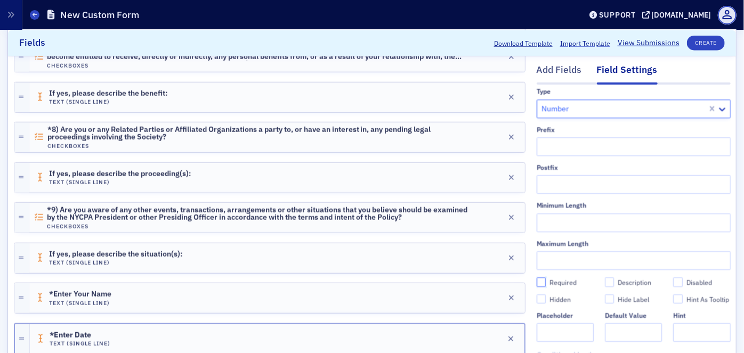
click at [537, 284] on input "Required" at bounding box center [542, 282] width 10 height 10
checkbox input "true"
type input "required"
click at [543, 71] on div "Add Fields" at bounding box center [559, 73] width 45 height 20
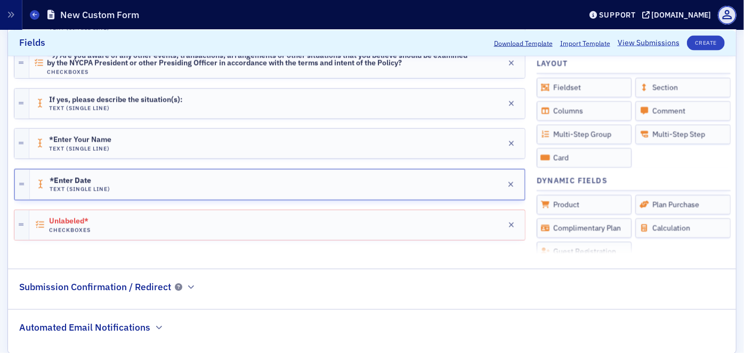
scroll to position [868, 0]
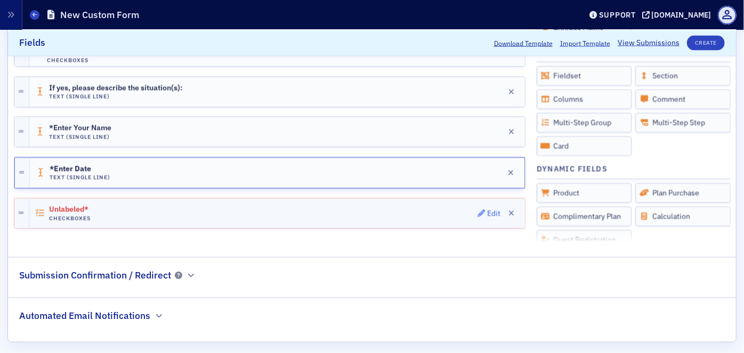
click at [490, 211] on div "Edit" at bounding box center [493, 214] width 13 height 6
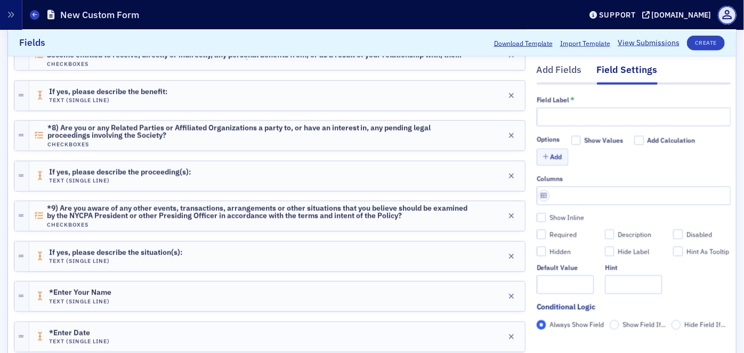
scroll to position [675, 0]
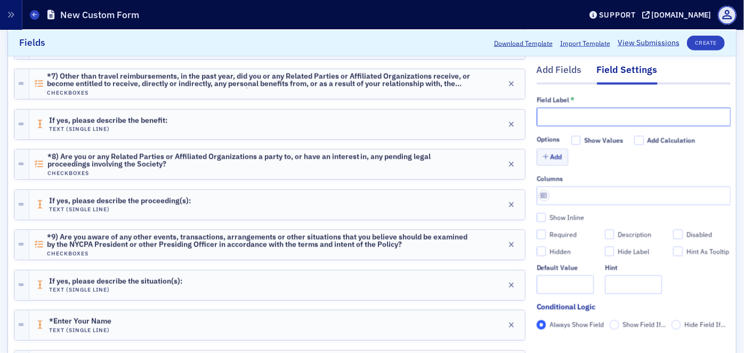
click at [561, 117] on input "text" at bounding box center [634, 116] width 194 height 19
paste input "By submitting this form, I HEREBY CONFIRM that I have read and understand the P…"
type input "By submitting this form, I HEREBY CONFIRM that I have read and understand the P…"
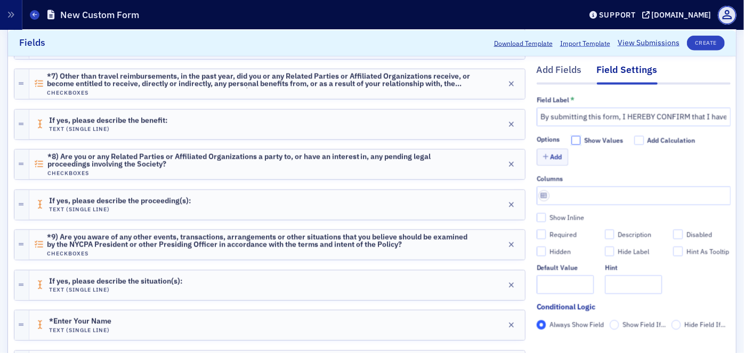
click at [571, 141] on input "Show Values" at bounding box center [576, 140] width 10 height 10
checkbox input "true"
click at [695, 41] on button "Create" at bounding box center [706, 42] width 38 height 15
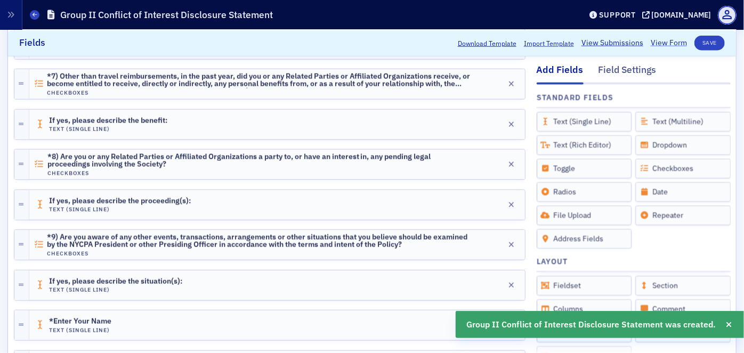
click at [658, 45] on link "View Form" at bounding box center [669, 42] width 36 height 11
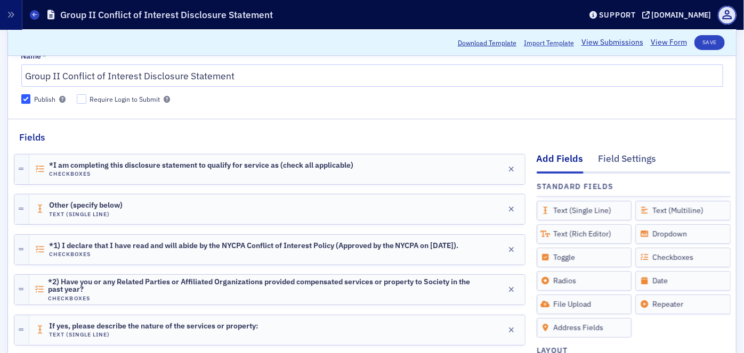
scroll to position [45, 0]
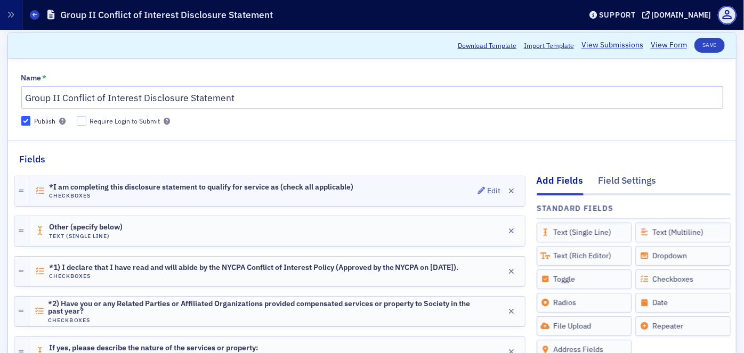
click at [401, 185] on div "*I am completing this disclosure statement to qualify for service as (check all…" at bounding box center [277, 191] width 496 height 30
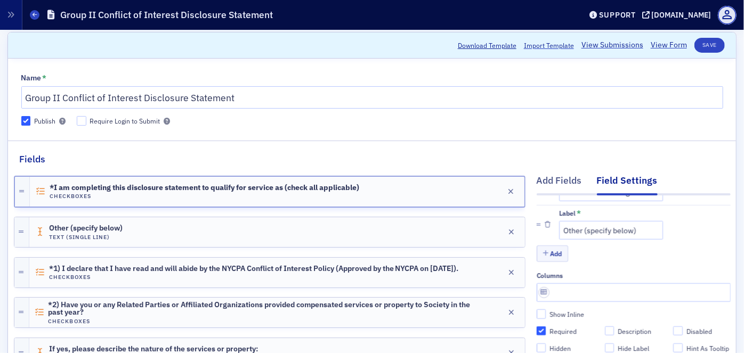
scroll to position [487, 0]
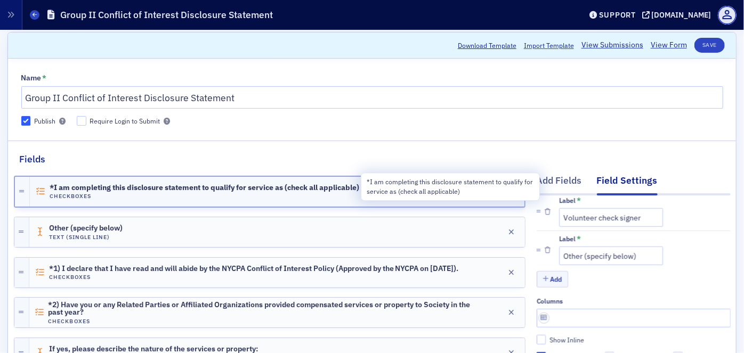
click at [54, 187] on span "*I am completing this disclosure statement to qualify for service as (check all…" at bounding box center [205, 188] width 310 height 9
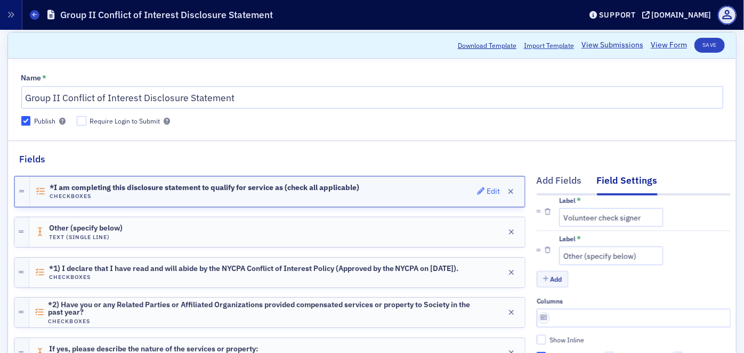
click at [487, 192] on div "Edit" at bounding box center [493, 192] width 13 height 6
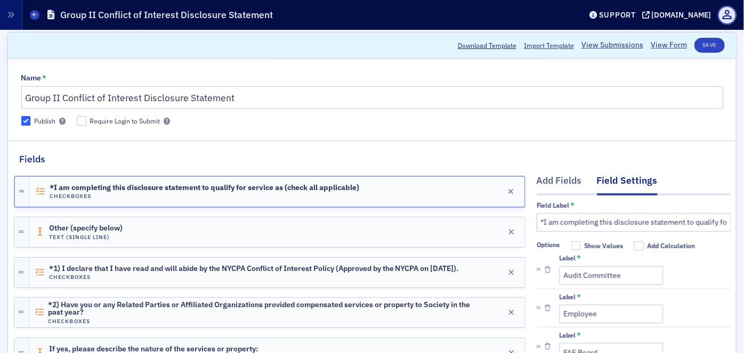
scroll to position [0, 0]
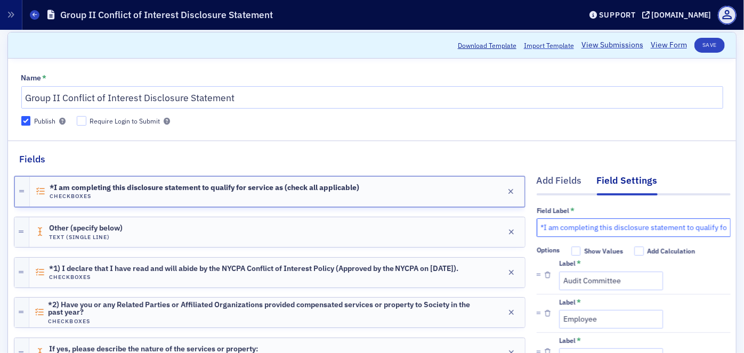
click at [537, 226] on input "*I am completing this disclosure statement to qualify for service as (check all…" at bounding box center [634, 228] width 194 height 19
type input "I am completing this disclosure statement to qualify for service as (check all …"
click at [487, 270] on div "Edit" at bounding box center [493, 273] width 13 height 6
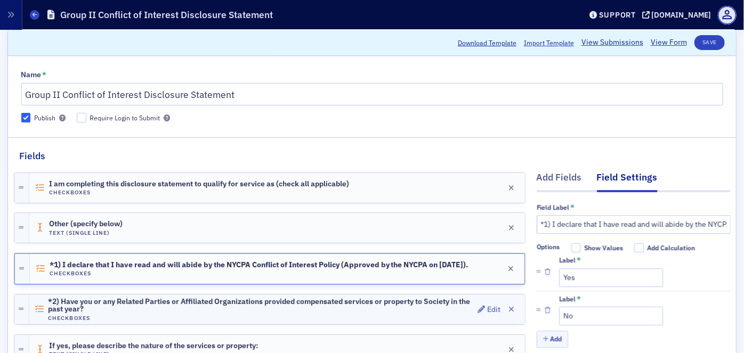
scroll to position [96, 0]
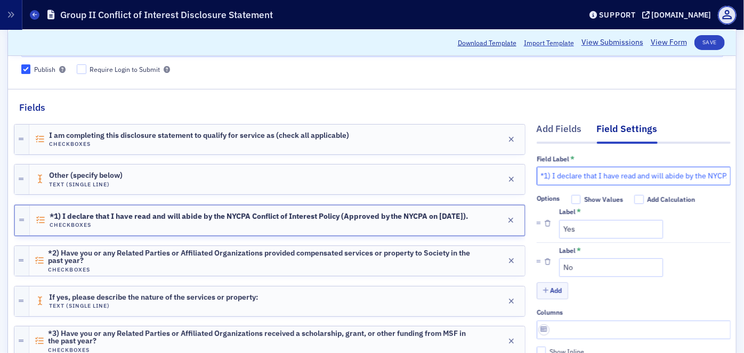
click at [537, 177] on input "*1) I declare that I have read and will abide by the NYCPA Conflict of Interest…" at bounding box center [634, 176] width 194 height 19
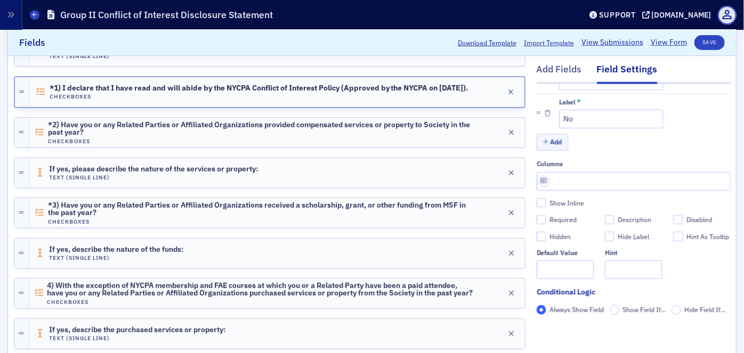
scroll to position [242, 0]
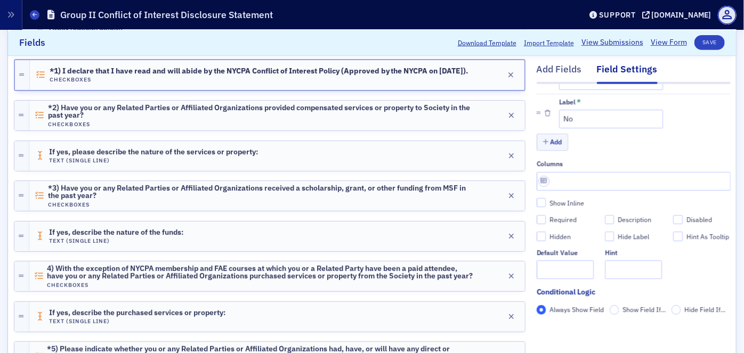
type input "1) I declare that I have read and will abide by the NYCPA Conflict of Interest …"
click at [537, 215] on input "Required" at bounding box center [542, 220] width 10 height 10
checkbox input "true"
type input "required"
click at [487, 113] on div "Edit" at bounding box center [493, 116] width 13 height 6
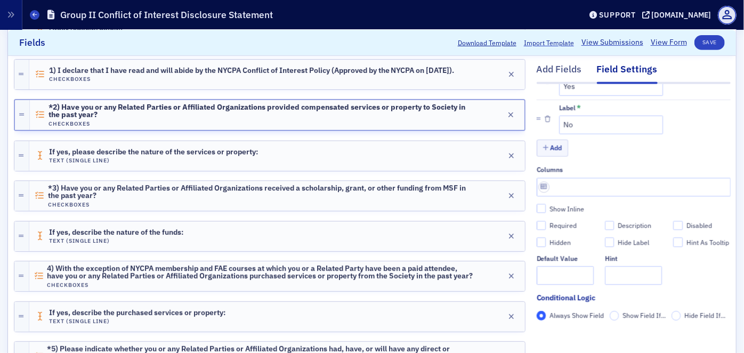
scroll to position [61, 0]
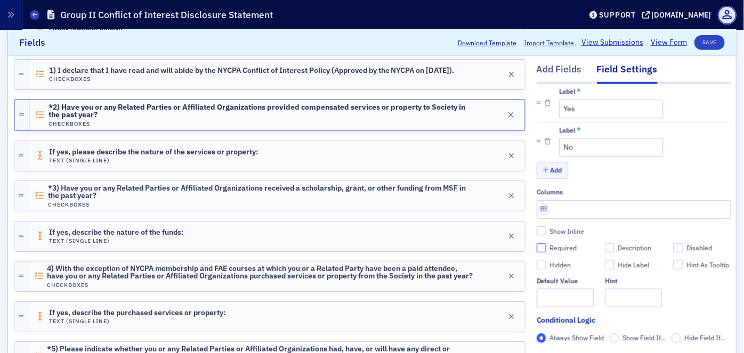
click at [537, 248] on input "Required" at bounding box center [542, 249] width 10 height 10
checkbox input "true"
type input "required"
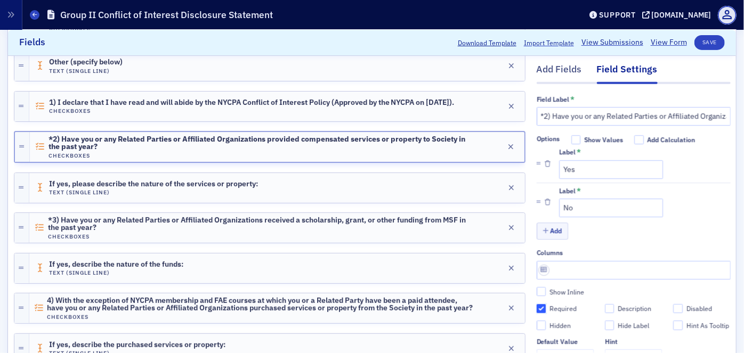
scroll to position [194, 0]
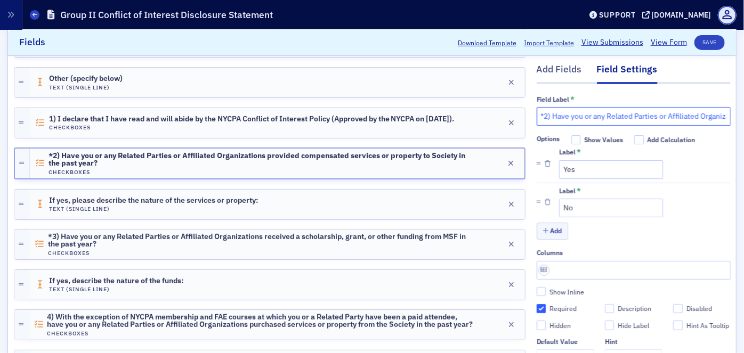
click at [537, 119] on input "*2) Have you or any Related Parties or Affiliated Organizations provided compen…" at bounding box center [634, 116] width 194 height 19
type input "2) Have you or any Related Parties or Affiliated Organizations provided compens…"
click at [479, 241] on span "Edit" at bounding box center [489, 244] width 23 height 7
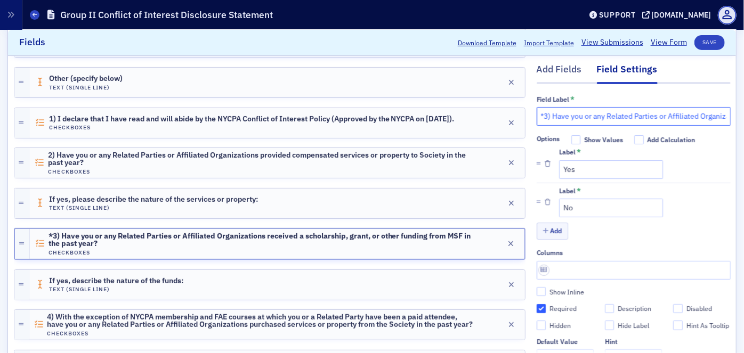
click at [537, 117] on input "*3) Have you or any Related Parties or Affiliated Organizations received a scho…" at bounding box center [634, 116] width 194 height 19
type input "3) Have you or any Related Parties or Affiliated Organizations received a schol…"
click at [487, 323] on div "Edit" at bounding box center [493, 326] width 13 height 6
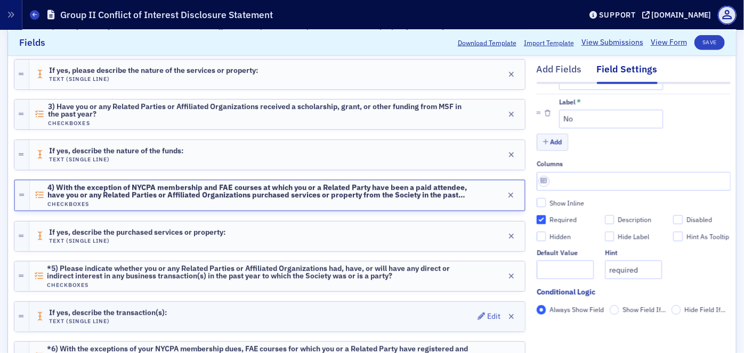
scroll to position [339, 0]
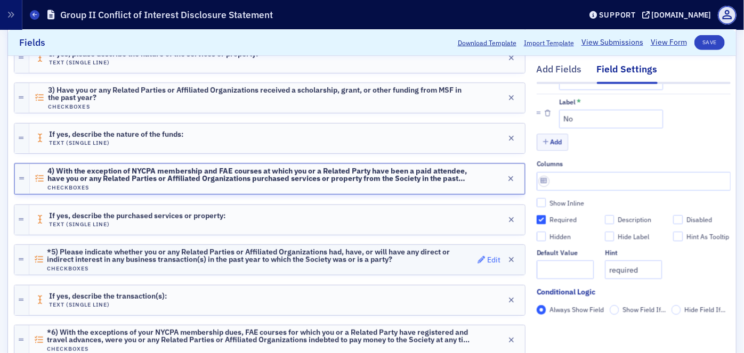
click at [487, 257] on div "Edit" at bounding box center [493, 260] width 13 height 6
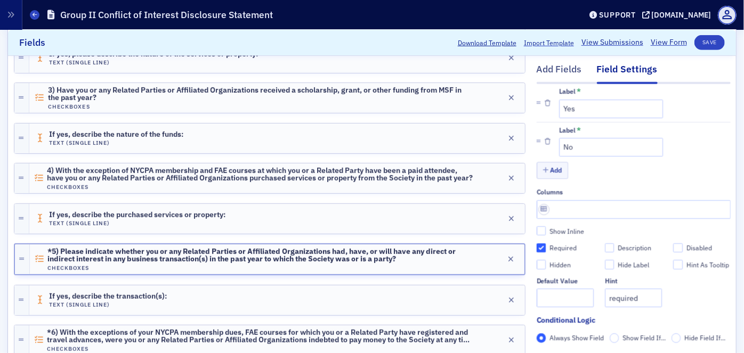
scroll to position [0, 0]
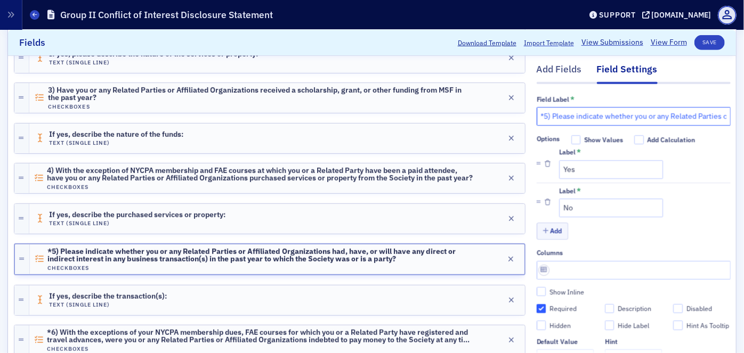
click at [537, 115] on input "*5) Please indicate whether you or any Related Parties or Affiliated Organizati…" at bounding box center [634, 116] width 194 height 19
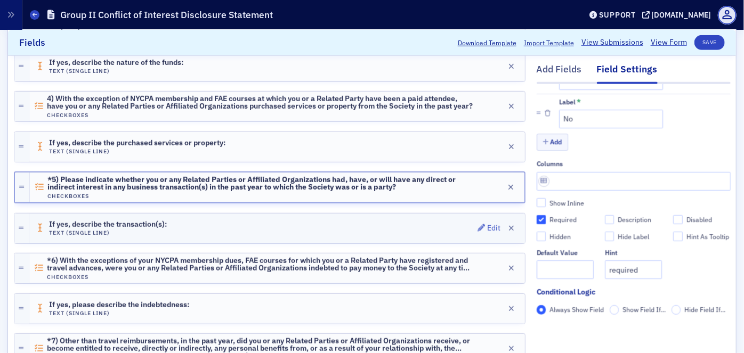
scroll to position [436, 0]
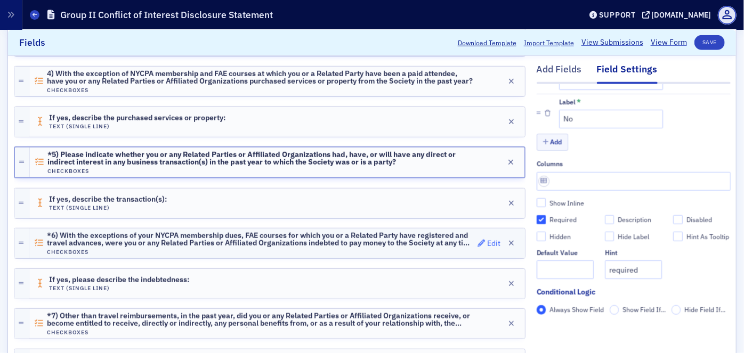
type input "5) Please indicate whether you or any Related Parties or Affiliated Organizatio…"
click at [487, 241] on div "Edit" at bounding box center [493, 244] width 13 height 6
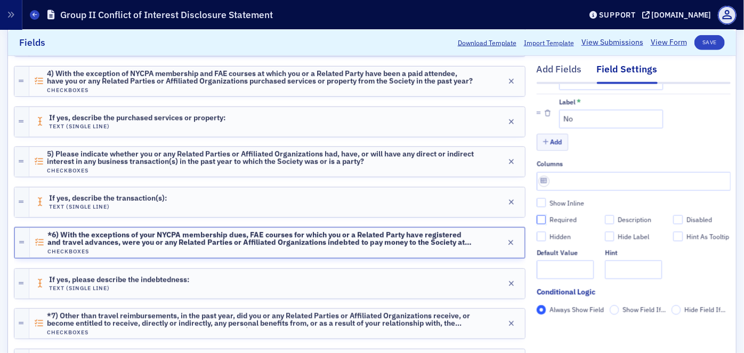
click at [537, 215] on input "Required" at bounding box center [542, 220] width 10 height 10
checkbox input "true"
type input "required"
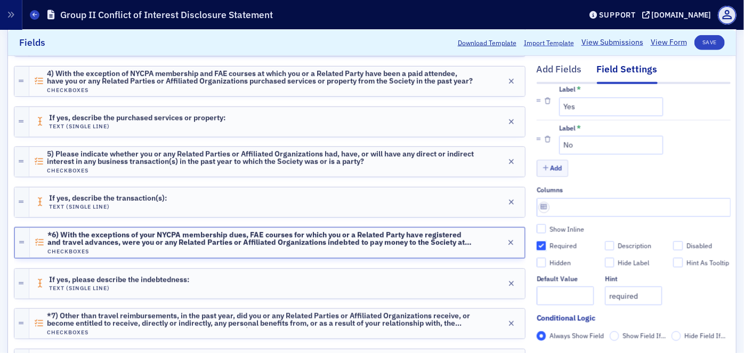
scroll to position [0, 0]
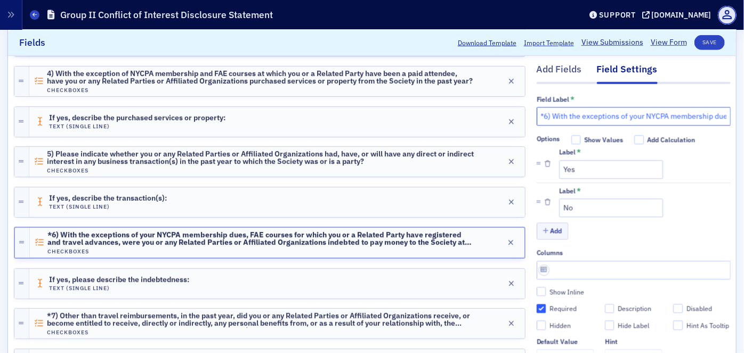
click at [537, 117] on input "*6) With the exceptions of your NYCPA membership dues, FAE courses for which yo…" at bounding box center [634, 116] width 194 height 19
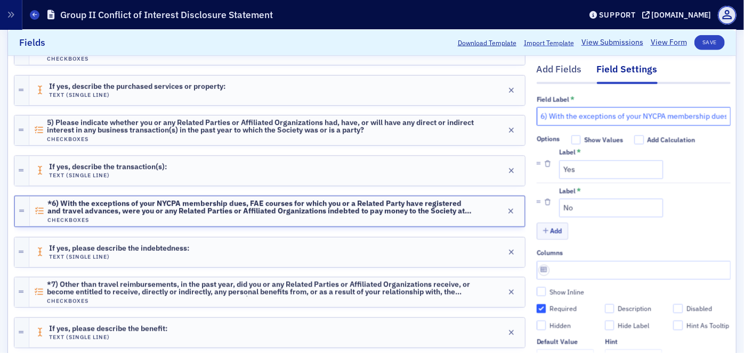
scroll to position [485, 0]
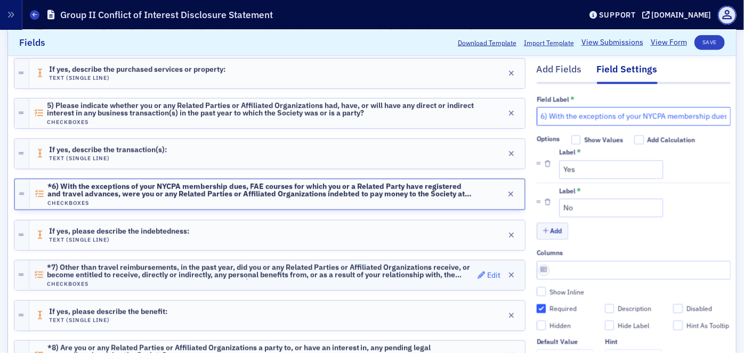
type input "6) With the exceptions of your NYCPA membership dues, FAE courses for which you…"
click at [487, 273] on div "Edit" at bounding box center [493, 276] width 13 height 6
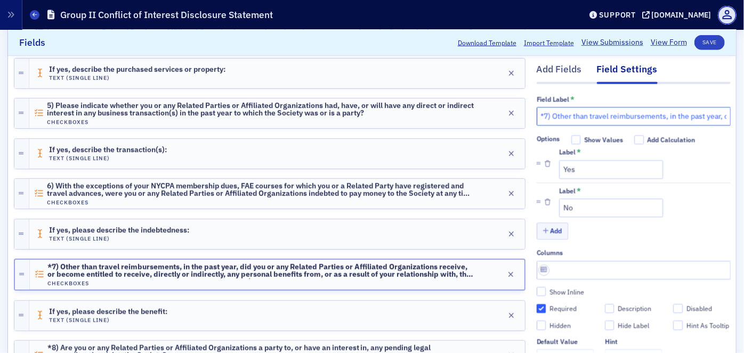
click at [537, 117] on input "*7) Other than travel reimbursements, in the past year, did you or any Related …" at bounding box center [634, 116] width 194 height 19
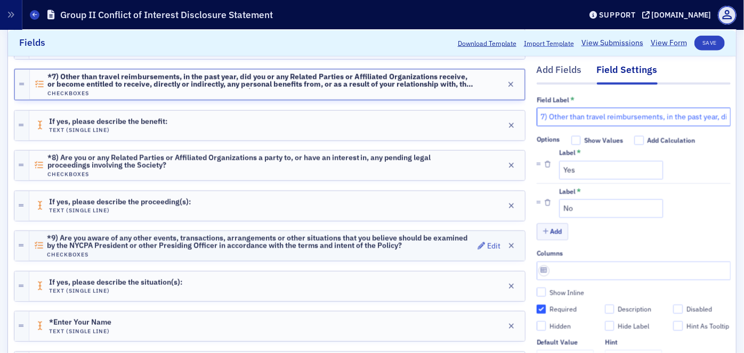
scroll to position [678, 0]
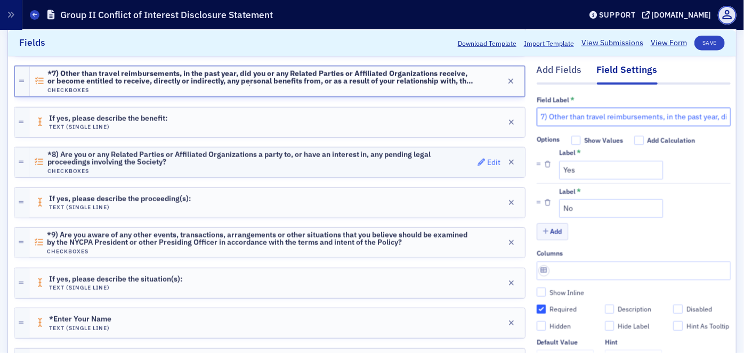
type input "7) Other than travel reimbursements, in the past year, did you or any Related P…"
click at [487, 160] on div "Edit" at bounding box center [493, 163] width 13 height 6
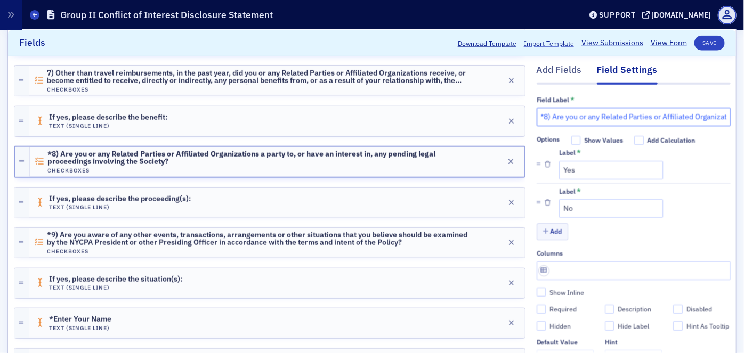
click at [537, 117] on input "*8) Are you or any Related Parties or Affiliated Organizations a party to, or h…" at bounding box center [634, 116] width 194 height 19
type input "8) Are you or any Related Parties or Affiliated Organizations a party to, or ha…"
click at [537, 309] on input "Required" at bounding box center [542, 309] width 10 height 10
checkbox input "true"
type input "required"
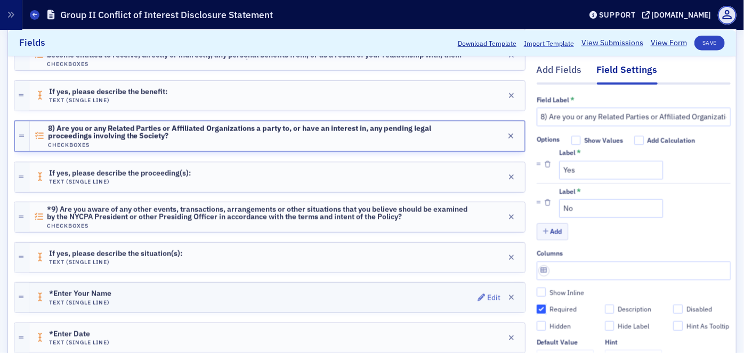
scroll to position [775, 0]
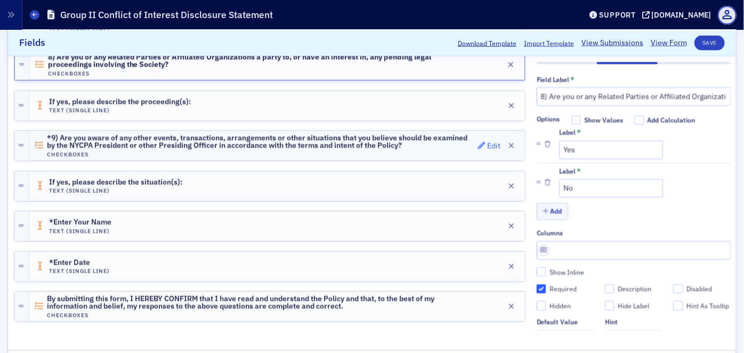
click at [487, 143] on div "Edit" at bounding box center [493, 146] width 13 height 6
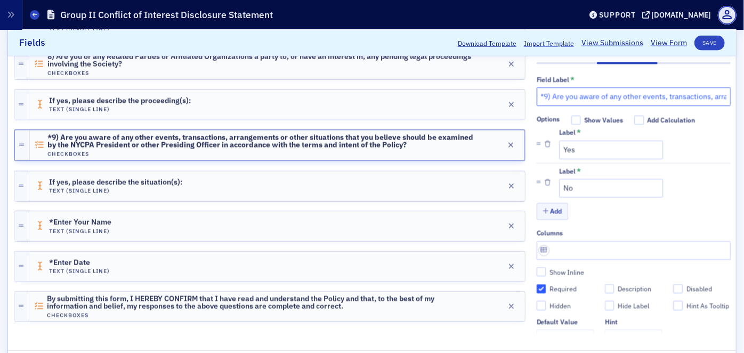
click at [537, 90] on input "*9) Are you aware of any other events, transactions, arrangements or other situ…" at bounding box center [634, 96] width 194 height 19
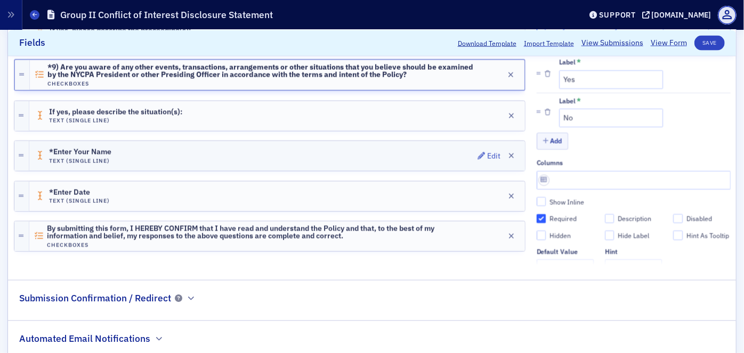
scroll to position [868, 0]
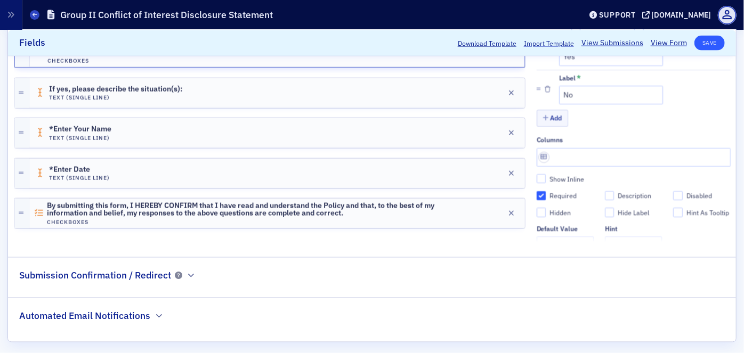
type input "9) Are you aware of any other events, transactions, arrangements or other situa…"
click at [706, 44] on button "Save" at bounding box center [710, 42] width 30 height 15
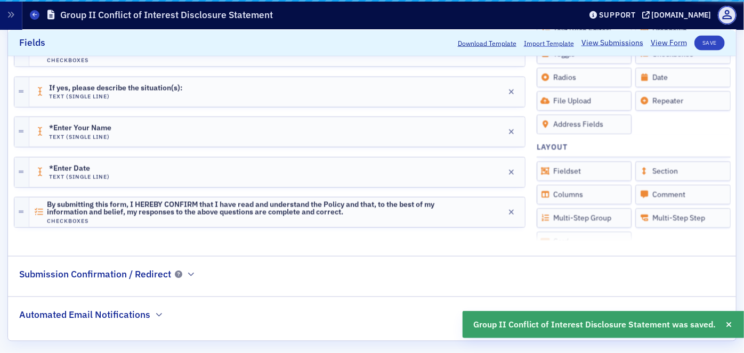
scroll to position [868, 0]
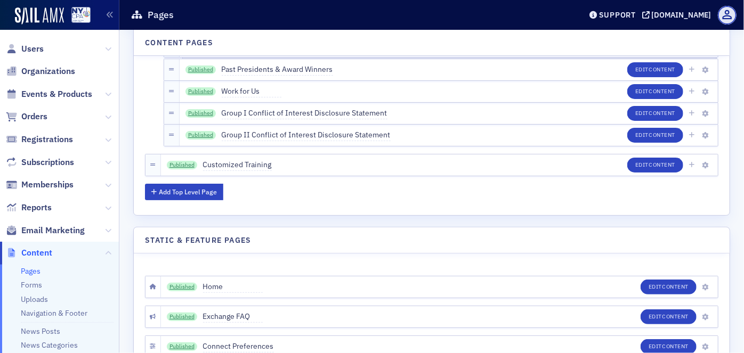
scroll to position [4215, 0]
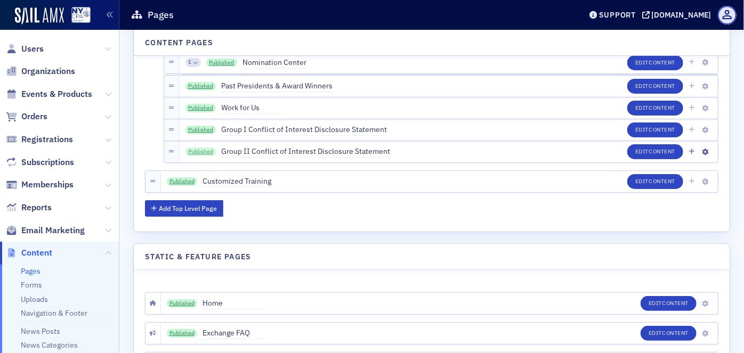
click at [189, 148] on link "Published" at bounding box center [201, 152] width 31 height 9
